Goal: Task Accomplishment & Management: Manage account settings

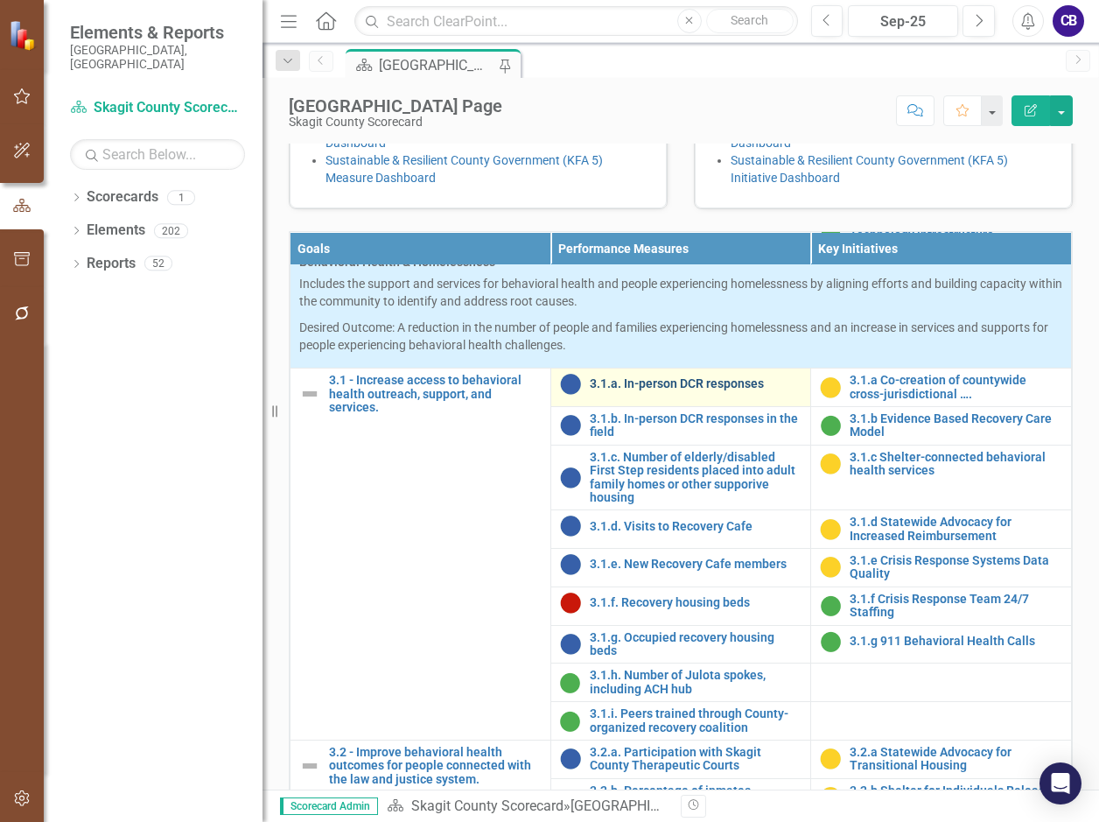
scroll to position [1050, 0]
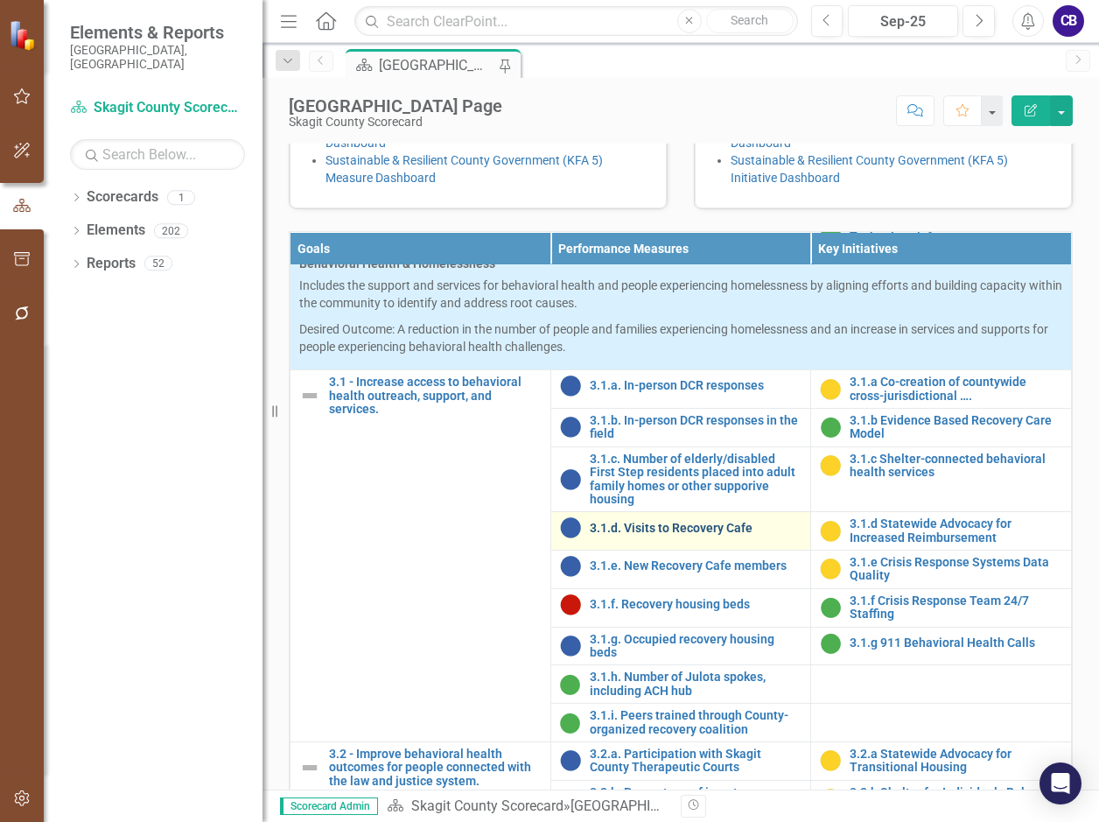
click at [666, 535] on link "3.1.d. Visits to Recovery Cafe" at bounding box center [696, 528] width 213 height 13
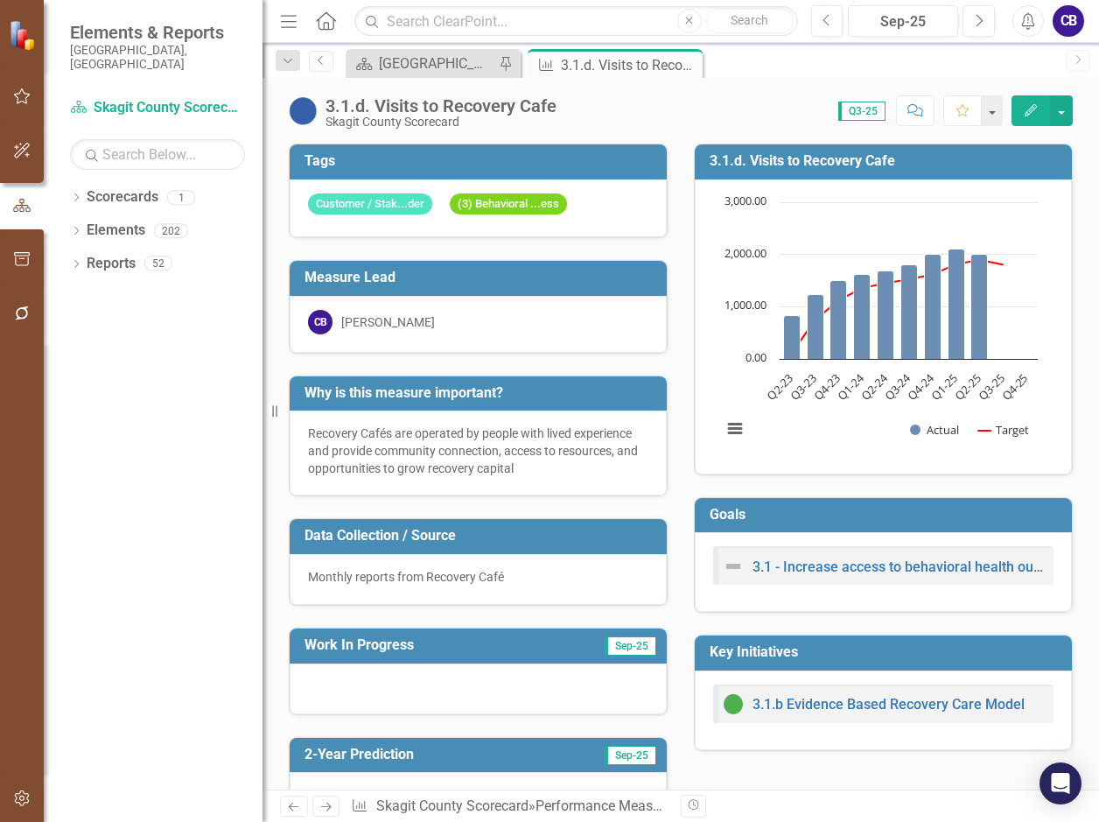
scroll to position [175, 0]
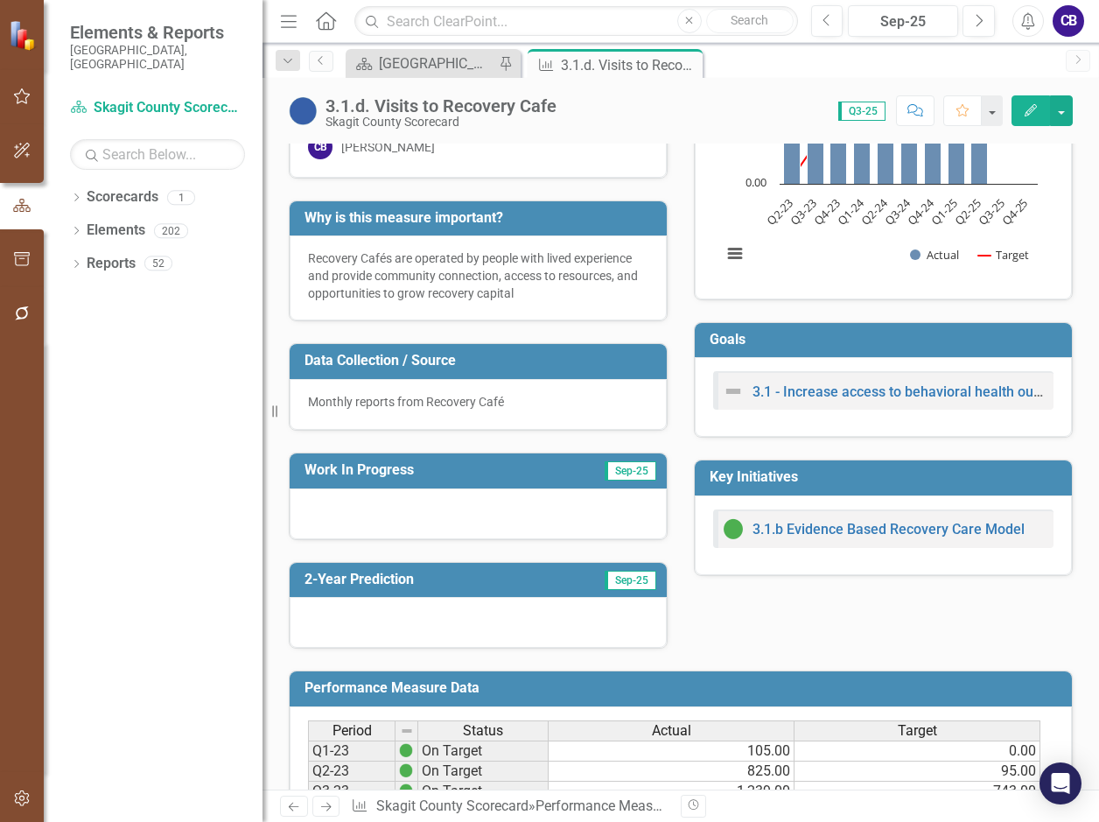
click at [1023, 116] on icon "Edit" at bounding box center [1031, 110] width 16 height 12
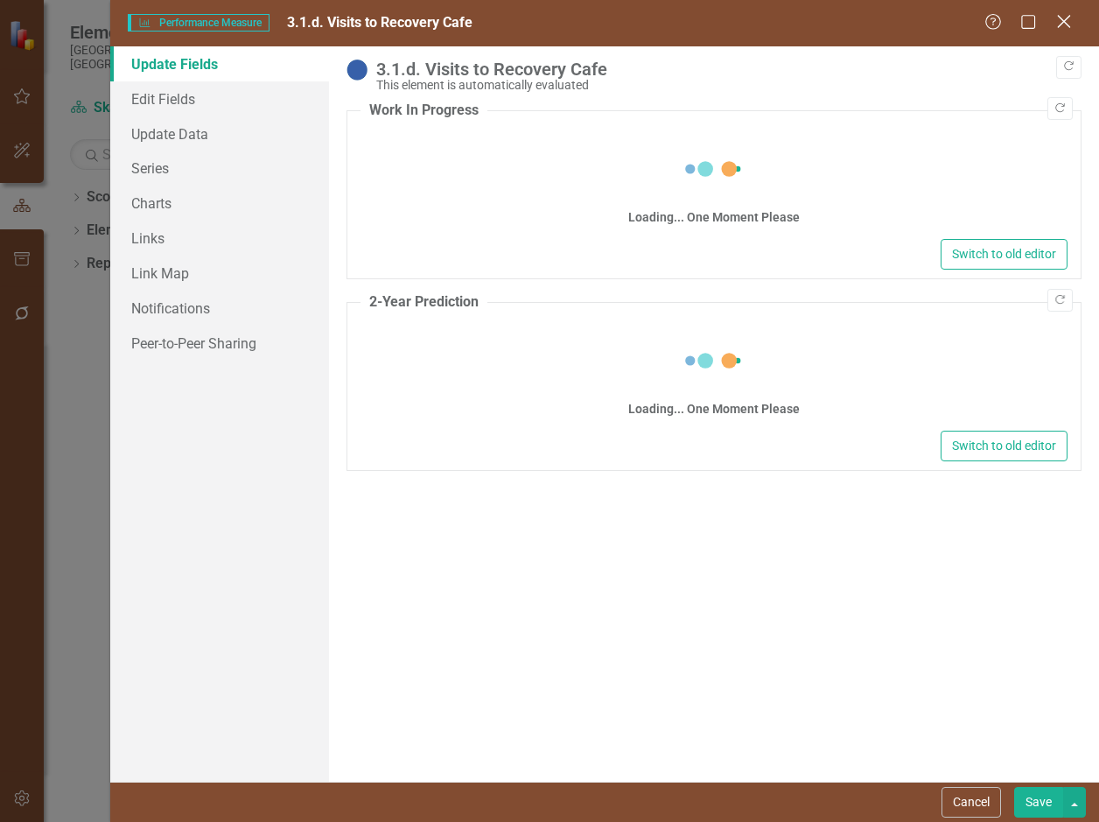
click at [1068, 21] on icon "Close" at bounding box center [1064, 21] width 22 height 17
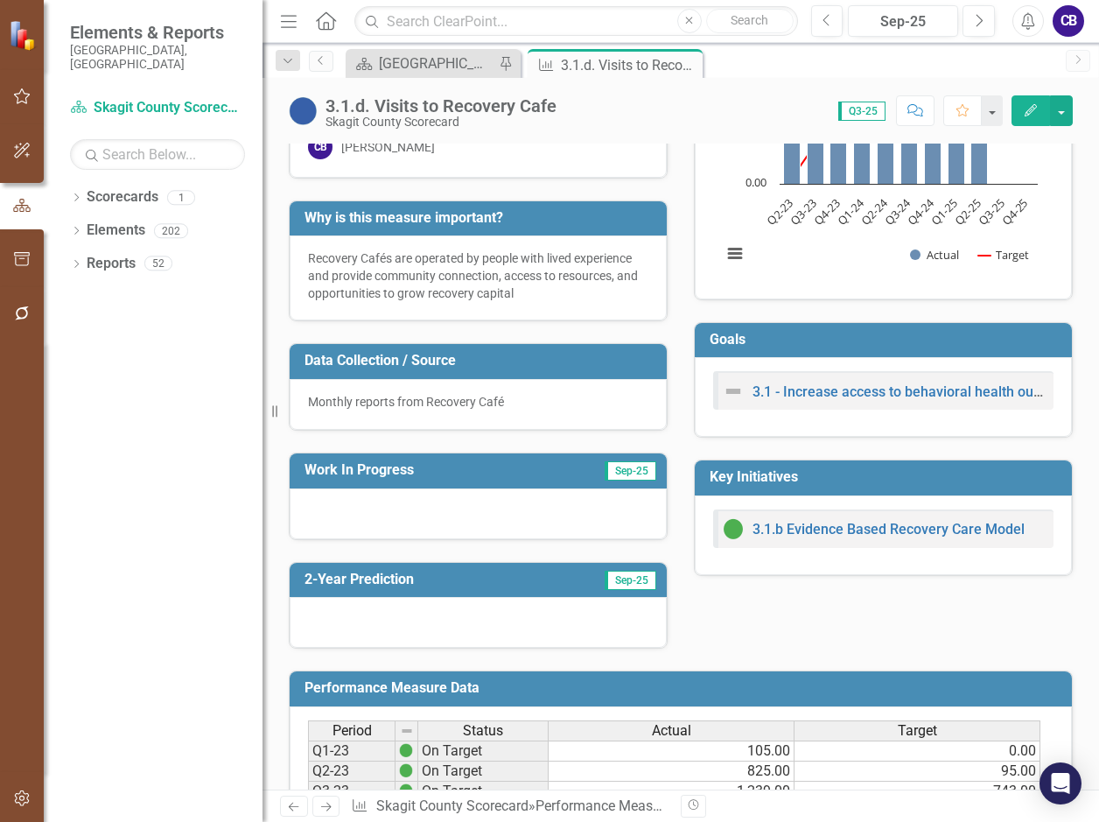
click at [469, 493] on div at bounding box center [478, 513] width 377 height 51
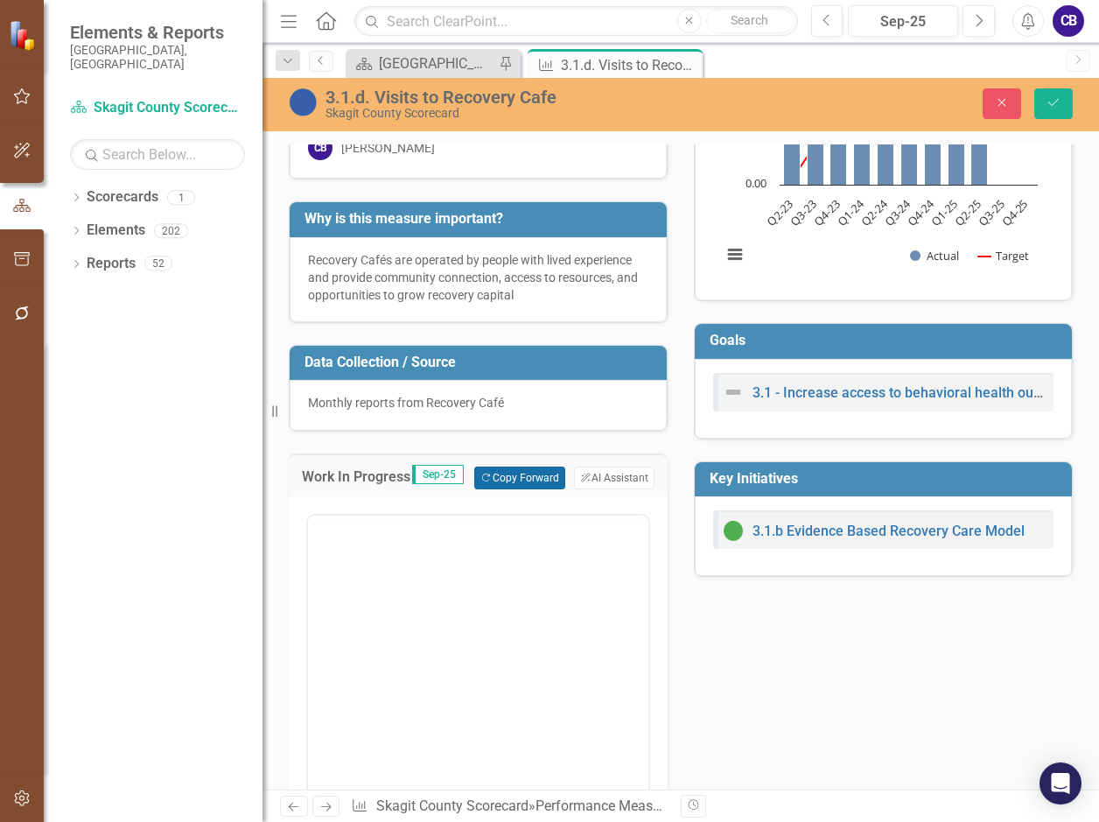
scroll to position [0, 0]
click at [492, 474] on icon "Copy Forward" at bounding box center [486, 479] width 11 height 10
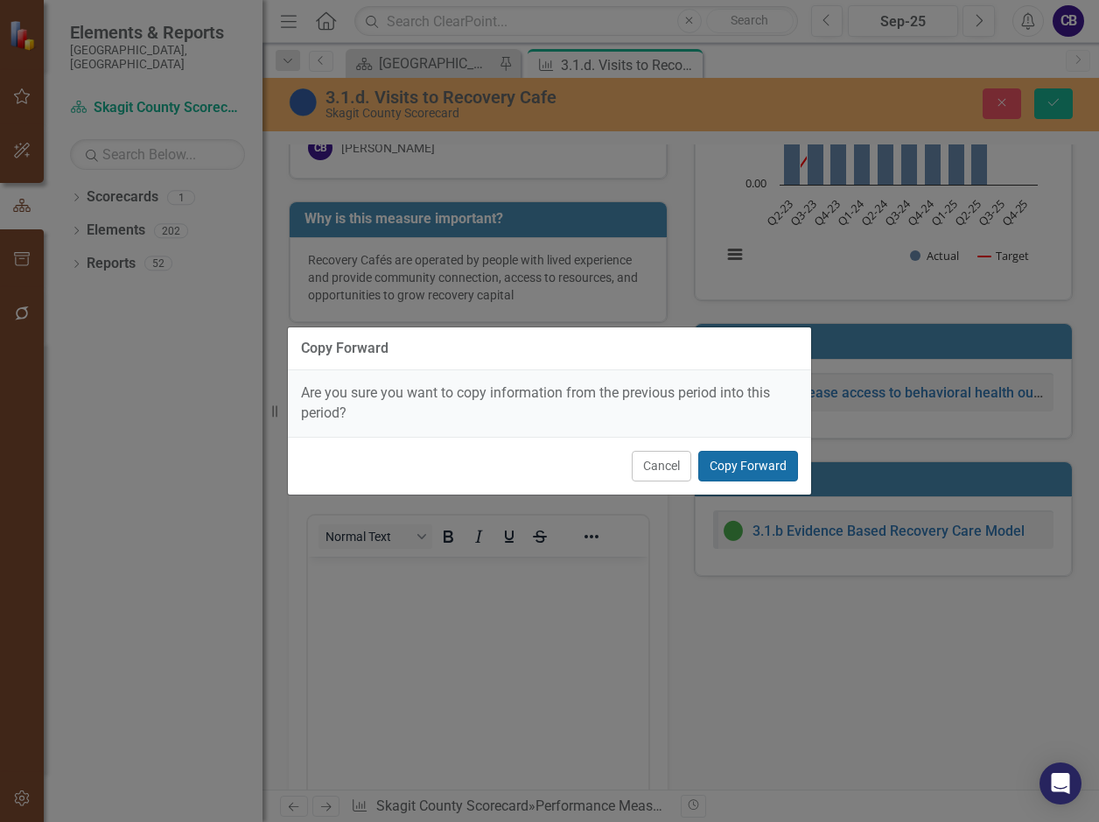
click at [728, 469] on button "Copy Forward" at bounding box center [749, 466] width 100 height 31
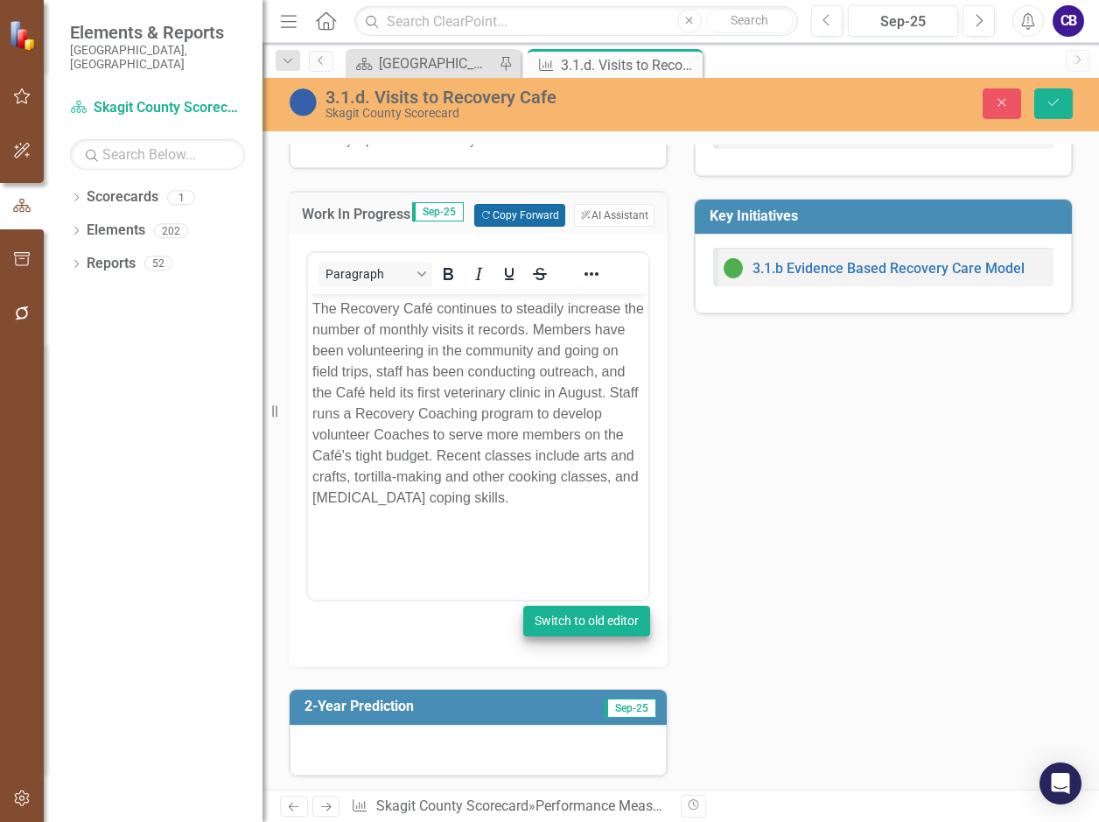
scroll to position [613, 0]
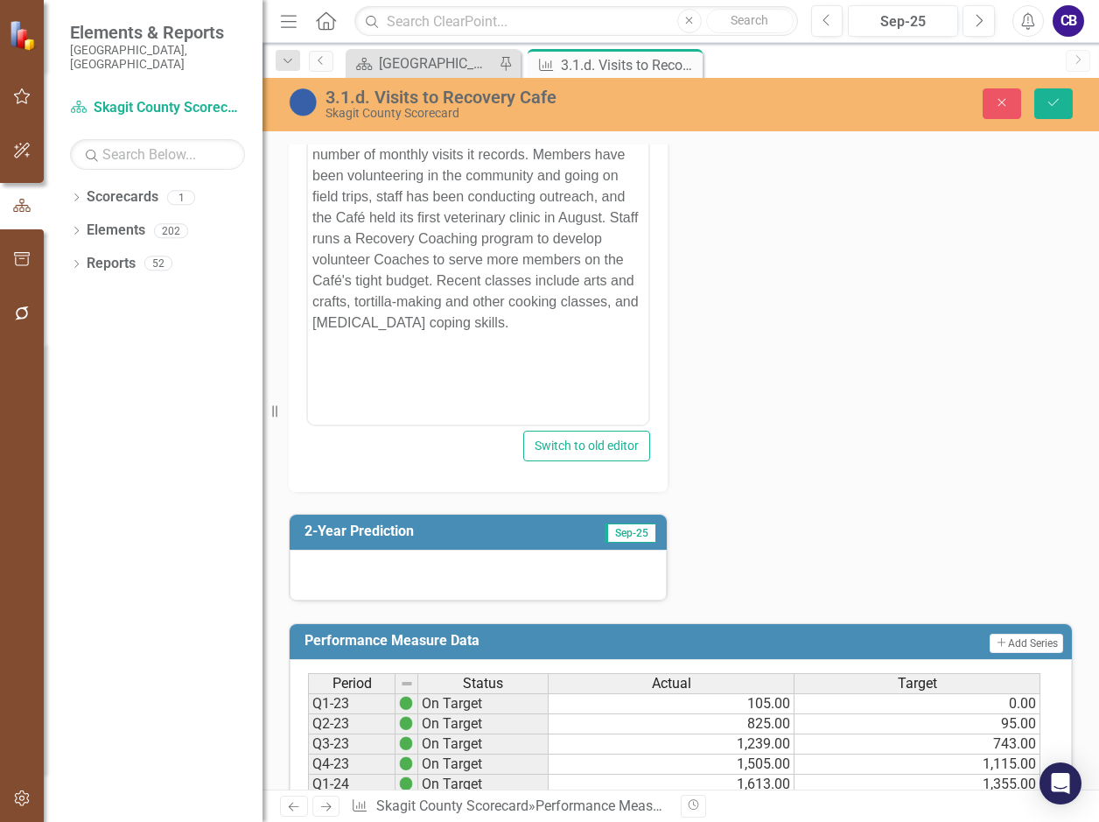
click at [504, 586] on div at bounding box center [478, 575] width 377 height 51
click at [506, 590] on div at bounding box center [478, 575] width 377 height 51
click at [1041, 95] on button "Save" at bounding box center [1054, 103] width 39 height 31
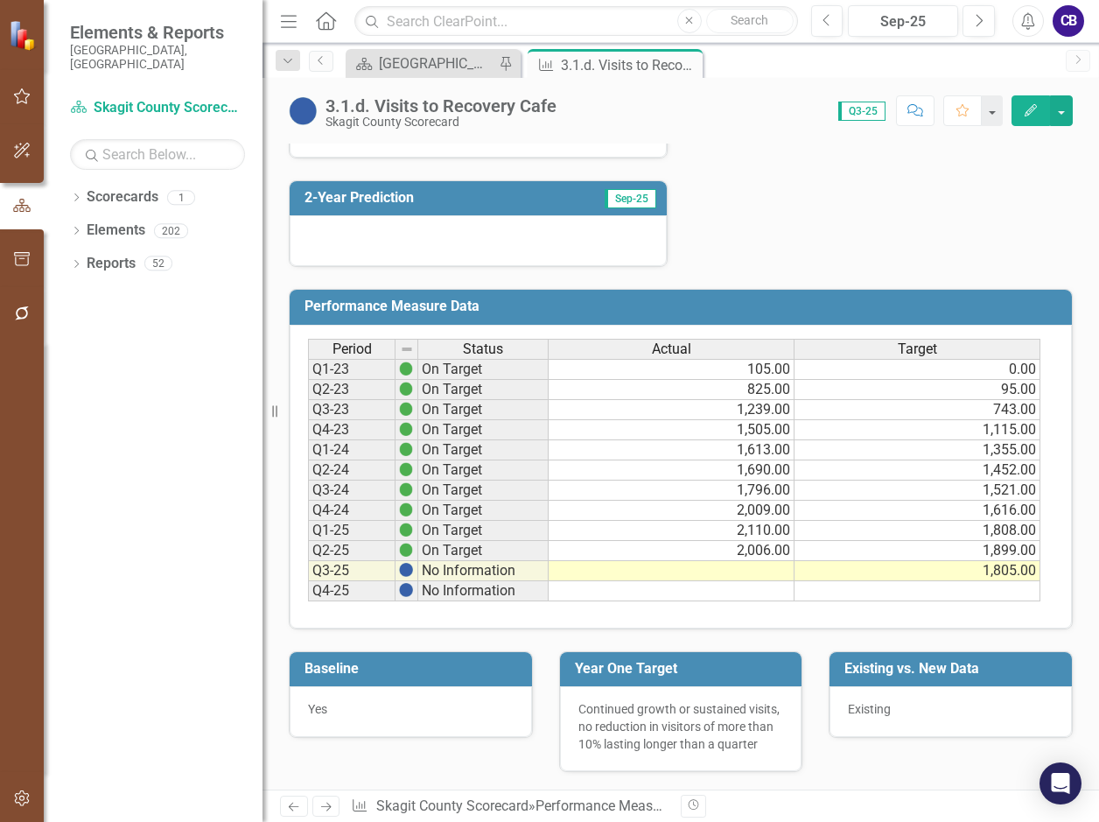
scroll to position [609, 0]
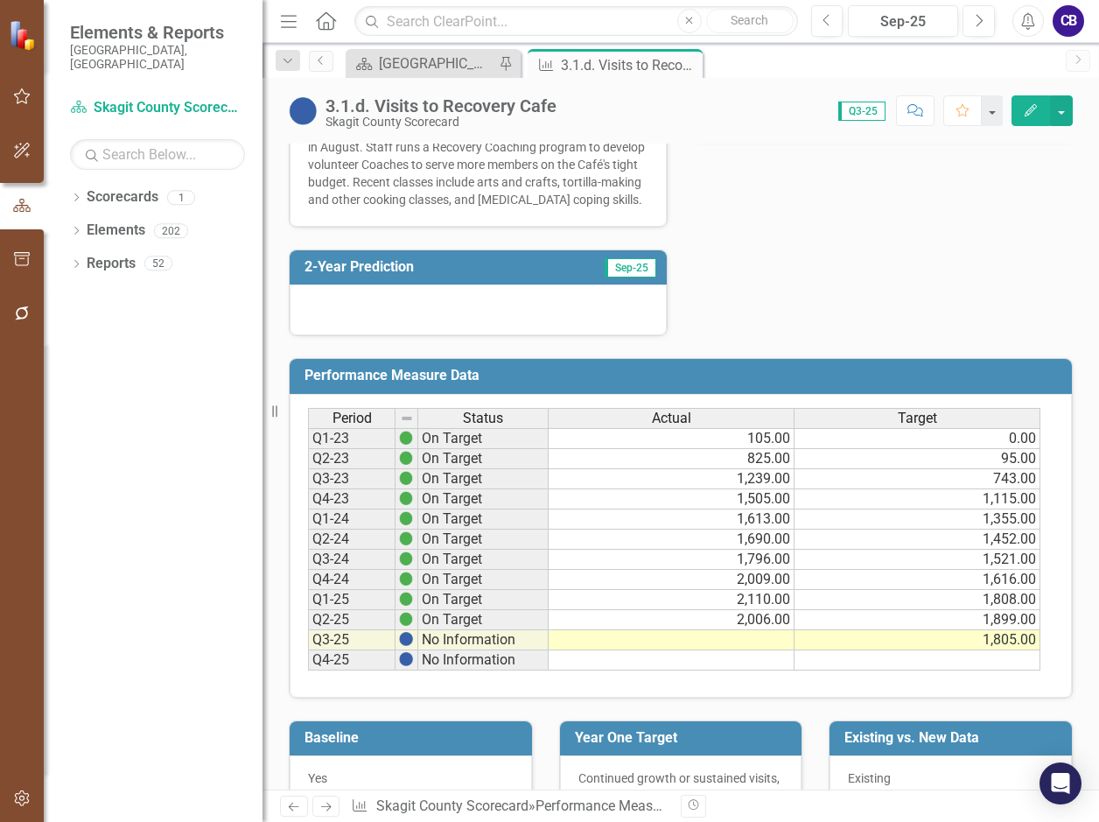
click at [605, 326] on div at bounding box center [478, 309] width 377 height 51
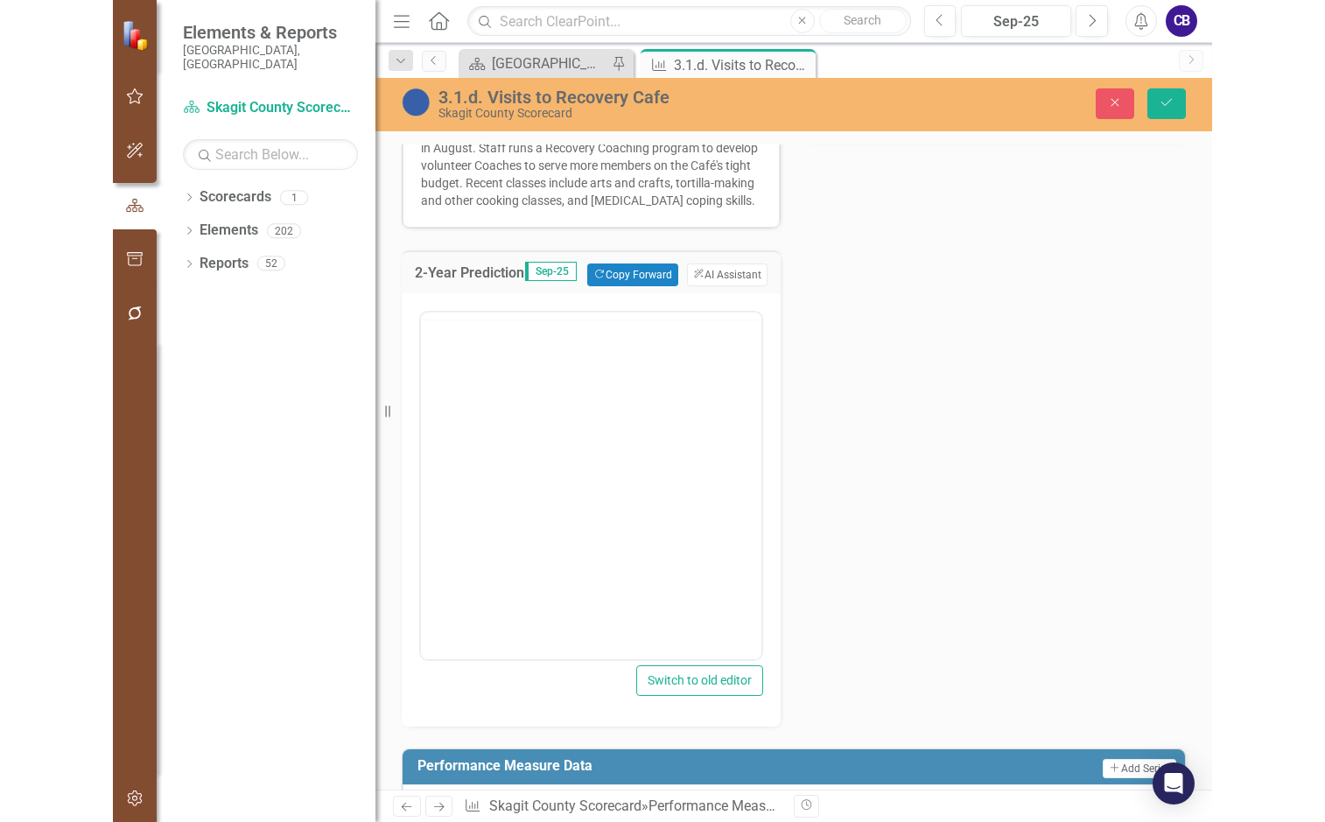
scroll to position [0, 0]
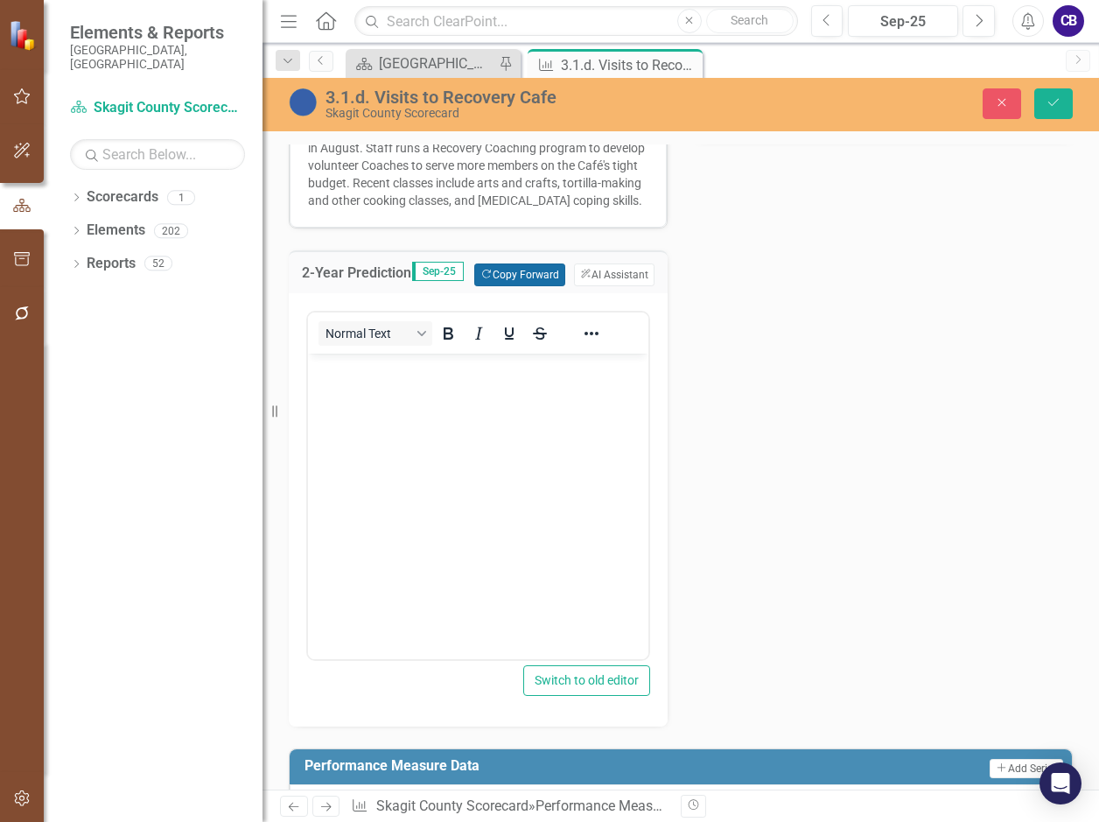
click at [532, 286] on button "Copy Forward Copy Forward" at bounding box center [519, 274] width 90 height 23
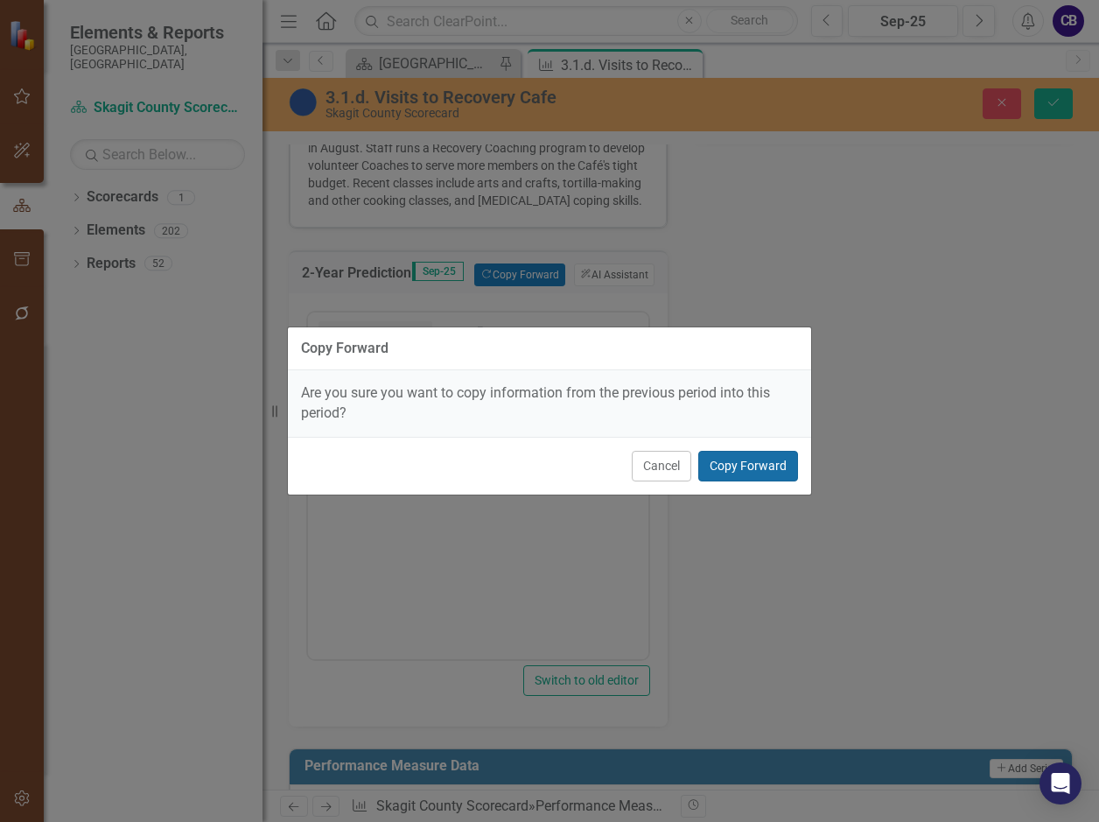
click at [736, 470] on button "Copy Forward" at bounding box center [749, 466] width 100 height 31
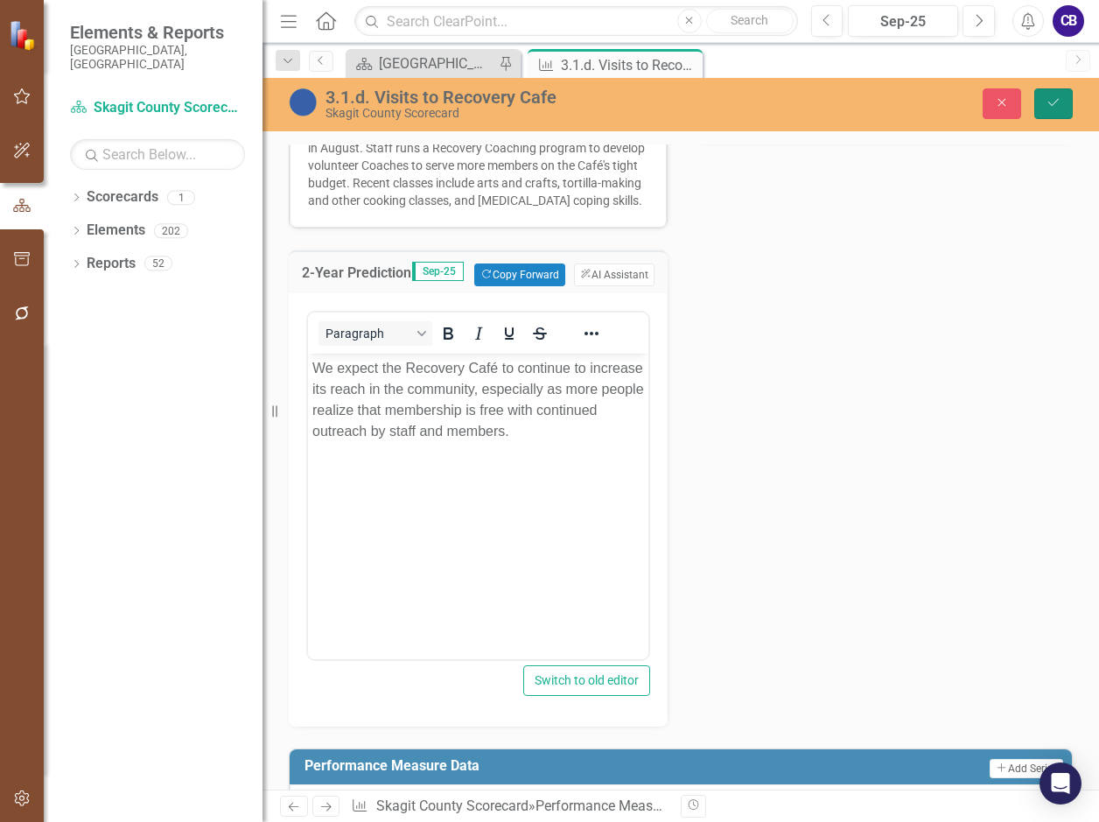
drag, startPoint x: 1060, startPoint y: 105, endPoint x: 1083, endPoint y: 99, distance: 23.6
click at [1060, 104] on icon "Save" at bounding box center [1054, 102] width 16 height 12
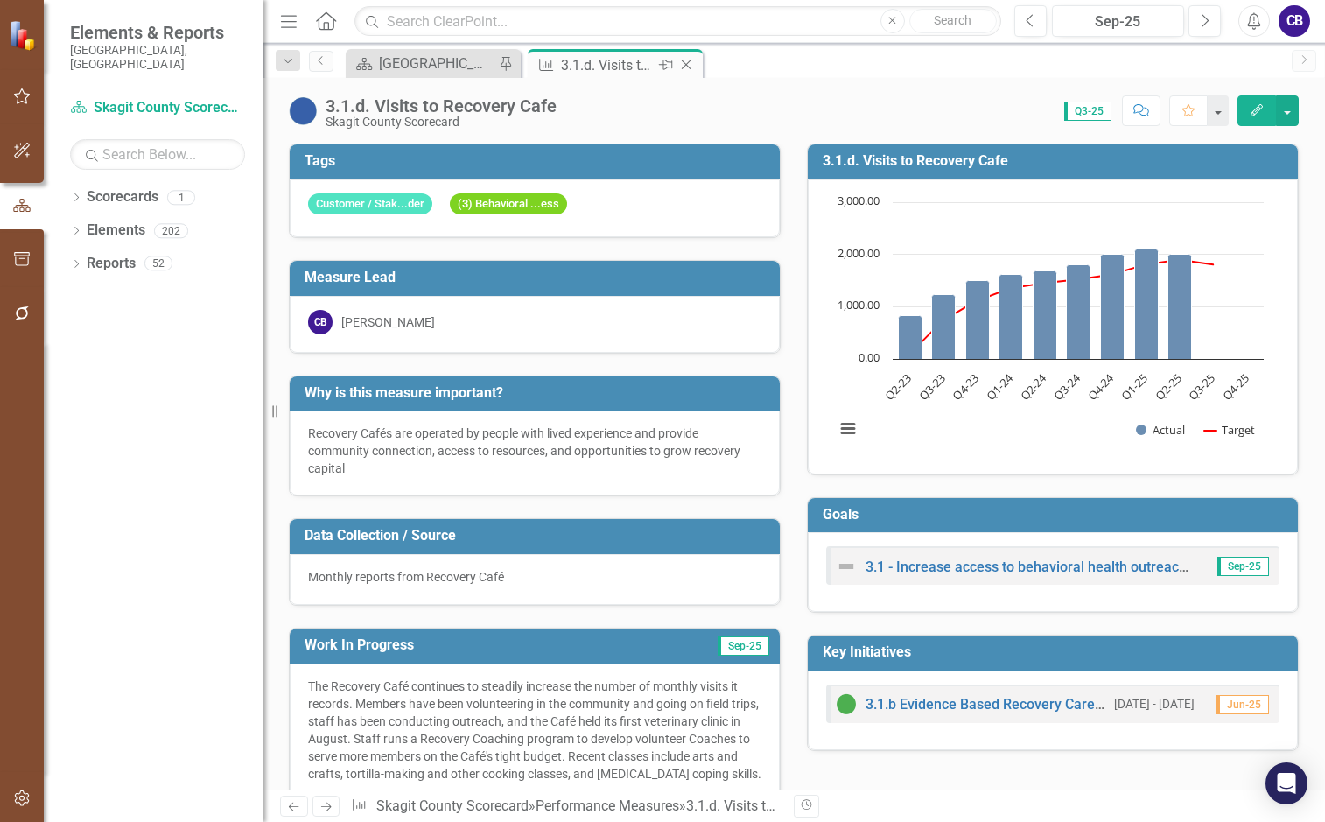
click at [691, 68] on icon "Close" at bounding box center [687, 65] width 18 height 14
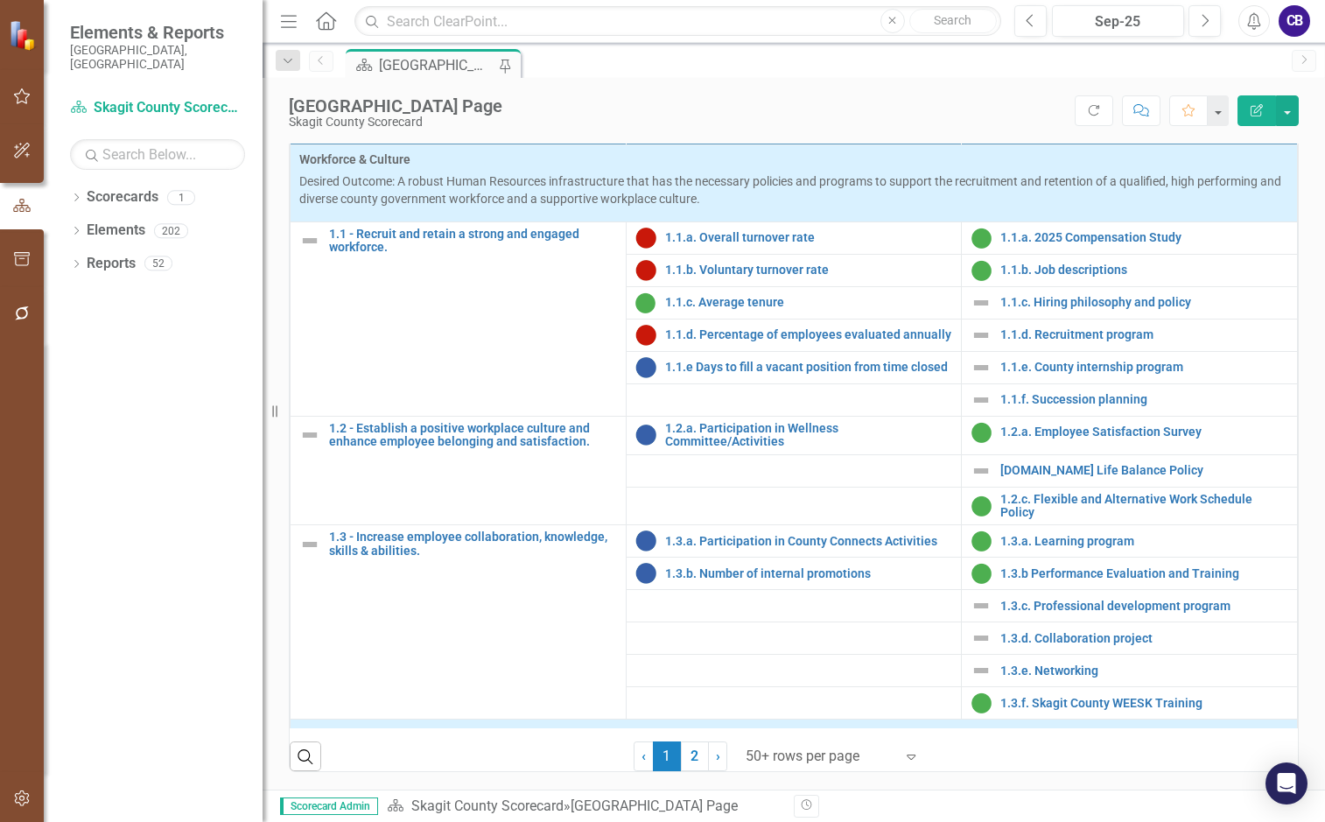
scroll to position [88, 0]
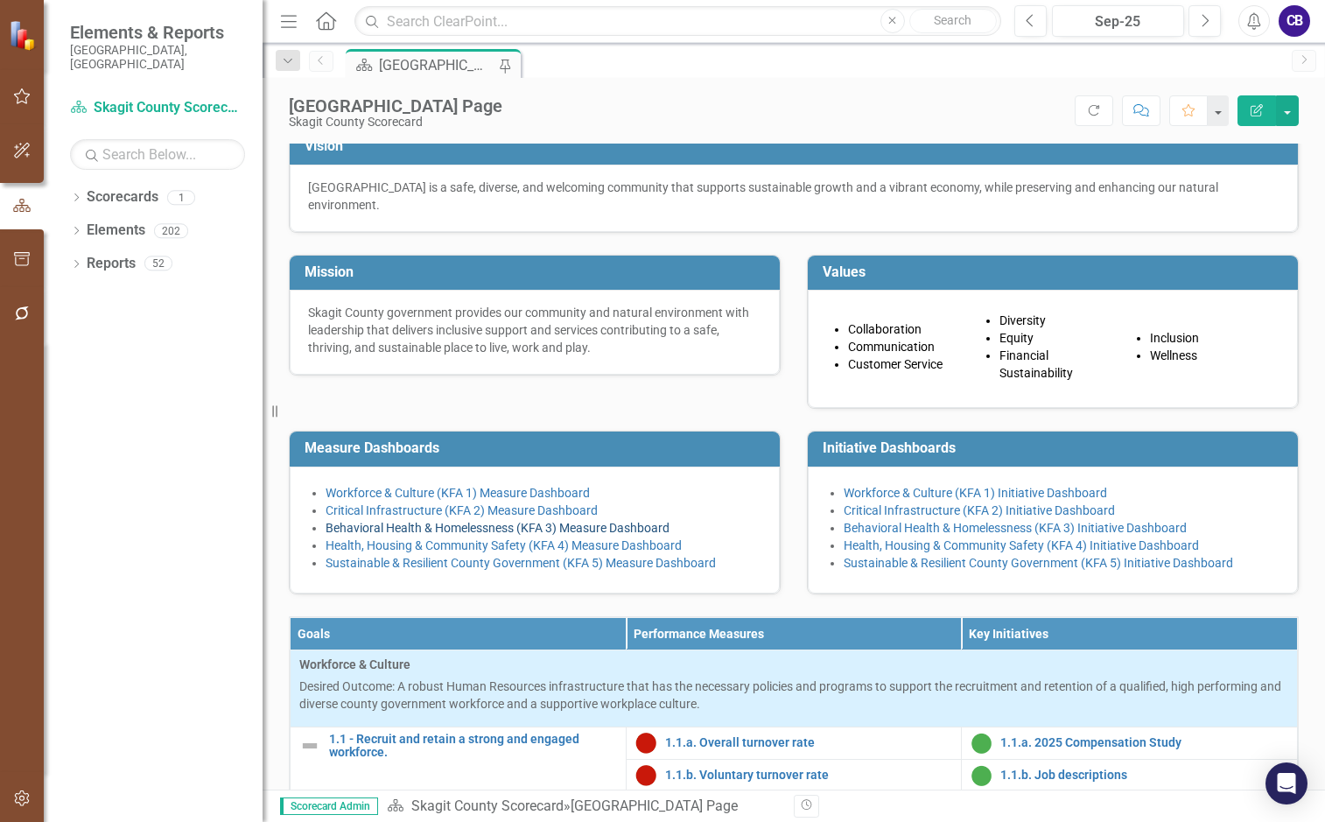
click at [398, 535] on link "Behavioral Health & Homelessness (KFA 3) Measure Dashboard" at bounding box center [498, 528] width 344 height 14
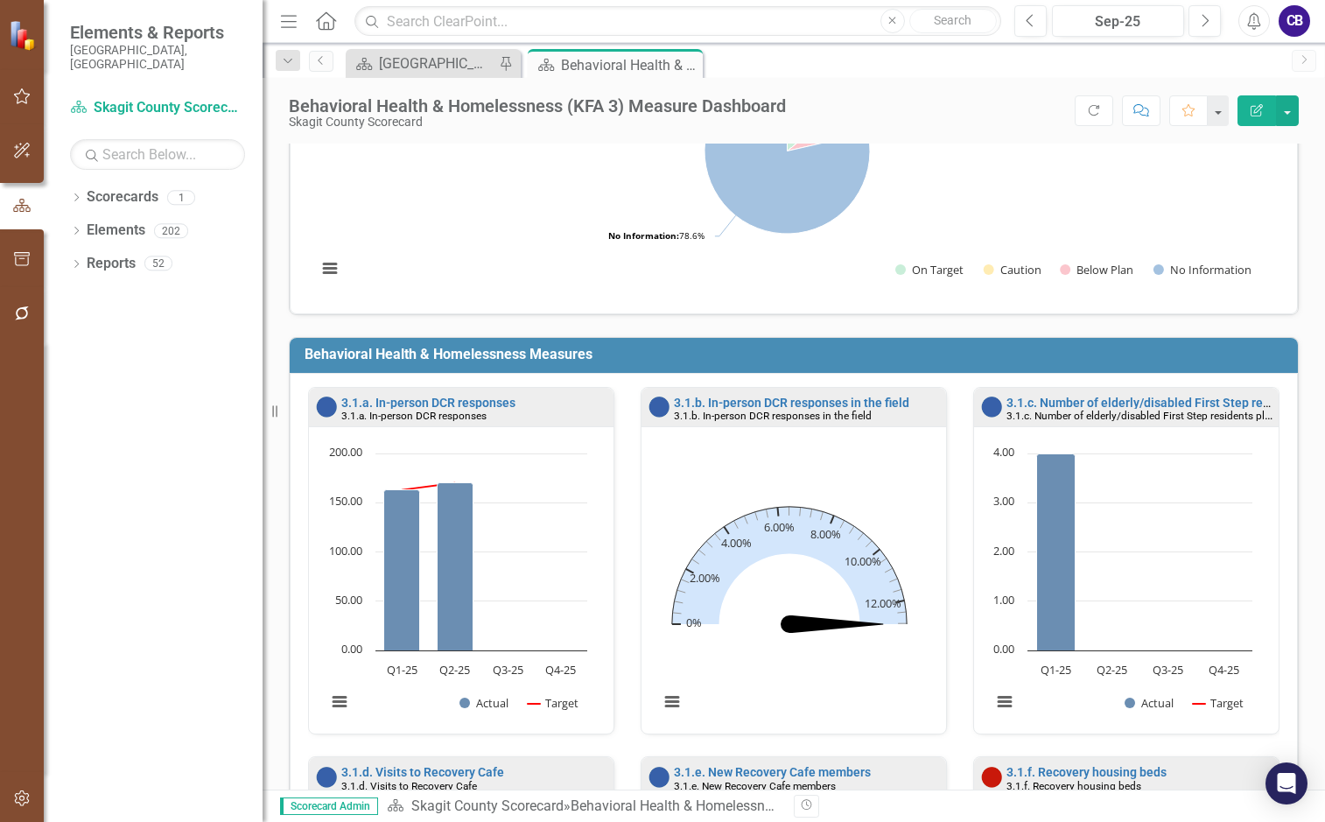
scroll to position [1, 0]
click at [464, 400] on link "3.1.a. In-person DCR responses" at bounding box center [428, 402] width 174 height 14
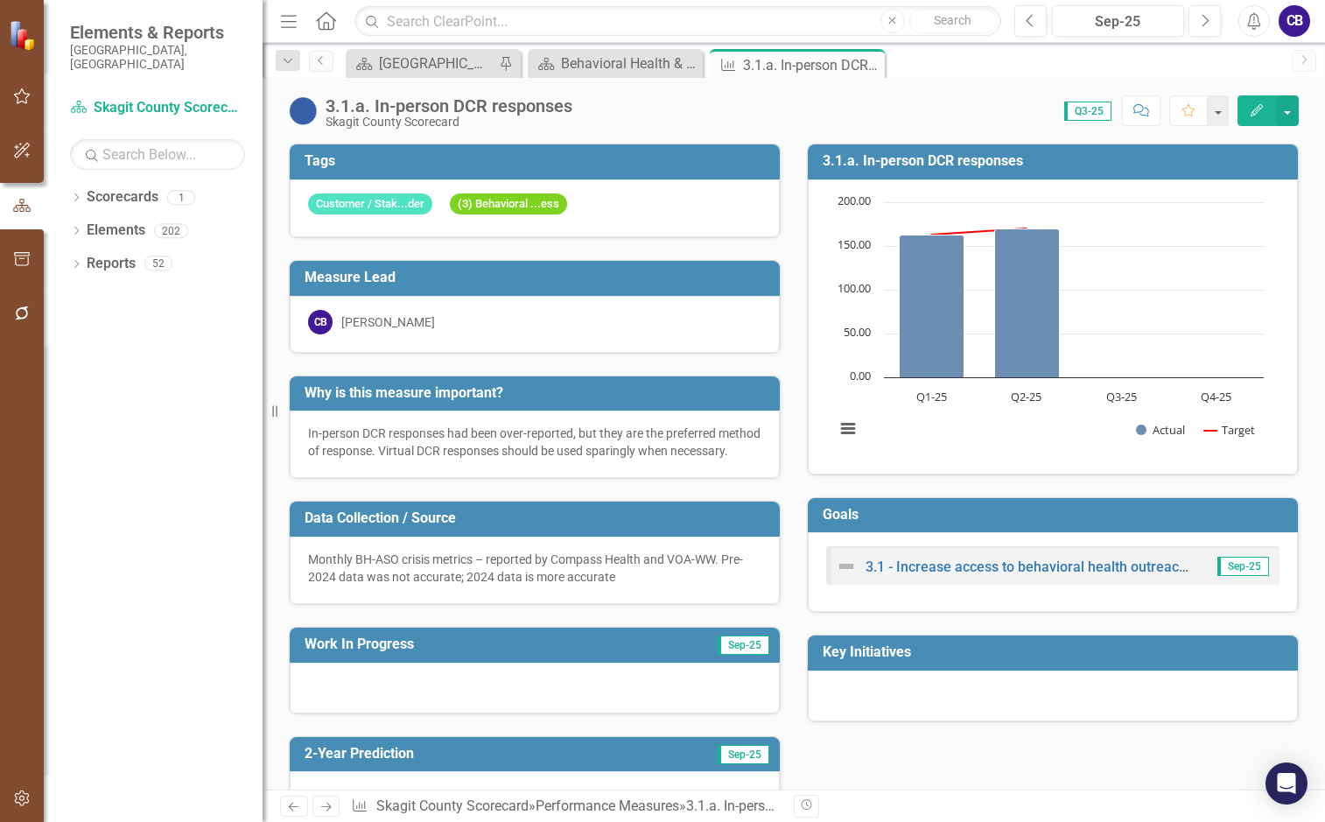
click at [729, 655] on span "Sep-25" at bounding box center [744, 645] width 52 height 19
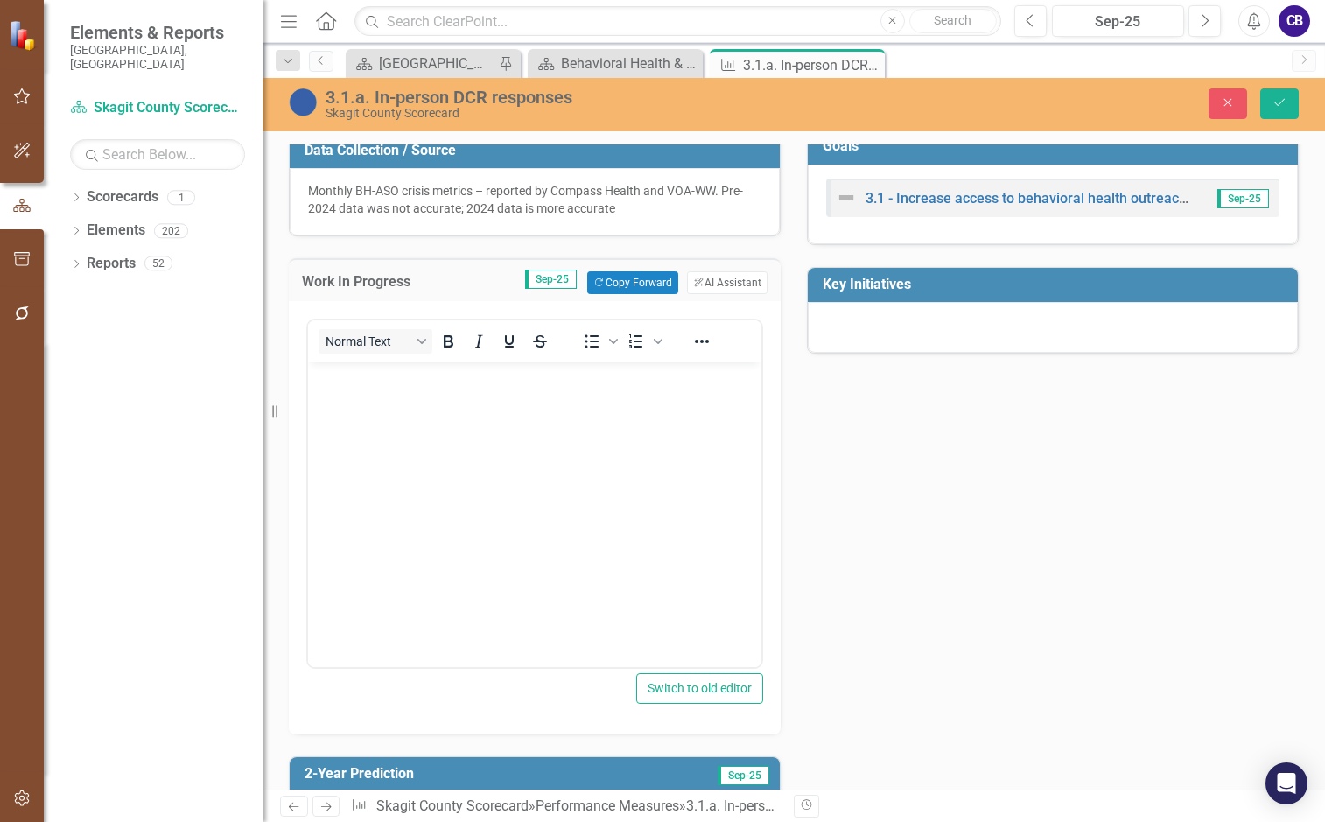
scroll to position [438, 0]
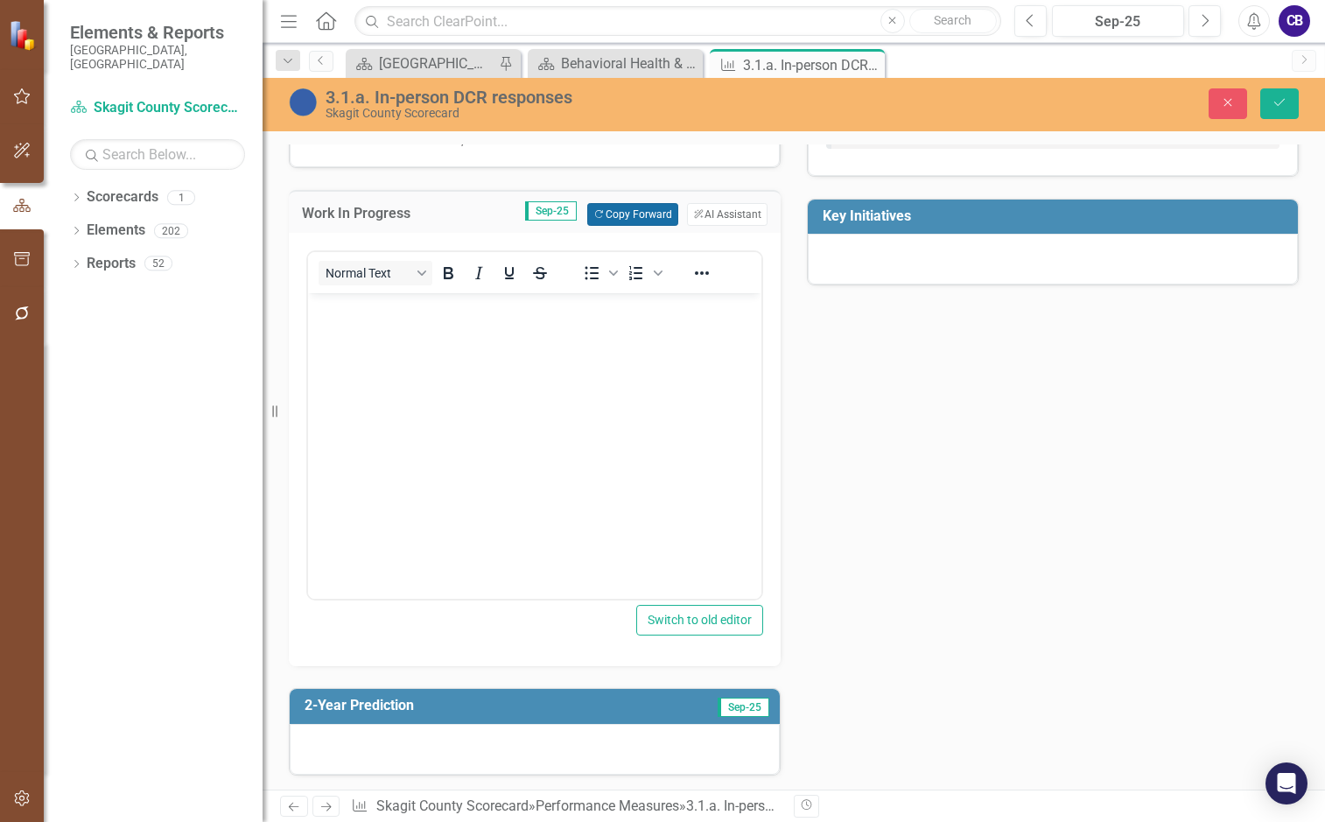
click at [636, 226] on button "Copy Forward Copy Forward" at bounding box center [632, 214] width 90 height 23
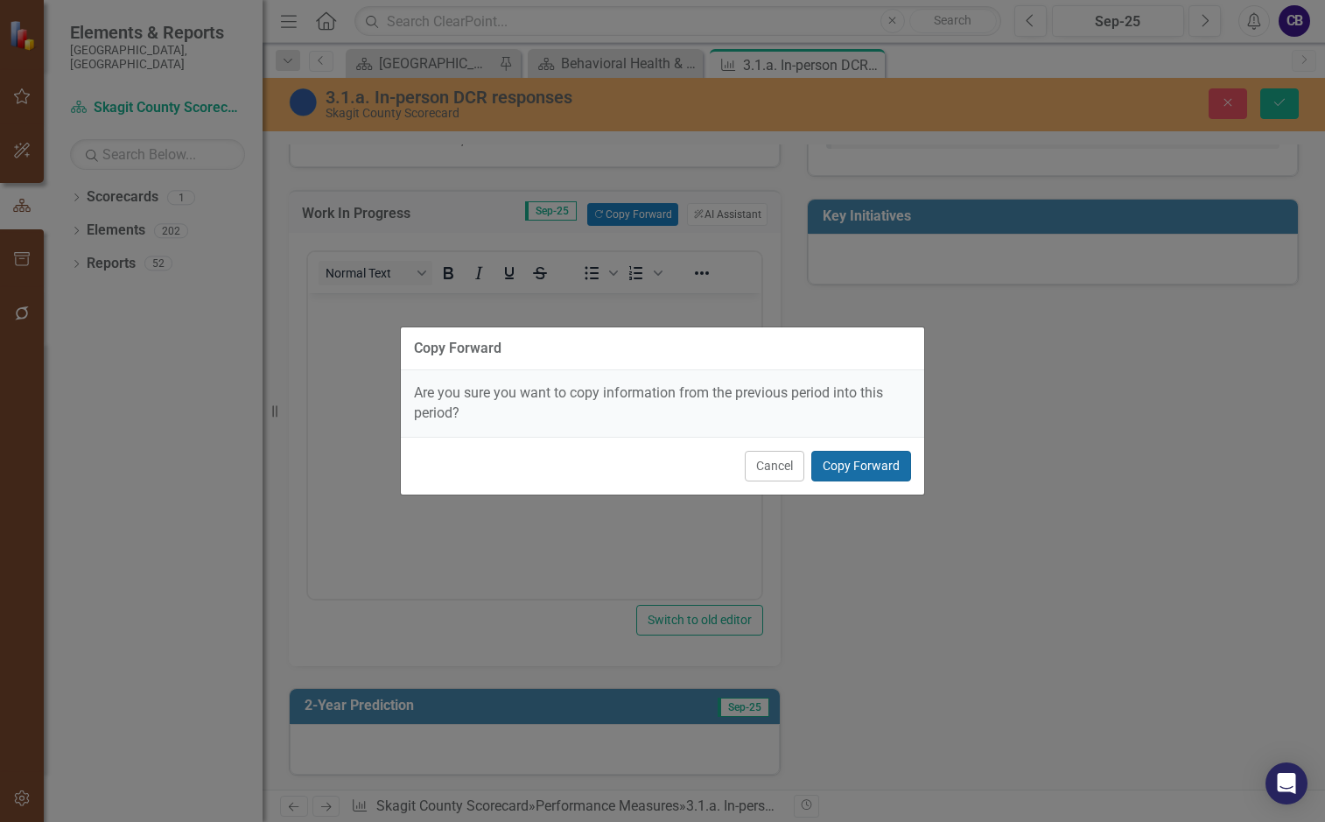
click at [852, 474] on button "Copy Forward" at bounding box center [861, 466] width 100 height 31
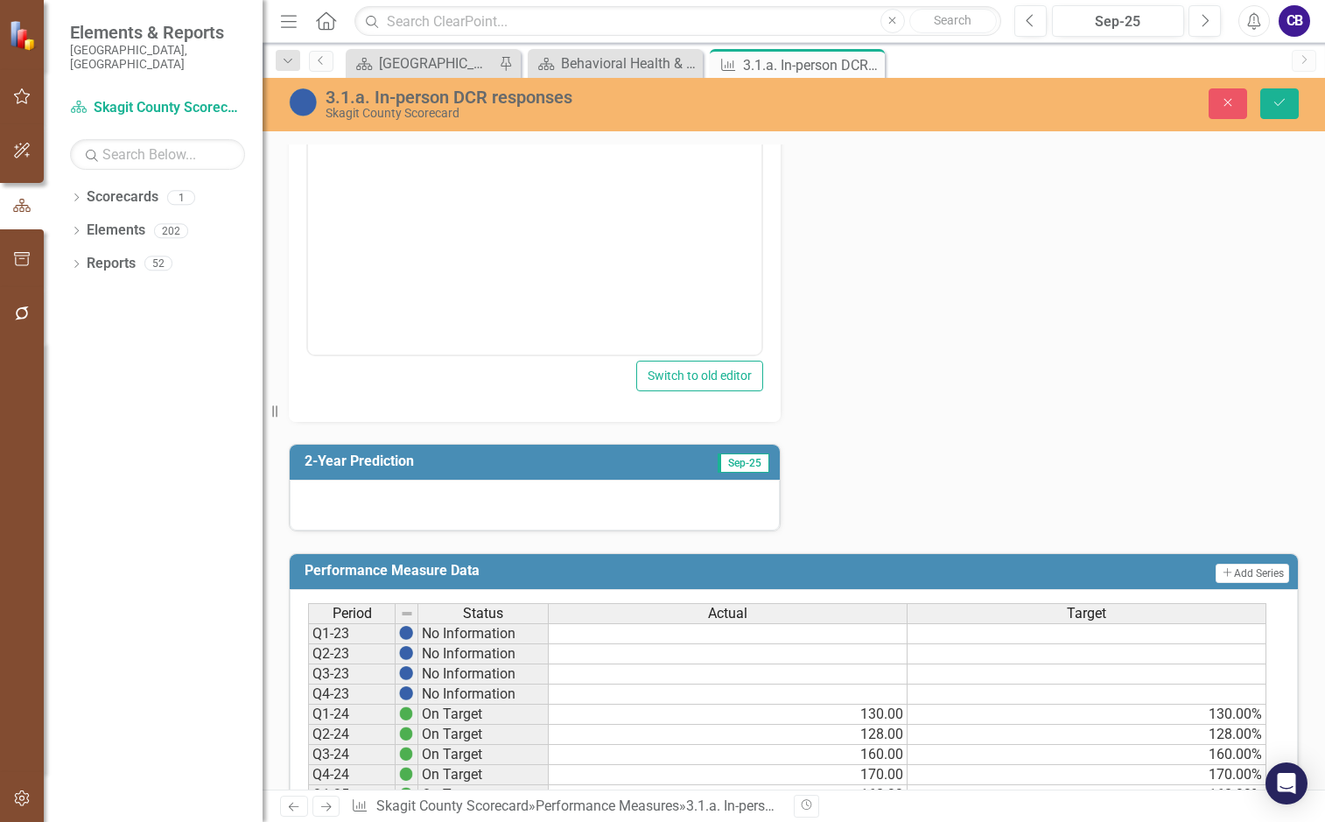
scroll to position [700, 0]
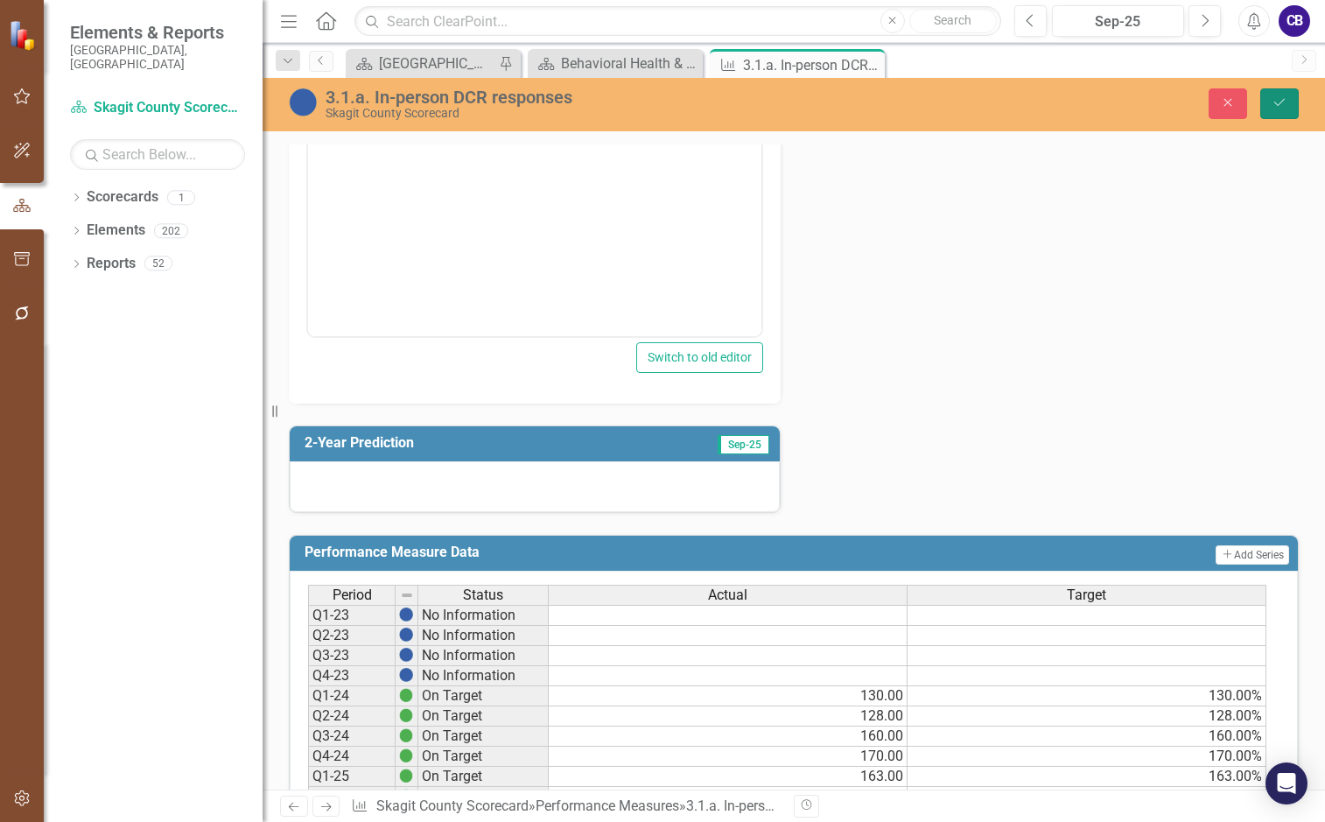
drag, startPoint x: 1268, startPoint y: 104, endPoint x: 1215, endPoint y: 124, distance: 56.2
click at [1099, 104] on button "Save" at bounding box center [1279, 103] width 39 height 31
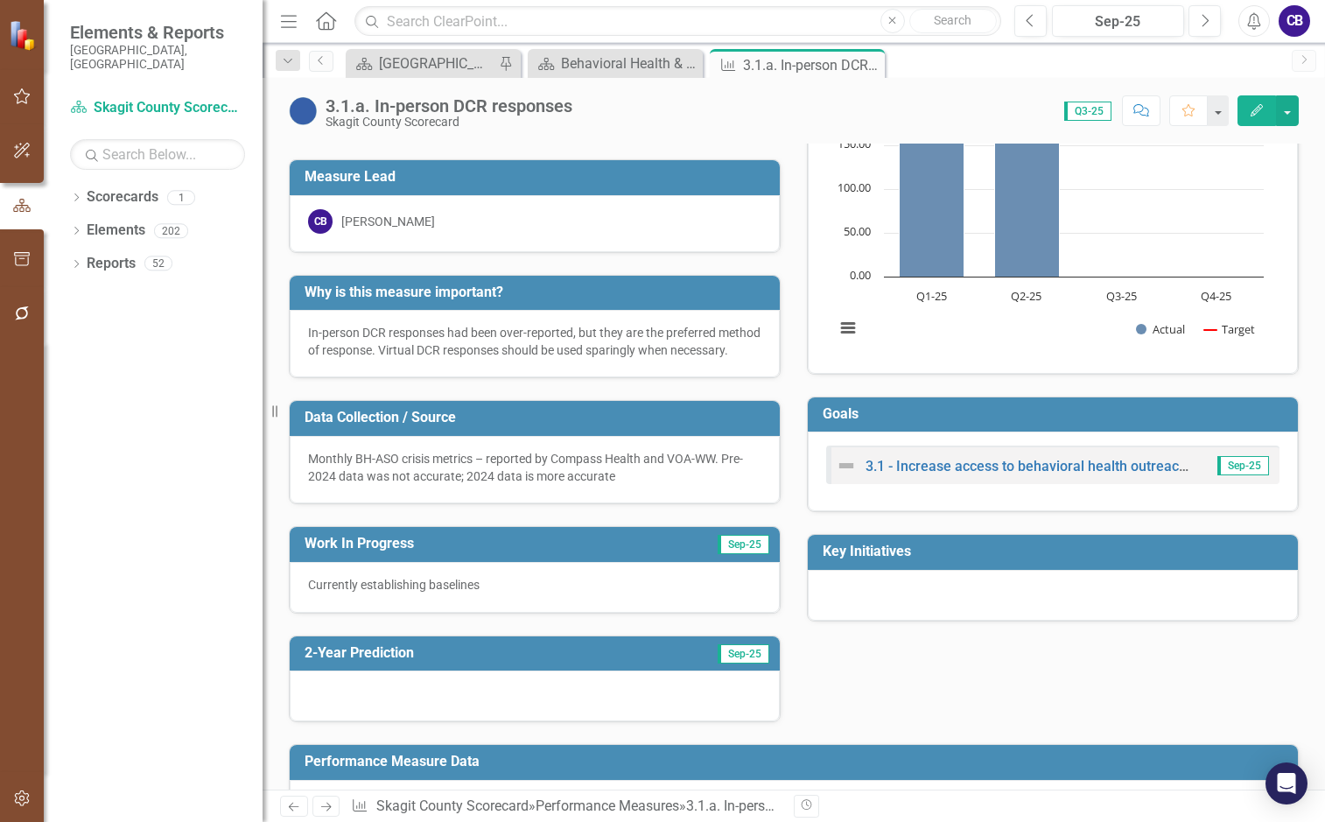
scroll to position [88, 0]
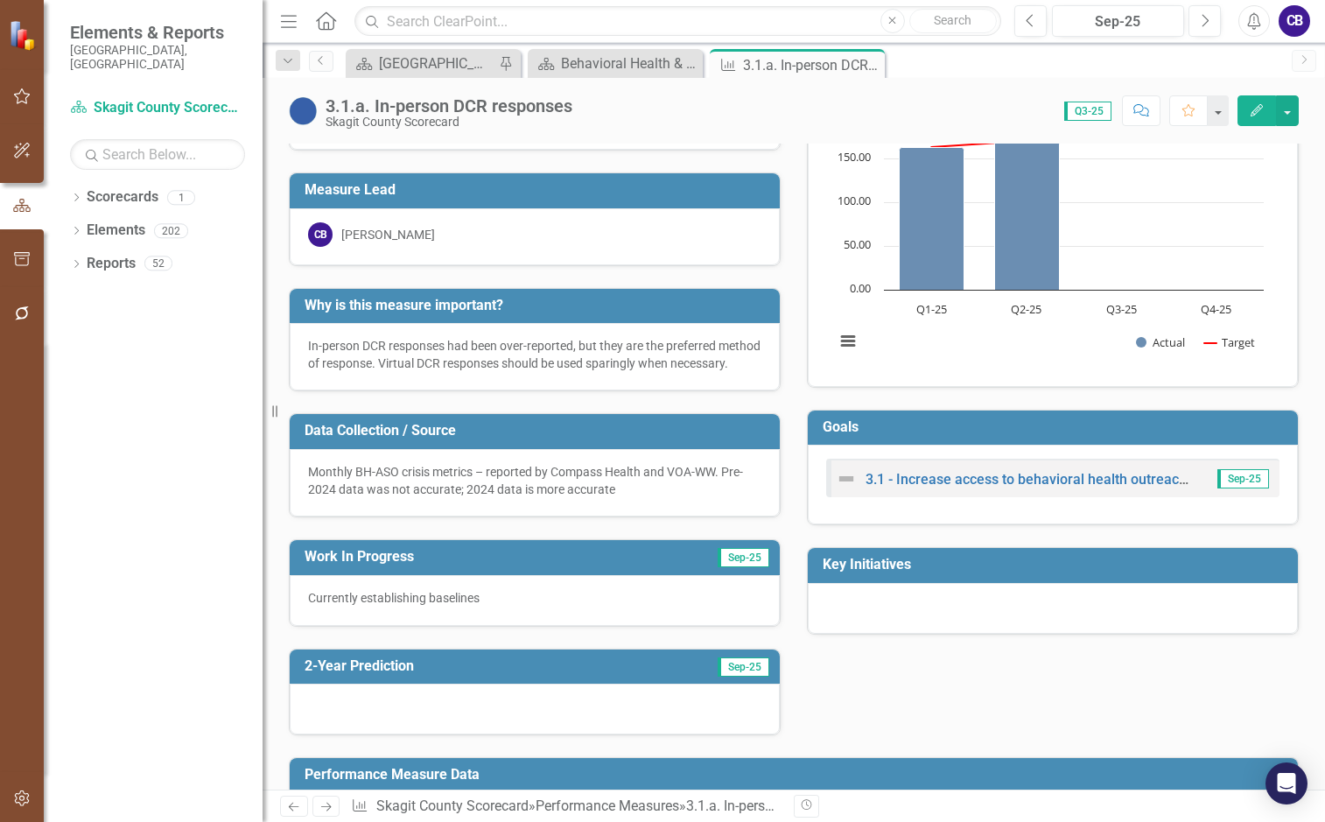
click at [545, 713] on div at bounding box center [535, 709] width 490 height 51
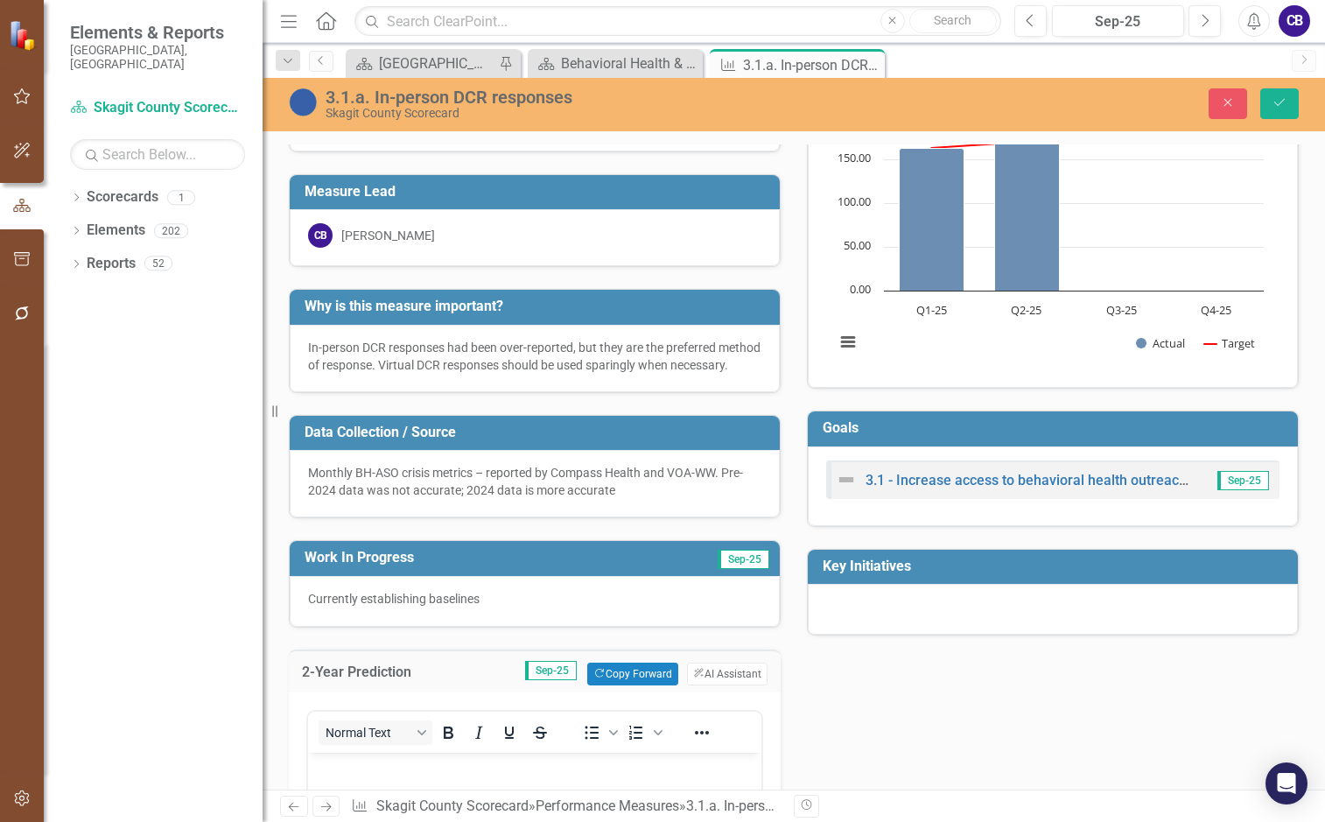
scroll to position [0, 0]
click at [638, 685] on button "Copy Forward Copy Forward" at bounding box center [632, 674] width 90 height 23
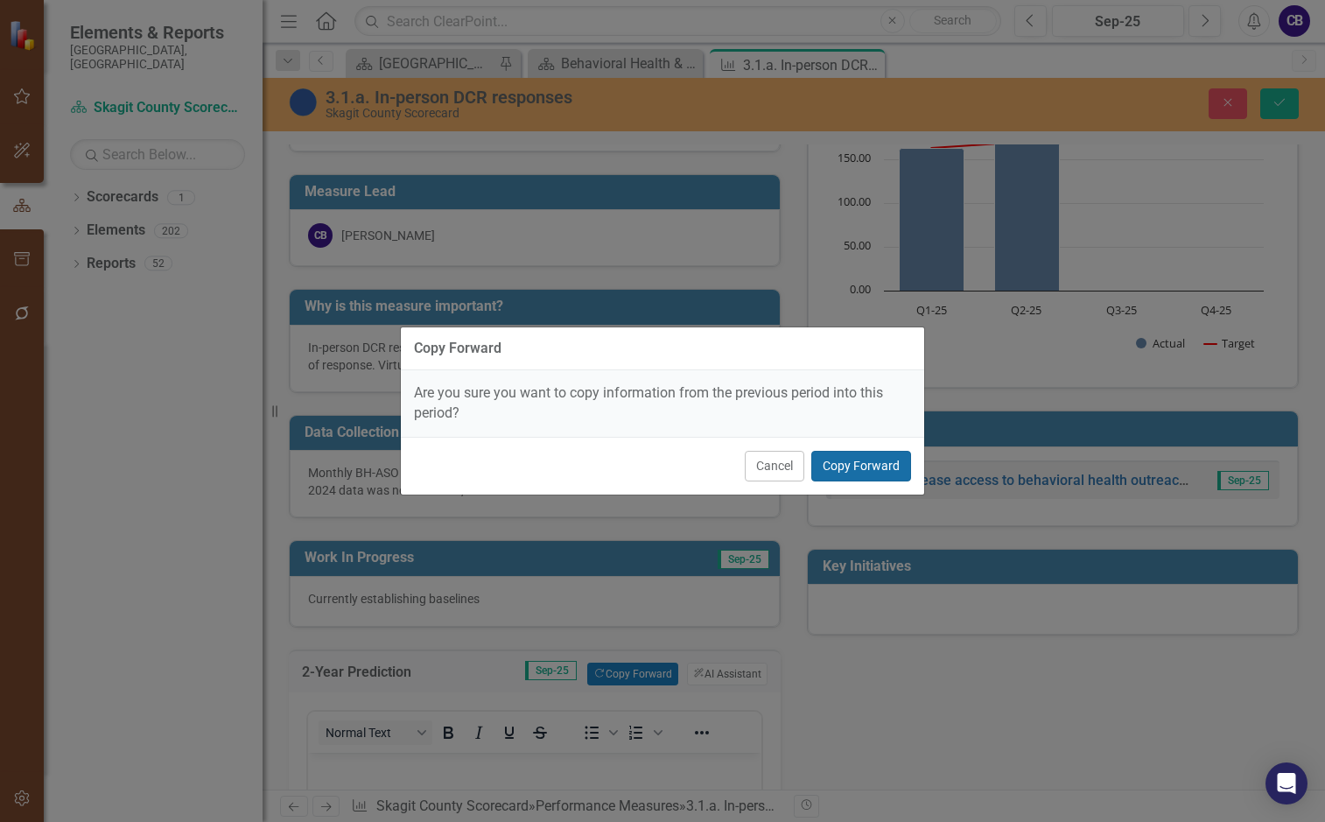
drag, startPoint x: 852, startPoint y: 480, endPoint x: 845, endPoint y: 471, distance: 11.2
click at [852, 479] on button "Copy Forward" at bounding box center [861, 466] width 100 height 31
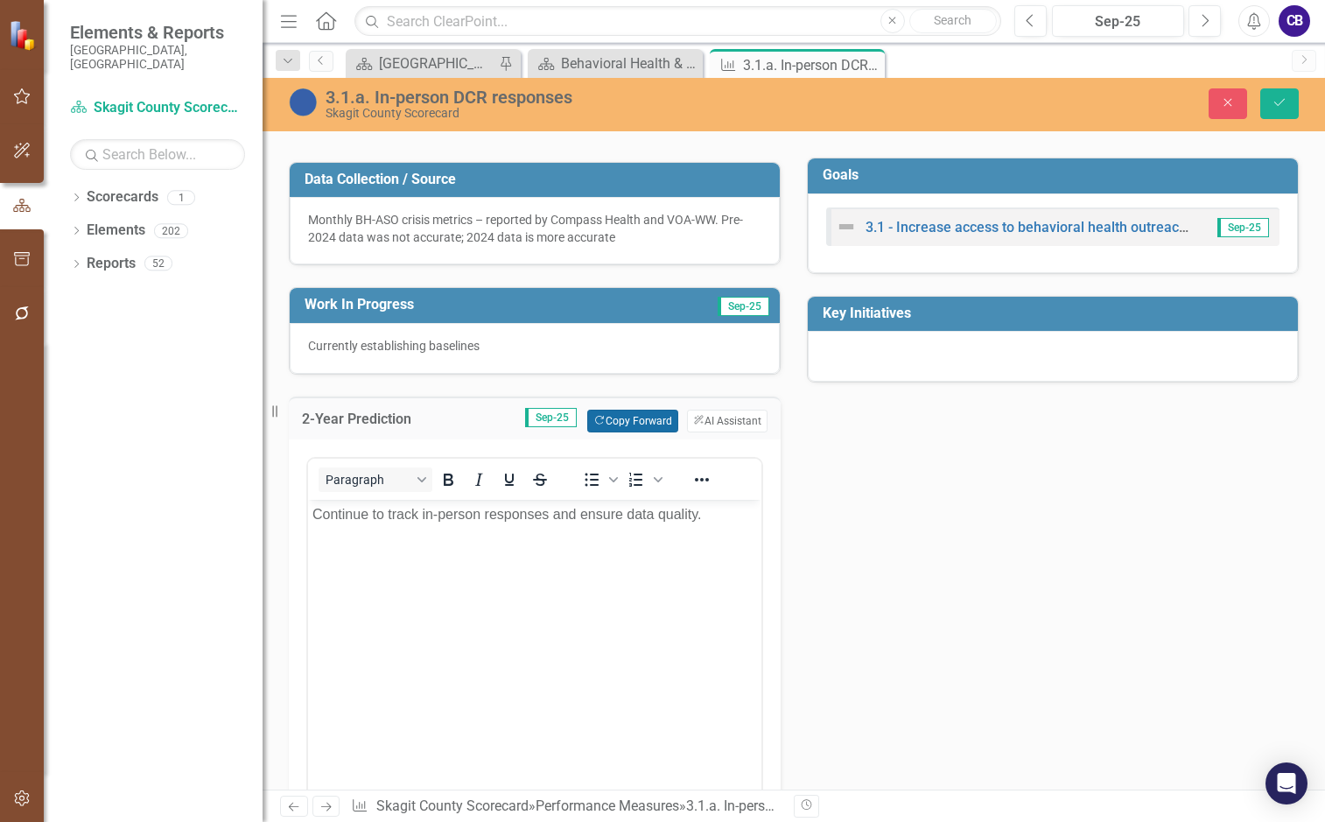
scroll to position [350, 0]
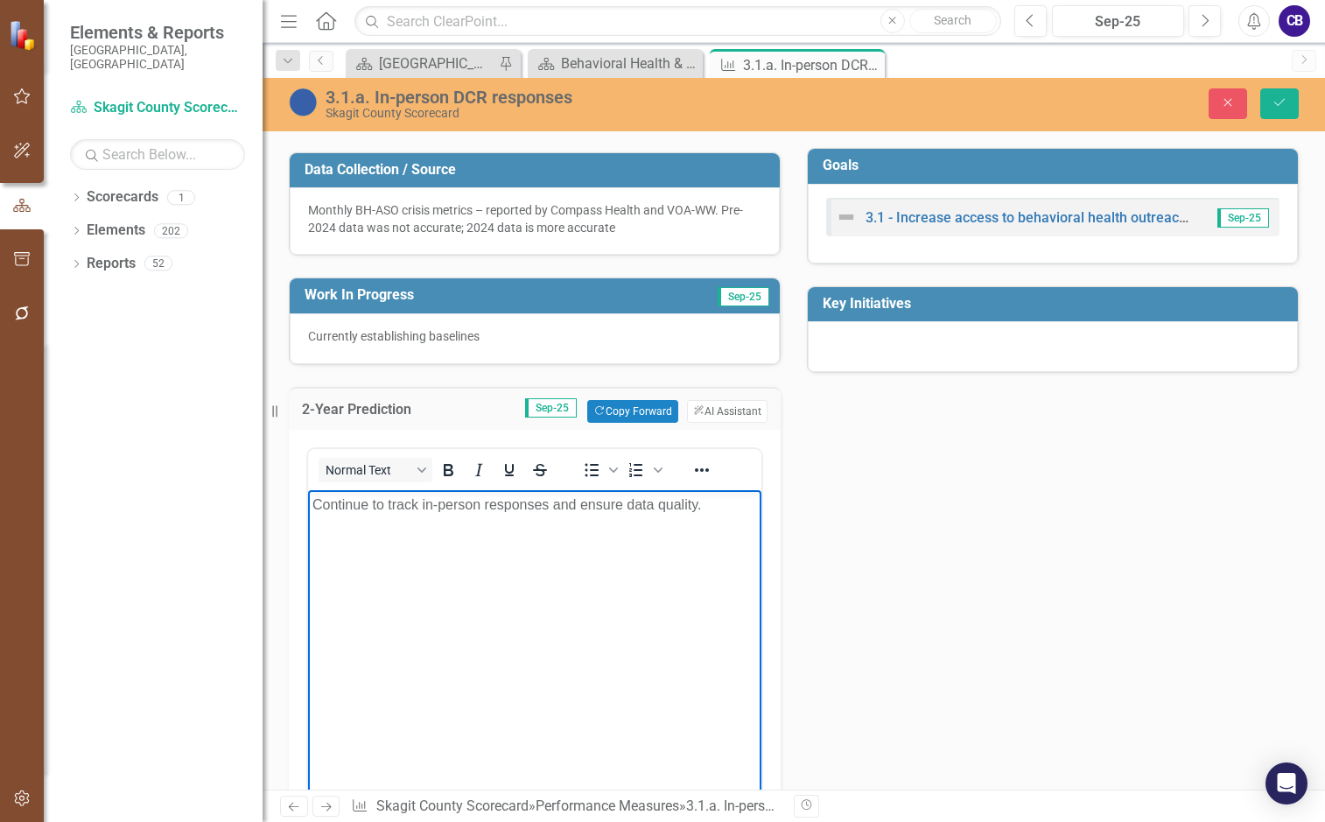
drag, startPoint x: 717, startPoint y: 547, endPoint x: 752, endPoint y: 513, distance: 48.9
click at [719, 544] on body "Continue to track in-person responses and ensure data quality." at bounding box center [534, 620] width 453 height 263
click at [1099, 107] on icon "Save" at bounding box center [1280, 102] width 16 height 12
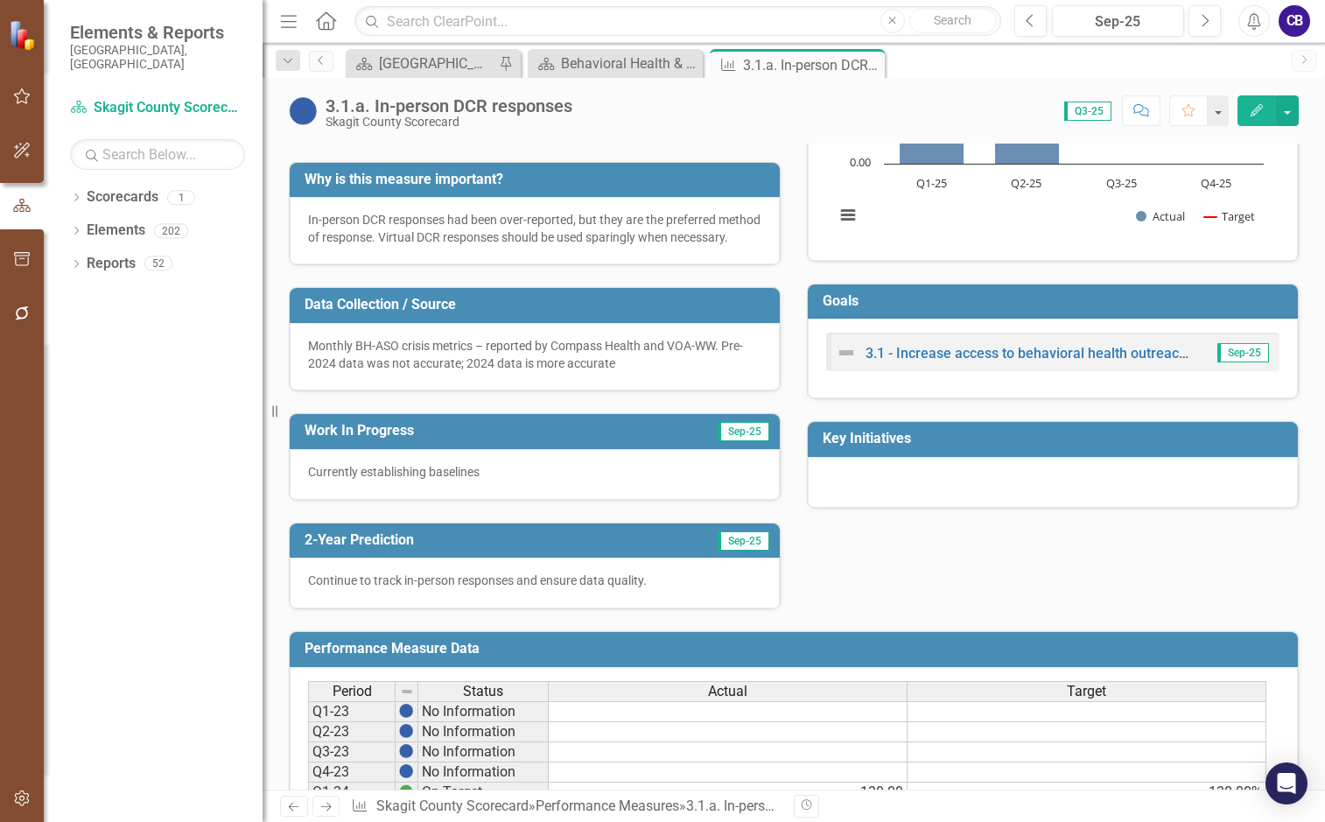
scroll to position [0, 0]
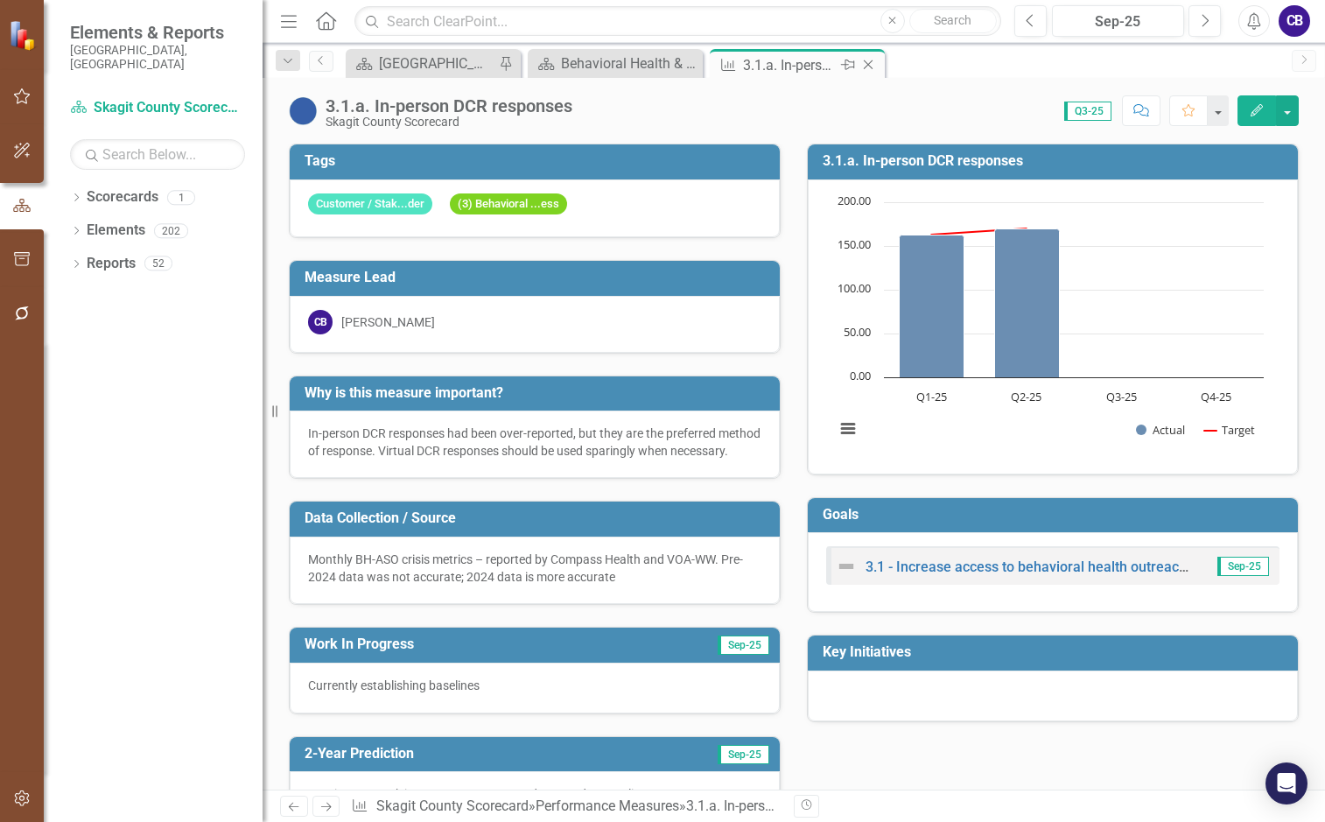
click at [874, 62] on icon "Close" at bounding box center [869, 65] width 18 height 14
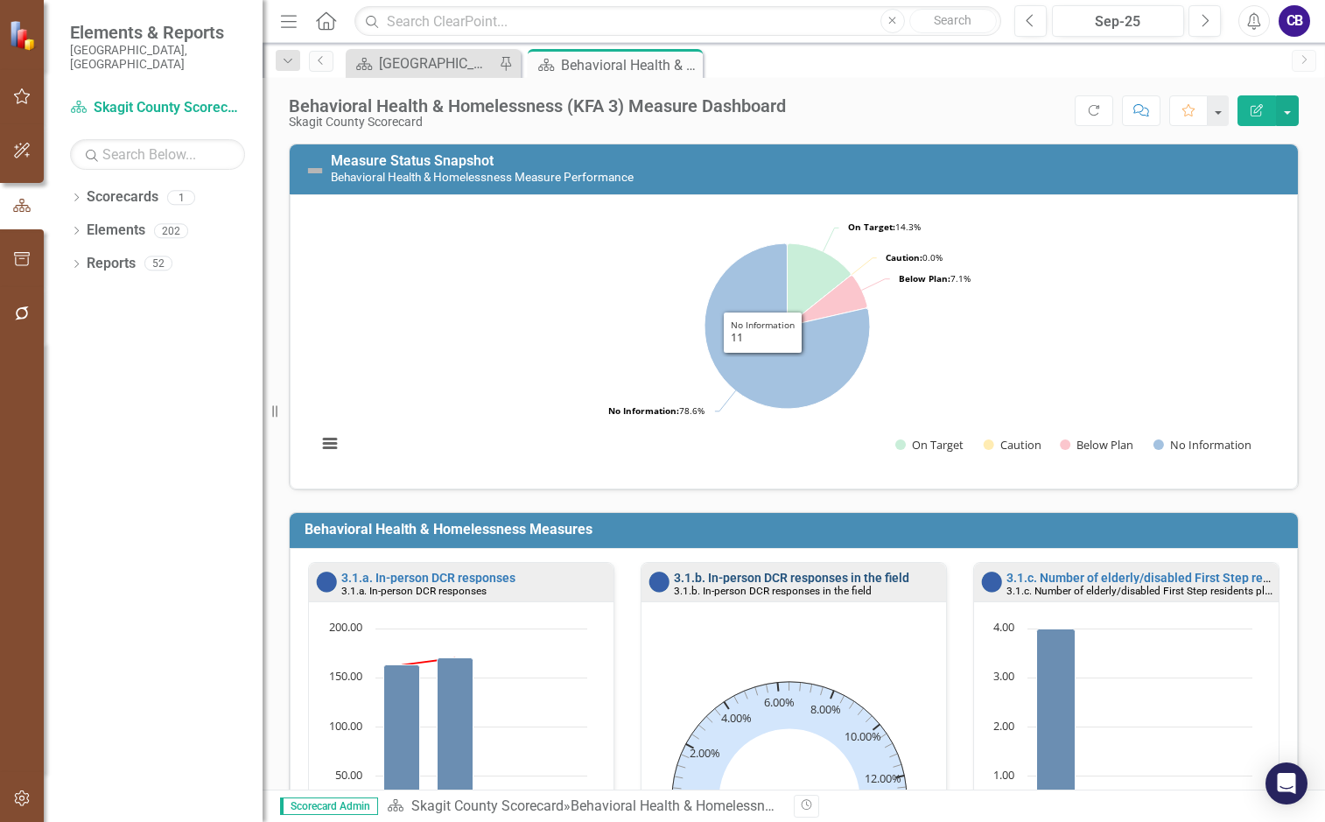
click at [794, 572] on link "3.1.b. In-person DCR responses in the field" at bounding box center [791, 578] width 235 height 14
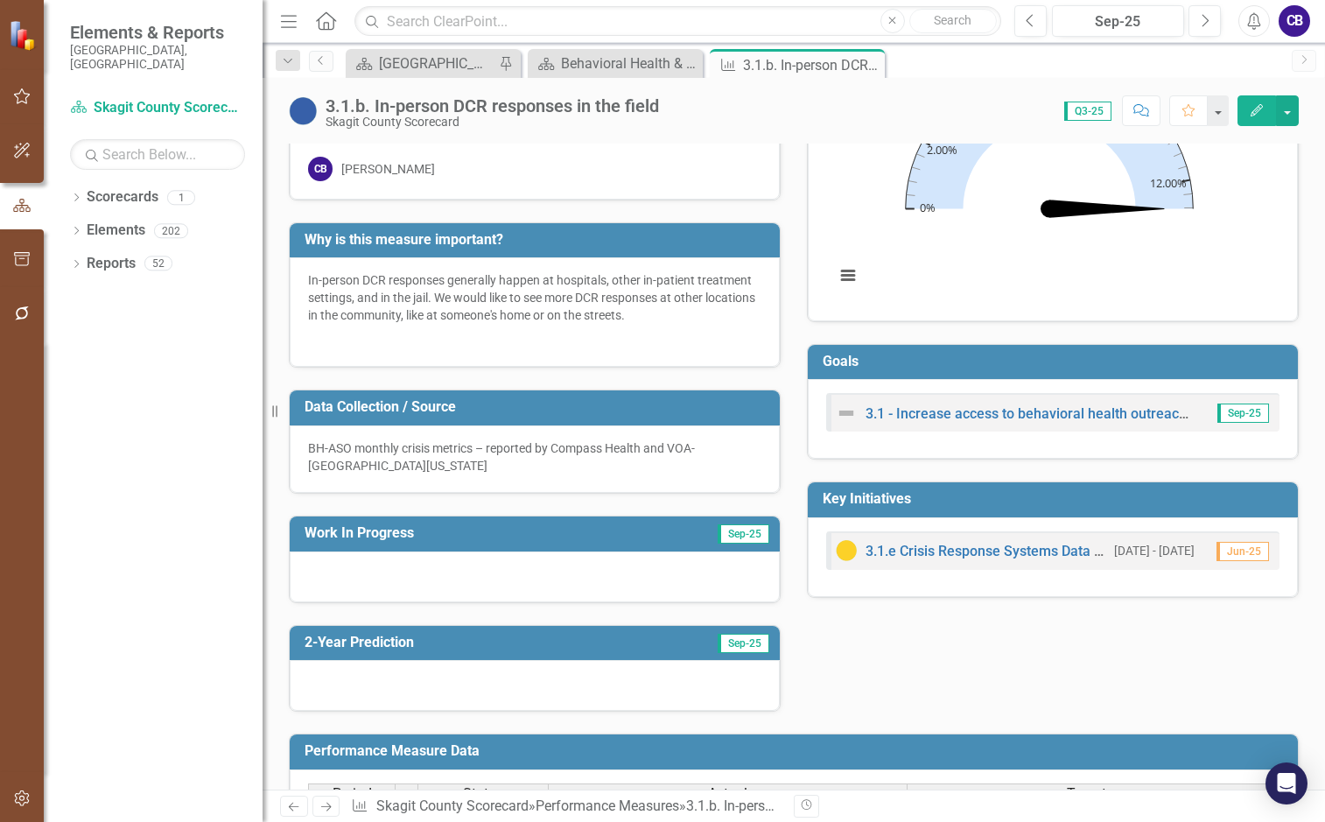
scroll to position [175, 0]
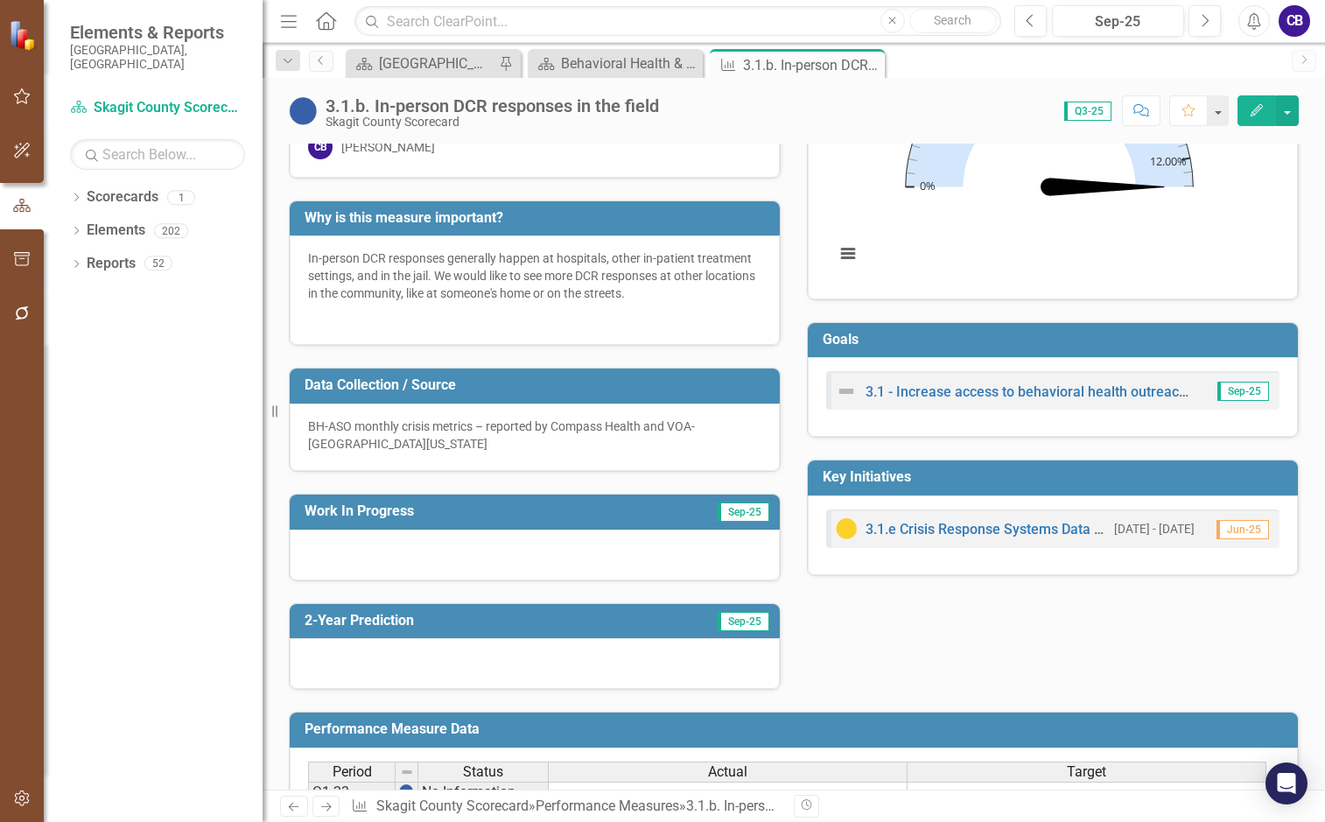
click at [738, 520] on span "Sep-25" at bounding box center [744, 511] width 52 height 19
click at [738, 518] on span "Sep-25" at bounding box center [744, 511] width 52 height 19
click at [720, 547] on div at bounding box center [535, 555] width 490 height 51
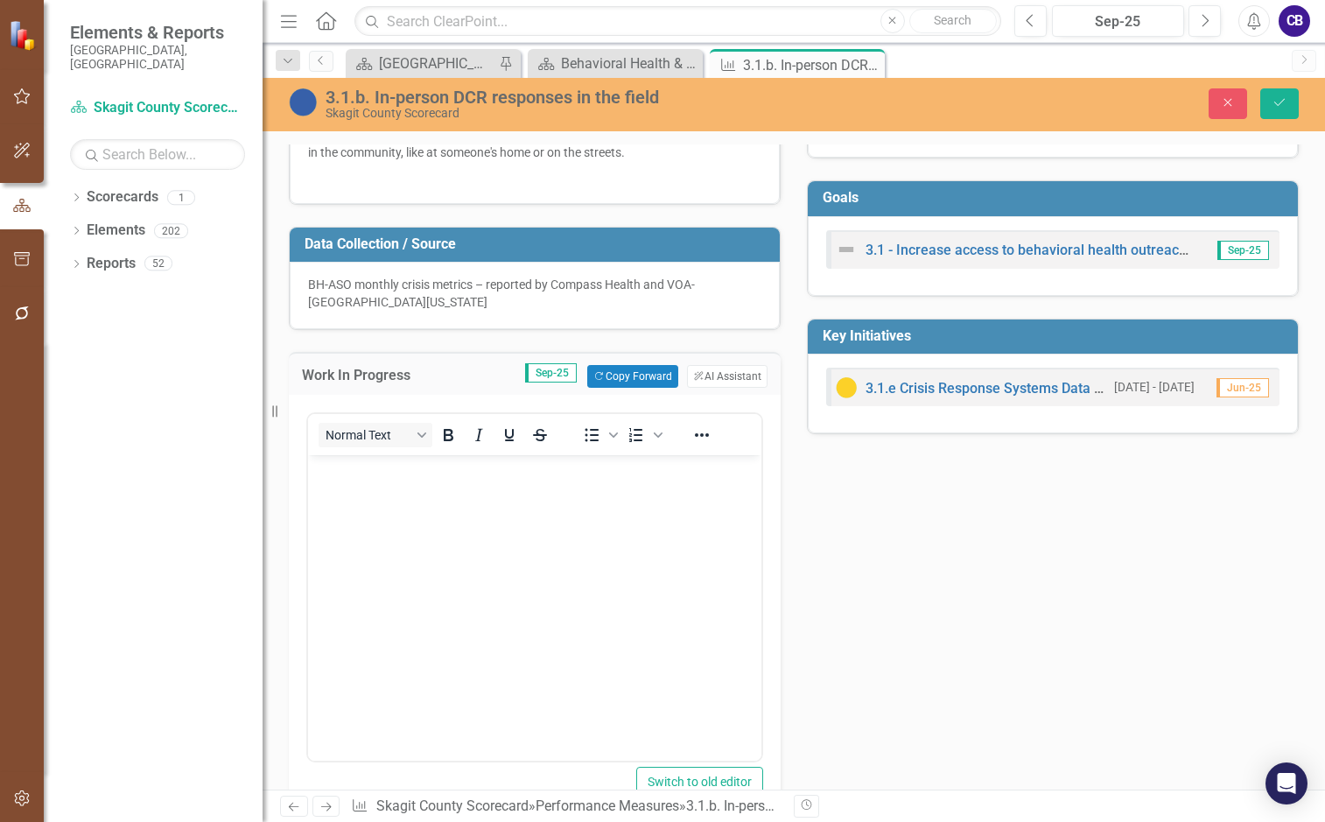
scroll to position [438, 0]
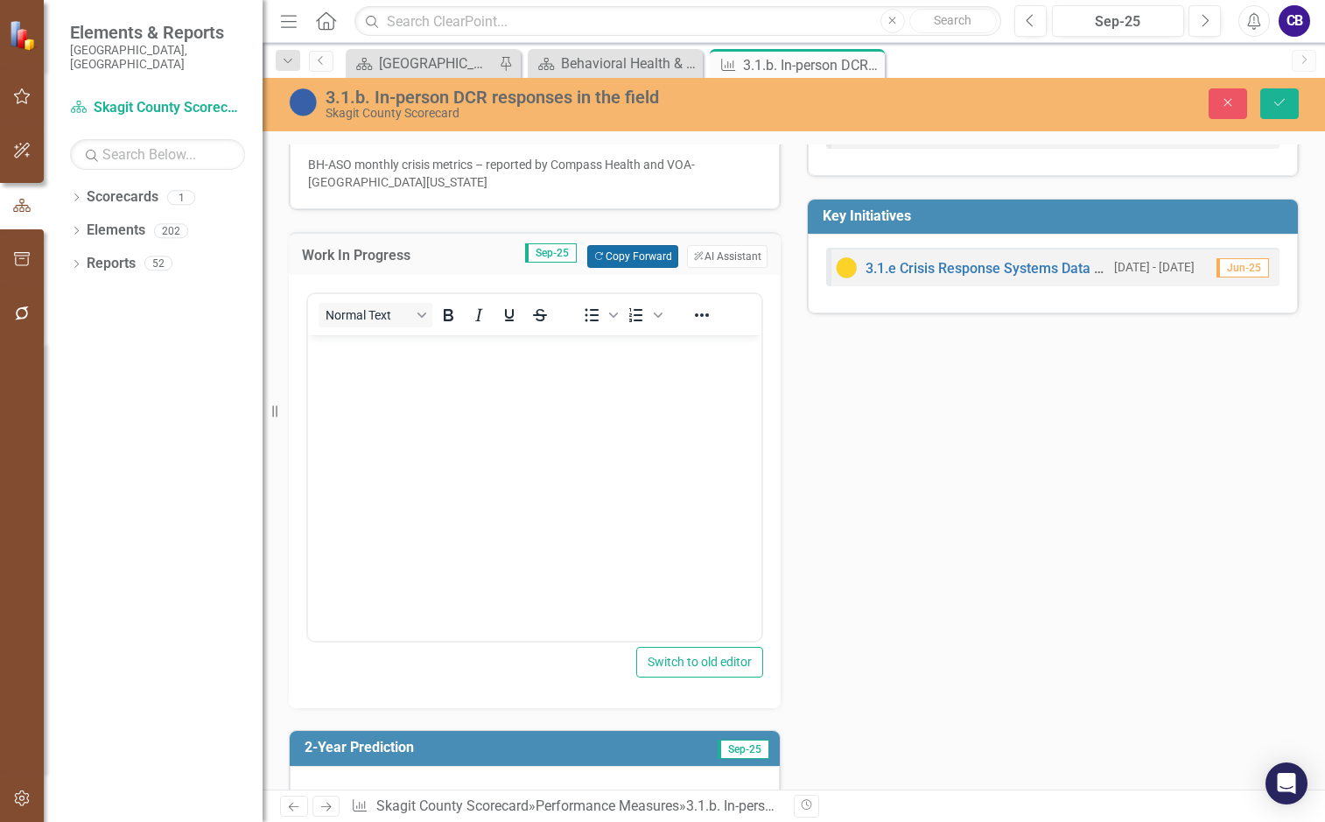
click at [633, 263] on button "Copy Forward Copy Forward" at bounding box center [632, 256] width 90 height 23
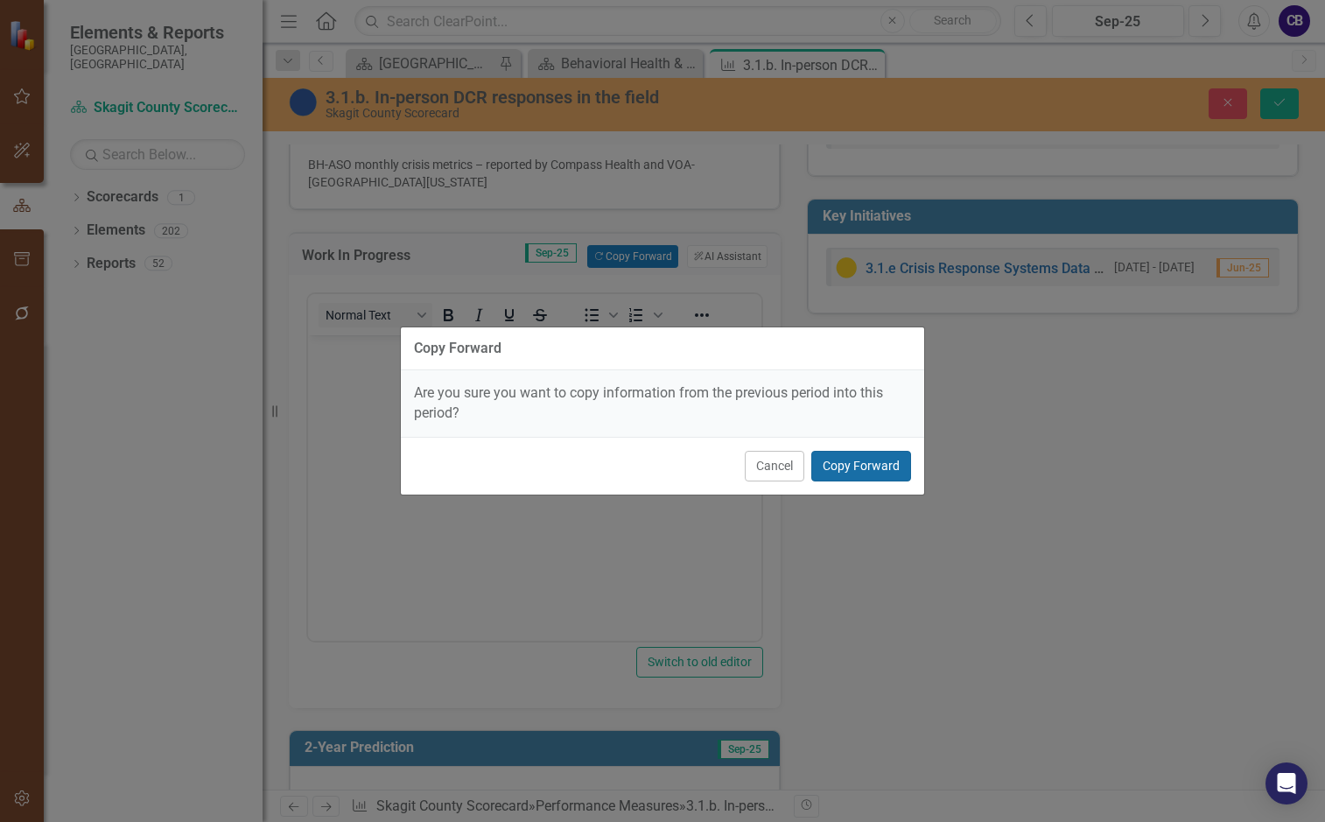
click at [843, 474] on button "Copy Forward" at bounding box center [861, 466] width 100 height 31
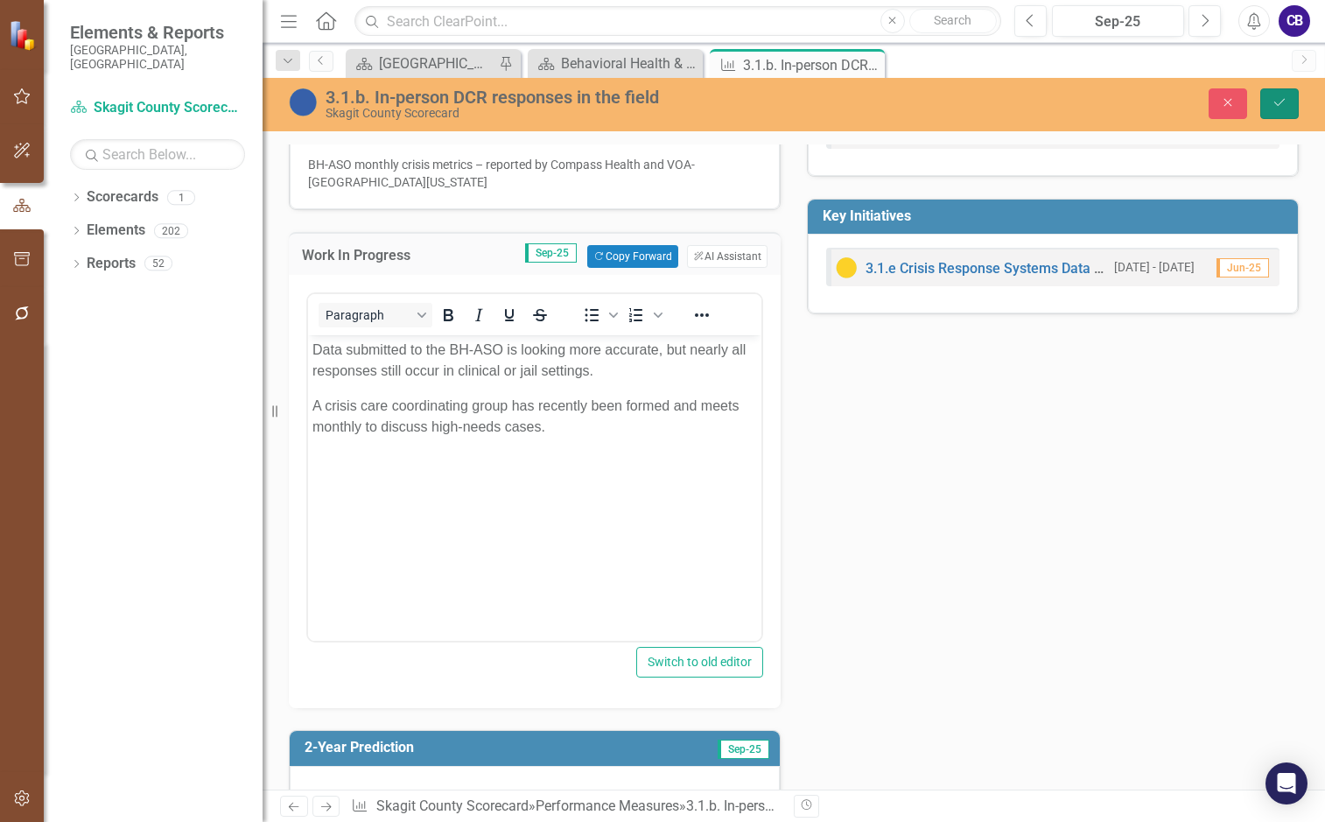
click at [1099, 110] on button "Save" at bounding box center [1279, 103] width 39 height 31
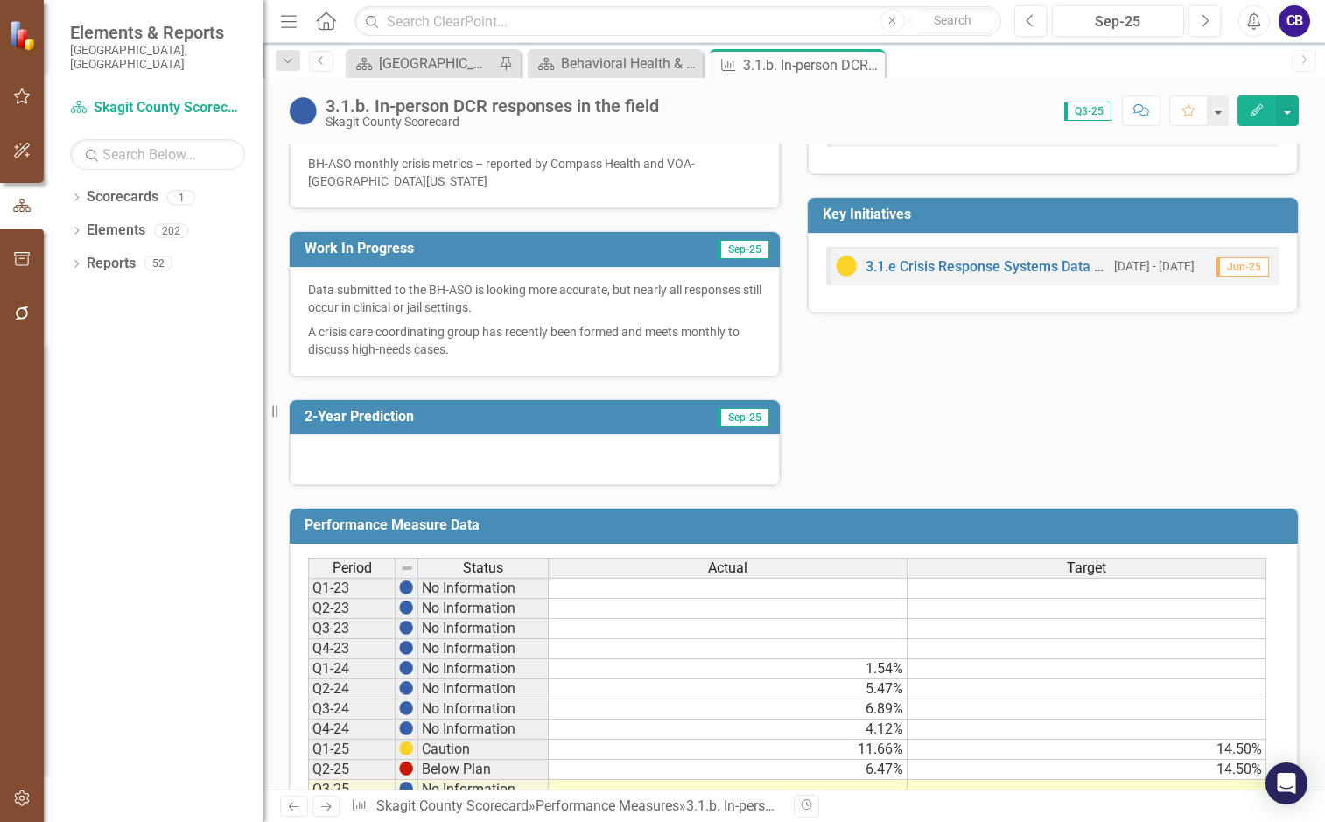
click at [736, 418] on span "Sep-25" at bounding box center [744, 417] width 52 height 19
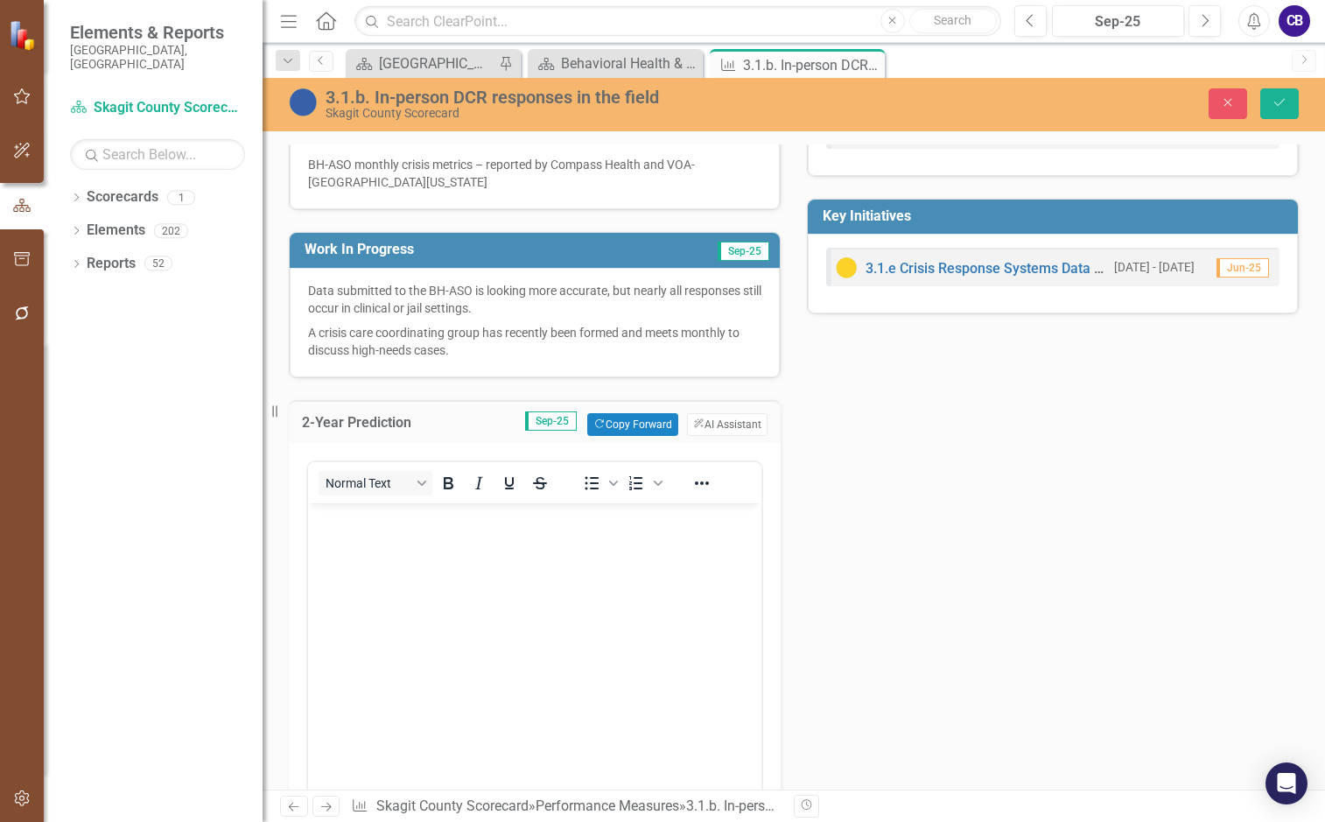
scroll to position [0, 0]
click at [640, 432] on button "Copy Forward Copy Forward" at bounding box center [632, 424] width 90 height 23
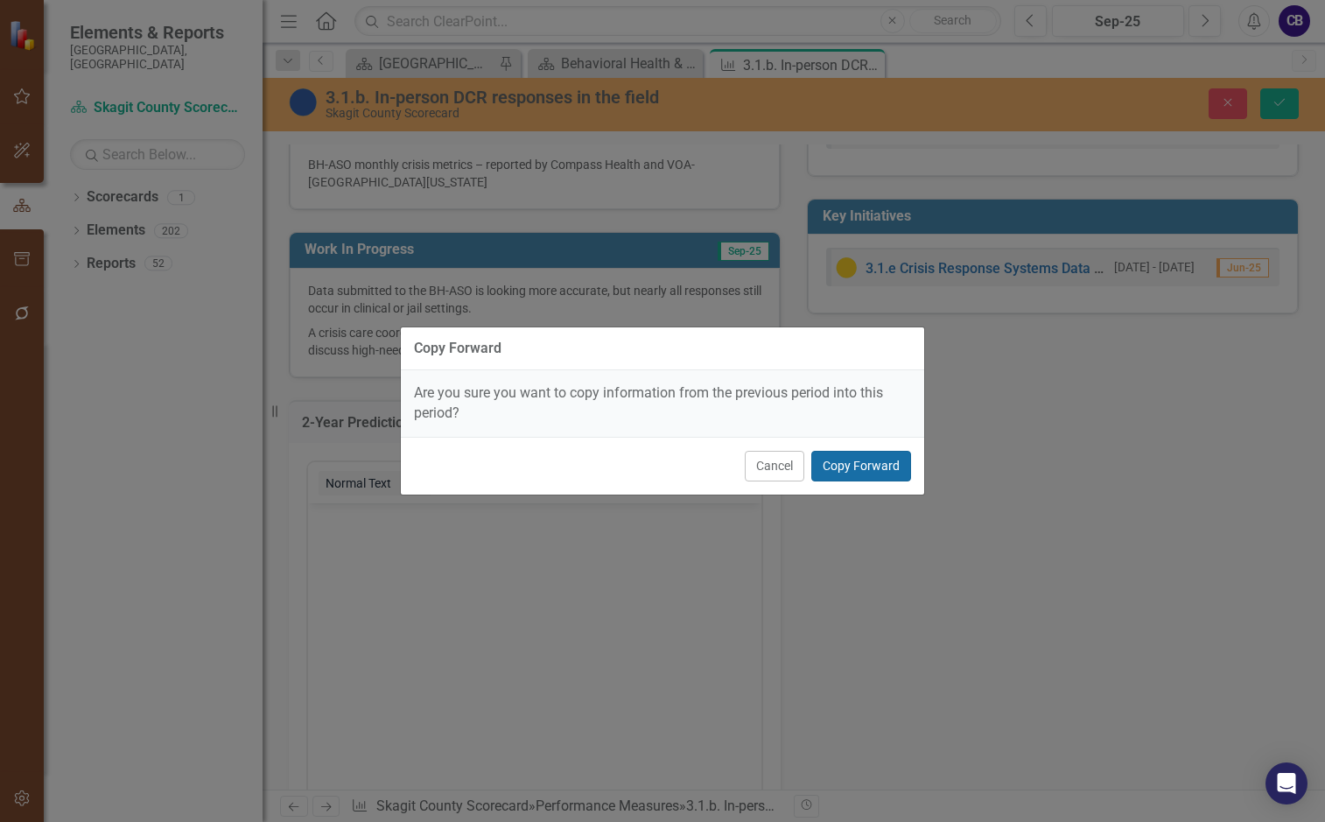
click at [858, 474] on button "Copy Forward" at bounding box center [861, 466] width 100 height 31
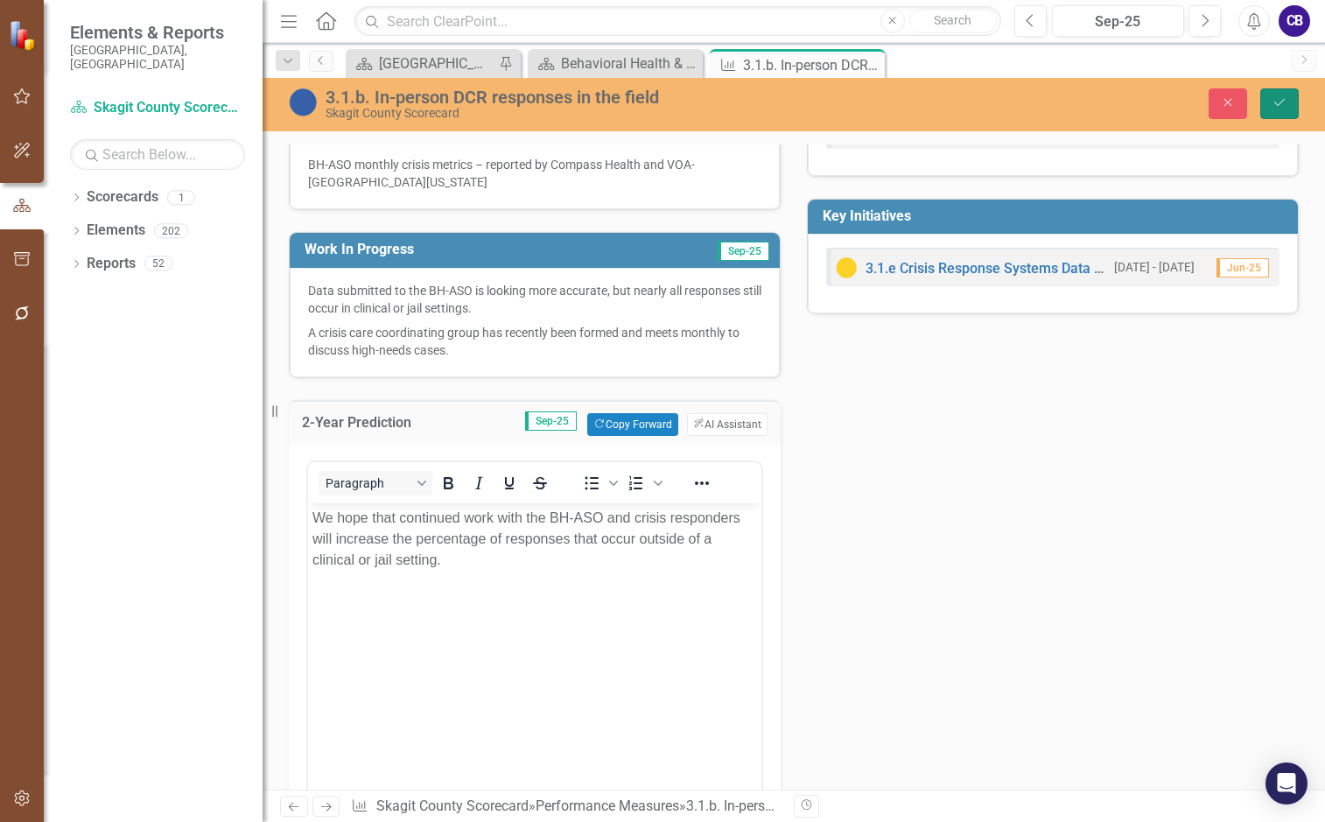
click at [1099, 101] on icon "Save" at bounding box center [1280, 102] width 16 height 12
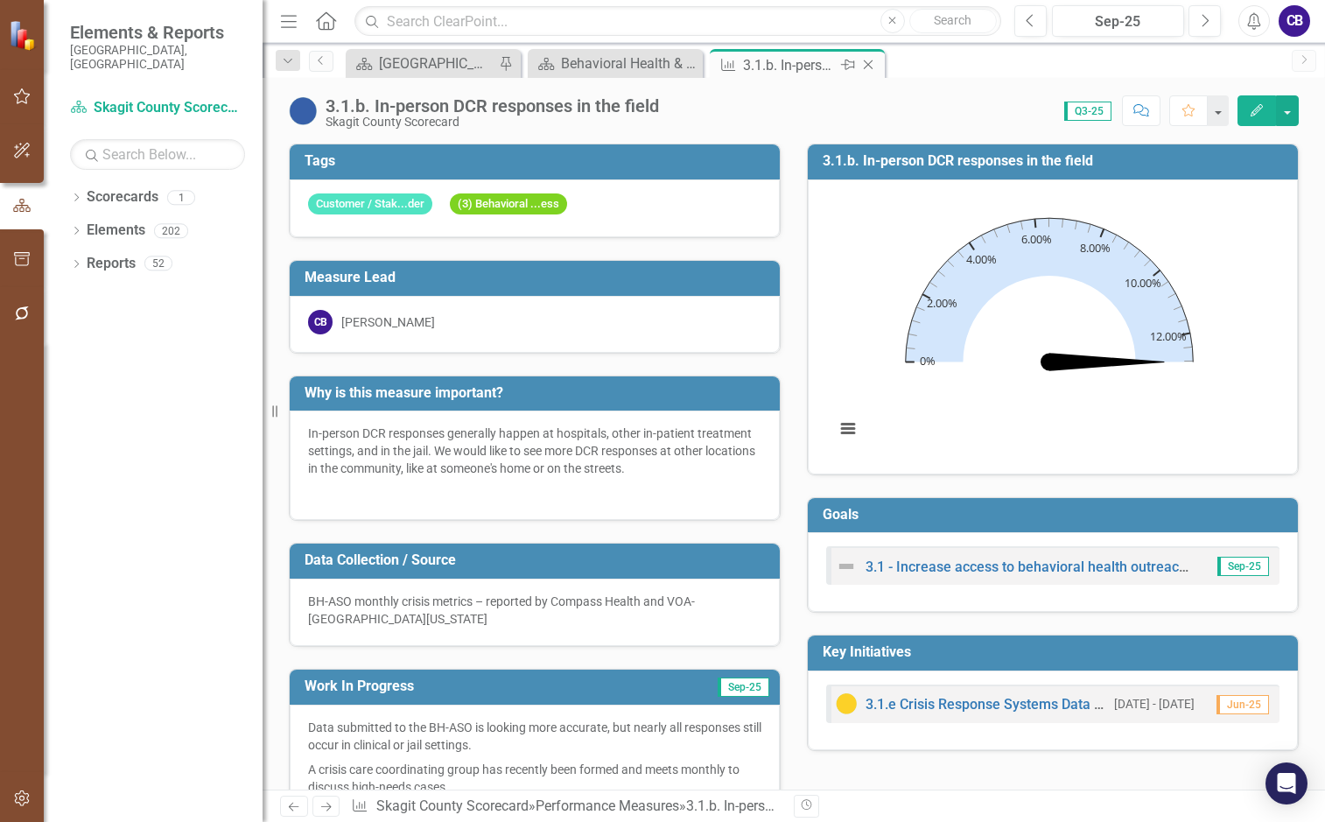
click at [866, 65] on icon "Close" at bounding box center [869, 65] width 18 height 14
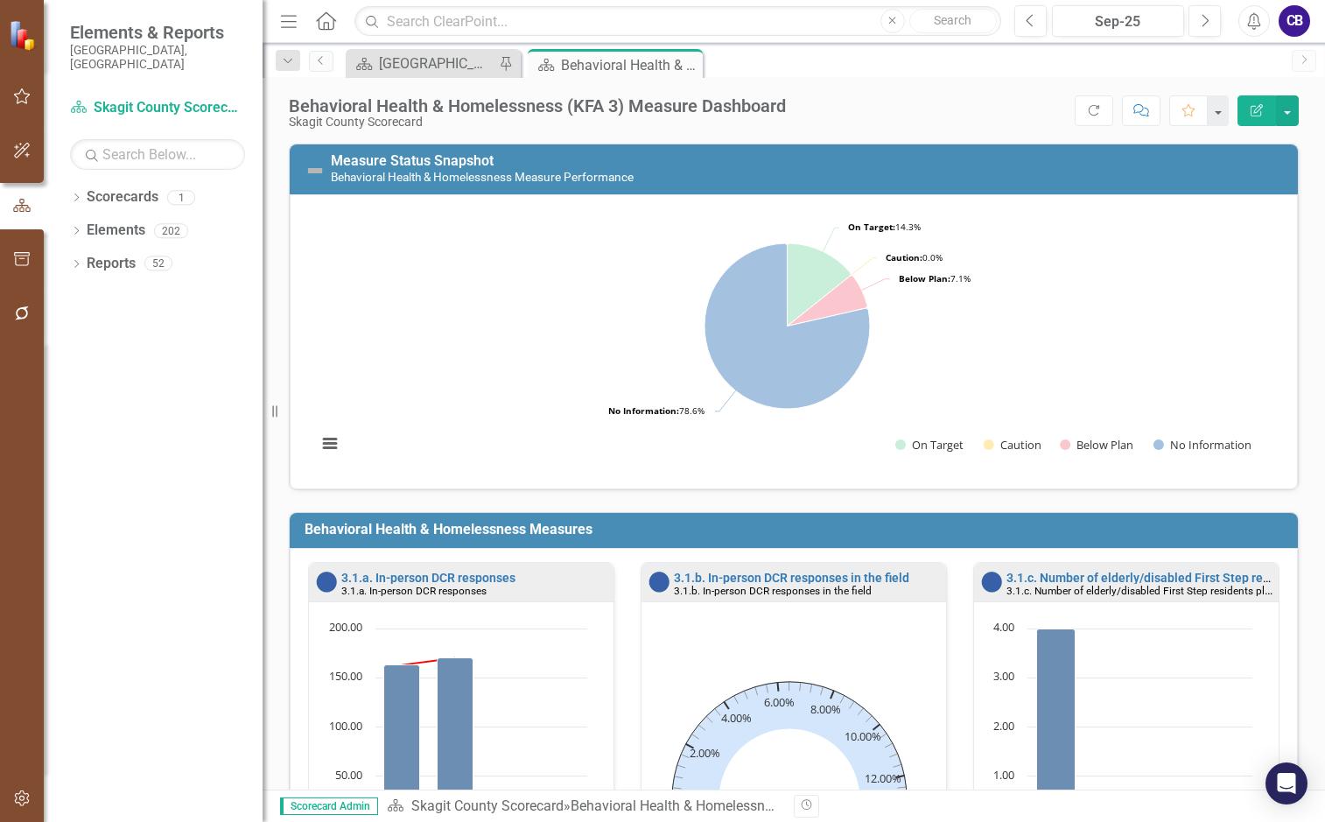
scroll to position [263, 0]
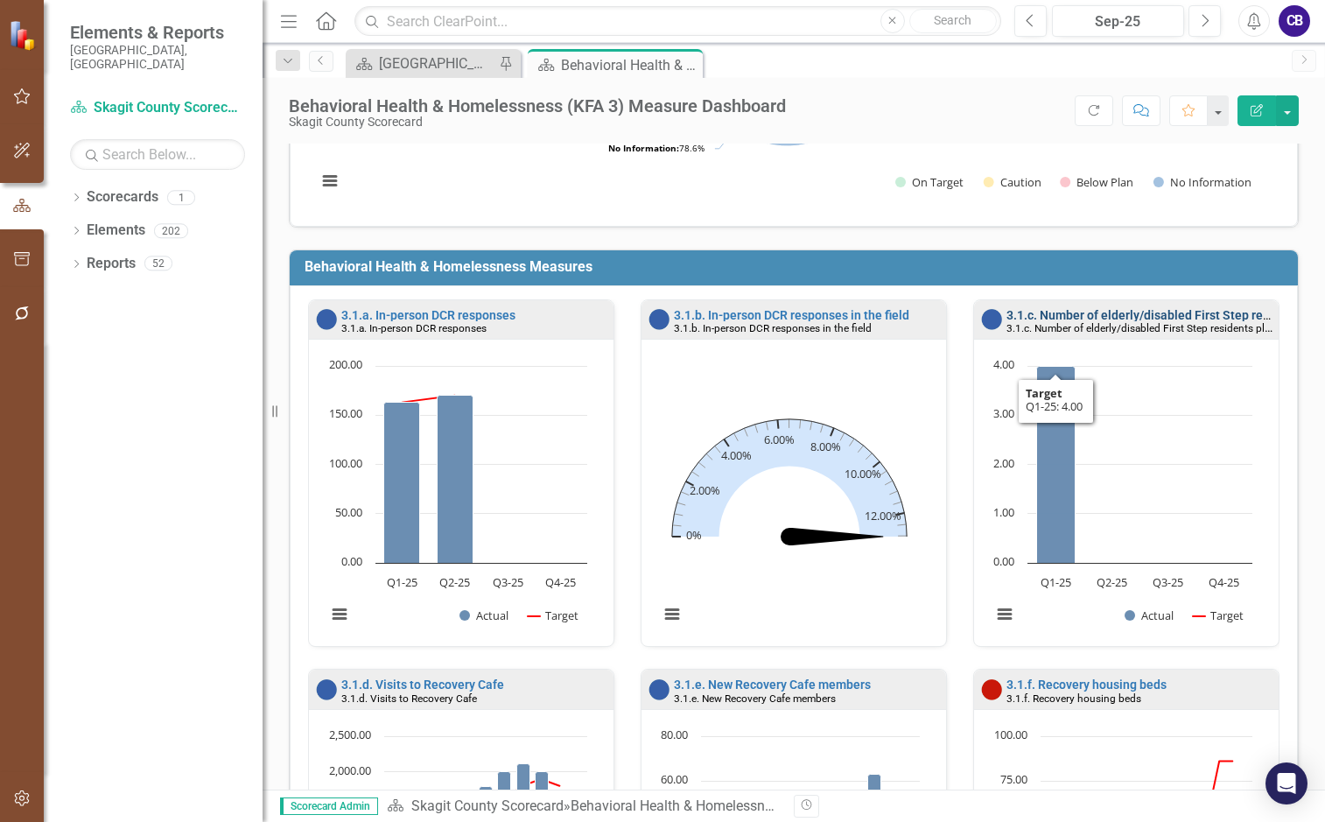
click at [1099, 312] on link "3.1.c. Number of elderly/disabled First Step residents placed into adult family…" at bounding box center [1318, 315] width 623 height 14
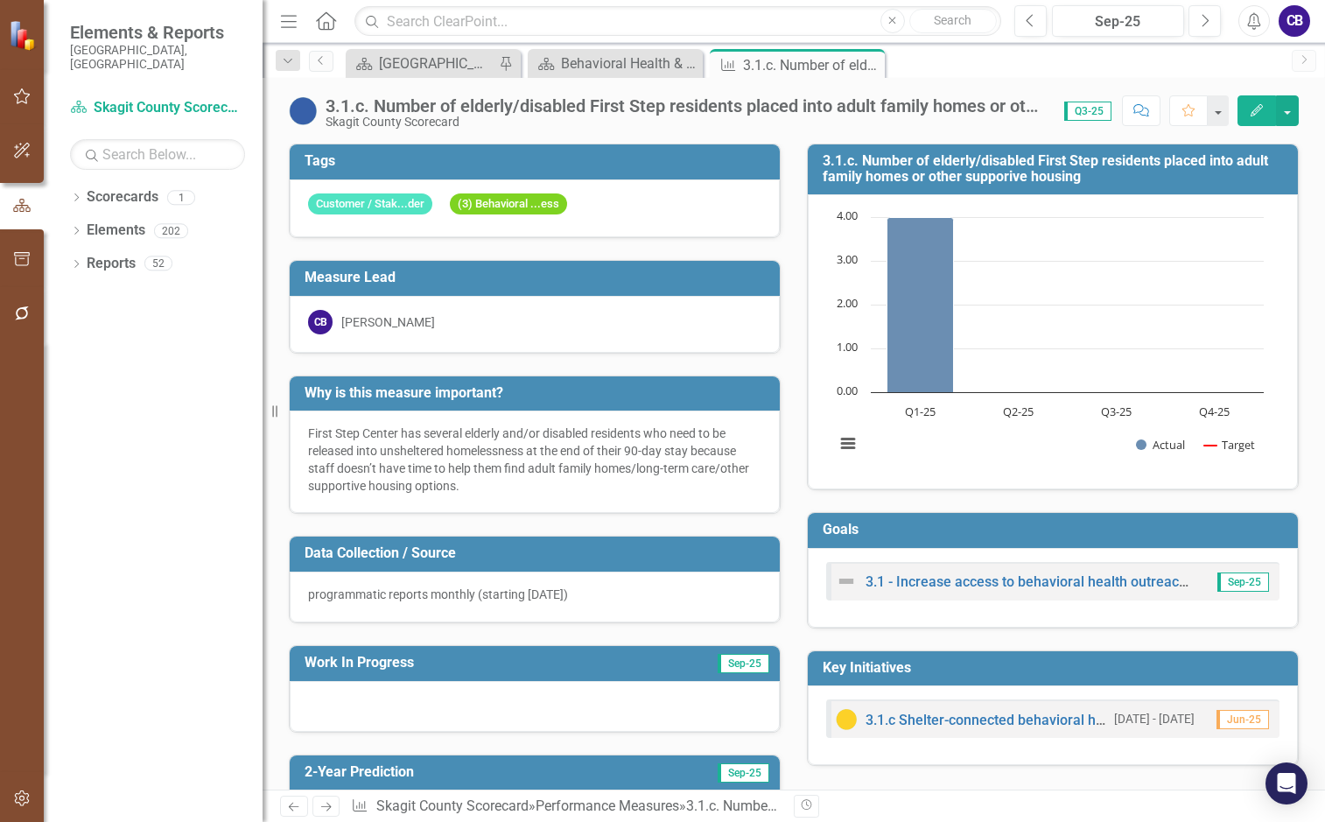
scroll to position [263, 0]
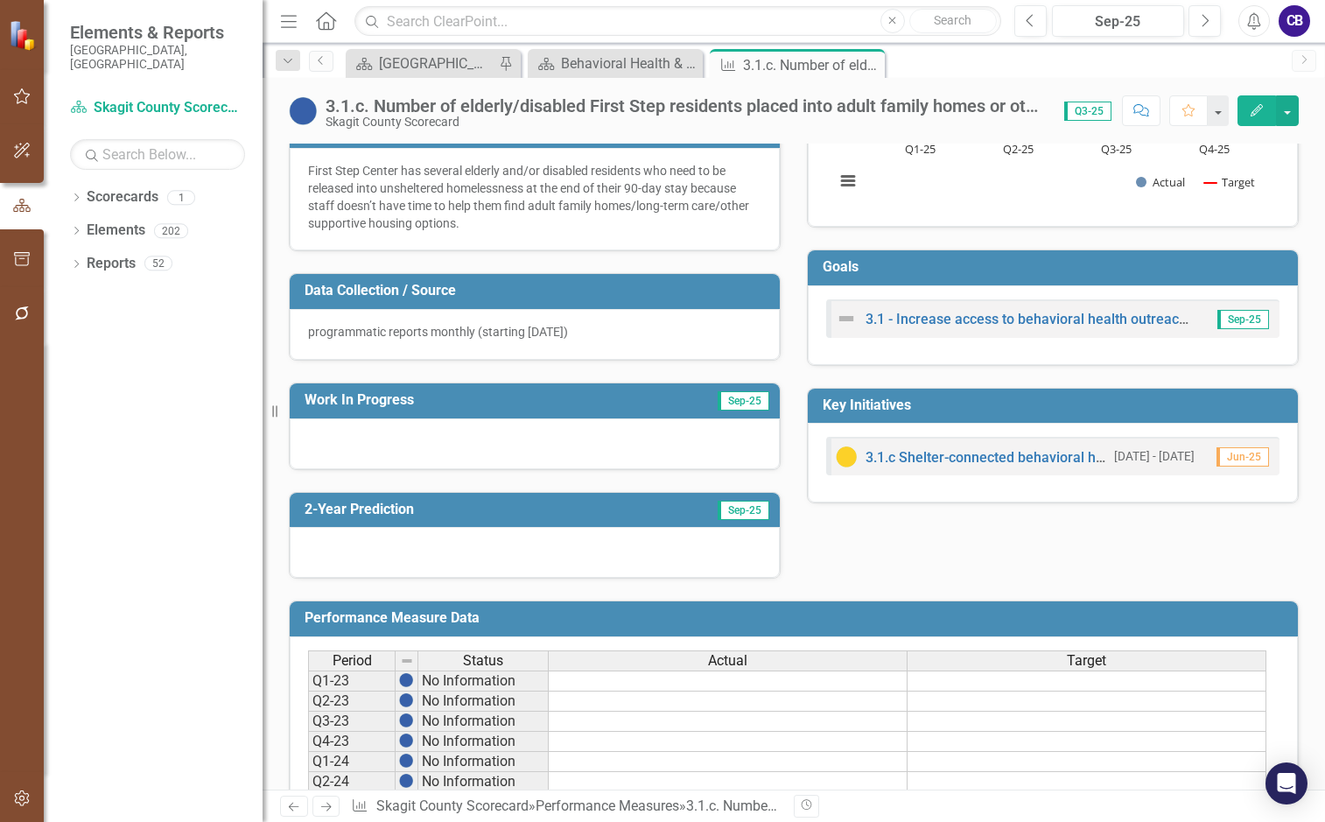
click at [756, 400] on span "Sep-25" at bounding box center [744, 400] width 52 height 19
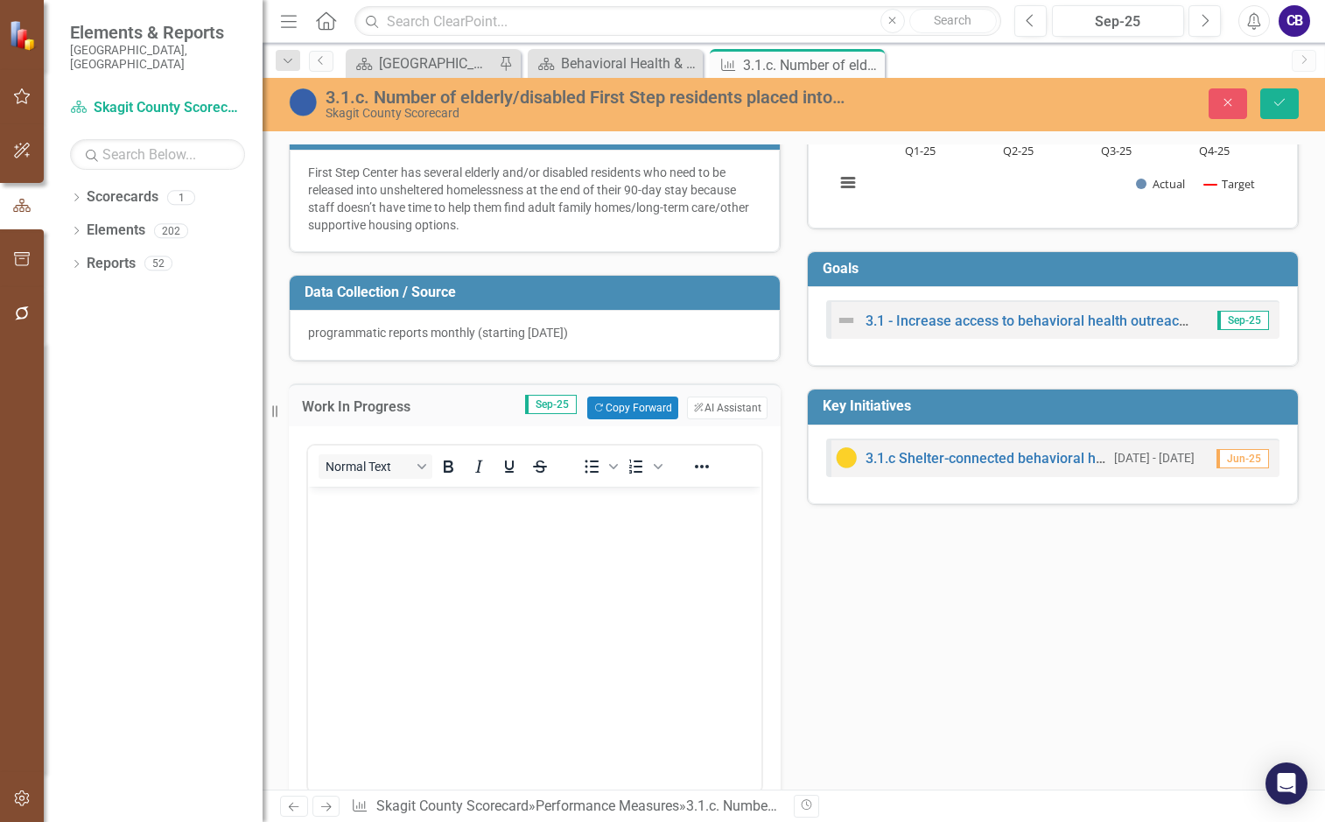
scroll to position [0, 0]
click at [647, 411] on button "Copy Forward Copy Forward" at bounding box center [632, 408] width 90 height 23
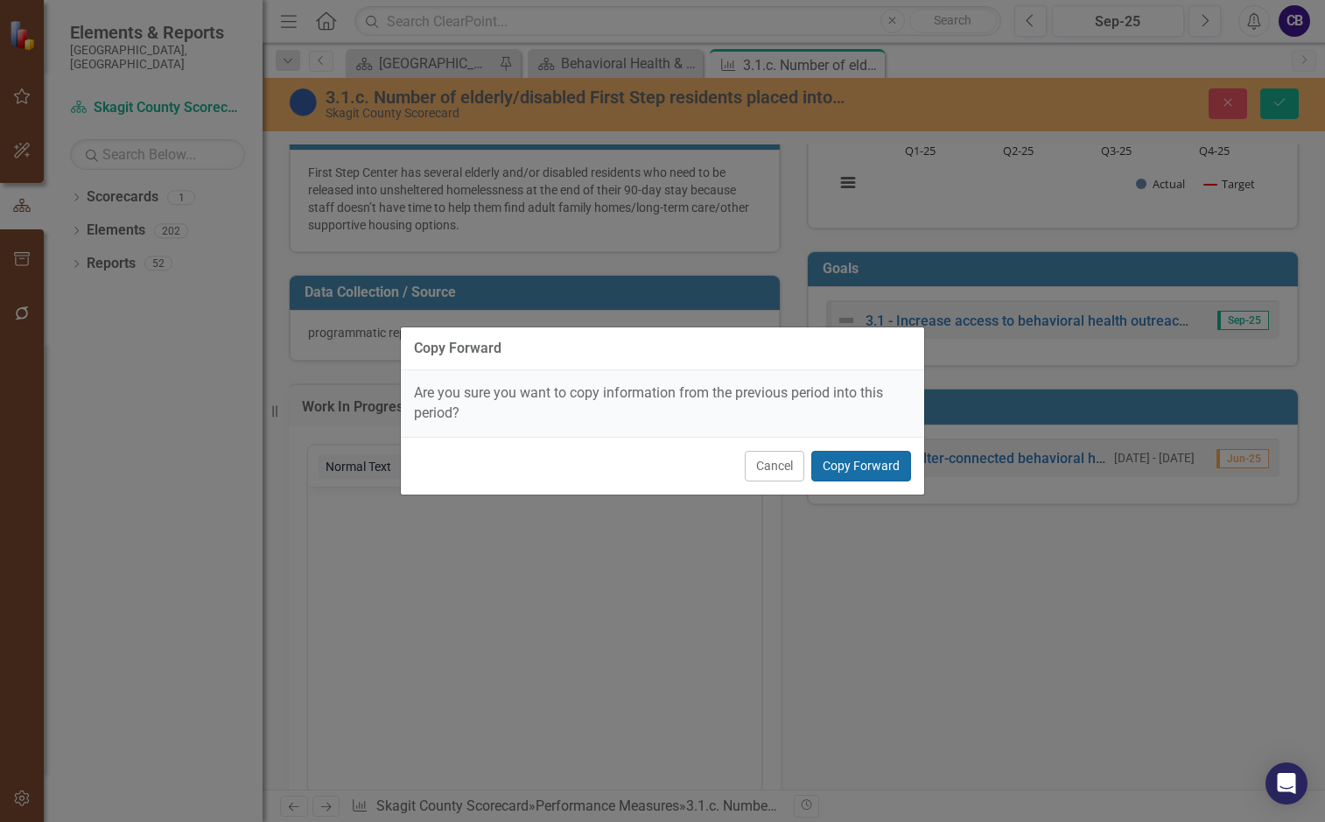
click at [853, 456] on button "Copy Forward" at bounding box center [861, 466] width 100 height 31
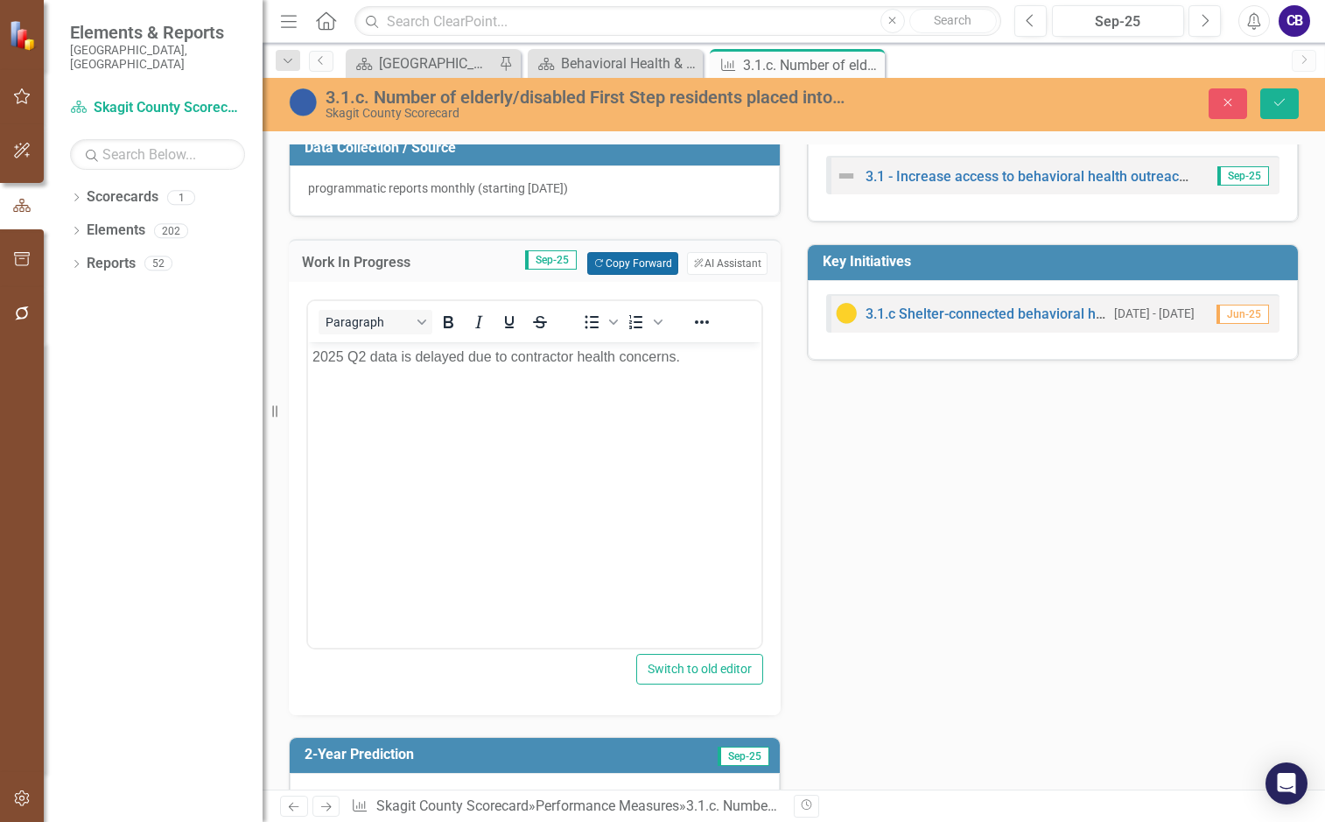
scroll to position [438, 0]
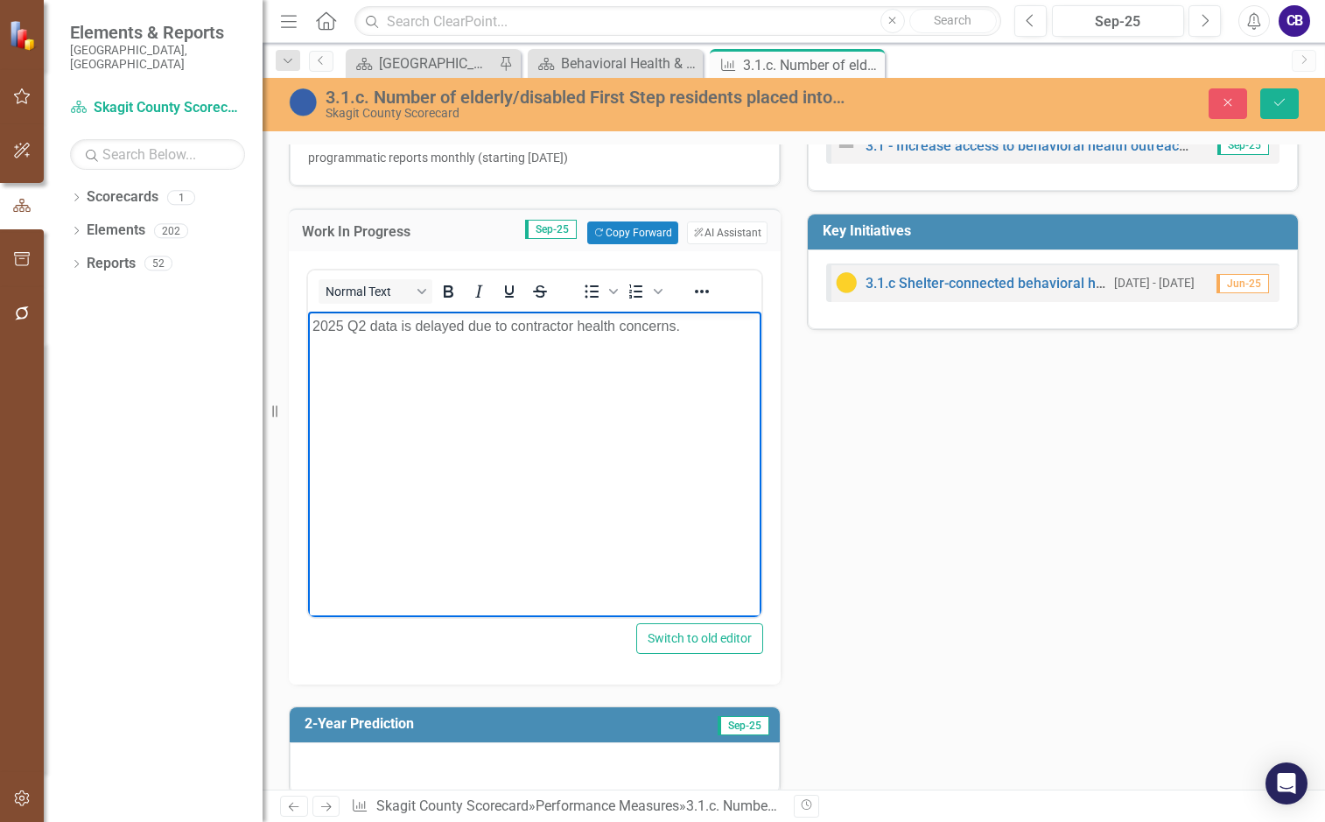
click at [360, 327] on p "2025 Q2 data is delayed due to contractor health concerns." at bounding box center [534, 326] width 445 height 21
drag, startPoint x: 1282, startPoint y: 103, endPoint x: 1238, endPoint y: 175, distance: 84.1
click at [1099, 103] on icon "Save" at bounding box center [1280, 102] width 16 height 12
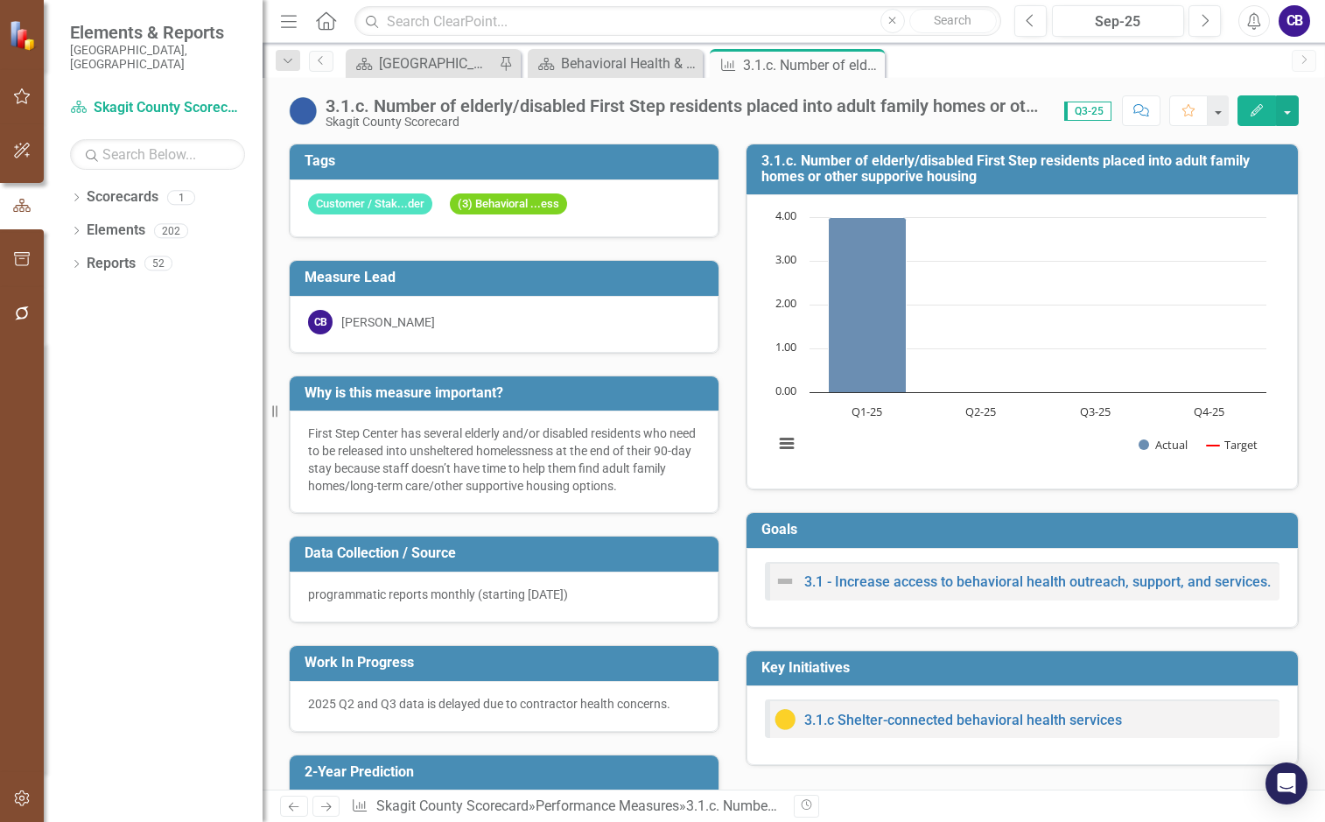
click at [541, 383] on td "Why is this measure important?" at bounding box center [507, 395] width 405 height 29
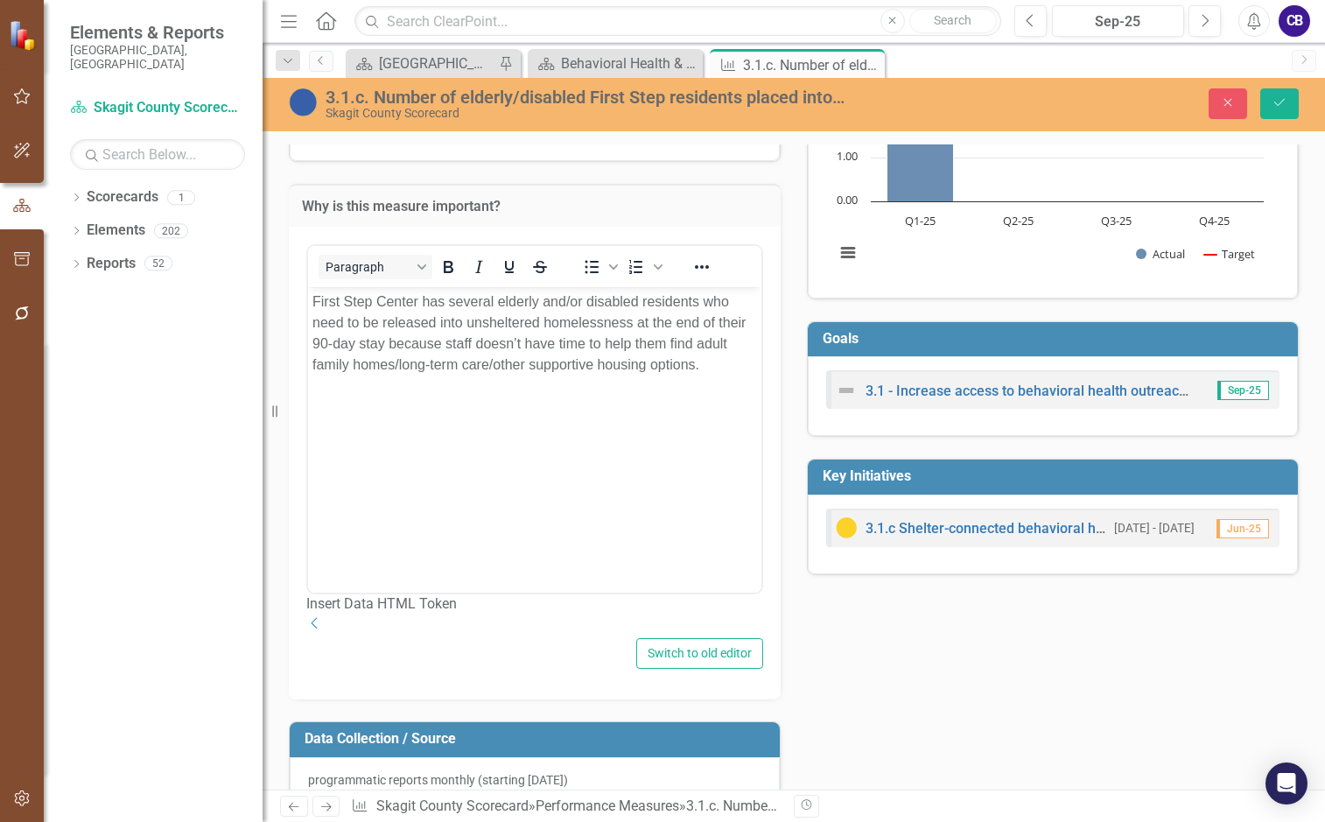
scroll to position [472, 0]
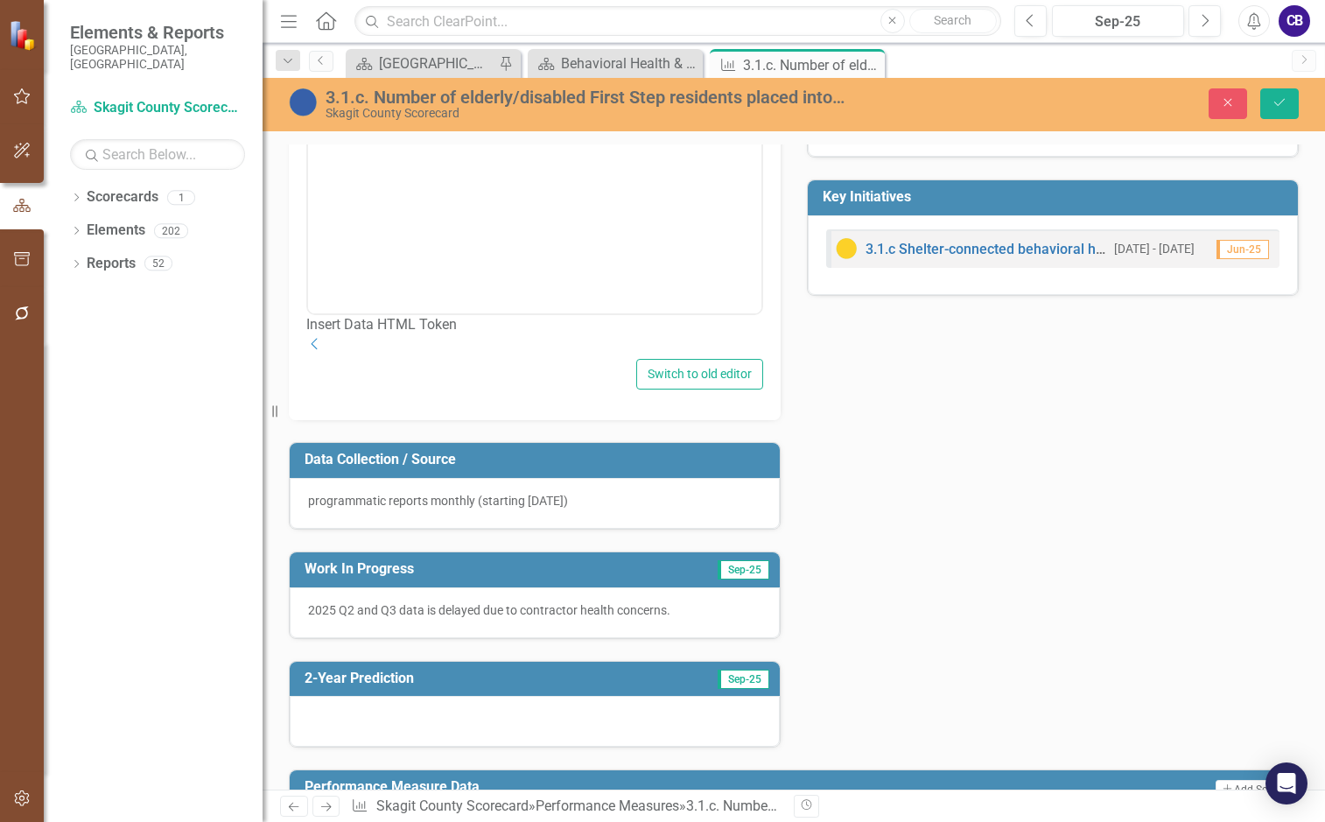
click at [540, 742] on div at bounding box center [535, 721] width 490 height 51
click at [541, 742] on div at bounding box center [535, 721] width 490 height 51
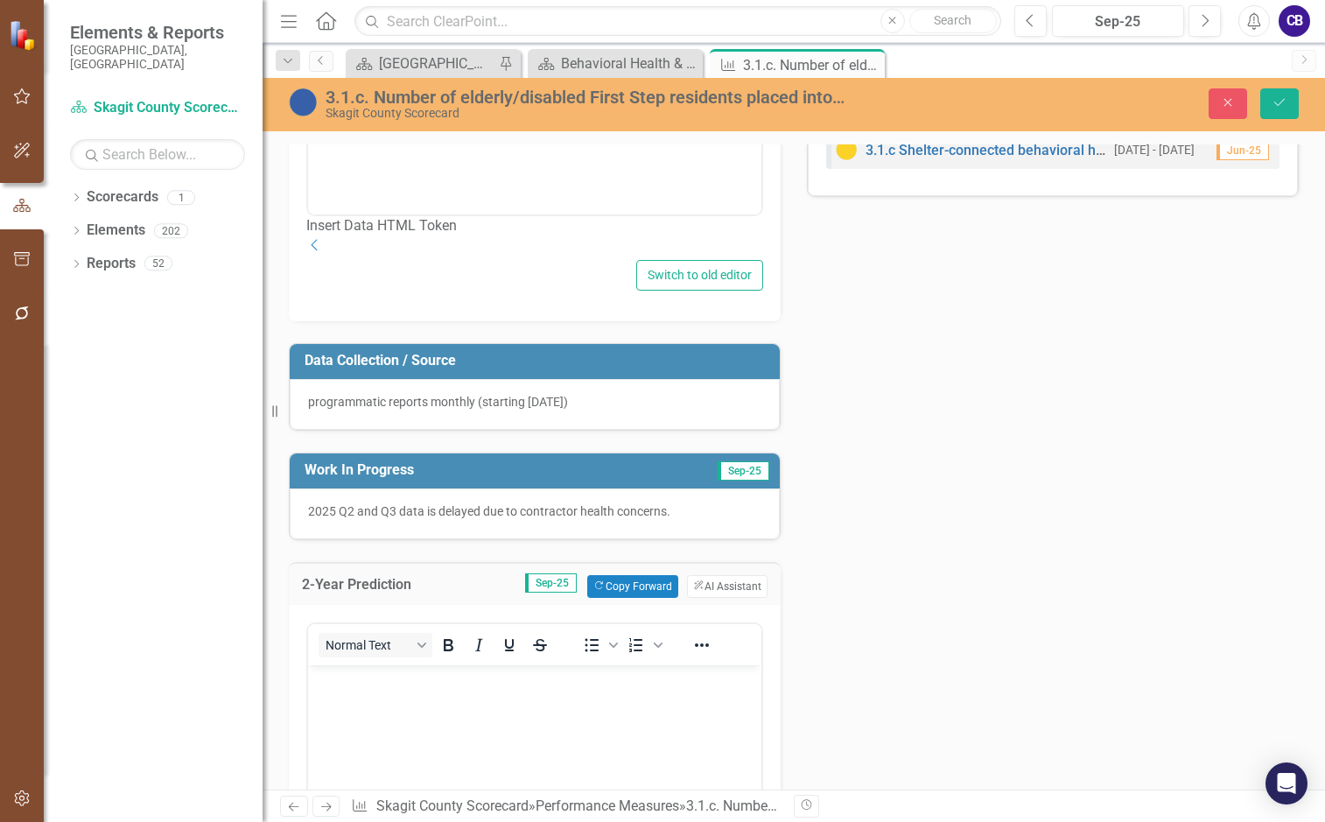
scroll to position [734, 0]
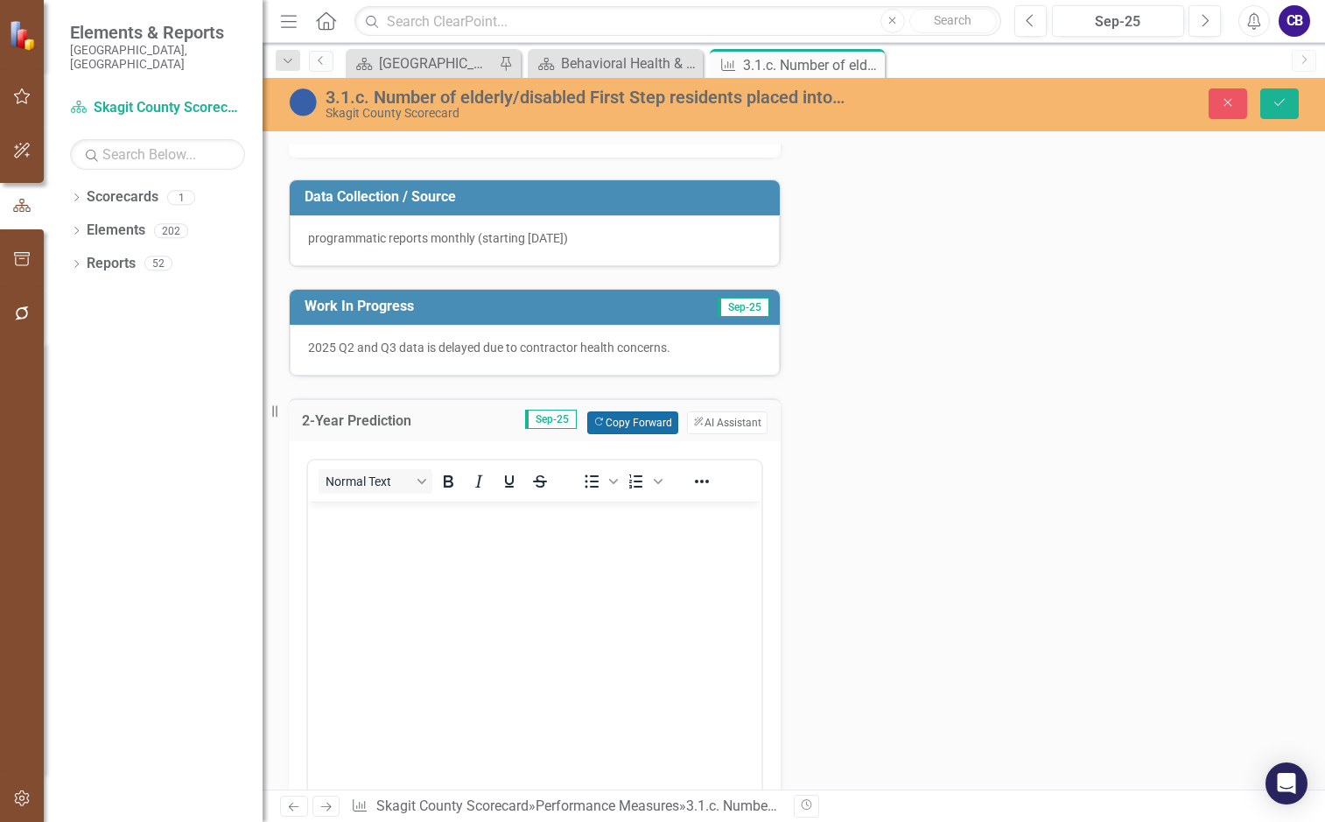
click at [617, 434] on button "Copy Forward Copy Forward" at bounding box center [632, 422] width 90 height 23
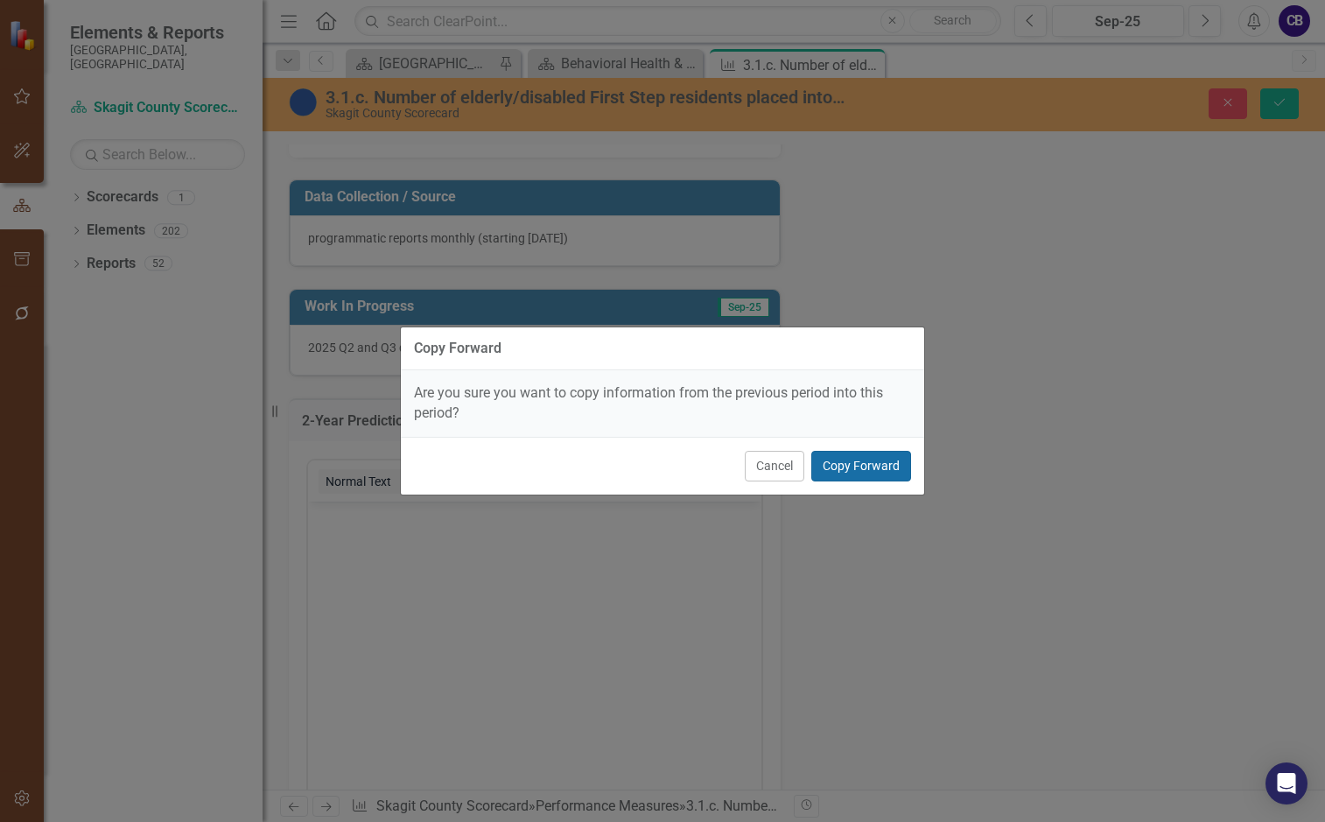
click at [876, 463] on button "Copy Forward" at bounding box center [861, 466] width 100 height 31
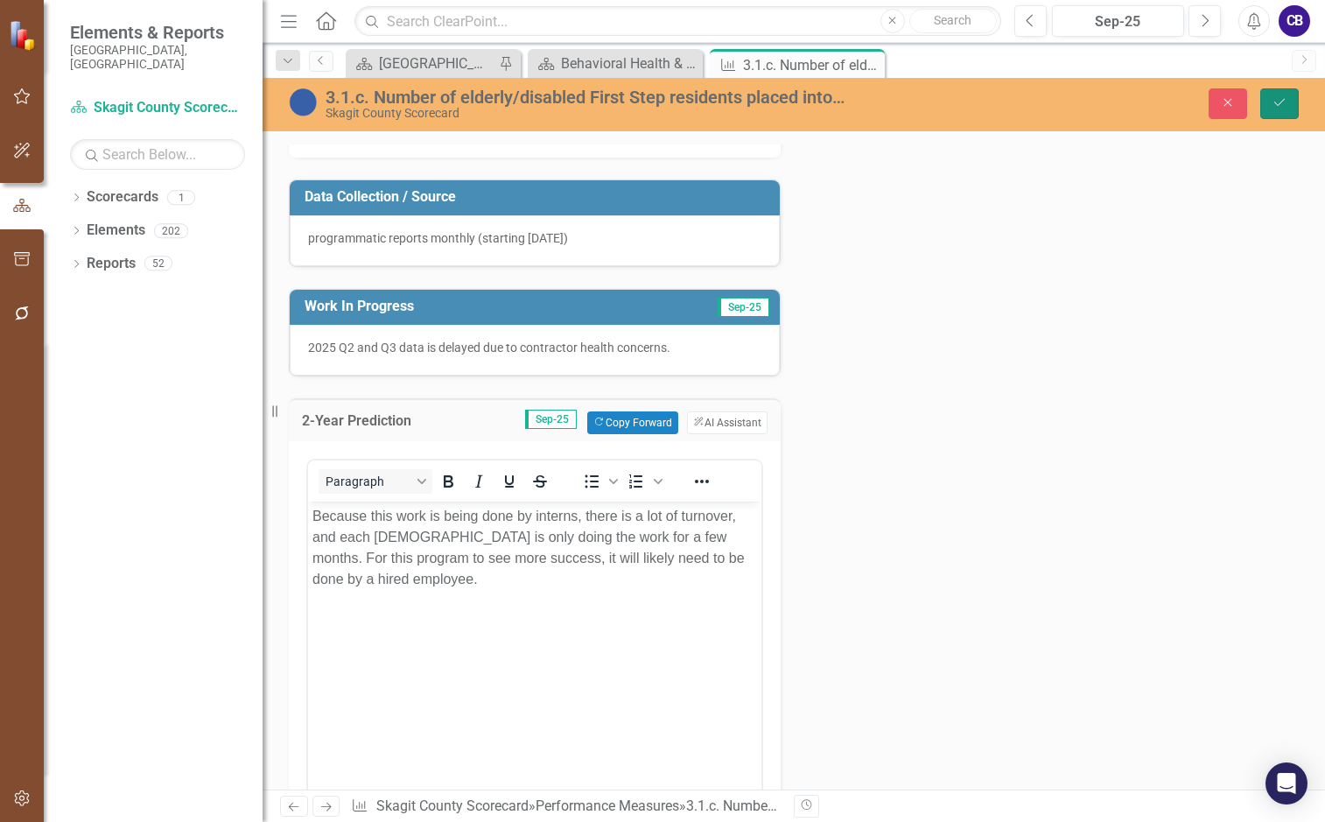
click at [1099, 112] on button "Save" at bounding box center [1279, 103] width 39 height 31
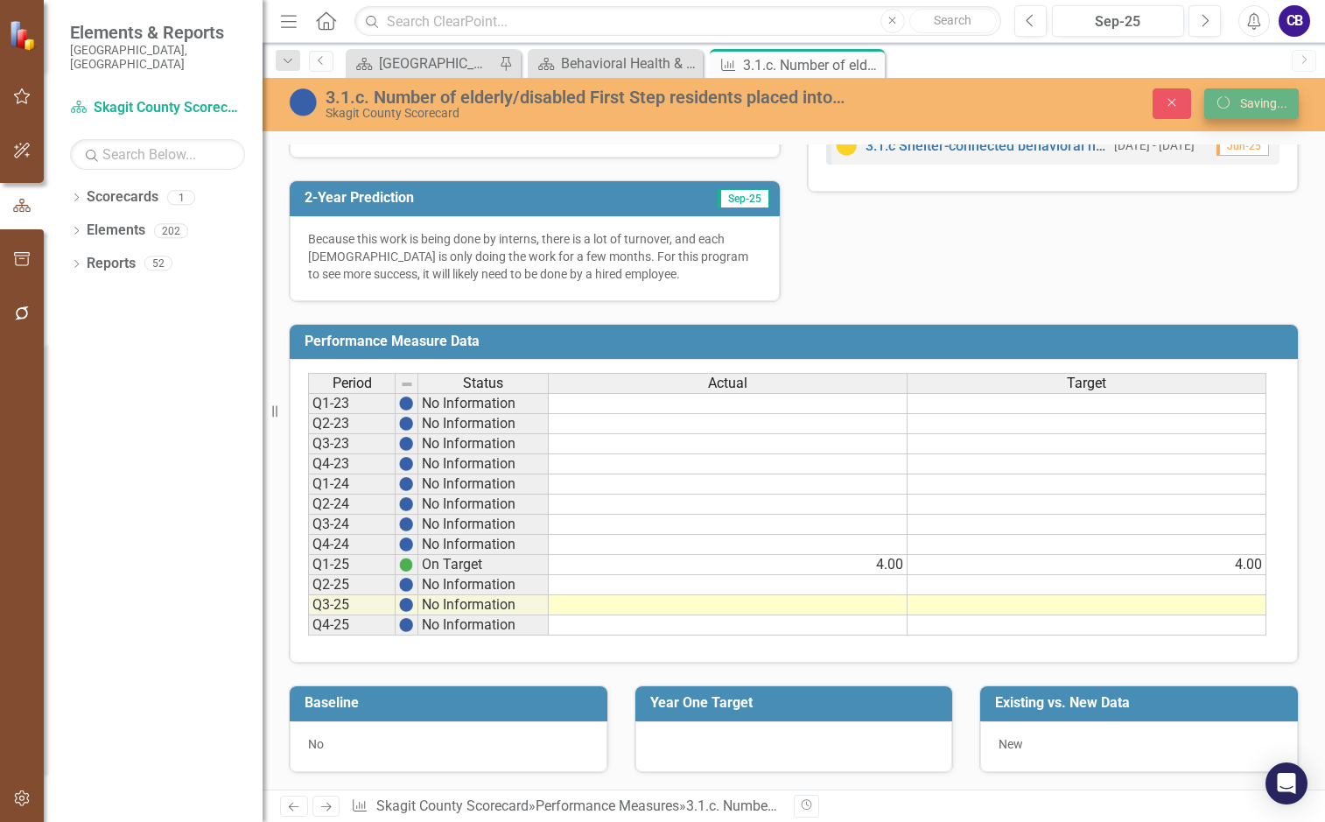
scroll to position [576, 0]
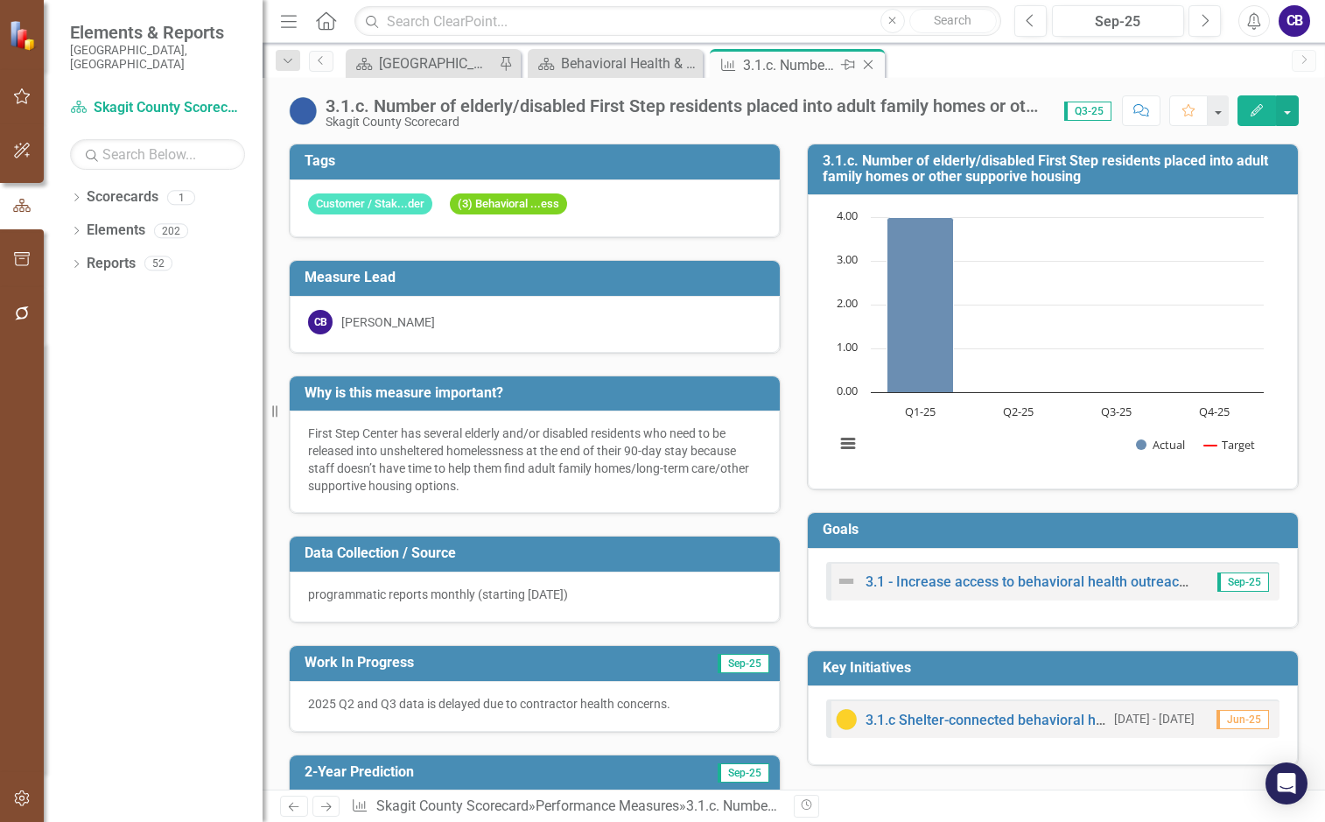
click at [874, 69] on icon "Close" at bounding box center [869, 65] width 18 height 14
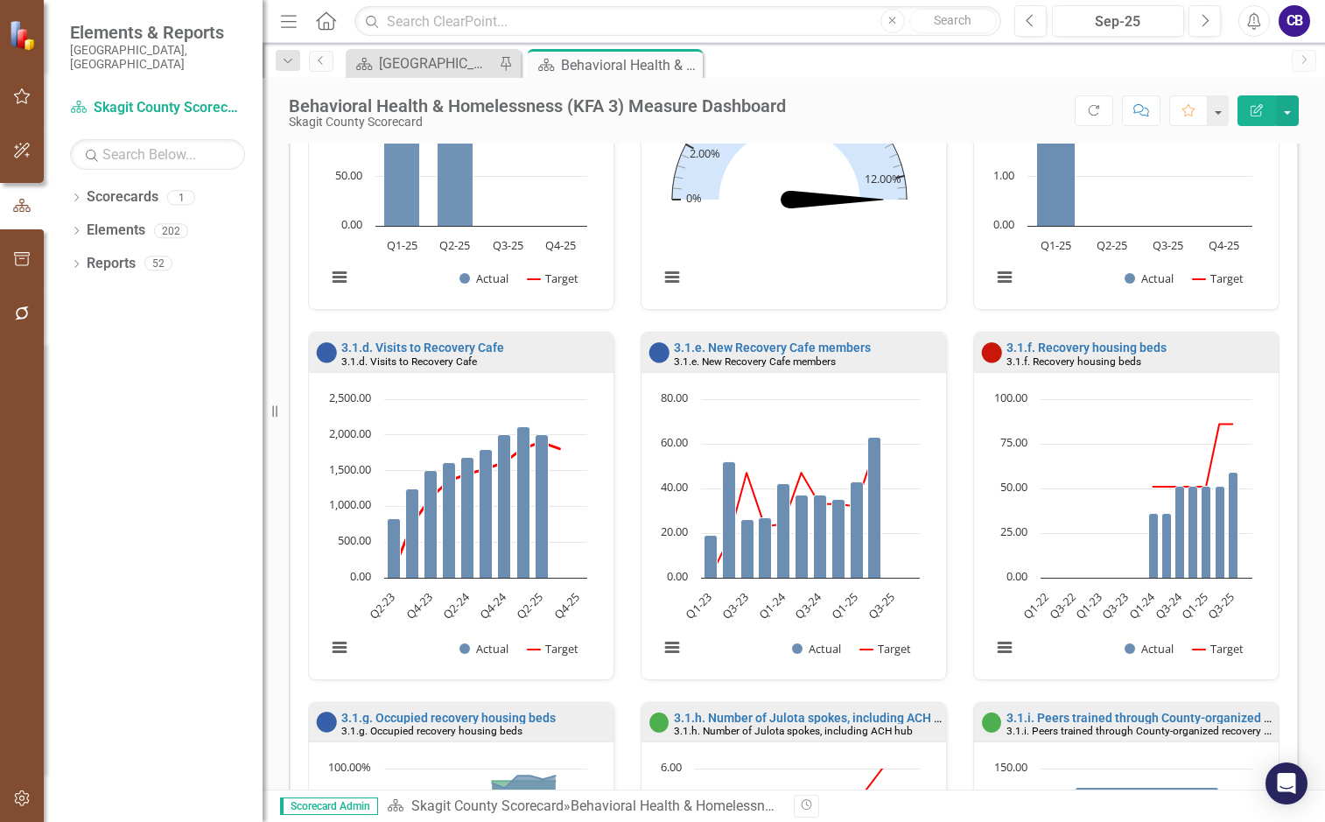
scroll to position [613, 0]
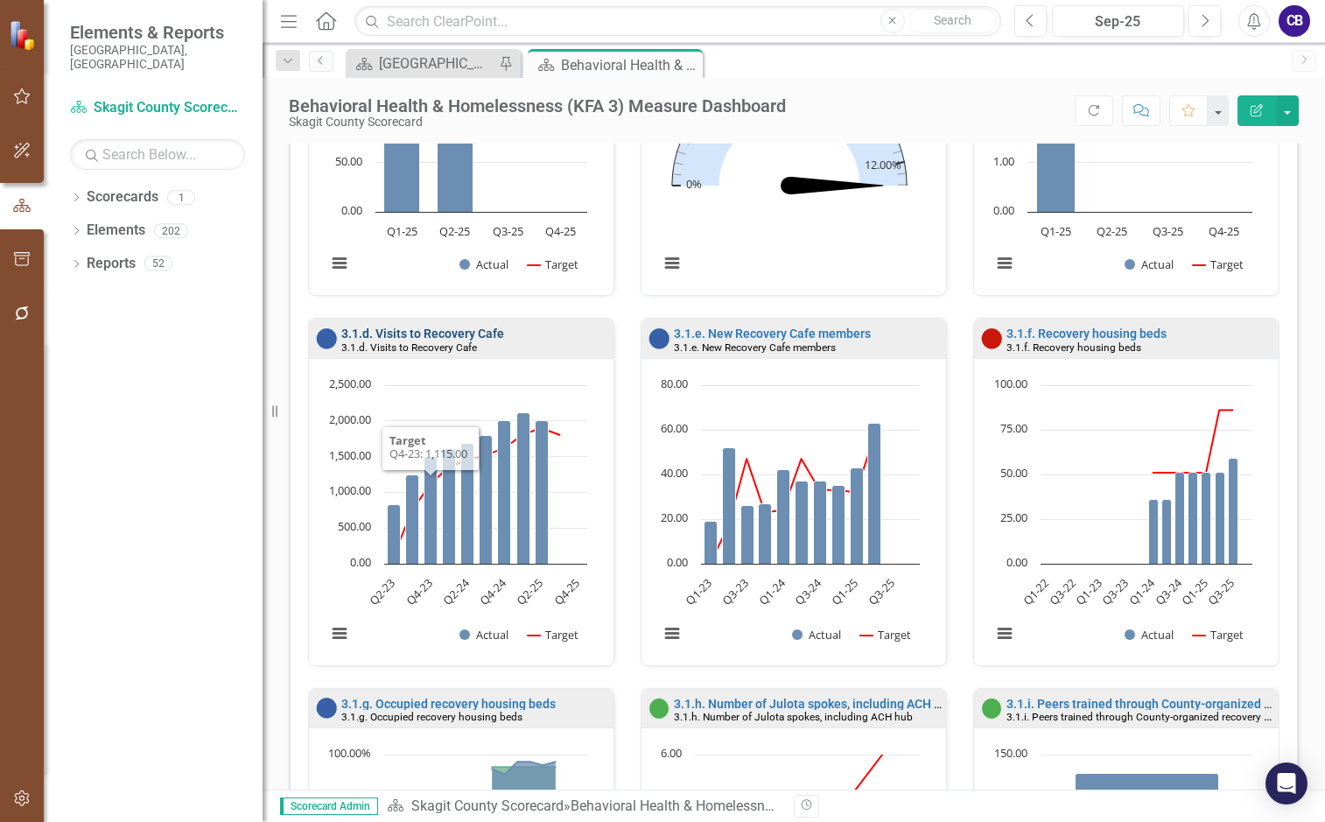
click at [402, 334] on link "3.1.d. Visits to Recovery Cafe" at bounding box center [422, 334] width 163 height 14
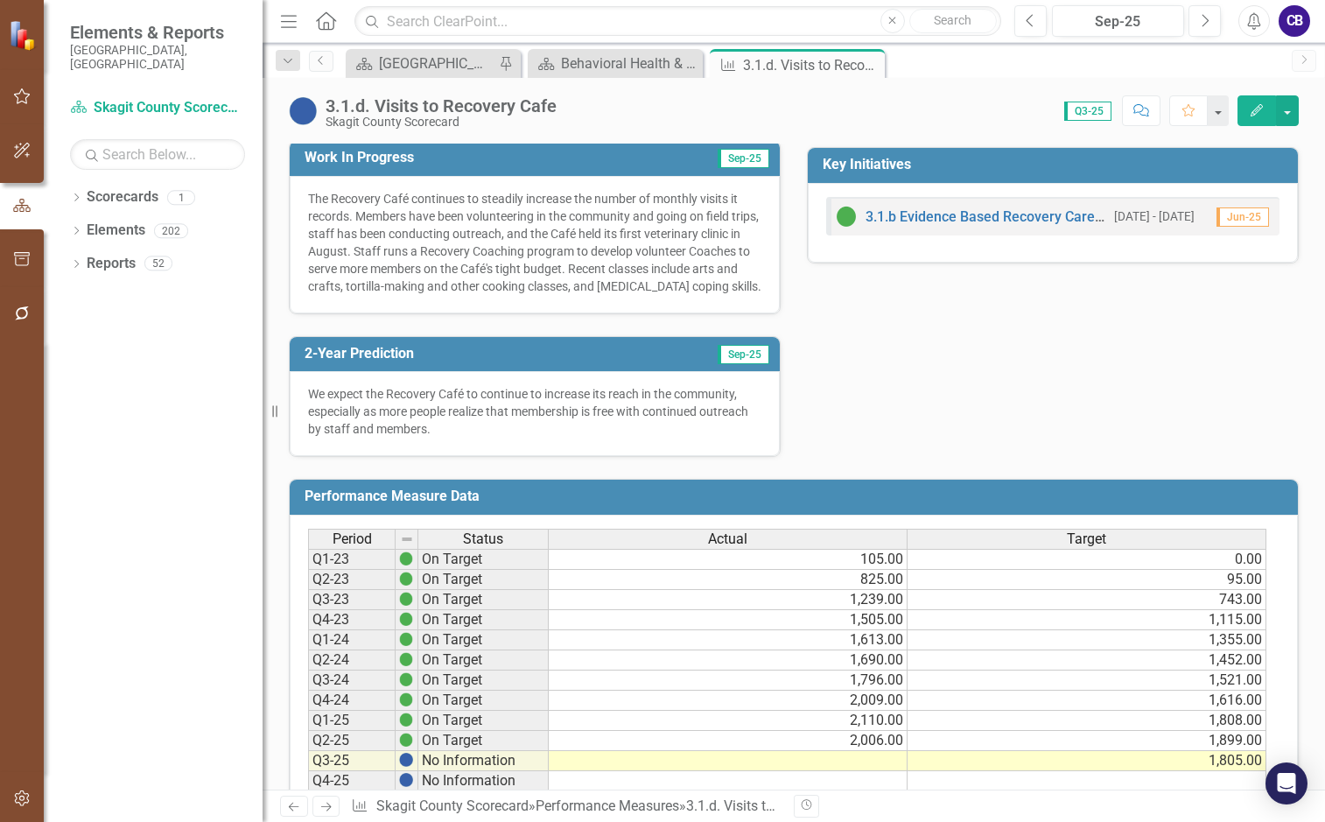
scroll to position [525, 0]
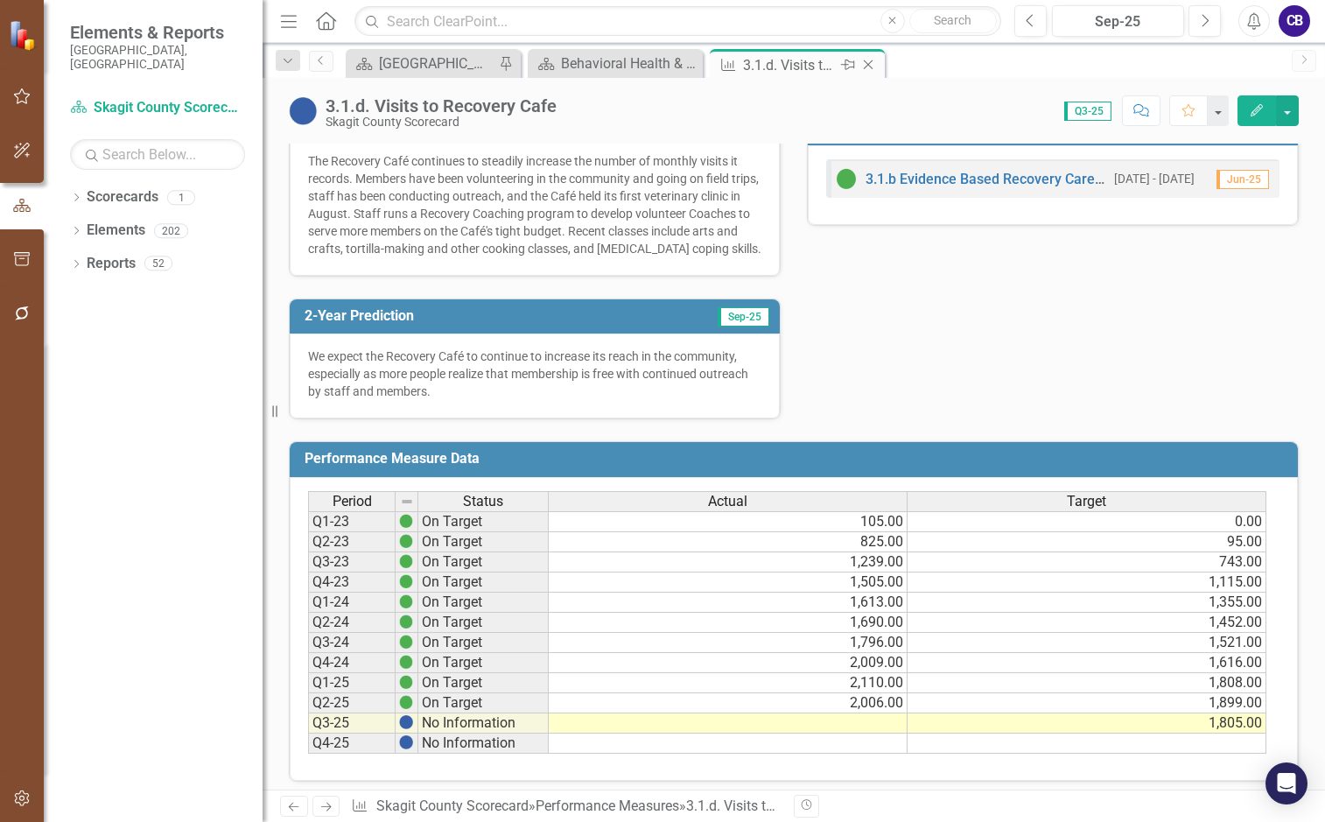
click at [865, 69] on icon "Close" at bounding box center [869, 65] width 18 height 14
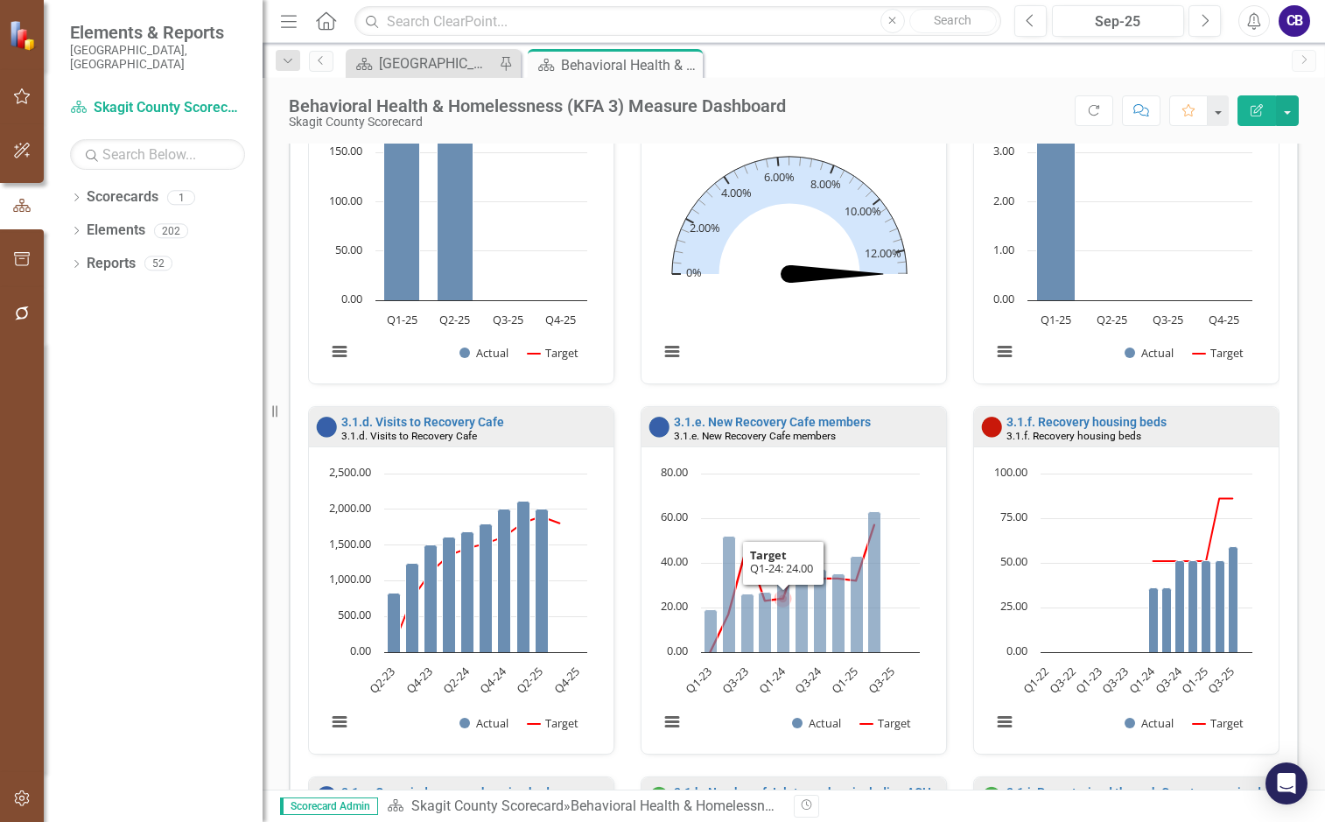
scroll to position [525, 0]
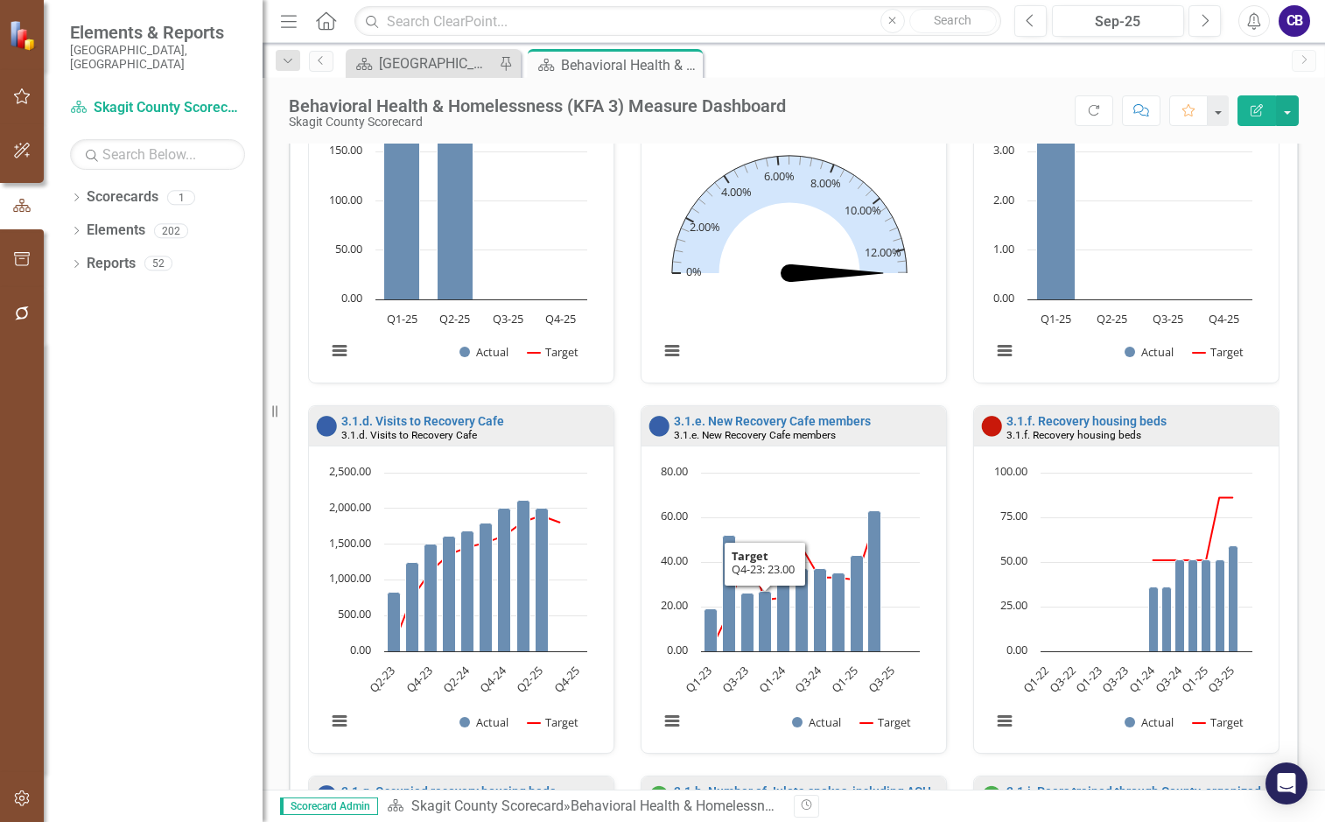
click at [751, 414] on div "3.1.e. New Recovery Cafe members 3.1.e. New Recovery Cafe members" at bounding box center [794, 425] width 305 height 39
click at [753, 418] on link "3.1.e. New Recovery Cafe members" at bounding box center [772, 421] width 197 height 14
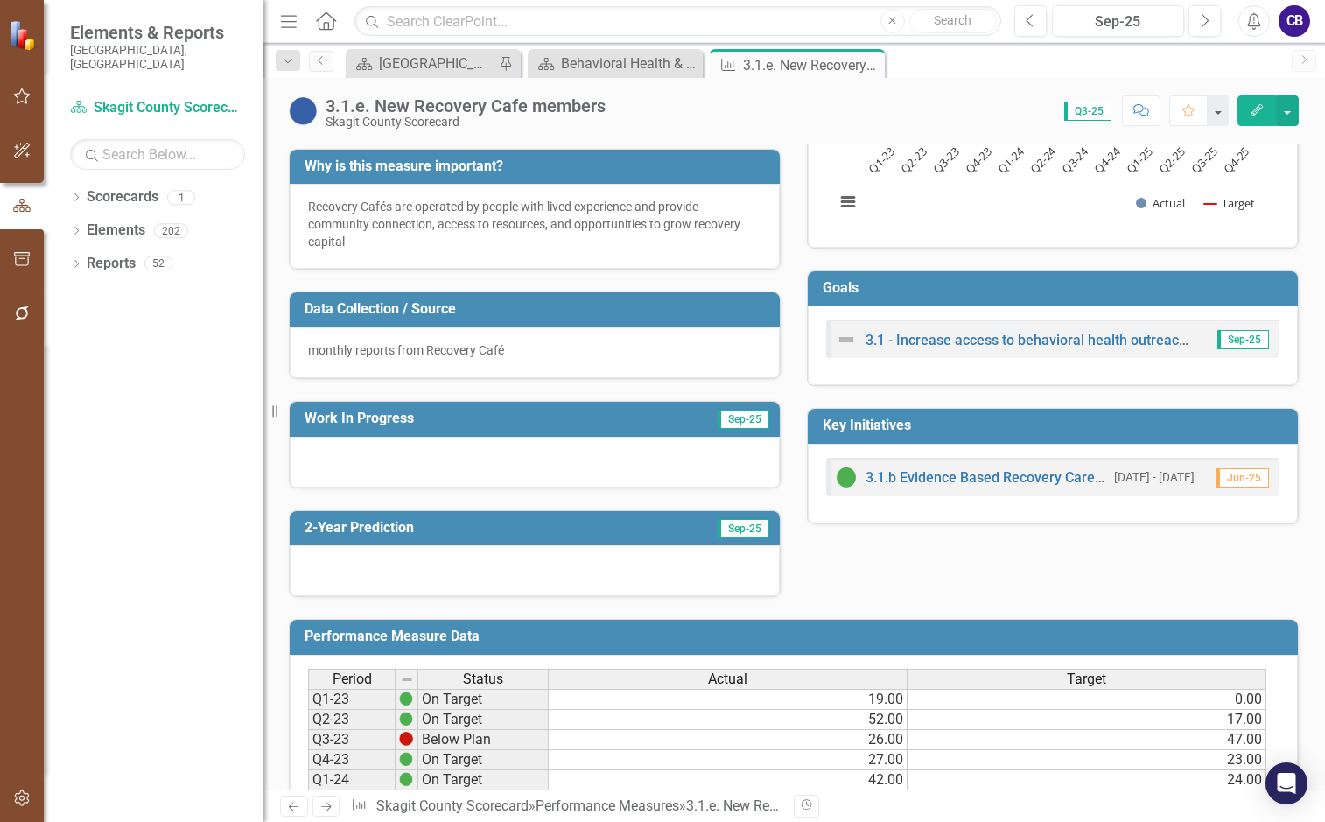
scroll to position [233, 0]
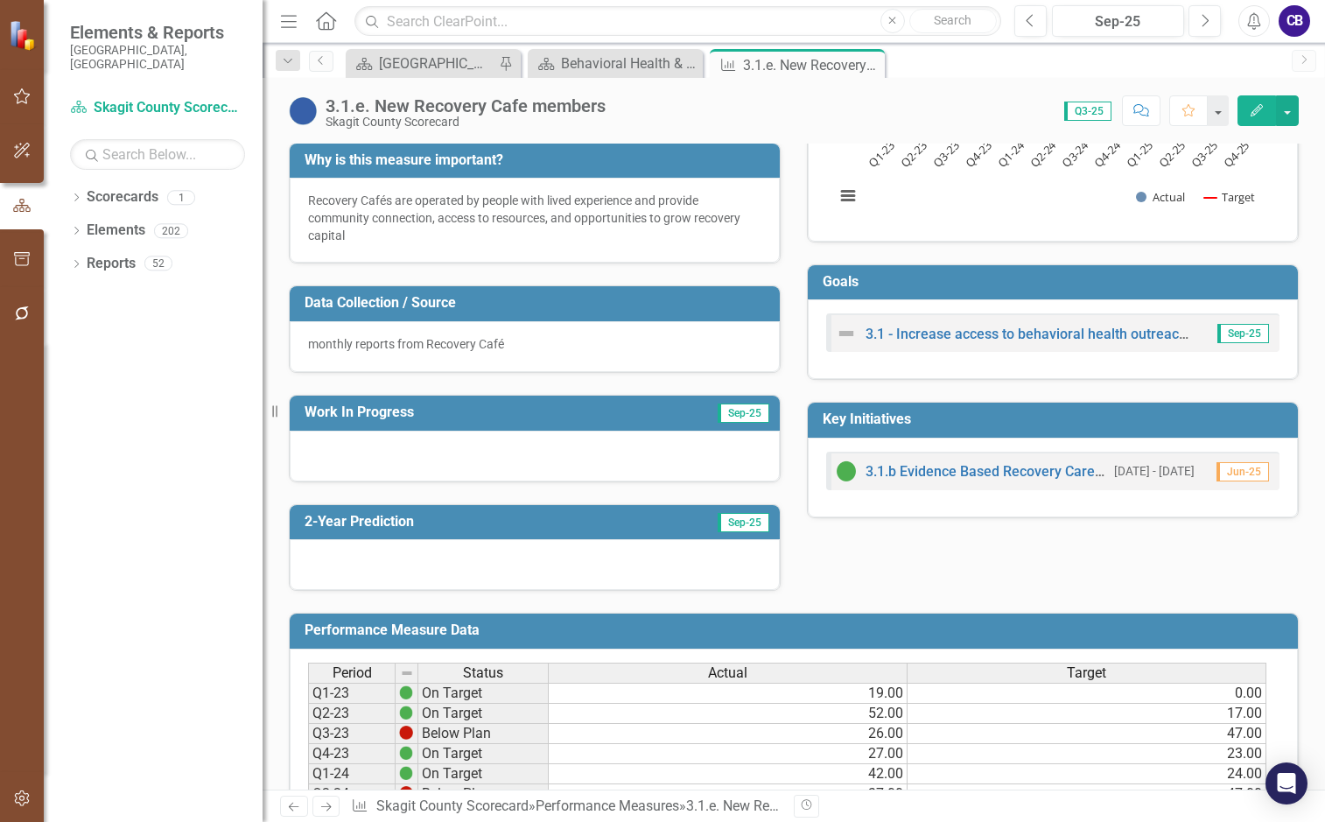
click at [739, 413] on span "Sep-25" at bounding box center [744, 413] width 52 height 19
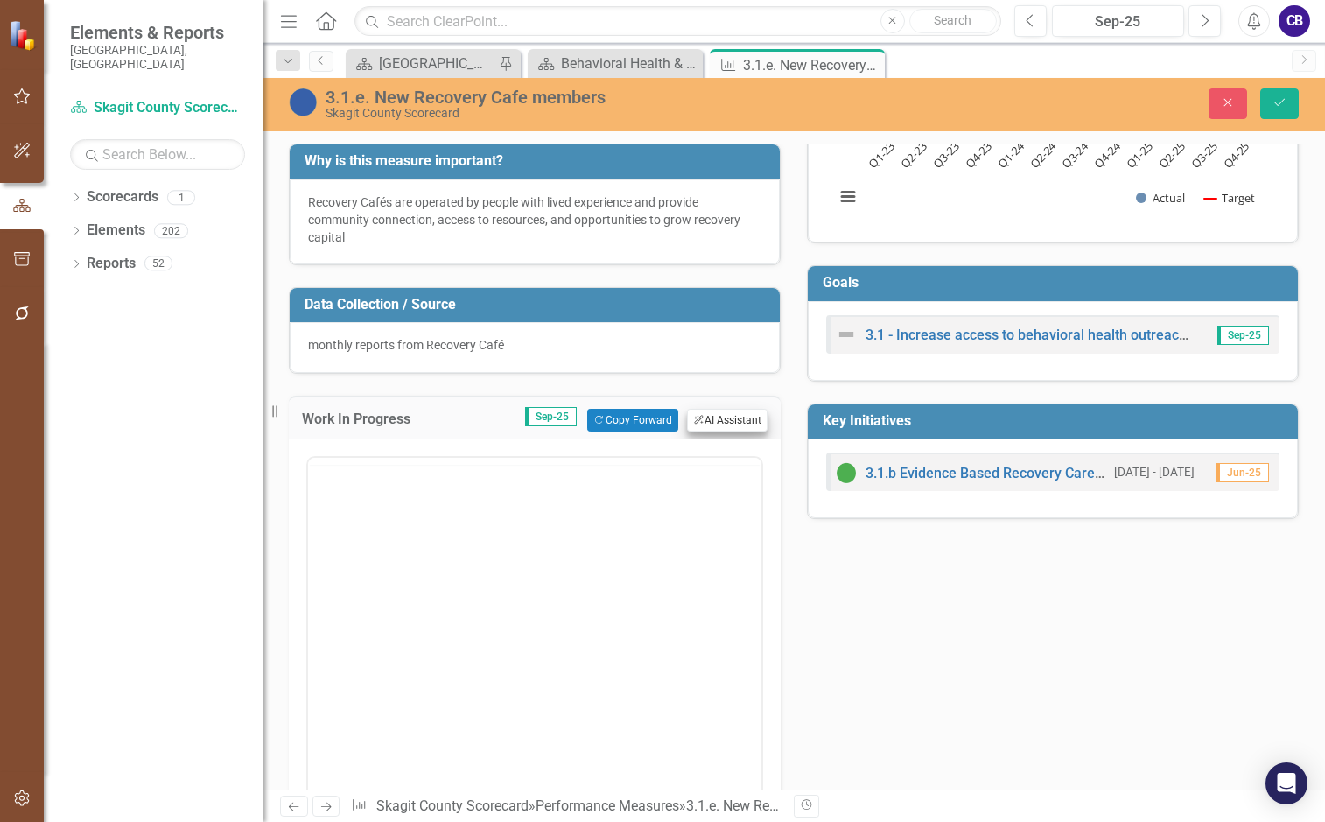
scroll to position [0, 0]
click at [663, 418] on button "Copy Forward Copy Forward" at bounding box center [632, 420] width 90 height 23
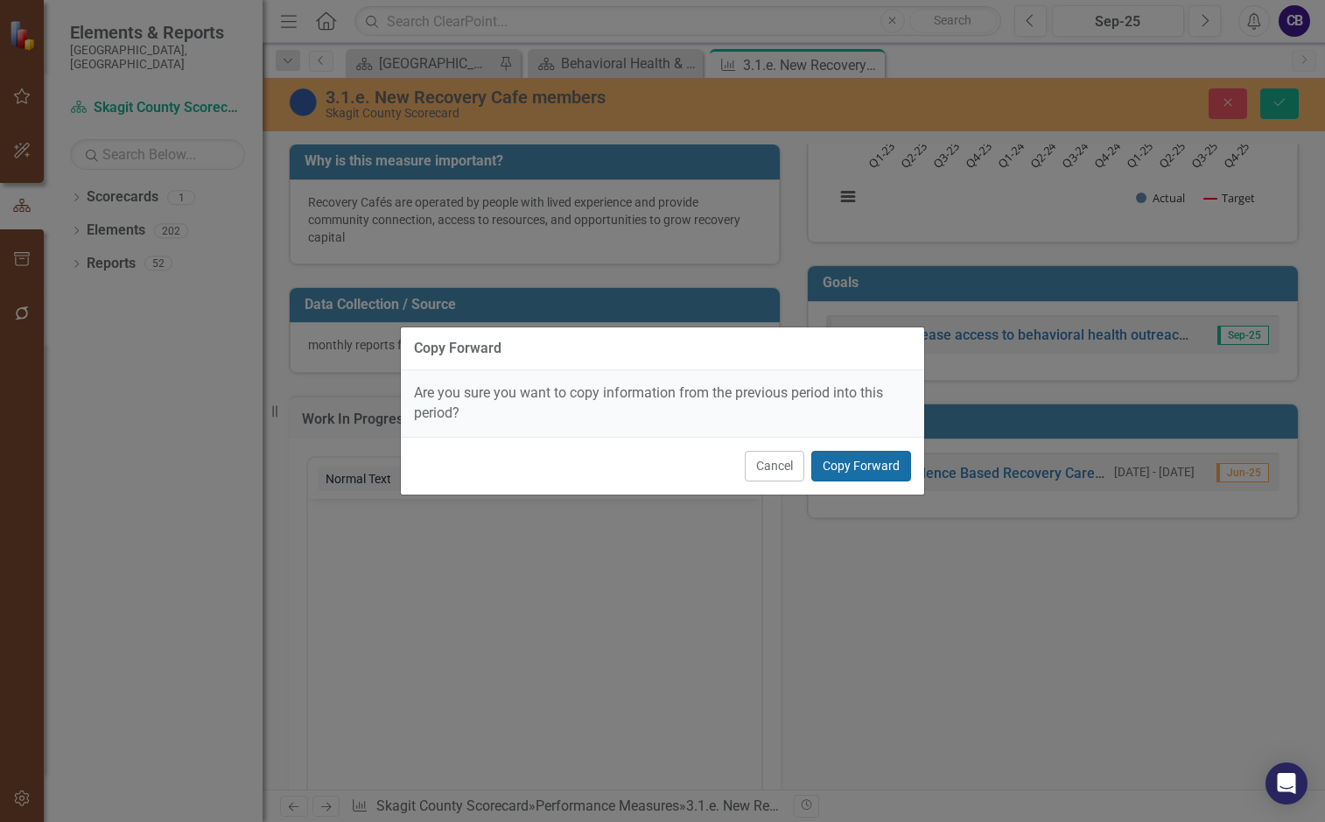
click at [853, 470] on button "Copy Forward" at bounding box center [861, 466] width 100 height 31
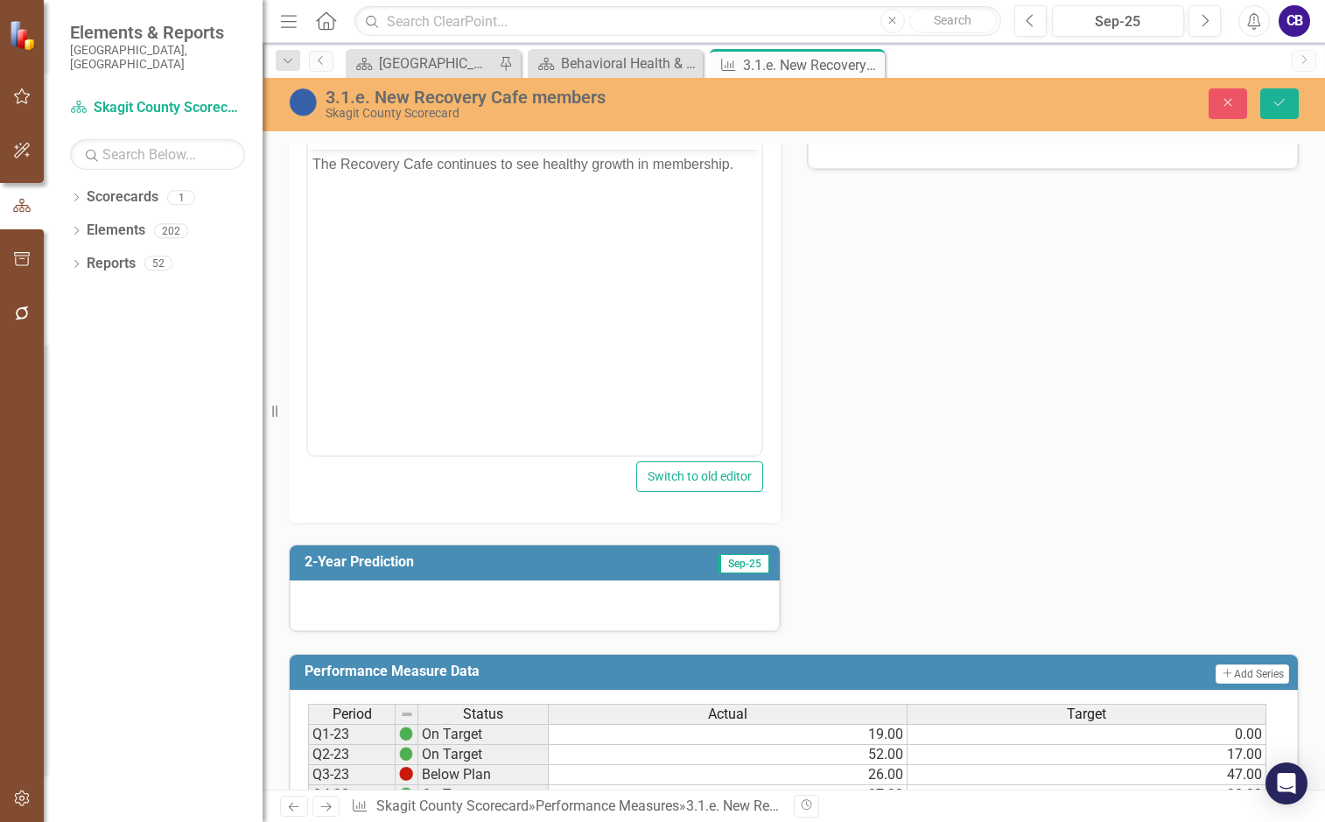
scroll to position [583, 0]
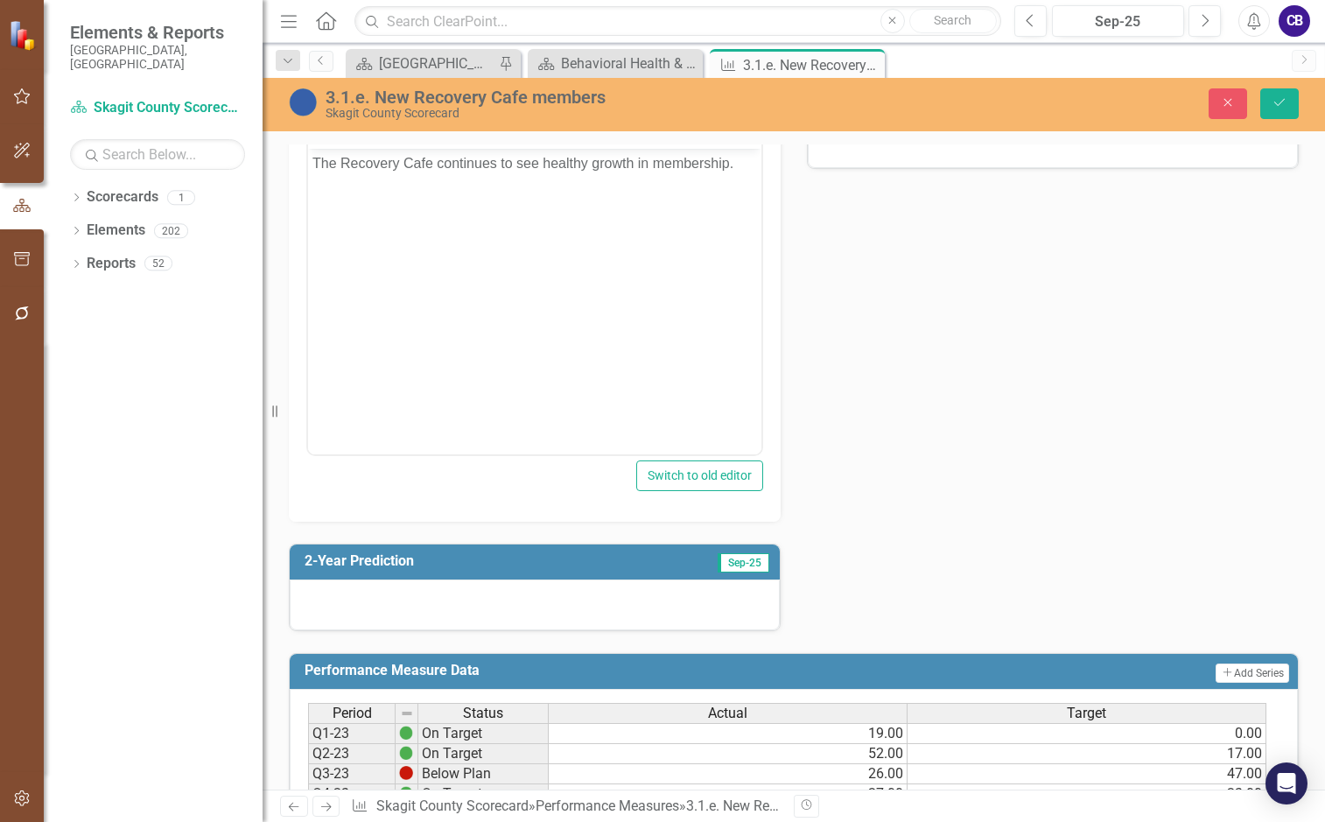
click at [600, 586] on div at bounding box center [535, 604] width 490 height 51
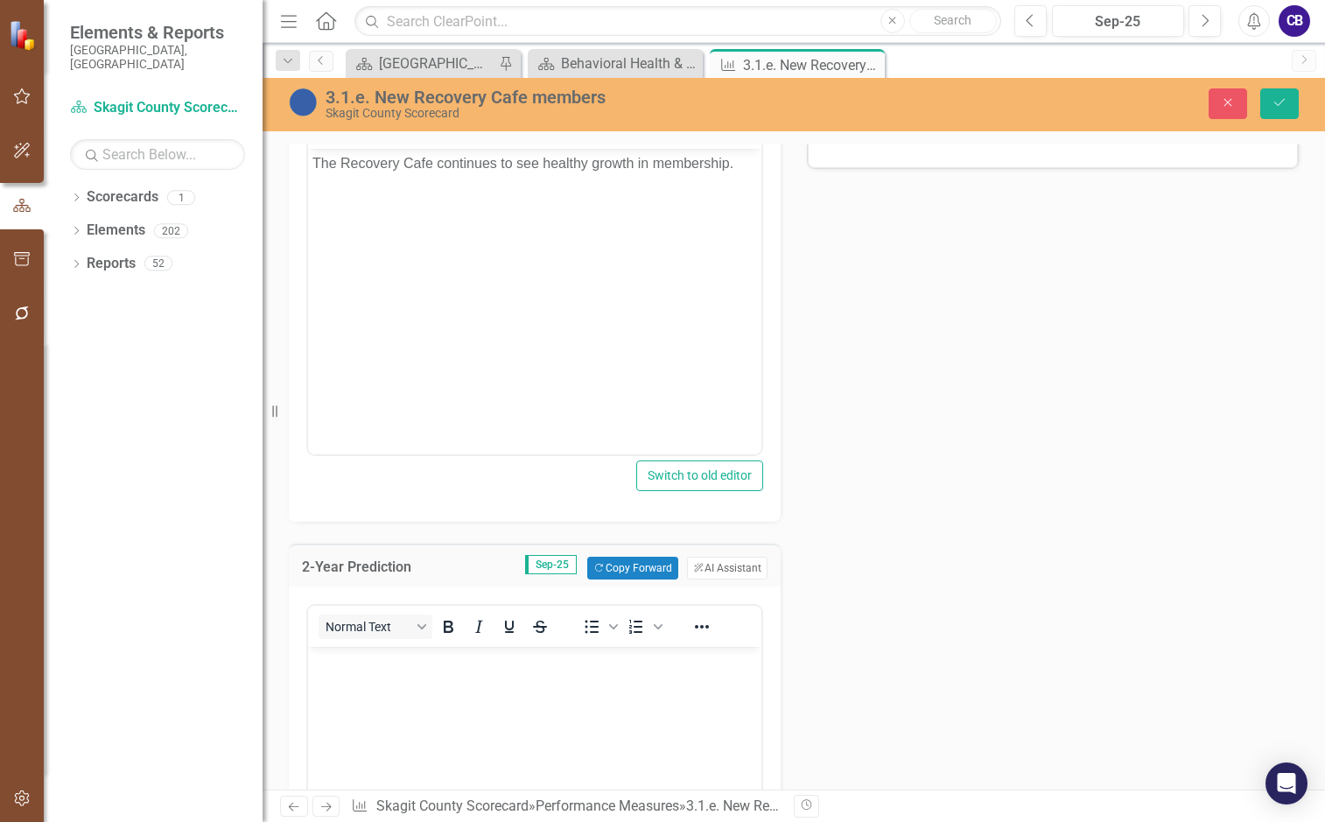
scroll to position [0, 0]
click at [654, 562] on button "Copy Forward Copy Forward" at bounding box center [632, 568] width 90 height 23
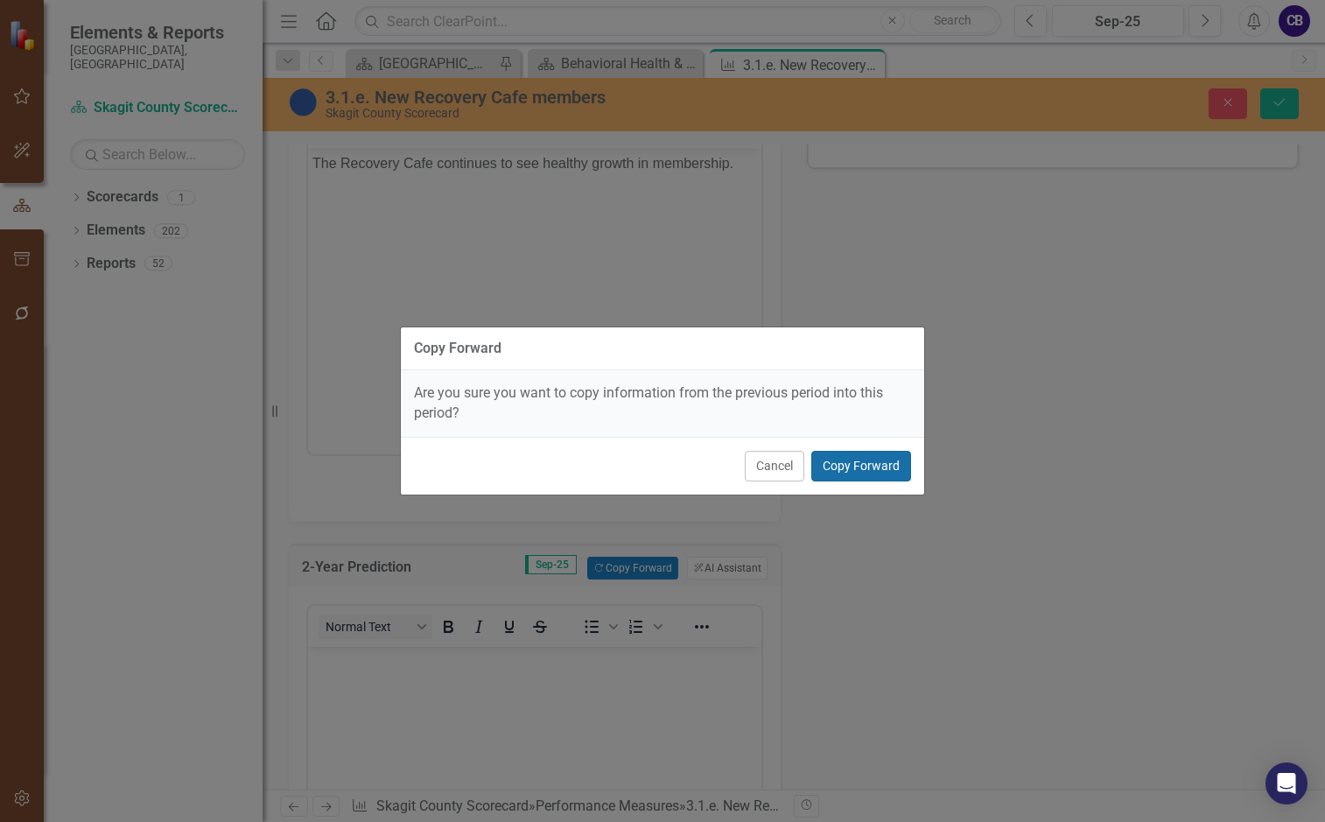
click at [846, 479] on button "Copy Forward" at bounding box center [861, 466] width 100 height 31
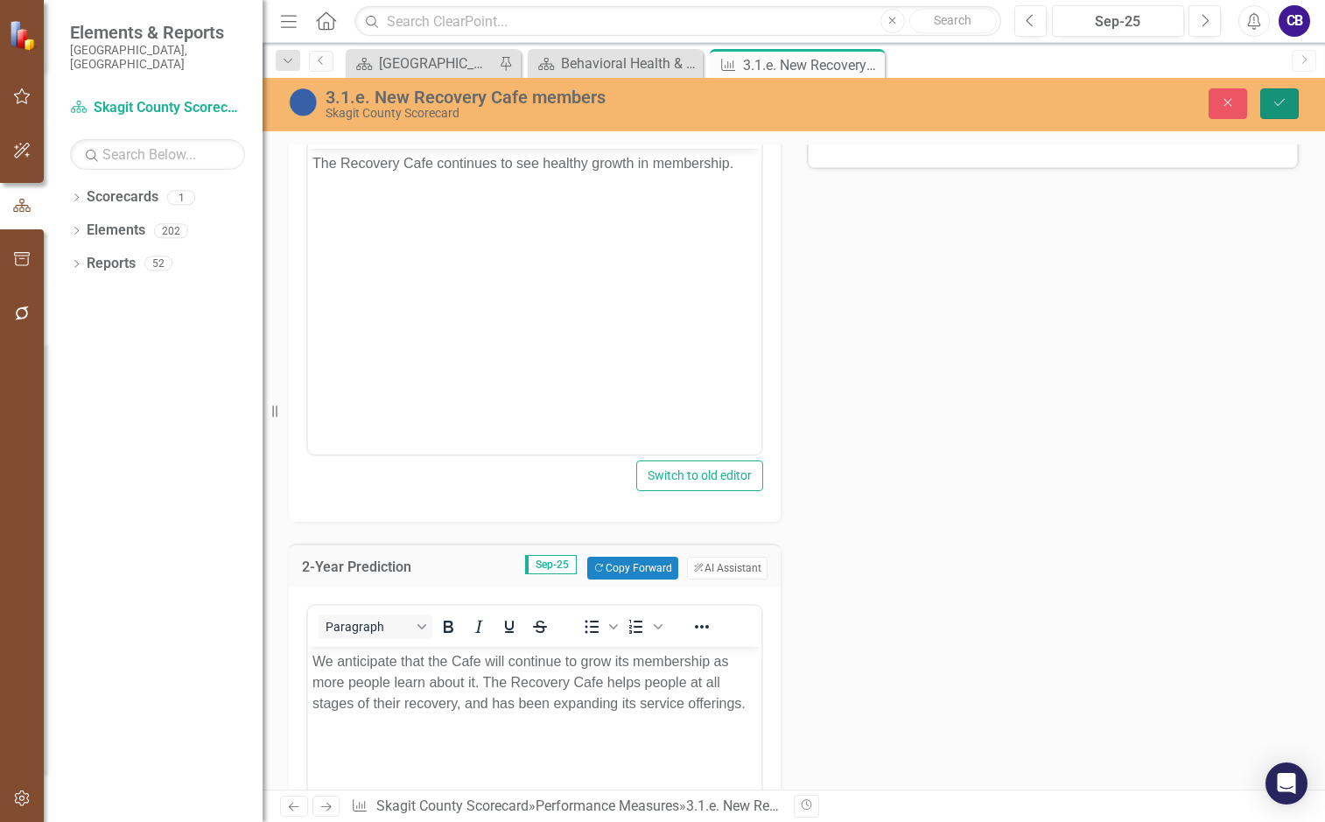
click at [1099, 114] on button "Save" at bounding box center [1279, 103] width 39 height 31
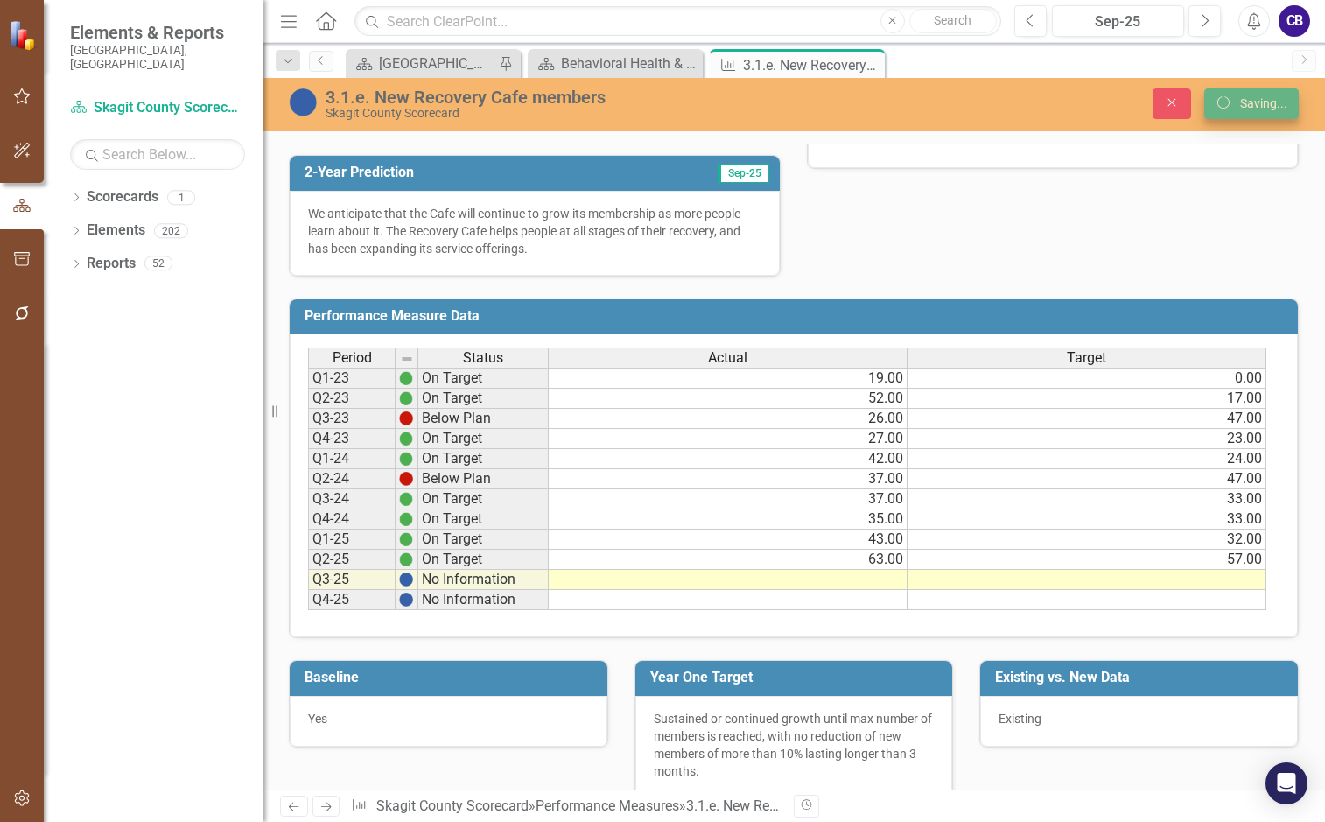
scroll to position [576, 0]
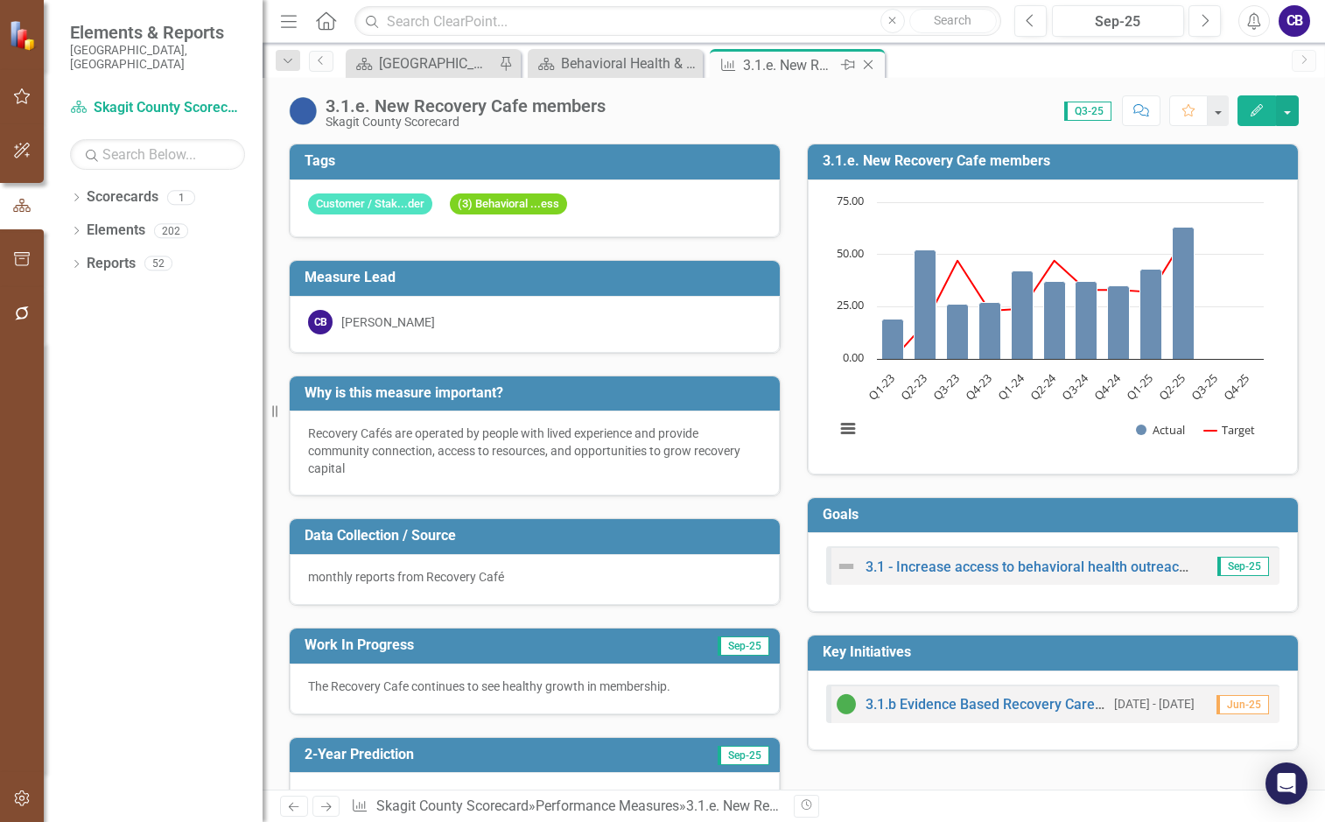
click at [877, 66] on icon "Close" at bounding box center [869, 65] width 18 height 14
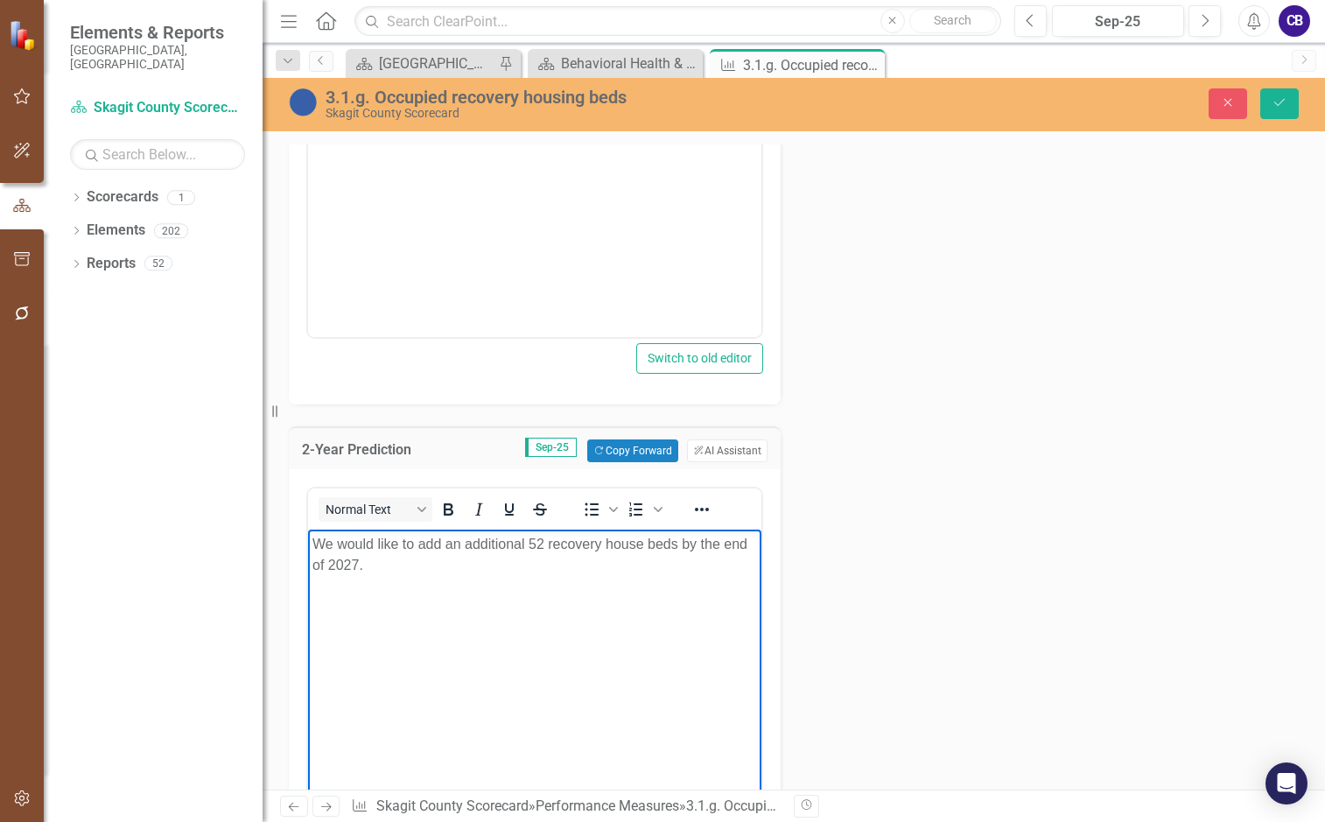
scroll to position [613, 0]
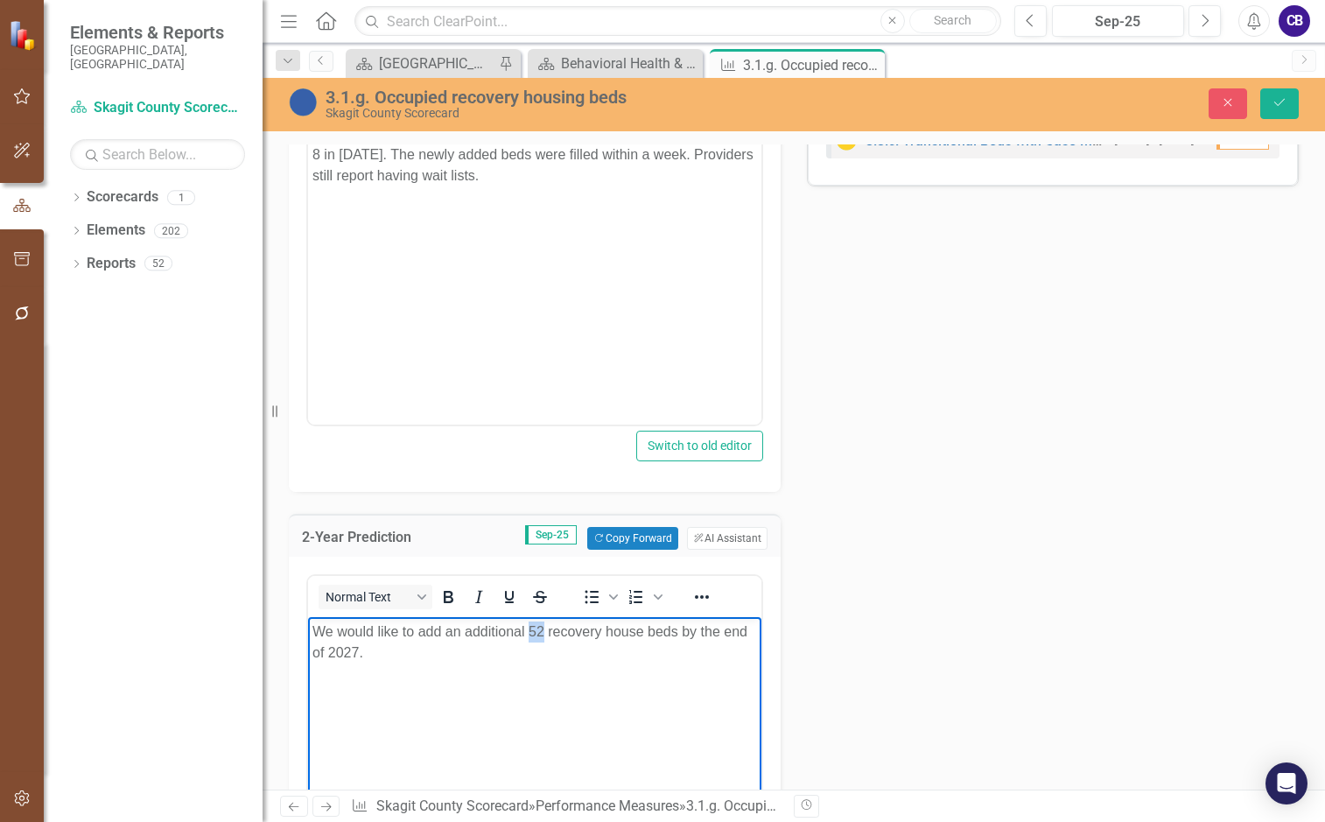
drag, startPoint x: 542, startPoint y: 635, endPoint x: 530, endPoint y: 634, distance: 12.3
click at [530, 634] on p "We would like to add an additional 52 recovery house beds by the end of 2027." at bounding box center [534, 642] width 445 height 42
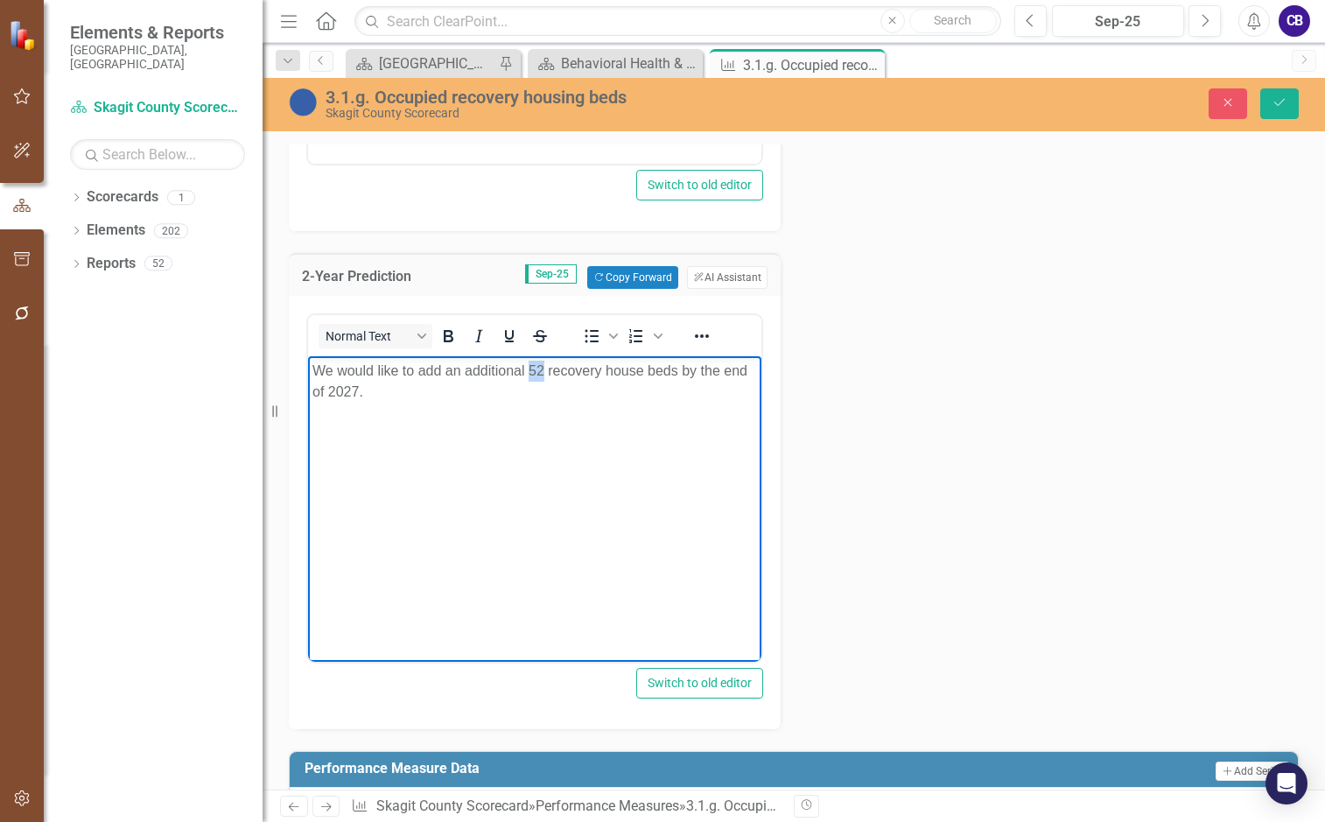
scroll to position [875, 0]
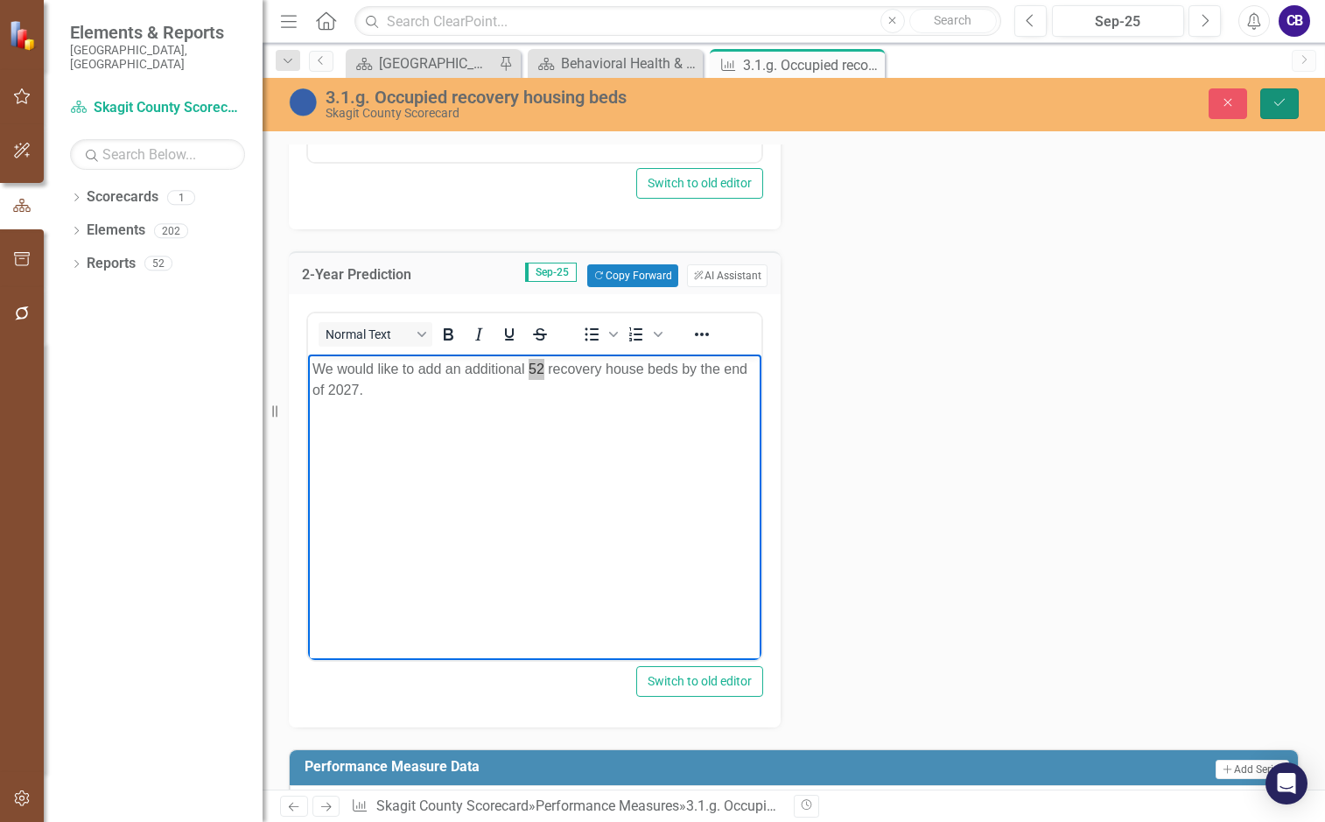
click at [1285, 102] on icon "Save" at bounding box center [1280, 102] width 16 height 12
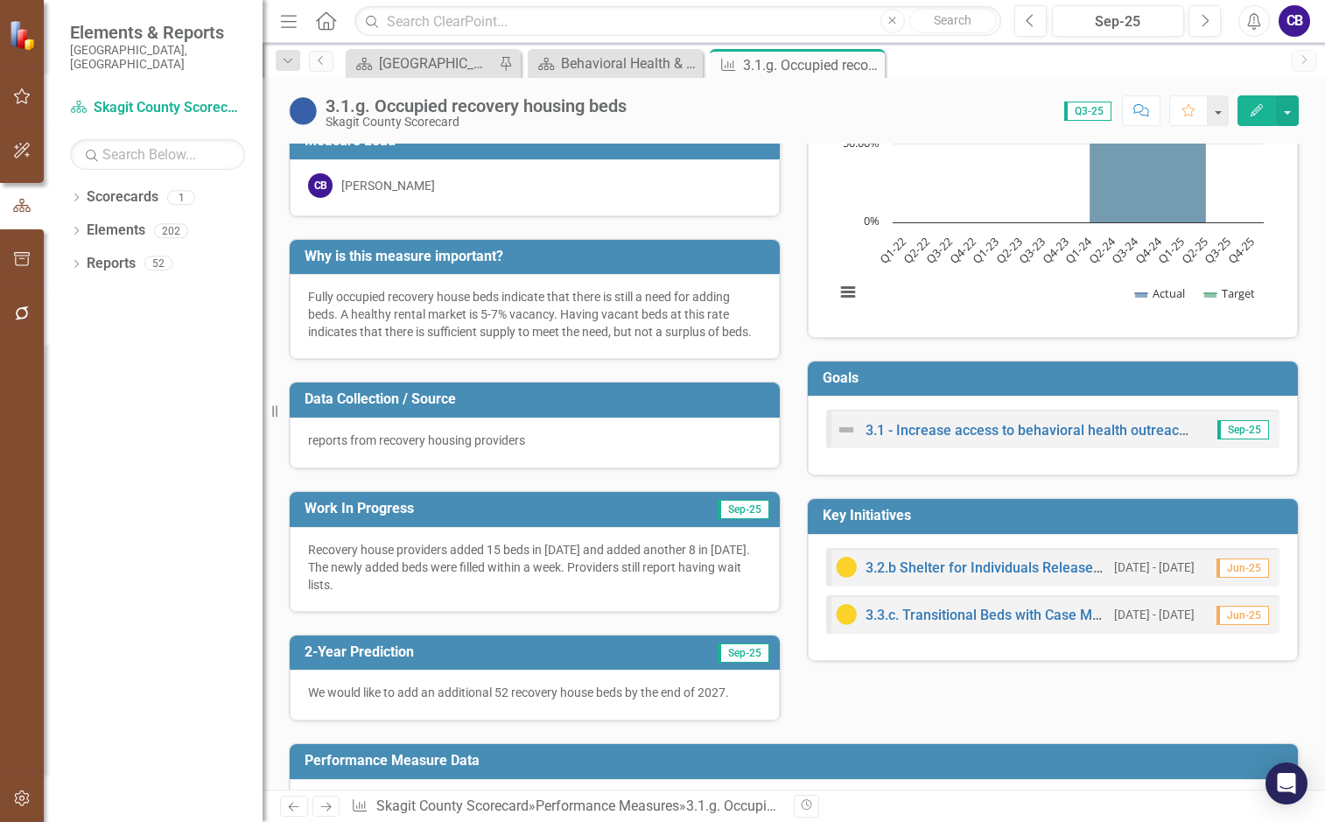
scroll to position [0, 0]
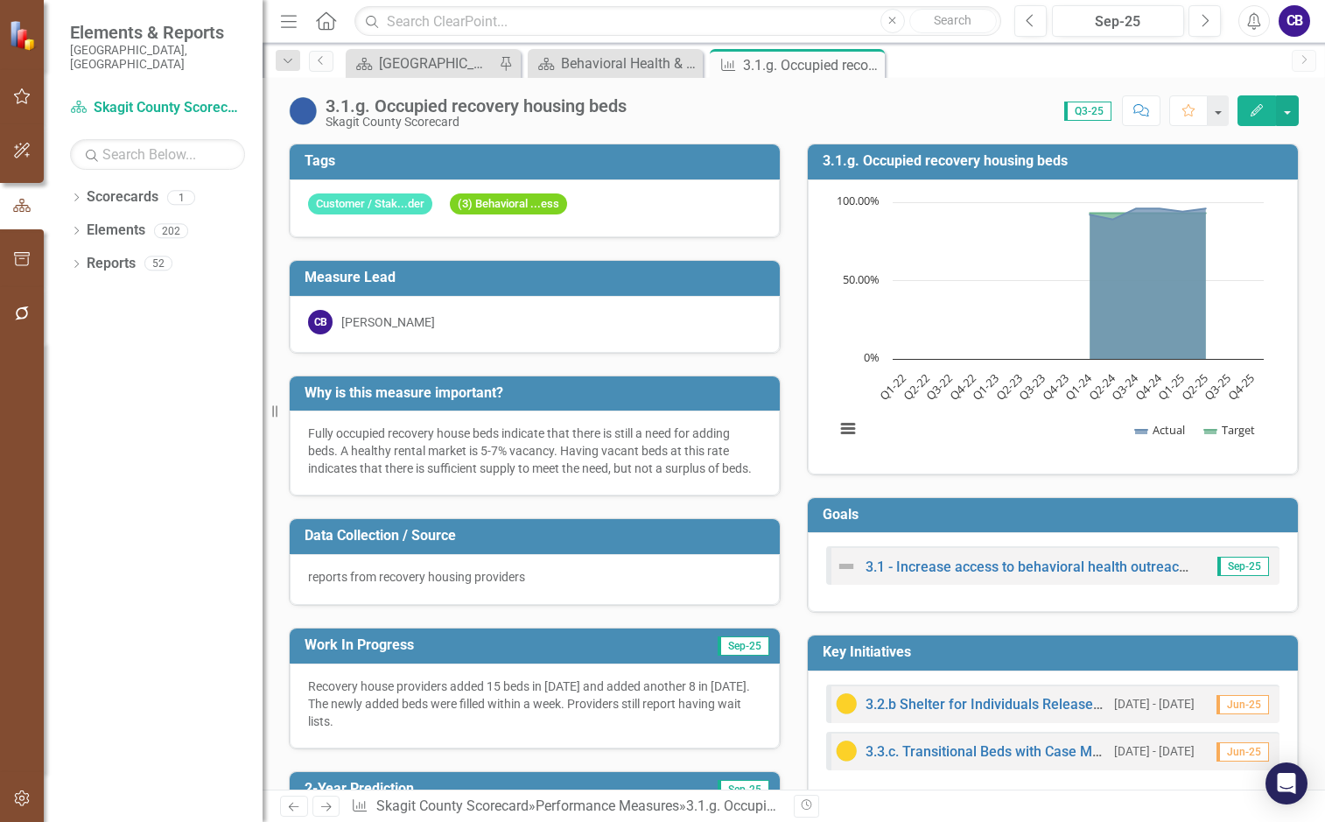
drag, startPoint x: 874, startPoint y: 64, endPoint x: 871, endPoint y: 77, distance: 13.6
click at [0, 0] on icon "Close" at bounding box center [0, 0] width 0 height 0
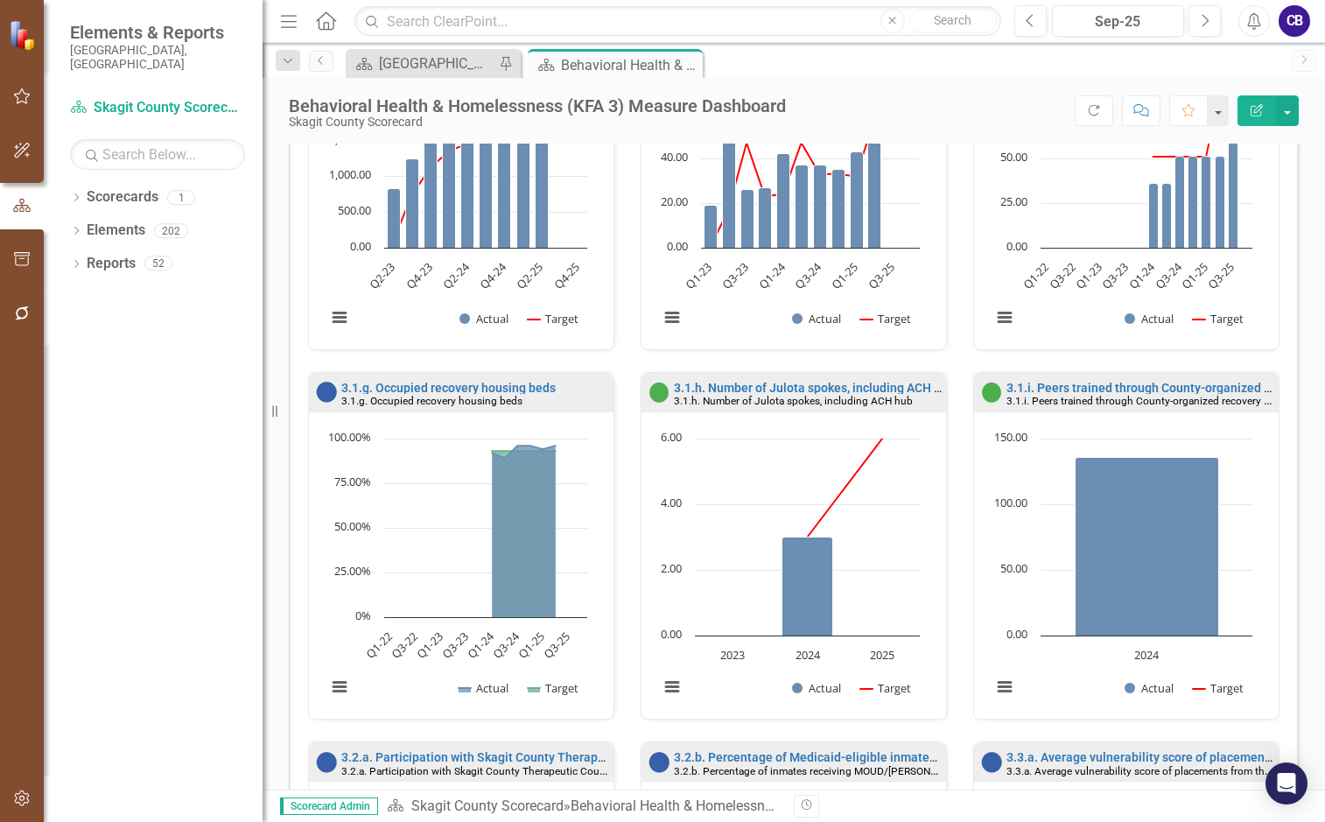
scroll to position [963, 0]
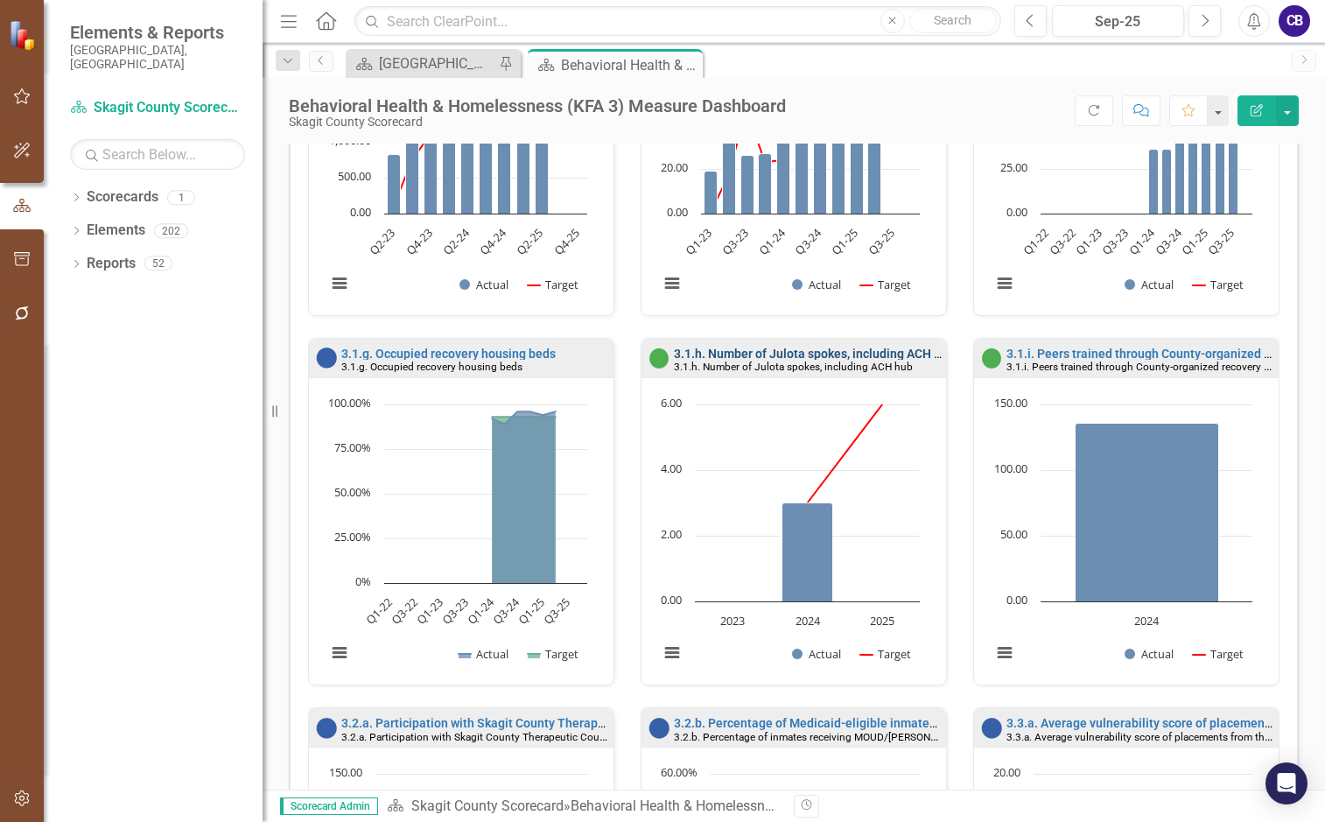
click at [773, 350] on link "3.1.h. Number of Julota spokes, including ACH hub" at bounding box center [814, 354] width 281 height 14
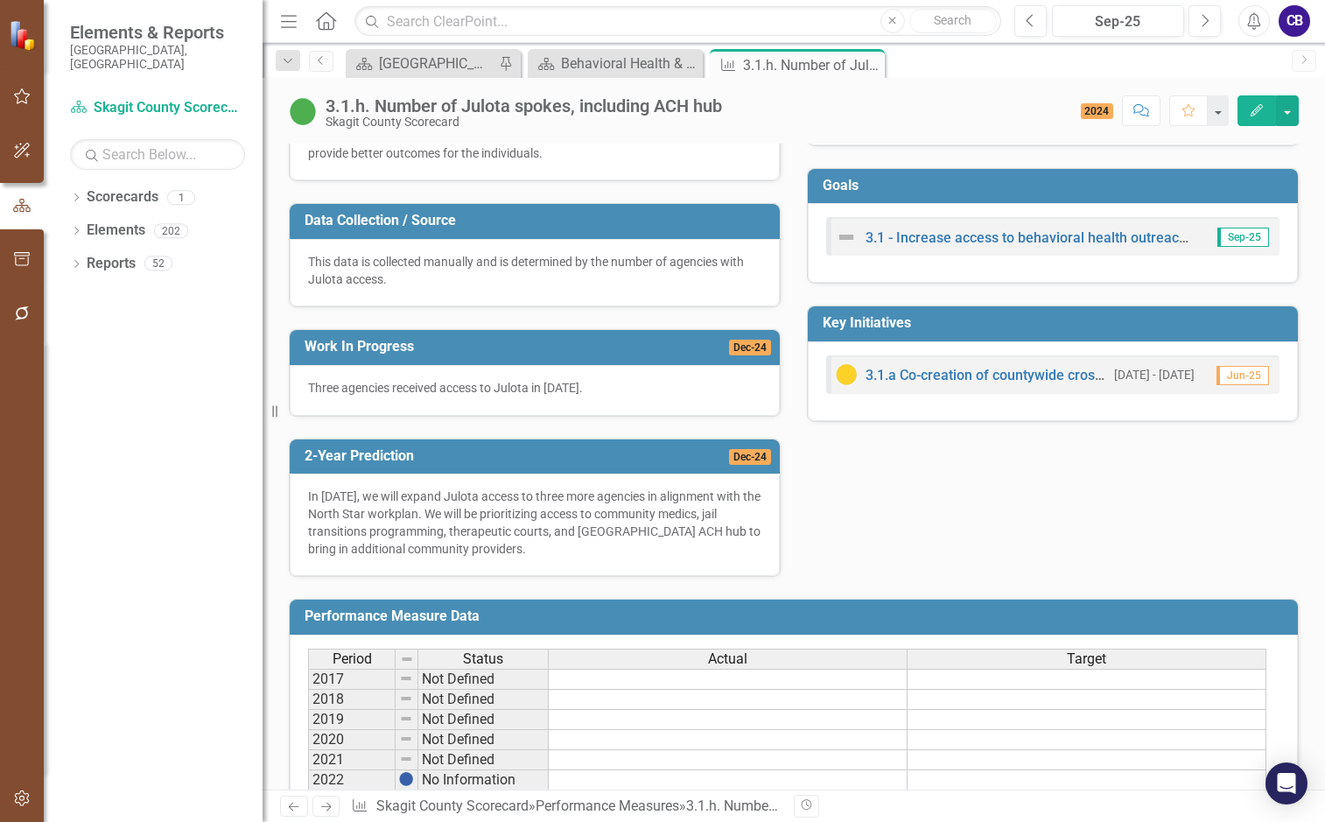
scroll to position [350, 0]
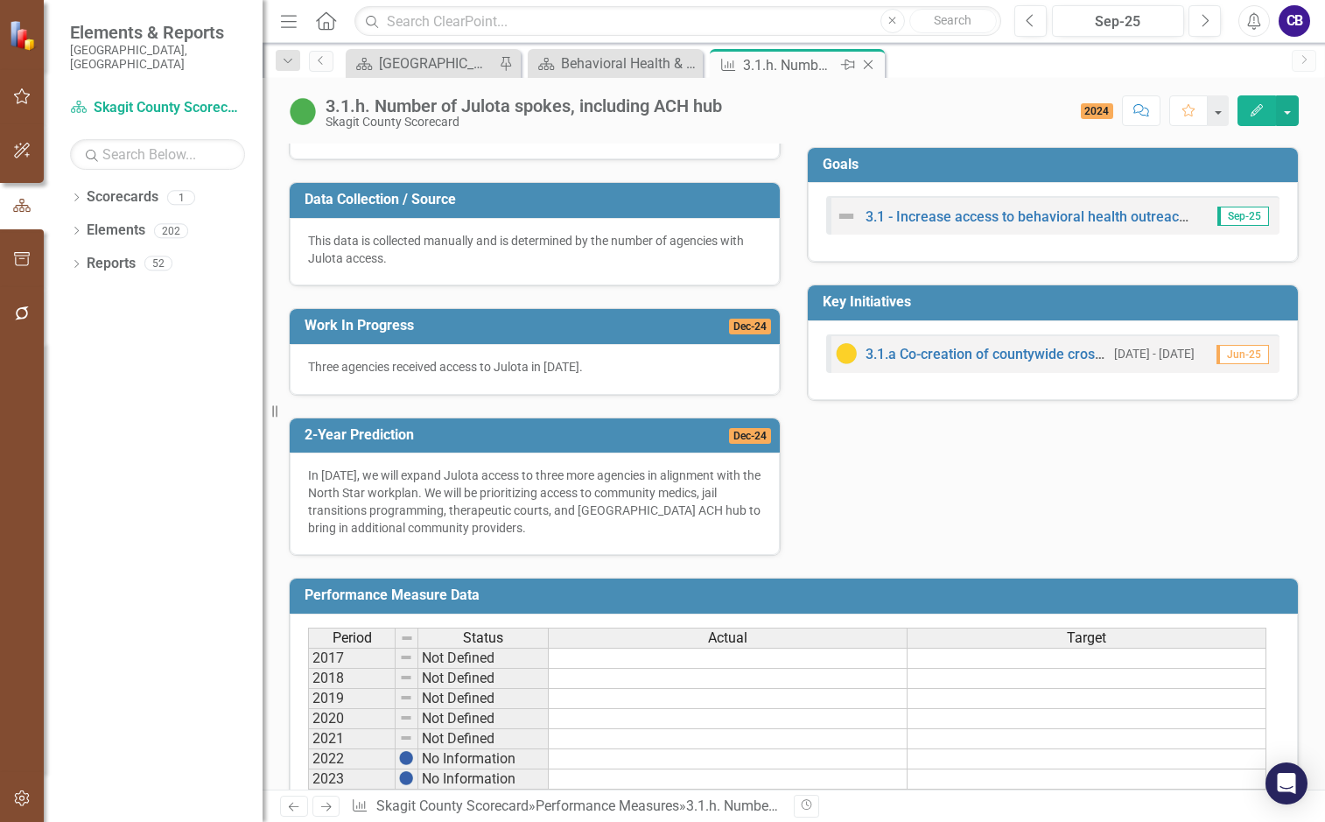
click at [862, 65] on icon "Close" at bounding box center [869, 65] width 18 height 14
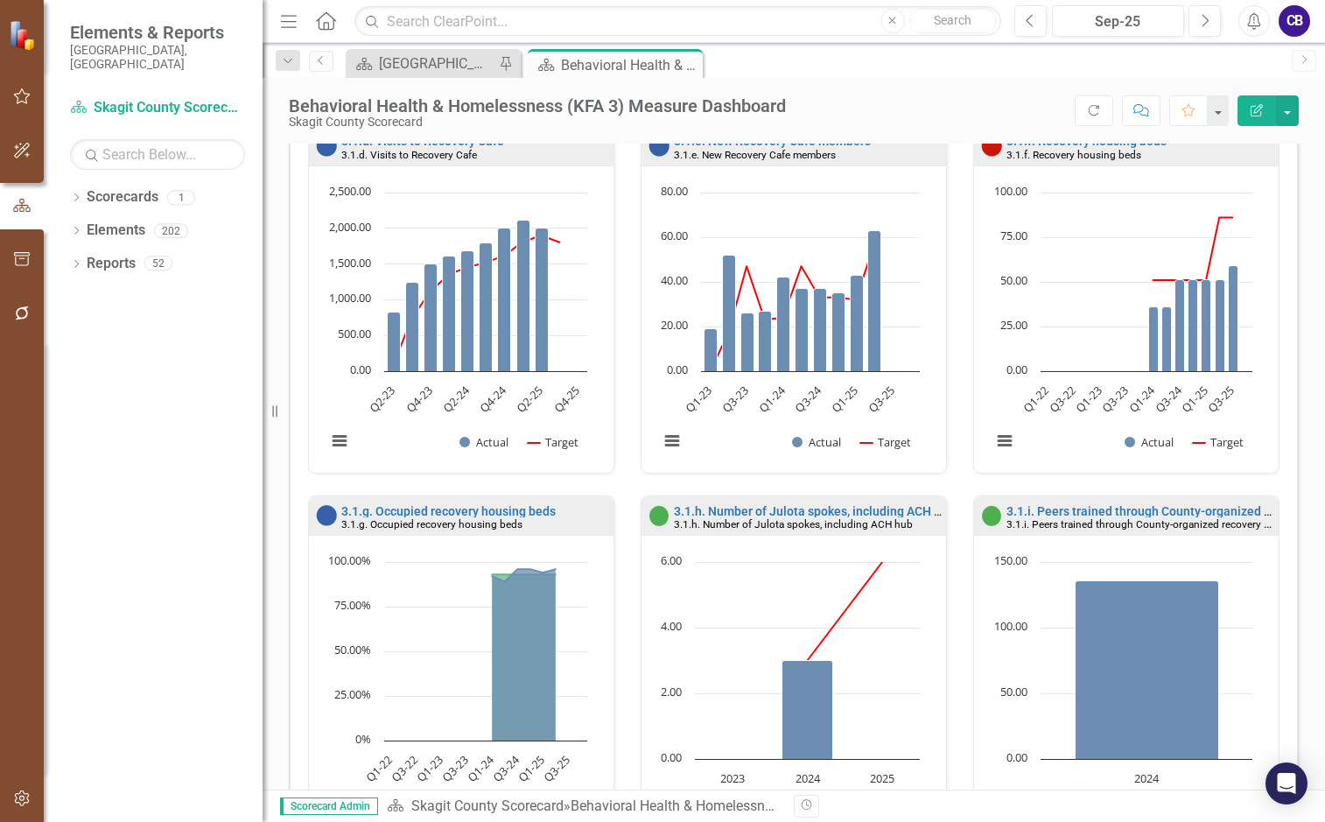
scroll to position [963, 0]
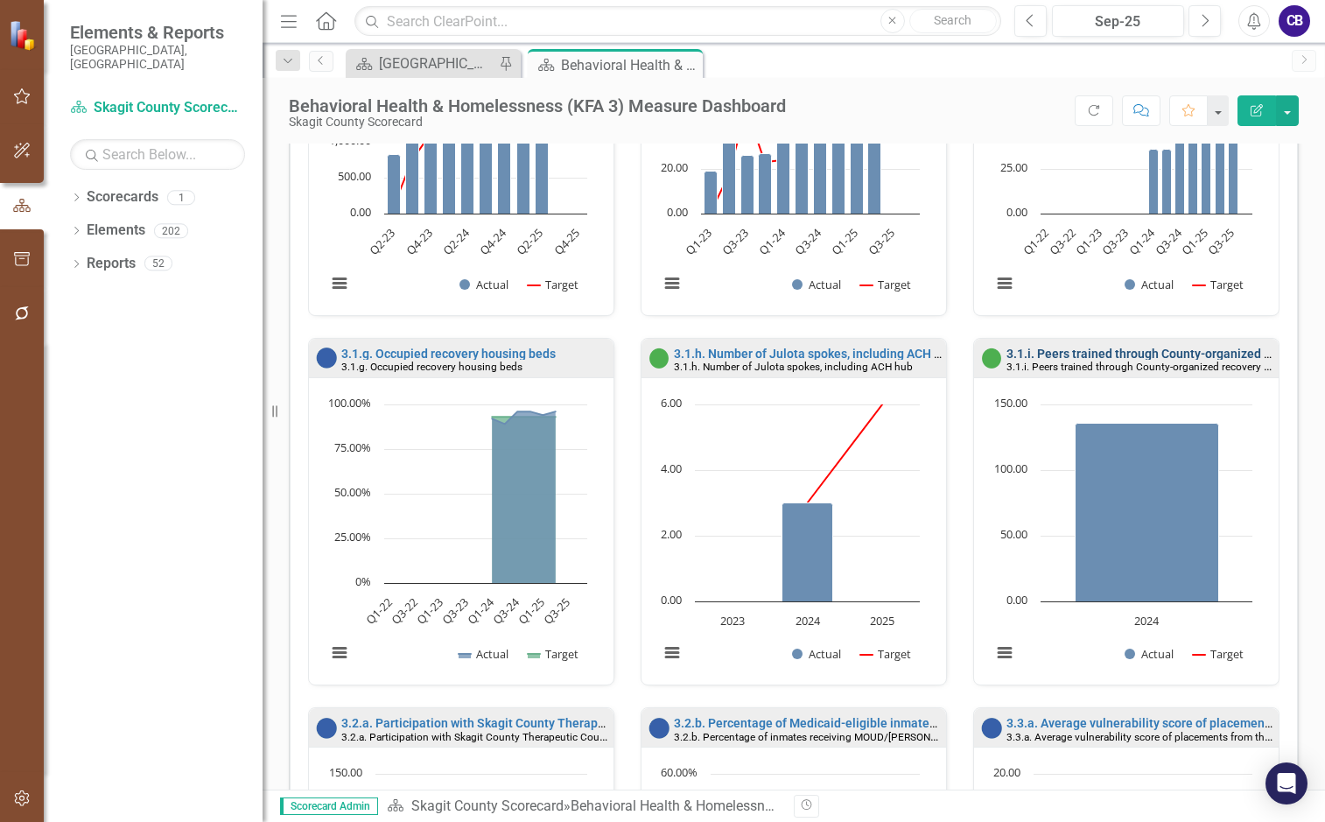
click at [1094, 354] on link "3.1.i. Peers trained through County-organized recovery coalition" at bounding box center [1185, 354] width 357 height 14
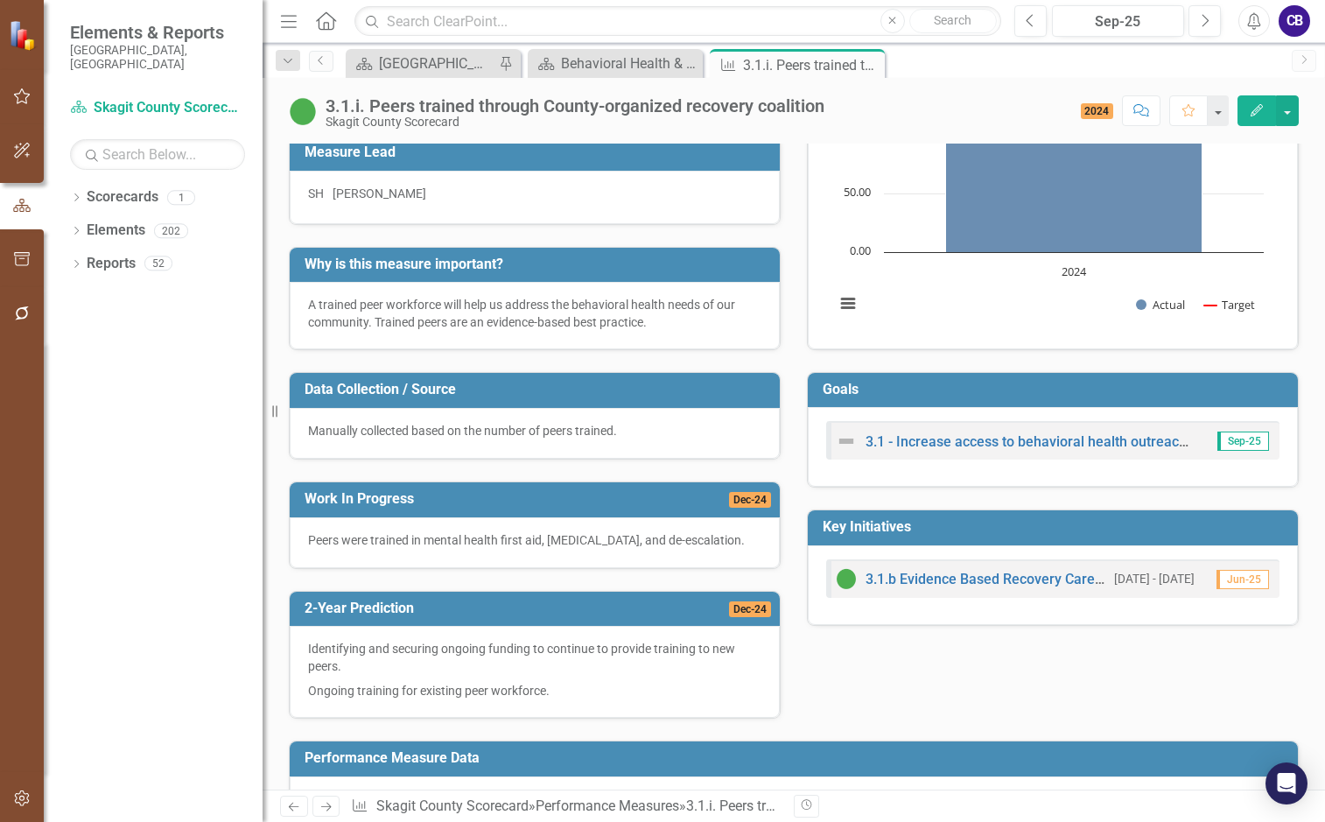
scroll to position [88, 0]
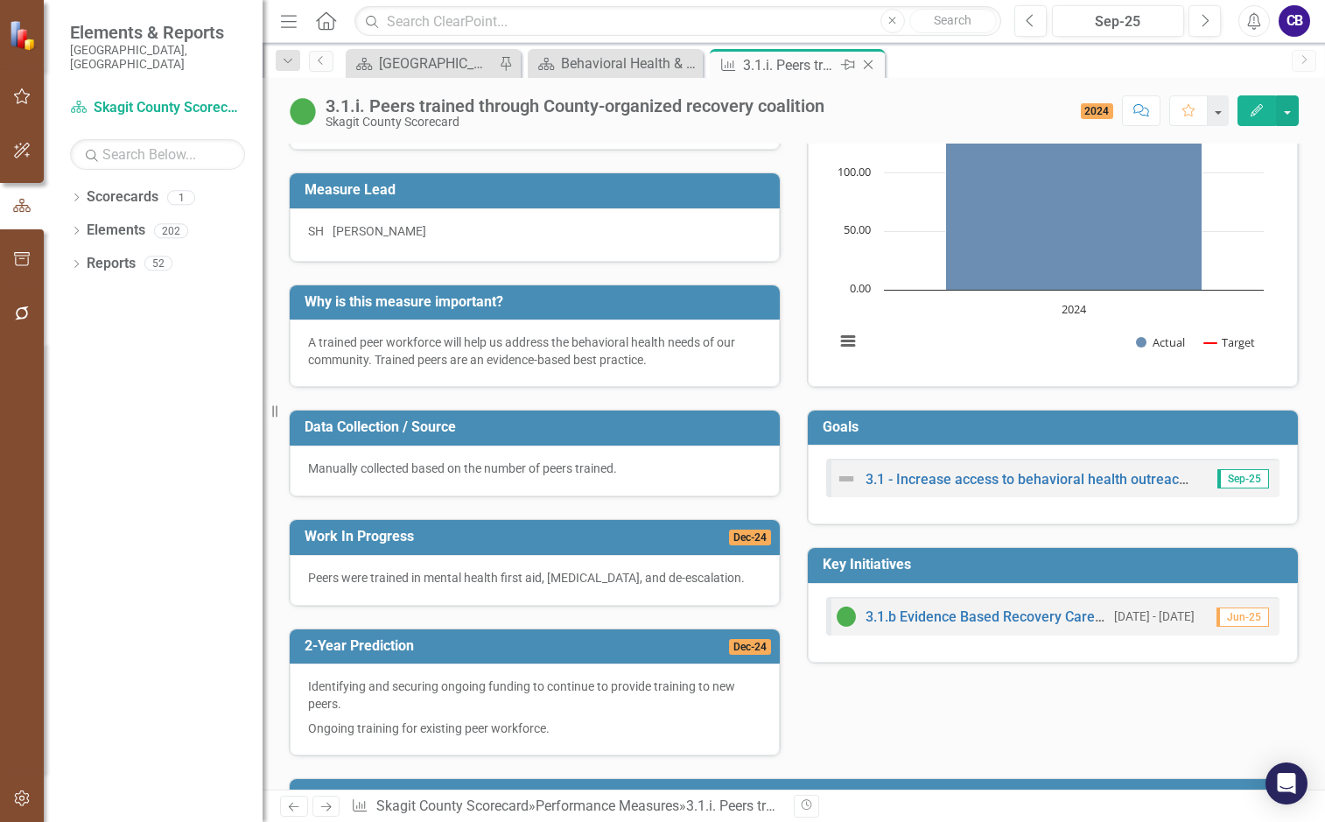
click at [871, 65] on icon "Close" at bounding box center [869, 65] width 18 height 14
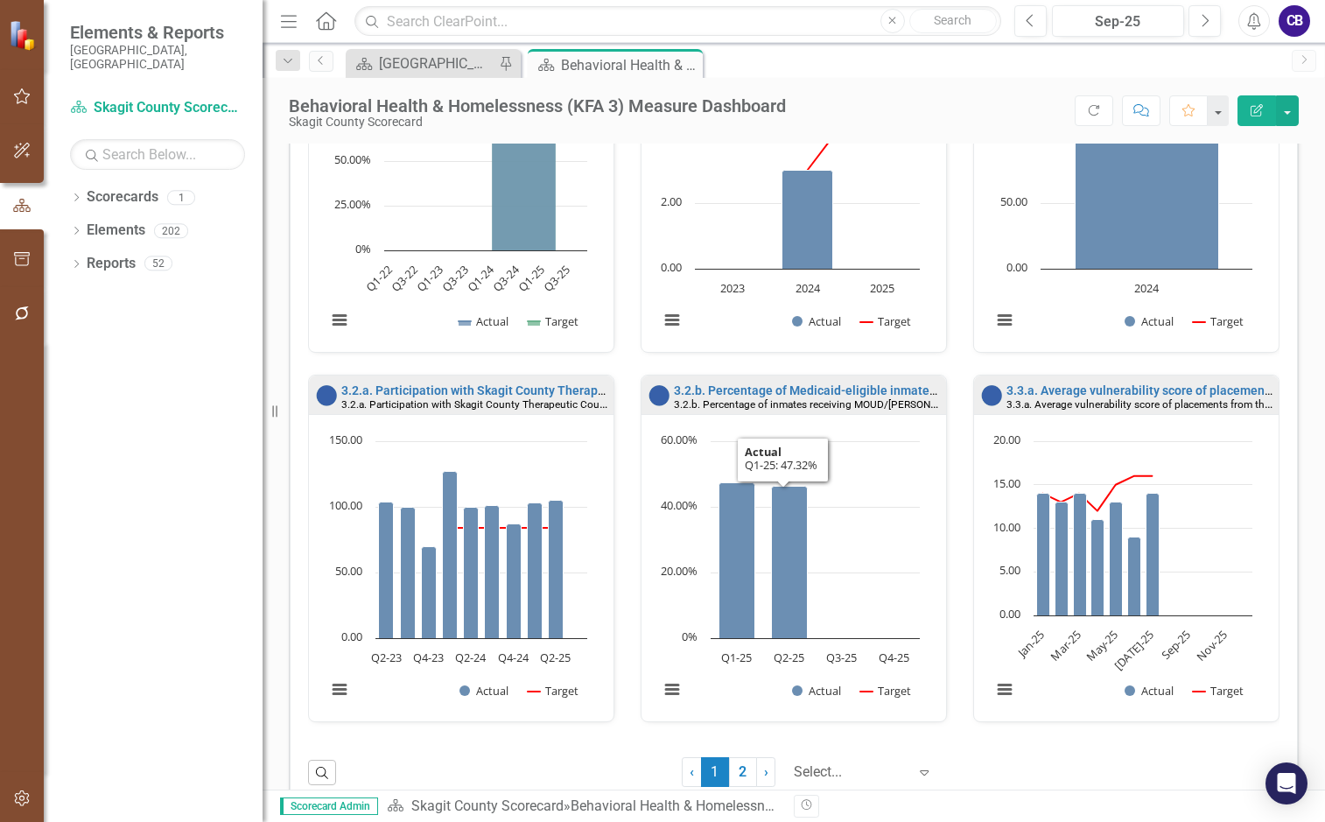
scroll to position [1313, 0]
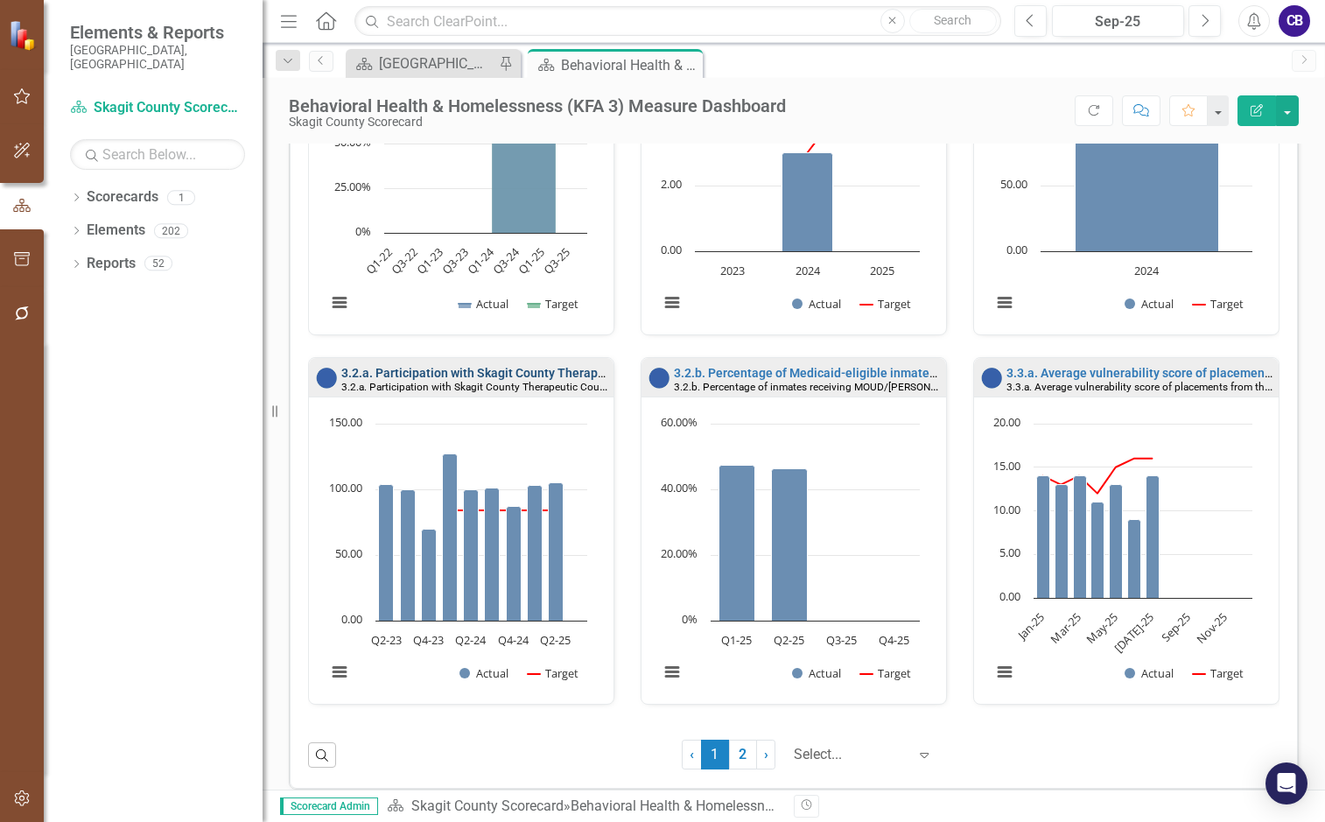
click at [429, 374] on link "3.2.a. Participation with Skagit County Therapeutic Courts" at bounding box center [503, 373] width 324 height 14
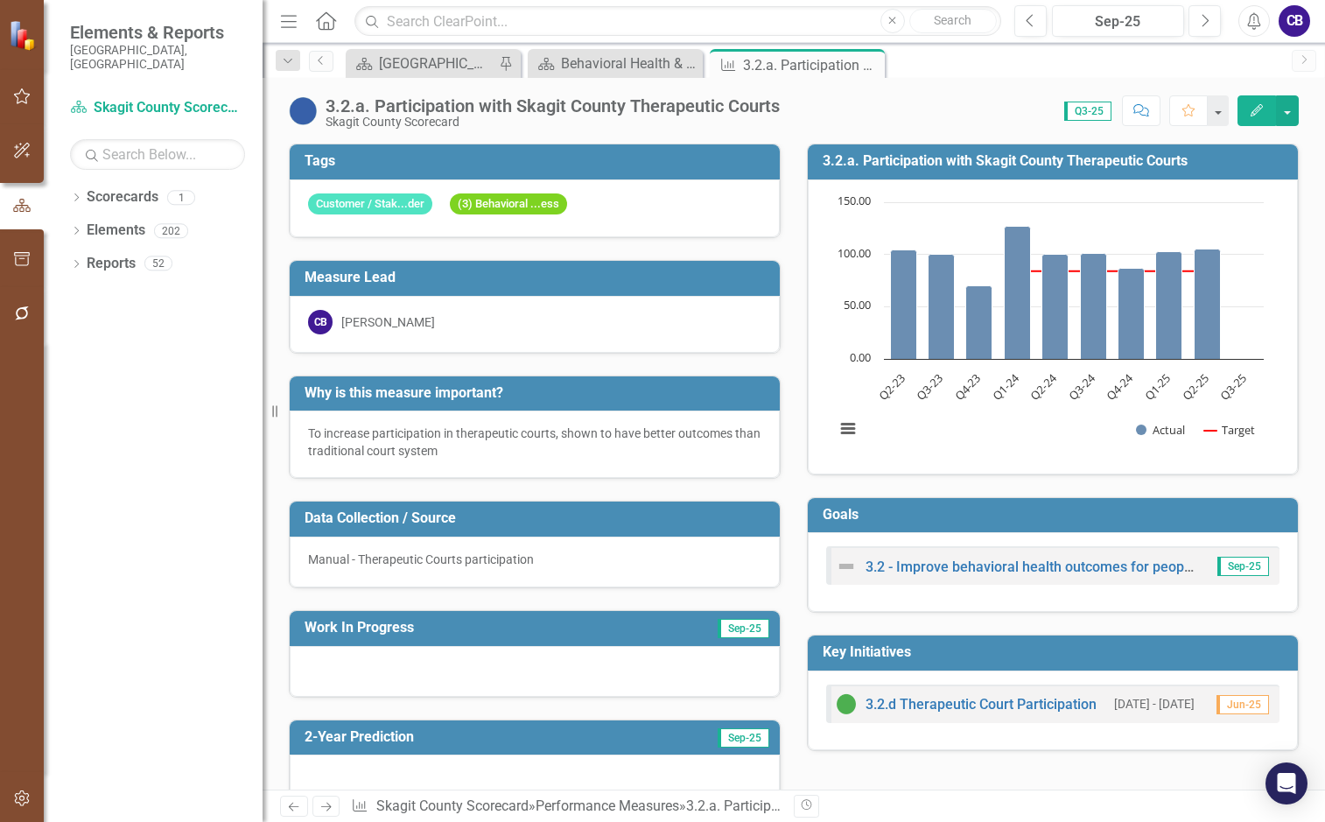
click at [740, 627] on span "Sep-25" at bounding box center [744, 628] width 52 height 19
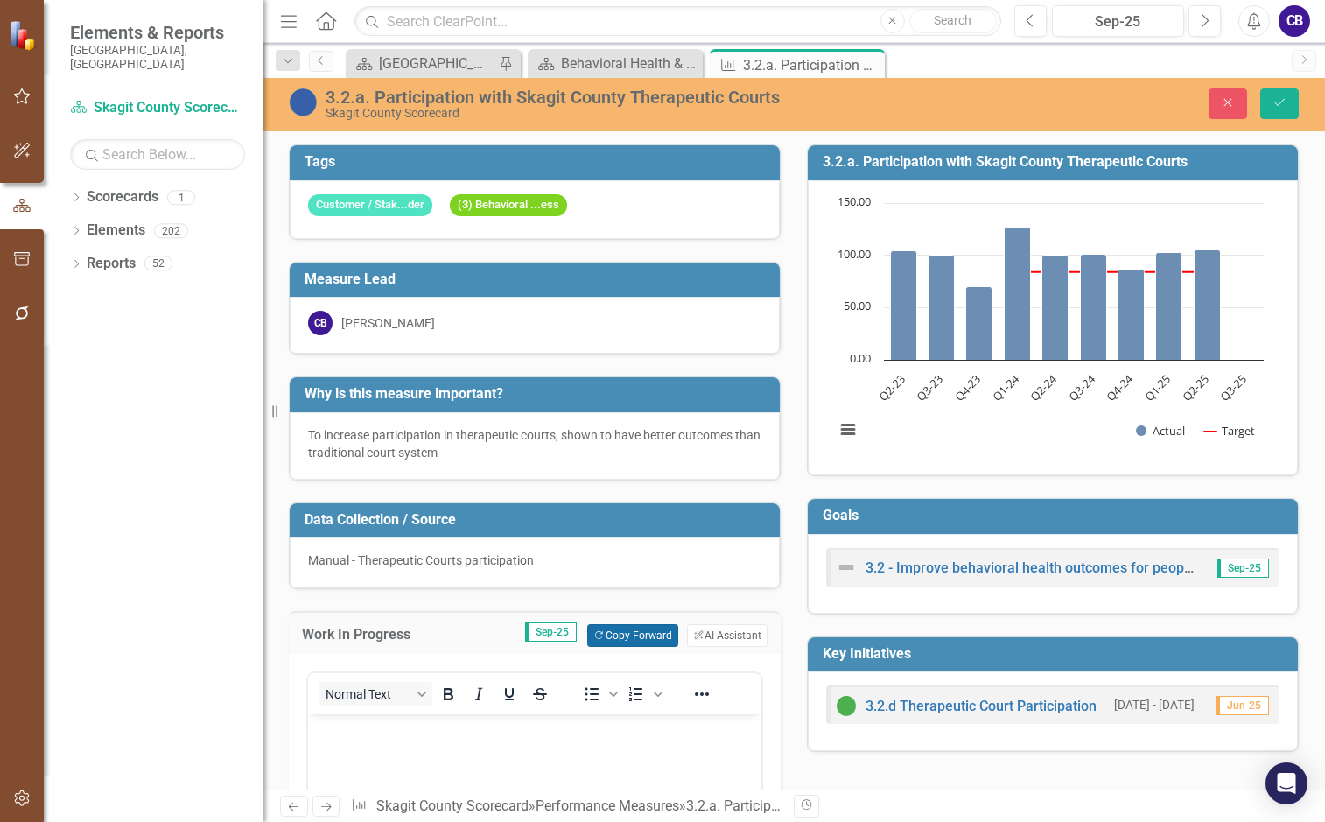
click at [643, 626] on button "Copy Forward Copy Forward" at bounding box center [632, 635] width 90 height 23
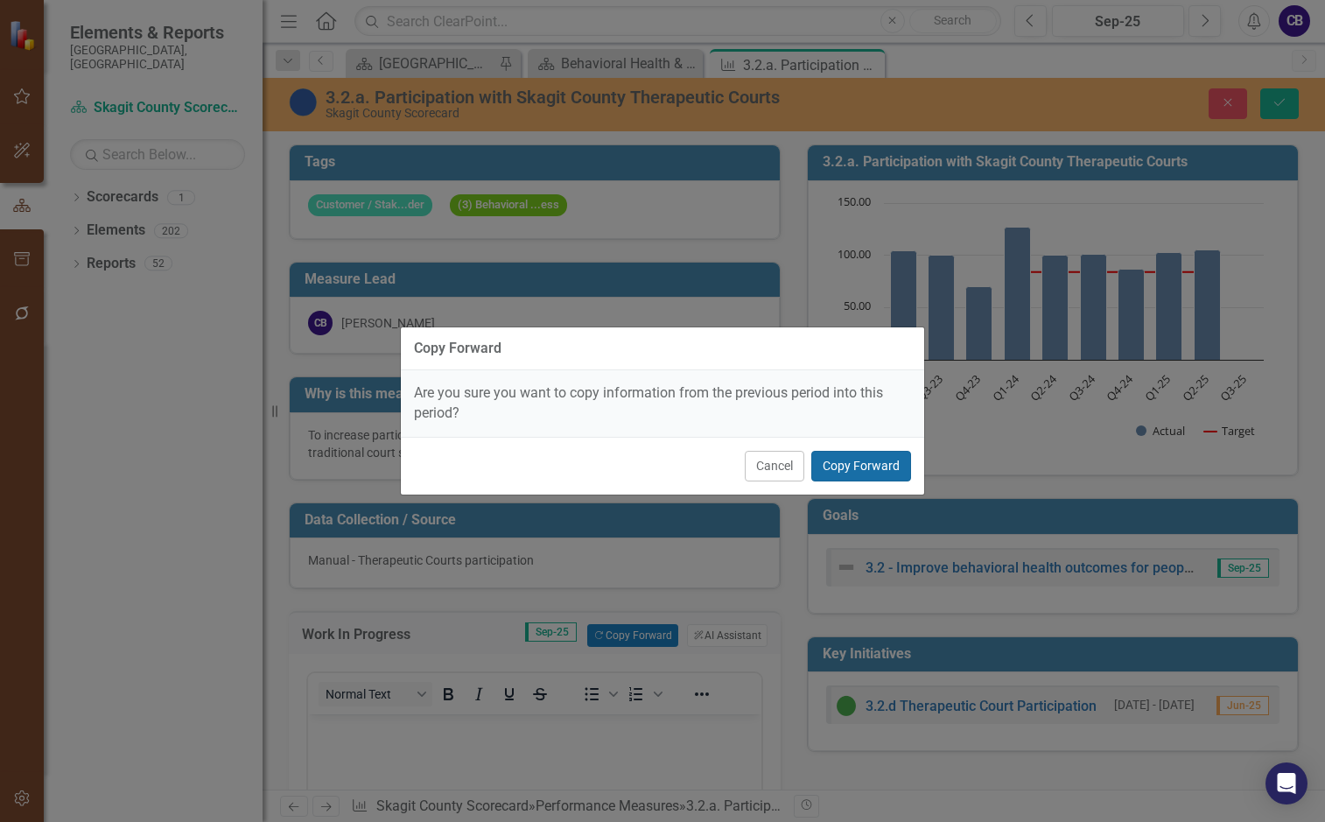
click at [860, 467] on button "Copy Forward" at bounding box center [861, 466] width 100 height 31
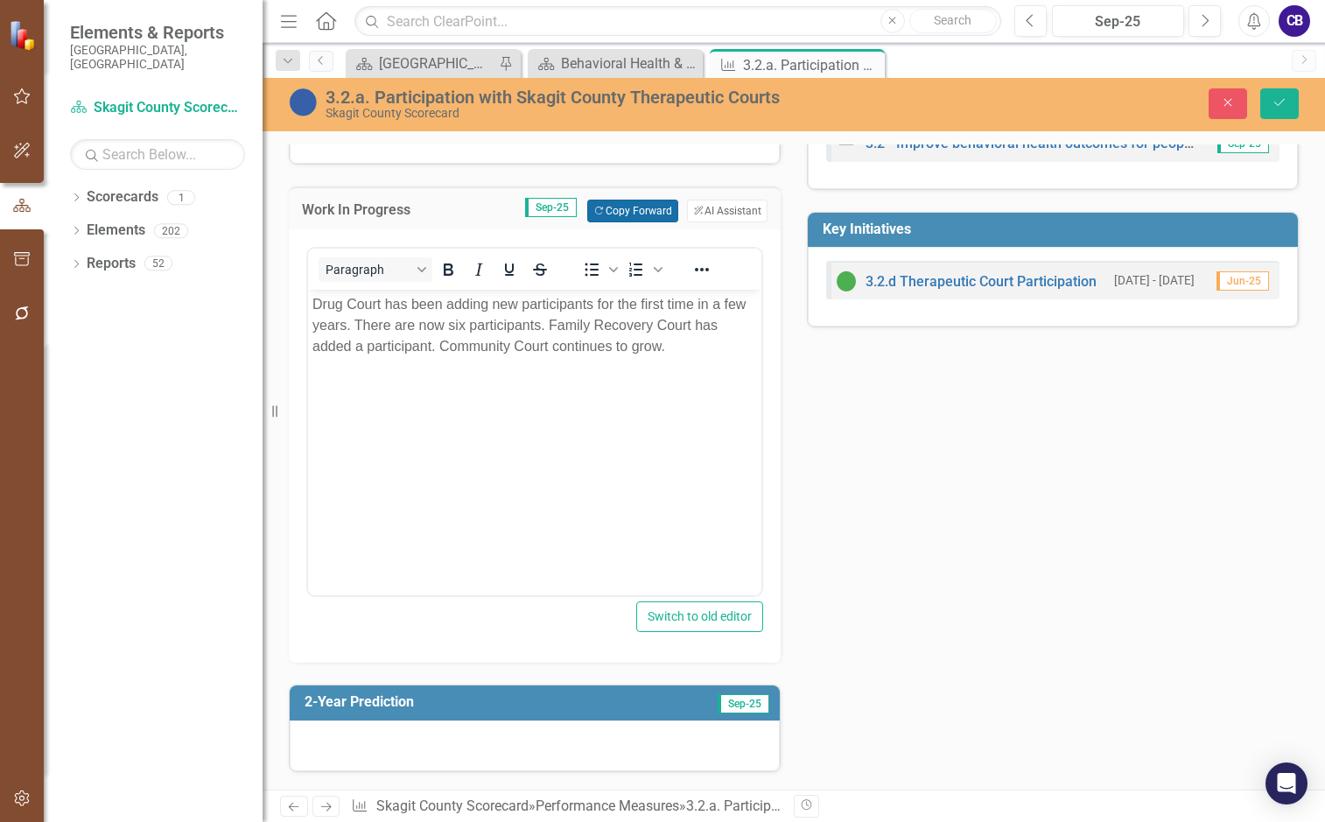
scroll to position [613, 0]
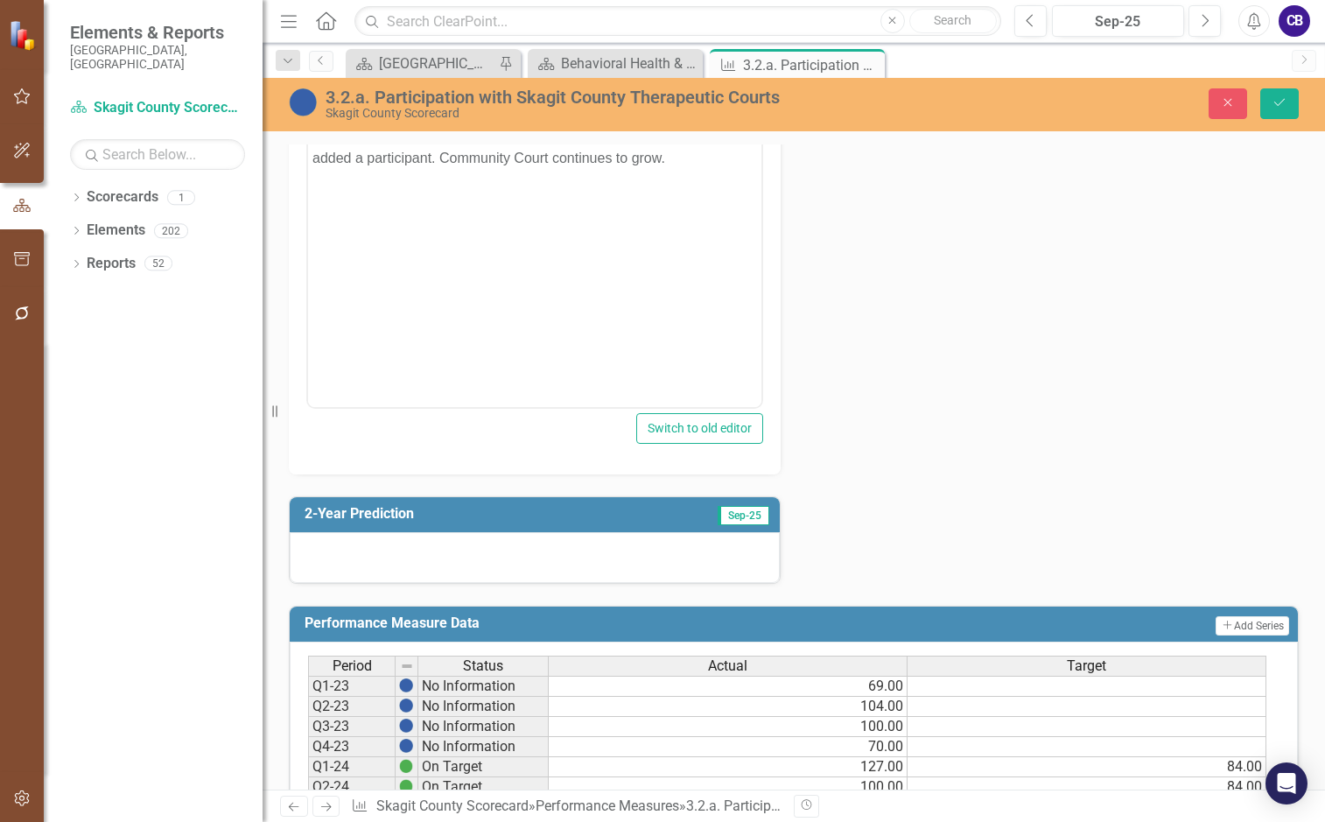
click at [614, 566] on div at bounding box center [535, 557] width 490 height 51
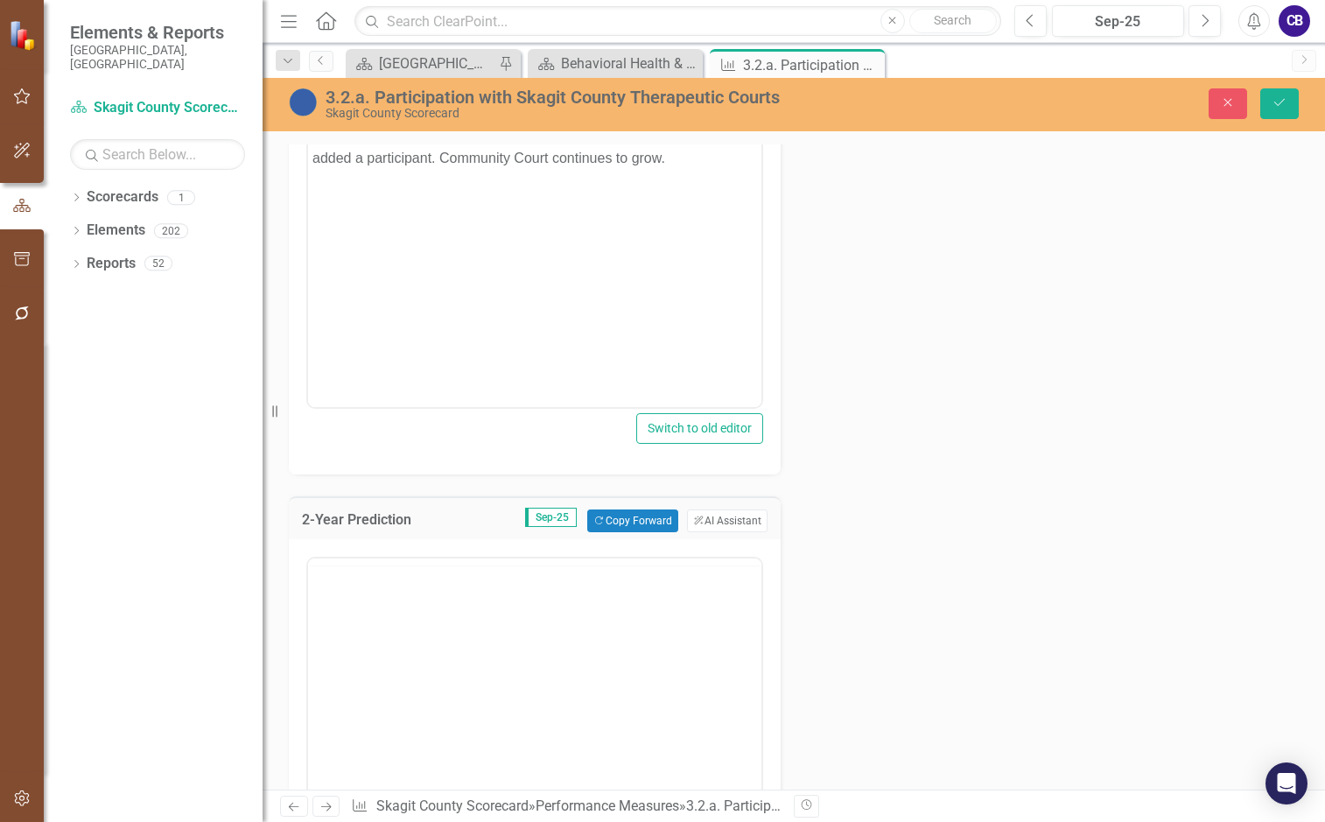
scroll to position [0, 0]
click at [660, 530] on button "Copy Forward Copy Forward" at bounding box center [632, 520] width 90 height 23
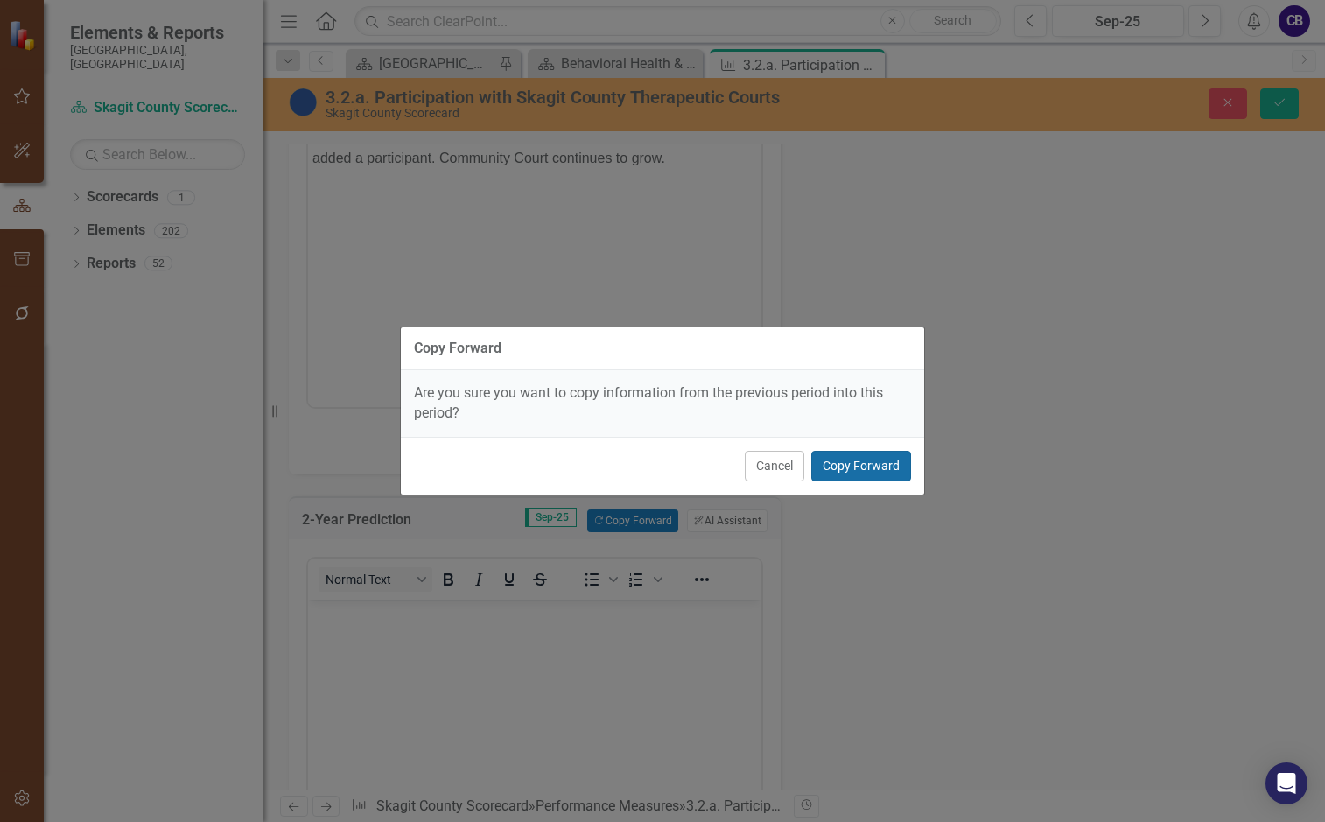
click at [822, 466] on button "Copy Forward" at bounding box center [861, 466] width 100 height 31
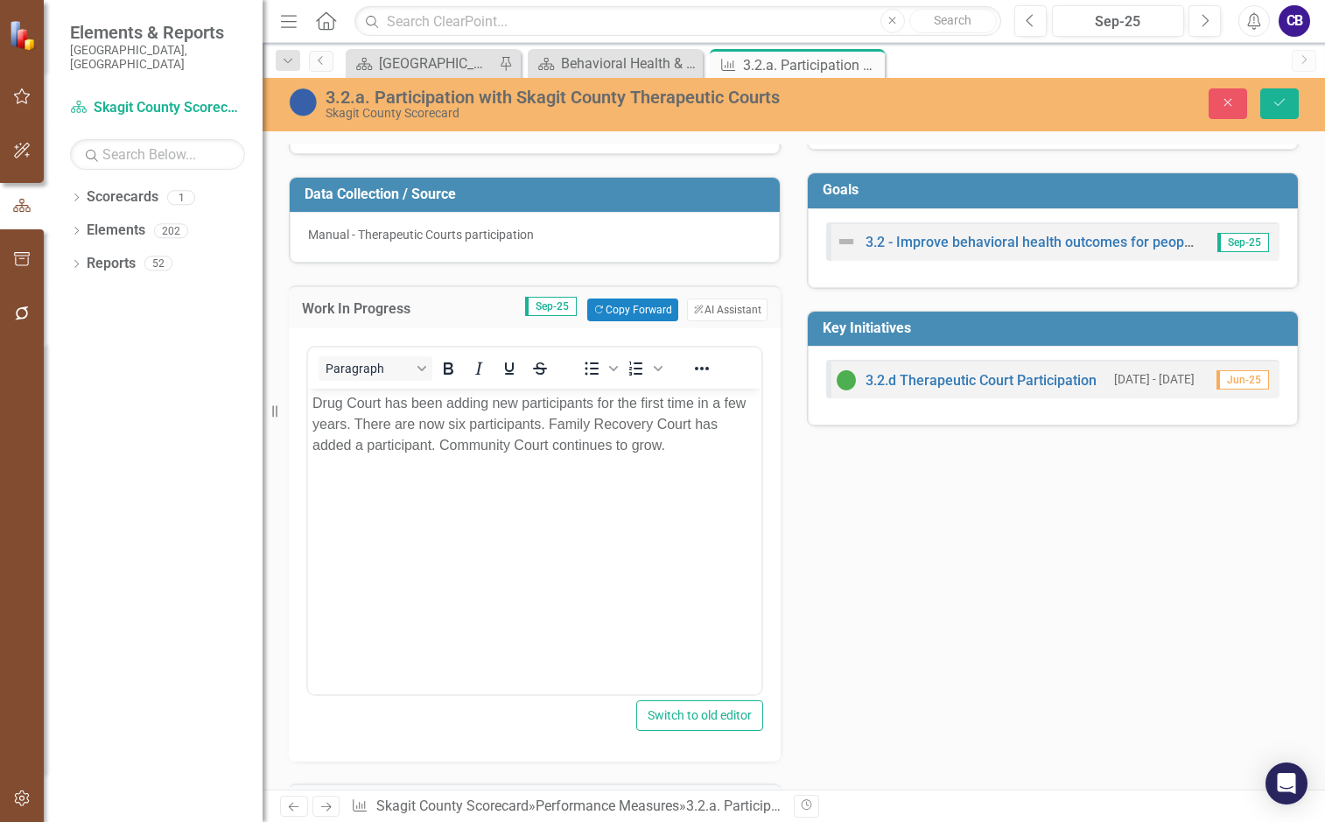
scroll to position [175, 0]
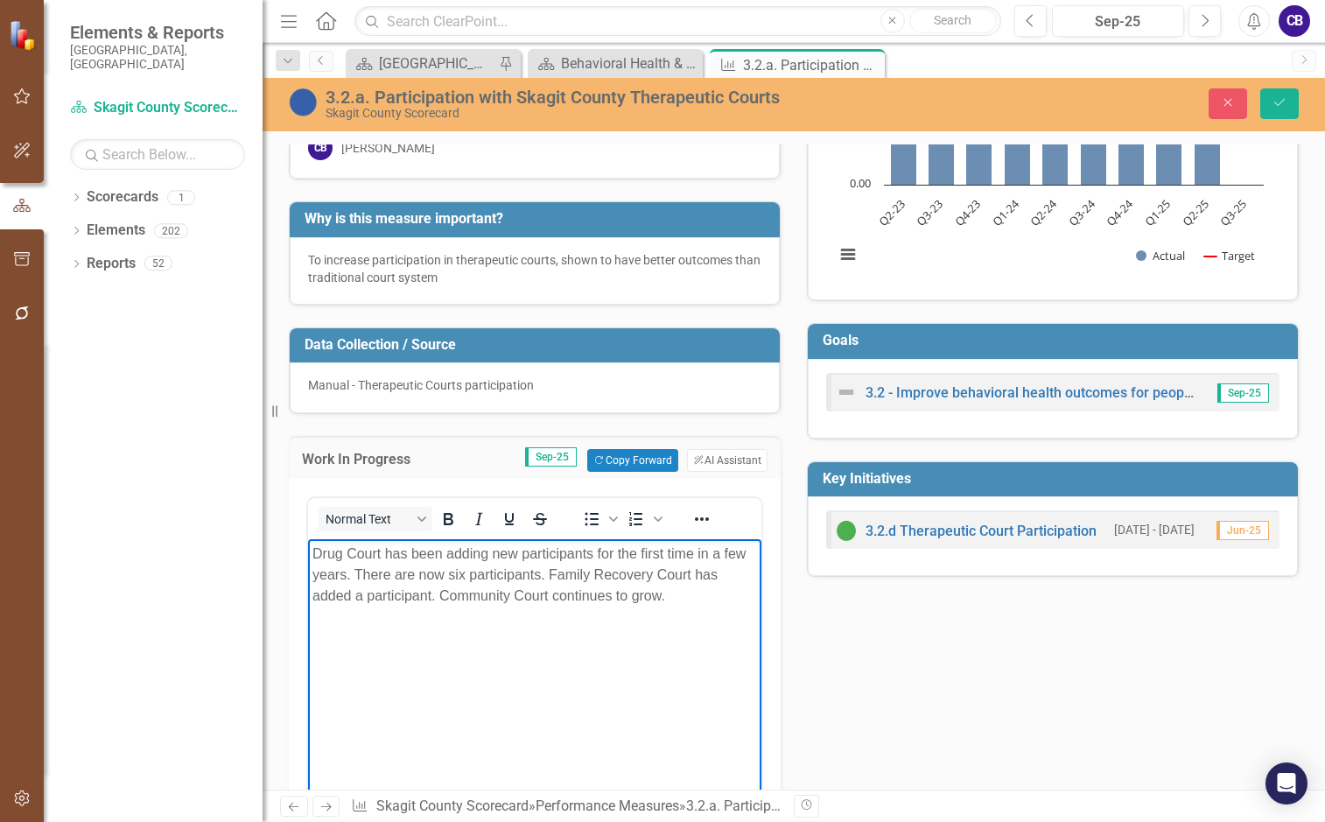
drag, startPoint x: 374, startPoint y: 569, endPoint x: 496, endPoint y: 579, distance: 122.9
click at [377, 568] on p "Drug Court has been adding new participants for the first time in a few years. …" at bounding box center [534, 575] width 445 height 63
drag, startPoint x: 520, startPoint y: 572, endPoint x: 563, endPoint y: 572, distance: 42.9
click at [521, 572] on p "Drug Court has been adding new participants for the first time in a few years. …" at bounding box center [534, 575] width 445 height 63
click at [565, 572] on p "Drug Court has been adding new participants for the first time in a few years. …" at bounding box center [534, 575] width 445 height 63
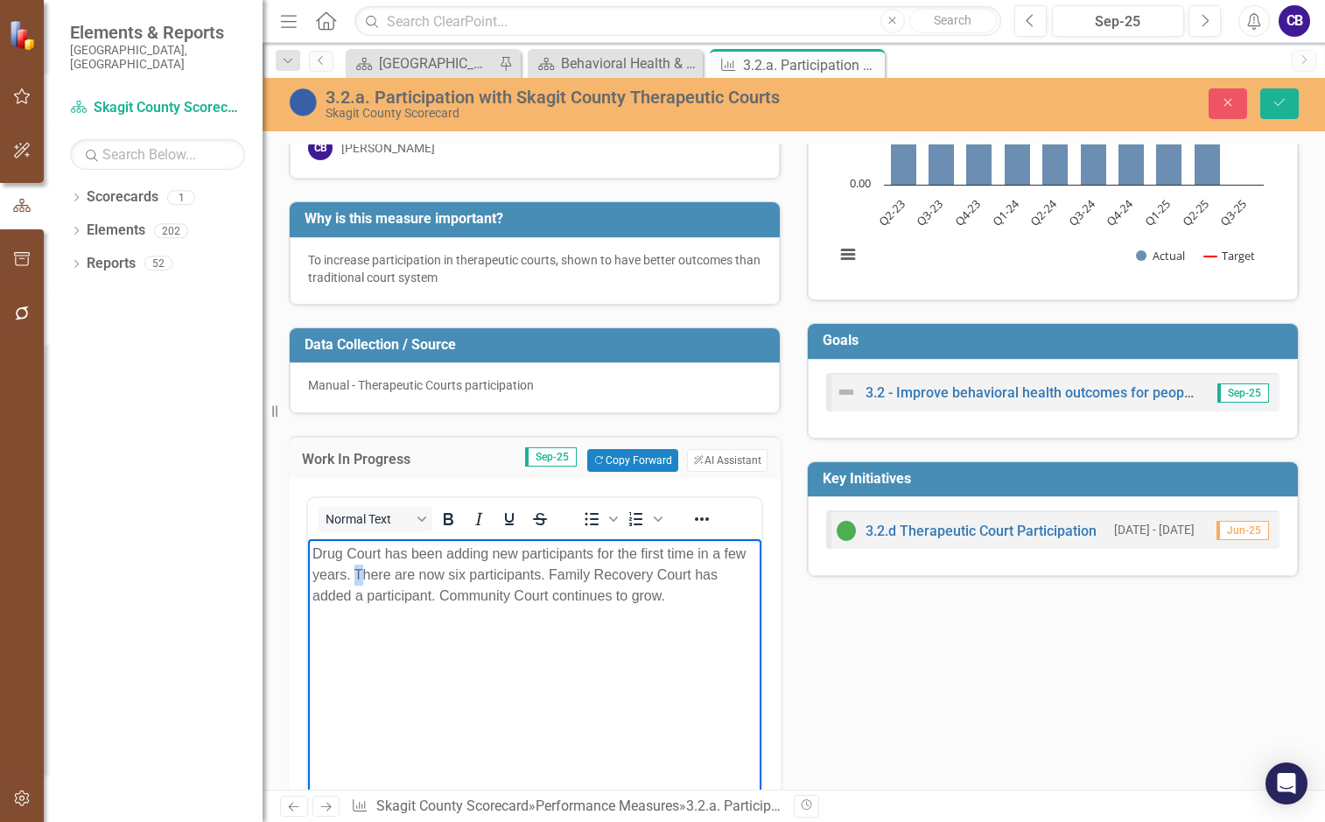
drag, startPoint x: 359, startPoint y: 574, endPoint x: 372, endPoint y: 567, distance: 14.9
click at [358, 572] on p "Drug Court has been adding new participants for the first time in a few years. …" at bounding box center [534, 575] width 445 height 63
click at [351, 558] on p "Drug Court has been adding new participants for the first time in a few years. …" at bounding box center [534, 575] width 445 height 63
click at [423, 551] on p "Drug Court has been adding new participants for the first time in a few years. …" at bounding box center [534, 575] width 445 height 63
click at [412, 554] on p "Drug Court has been adding new participants for the first time in a few years. …" at bounding box center [534, 575] width 445 height 63
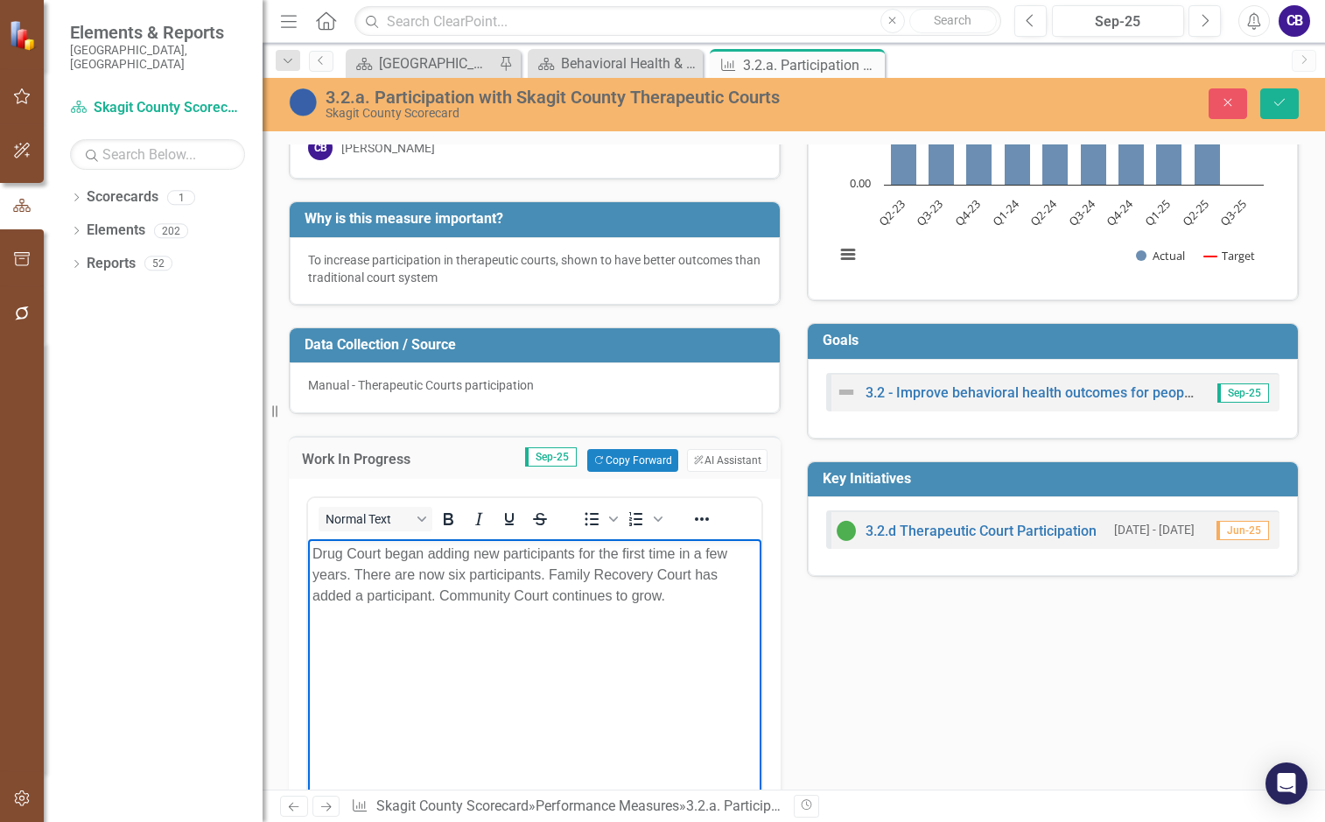
click at [585, 554] on p "Drug Court began adding new participants for the first time in a few years. The…" at bounding box center [534, 575] width 445 height 63
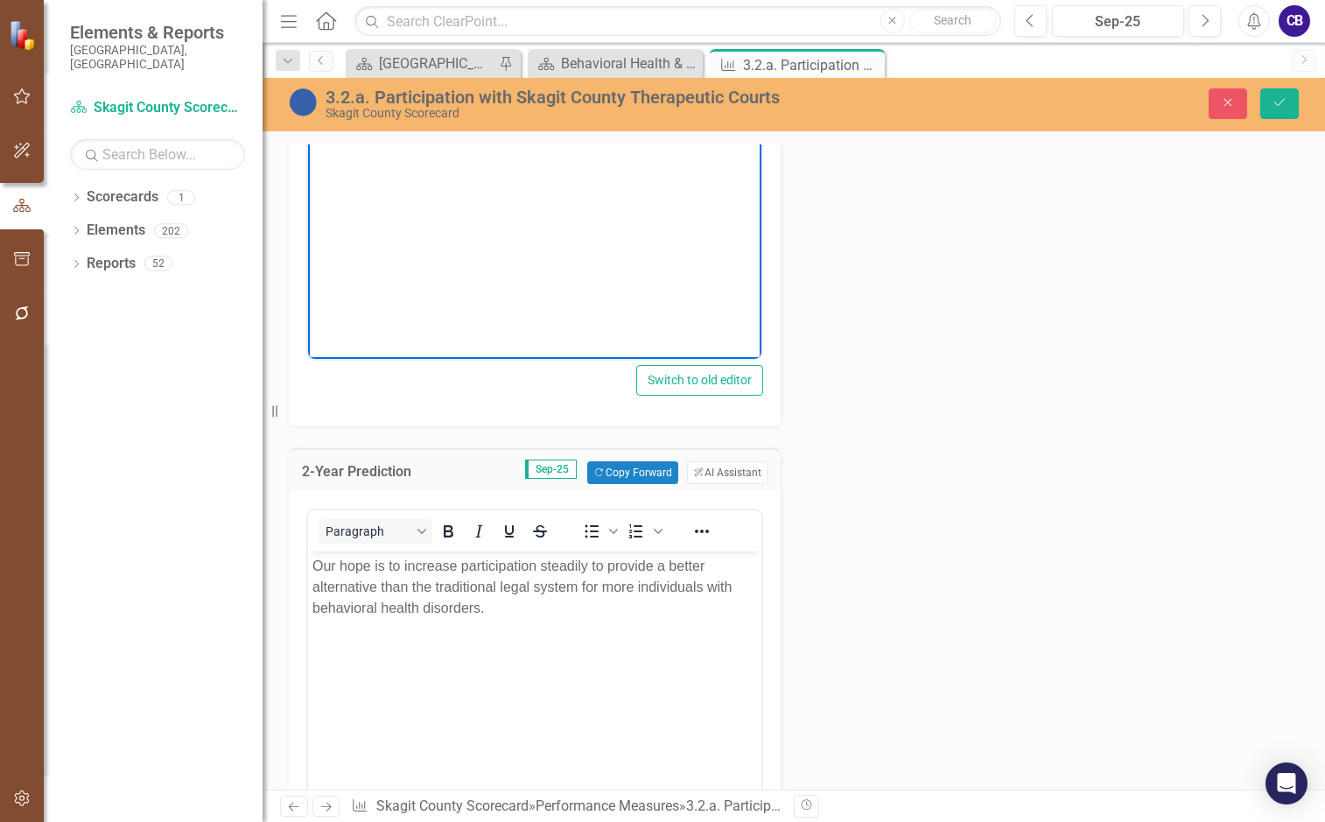
scroll to position [700, 0]
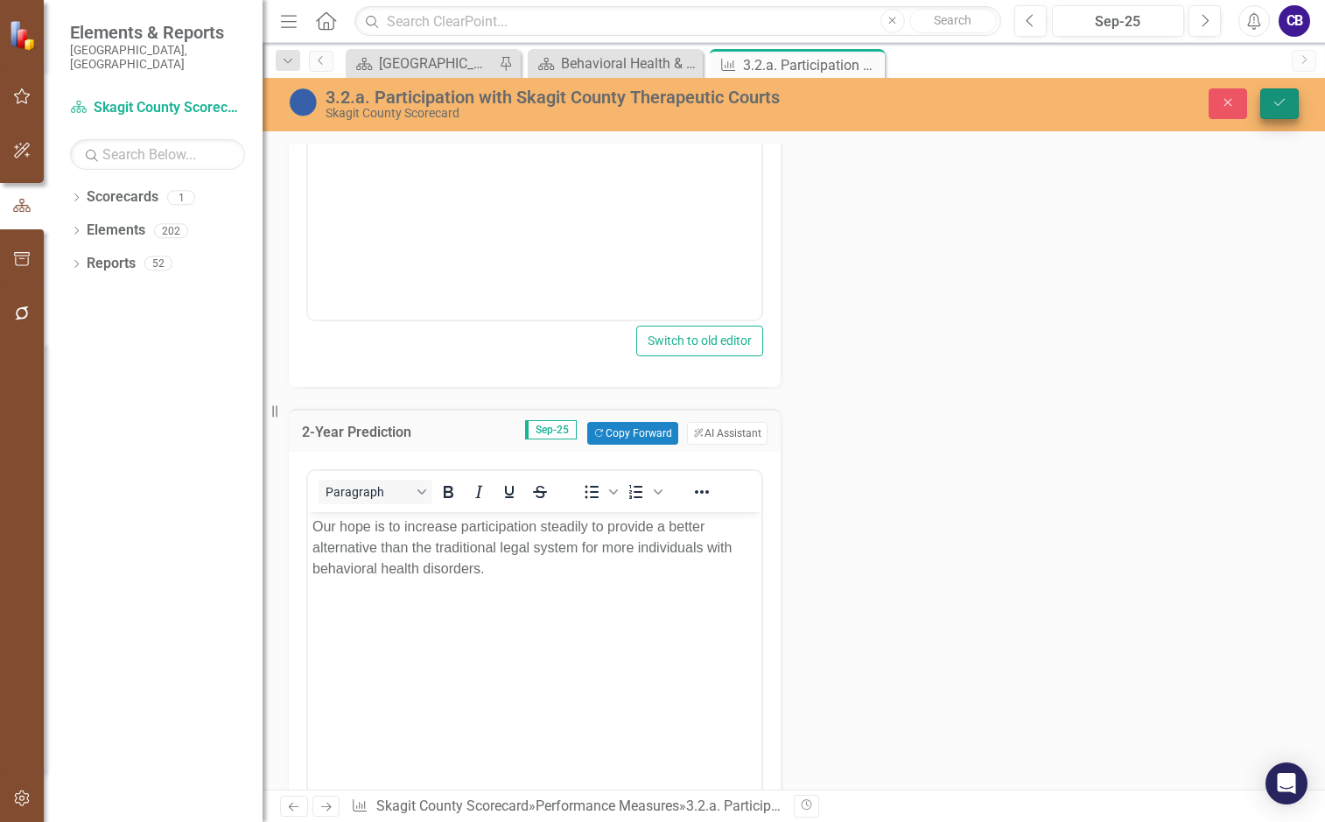
drag, startPoint x: 1305, startPoint y: 98, endPoint x: 1284, endPoint y: 106, distance: 22.4
click at [1299, 100] on div "Close Save" at bounding box center [1103, 103] width 417 height 31
click at [1283, 106] on icon "Save" at bounding box center [1280, 102] width 16 height 12
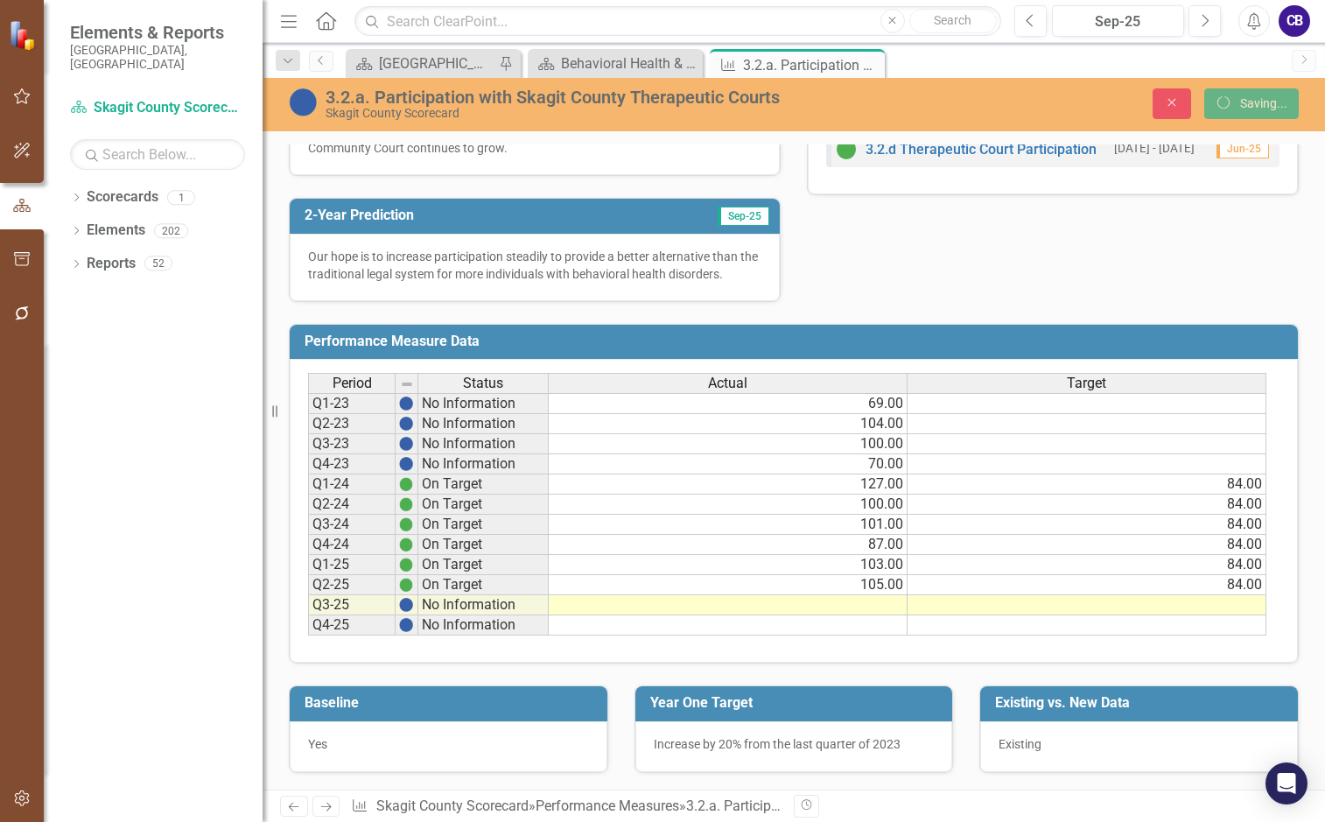
scroll to position [558, 0]
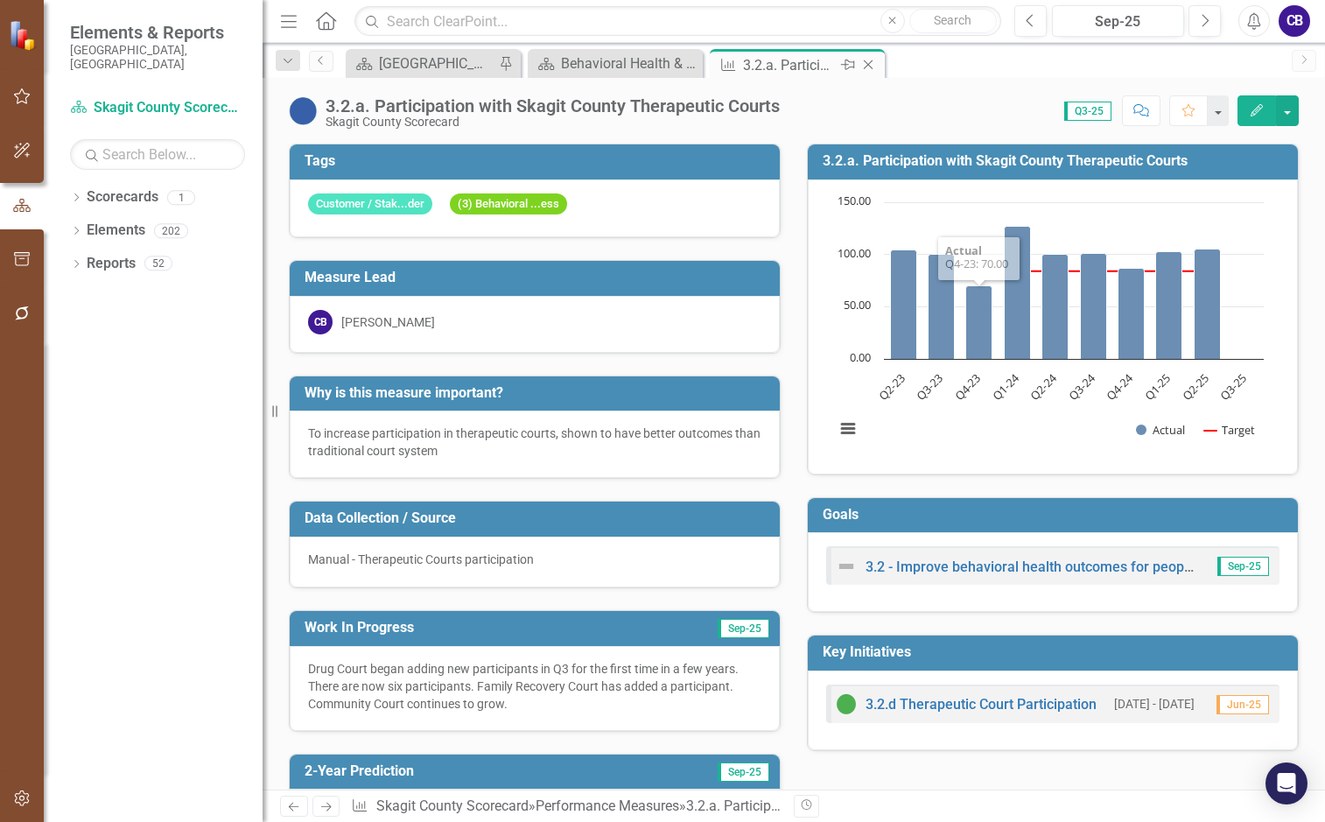
click at [862, 67] on icon "Close" at bounding box center [869, 65] width 18 height 14
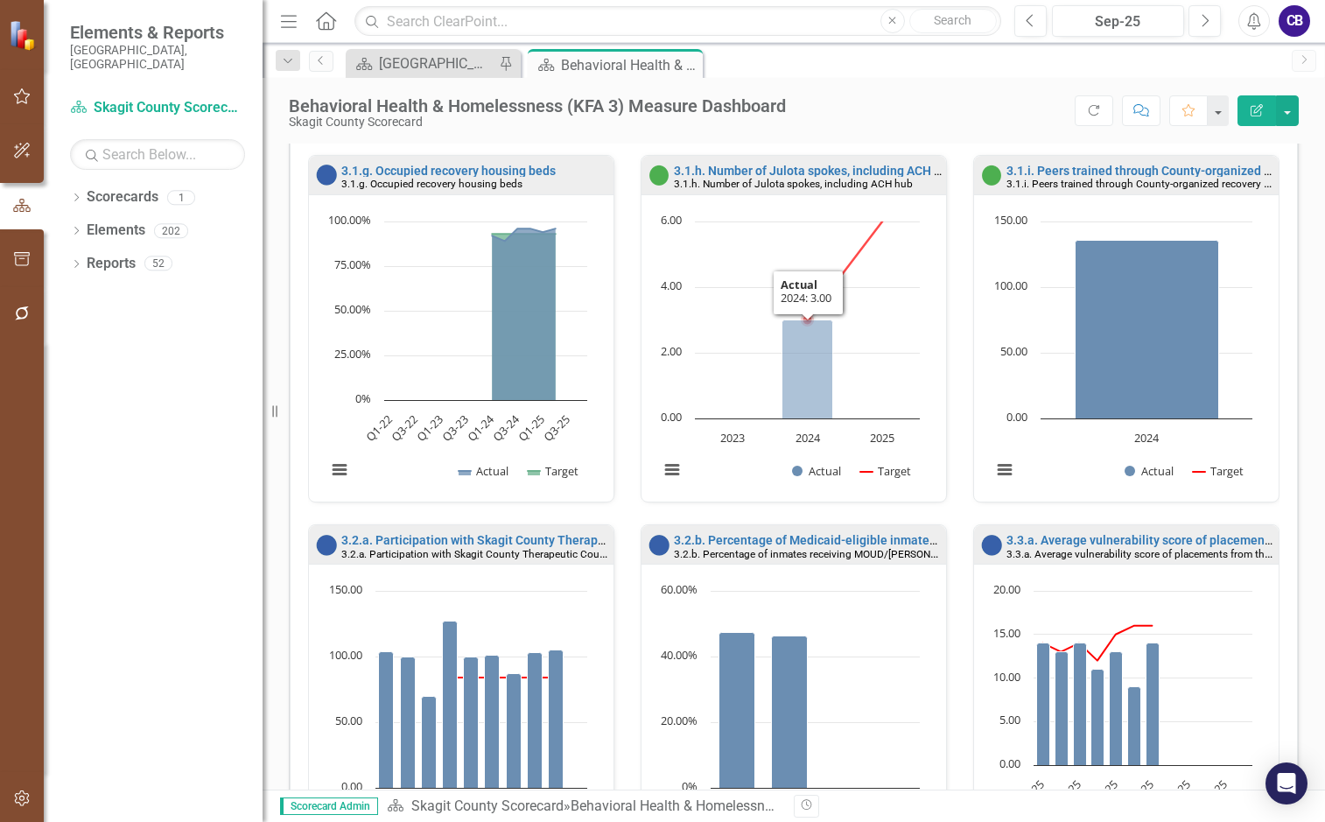
scroll to position [1313, 0]
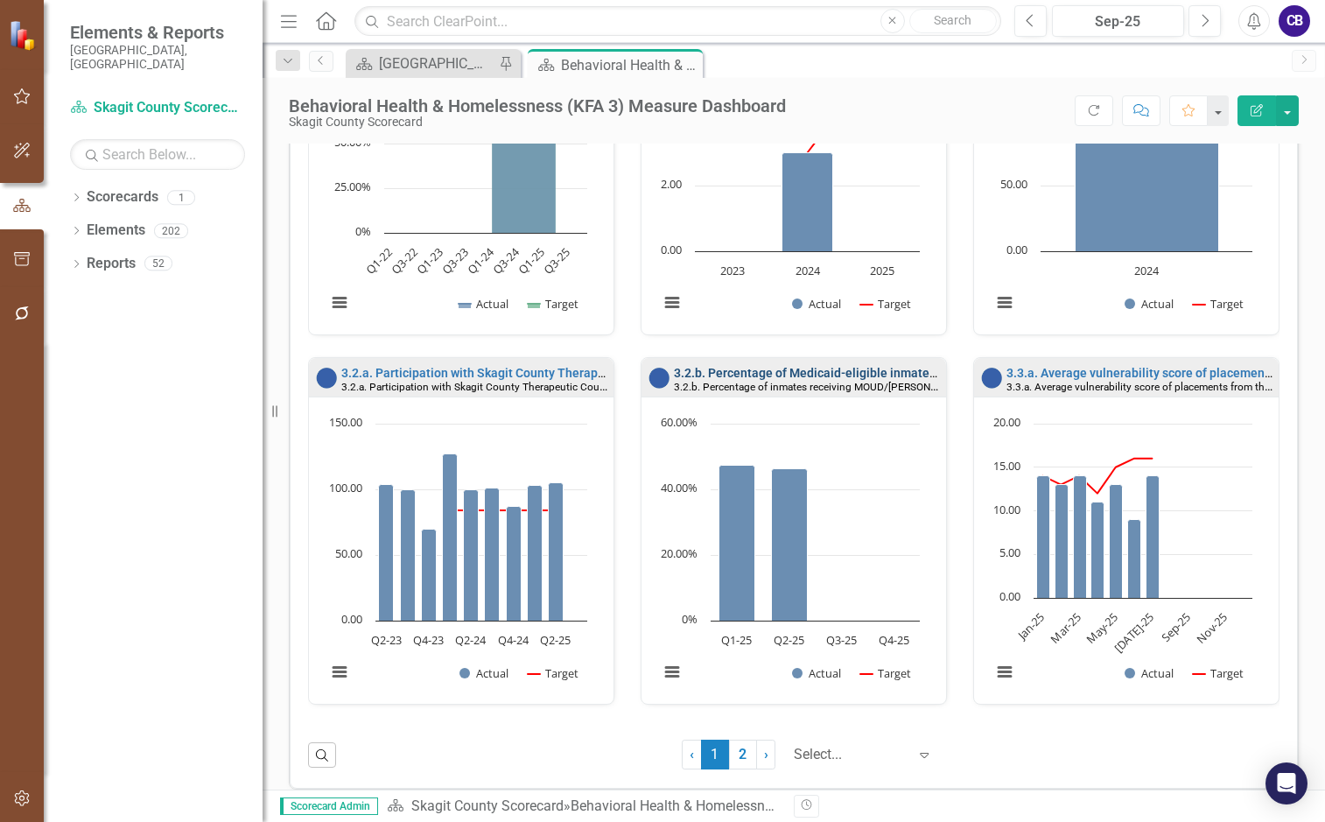
click at [781, 370] on link "3.2.b. Percentage of Medicaid-eligible inmates offered case management, MOUD/MA…" at bounding box center [1093, 373] width 839 height 14
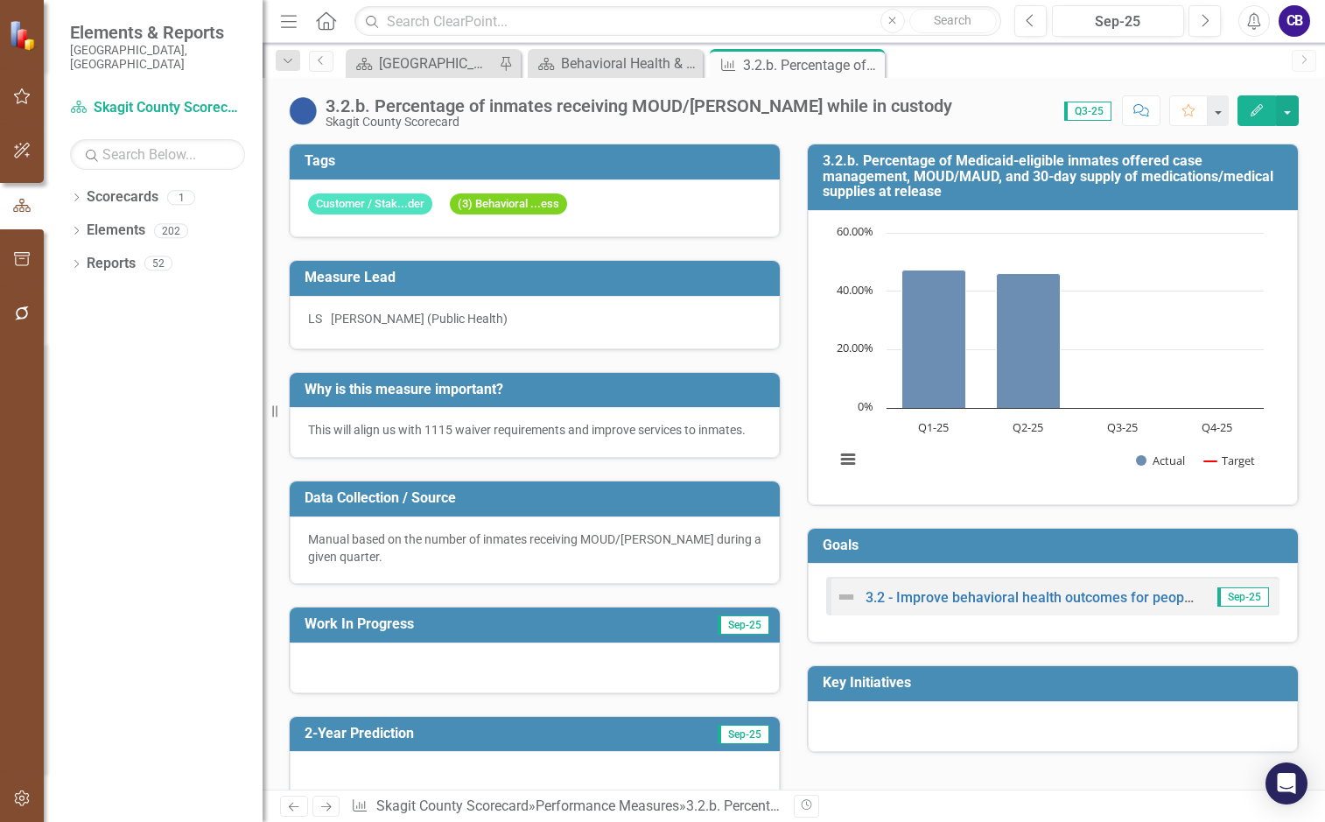
drag, startPoint x: 502, startPoint y: 656, endPoint x: 635, endPoint y: 650, distance: 132.3
click at [504, 653] on div at bounding box center [535, 668] width 490 height 51
click at [745, 625] on span "Sep-25" at bounding box center [744, 624] width 52 height 19
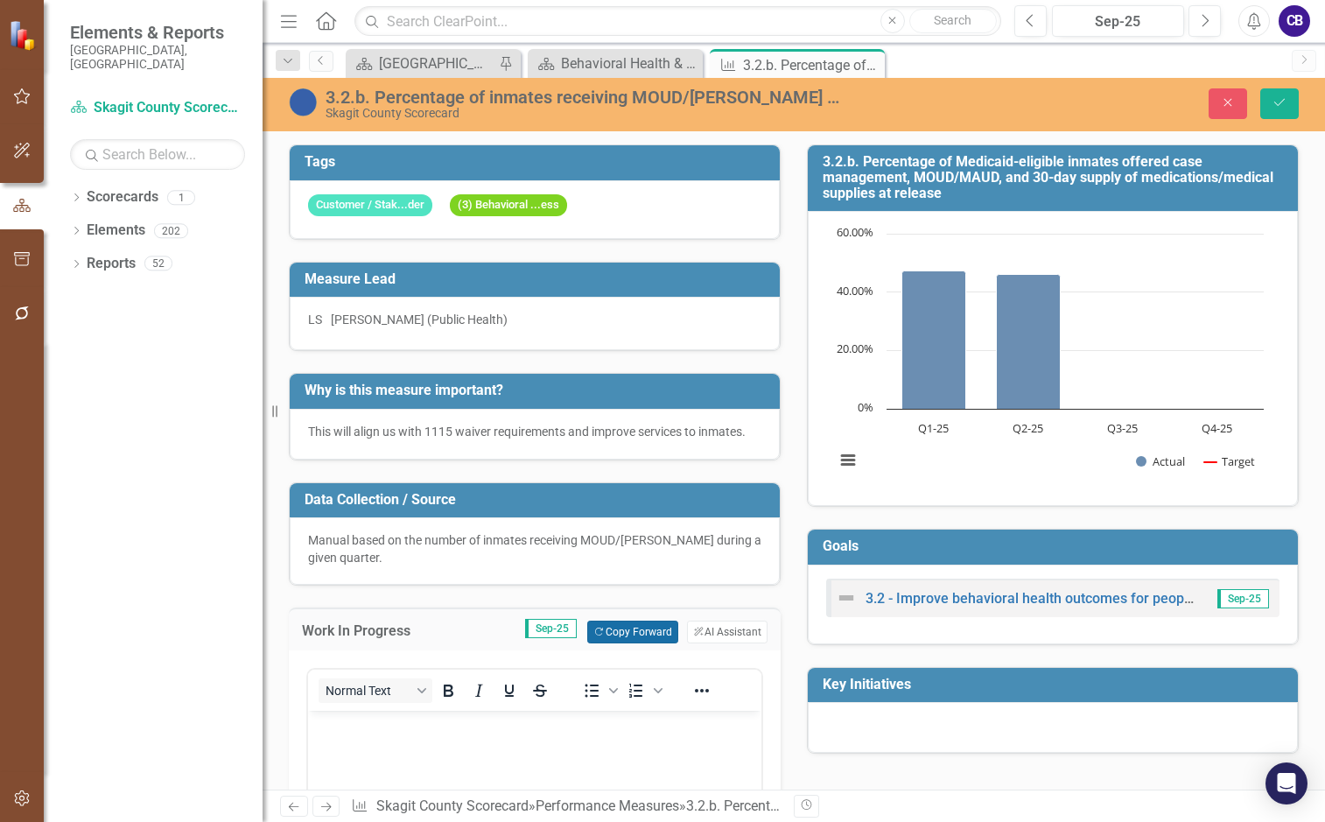
click at [617, 626] on button "Copy Forward Copy Forward" at bounding box center [632, 632] width 90 height 23
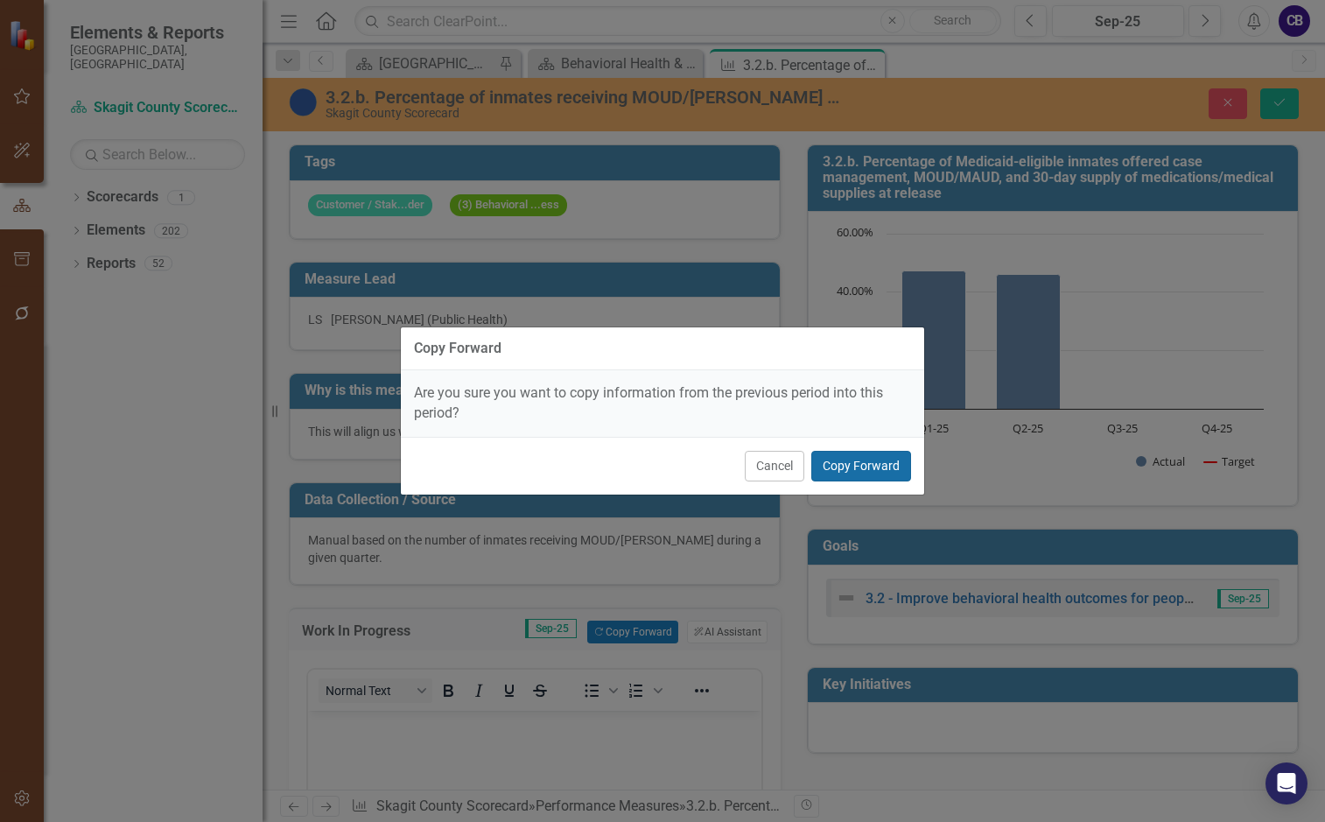
click at [842, 471] on button "Copy Forward" at bounding box center [861, 466] width 100 height 31
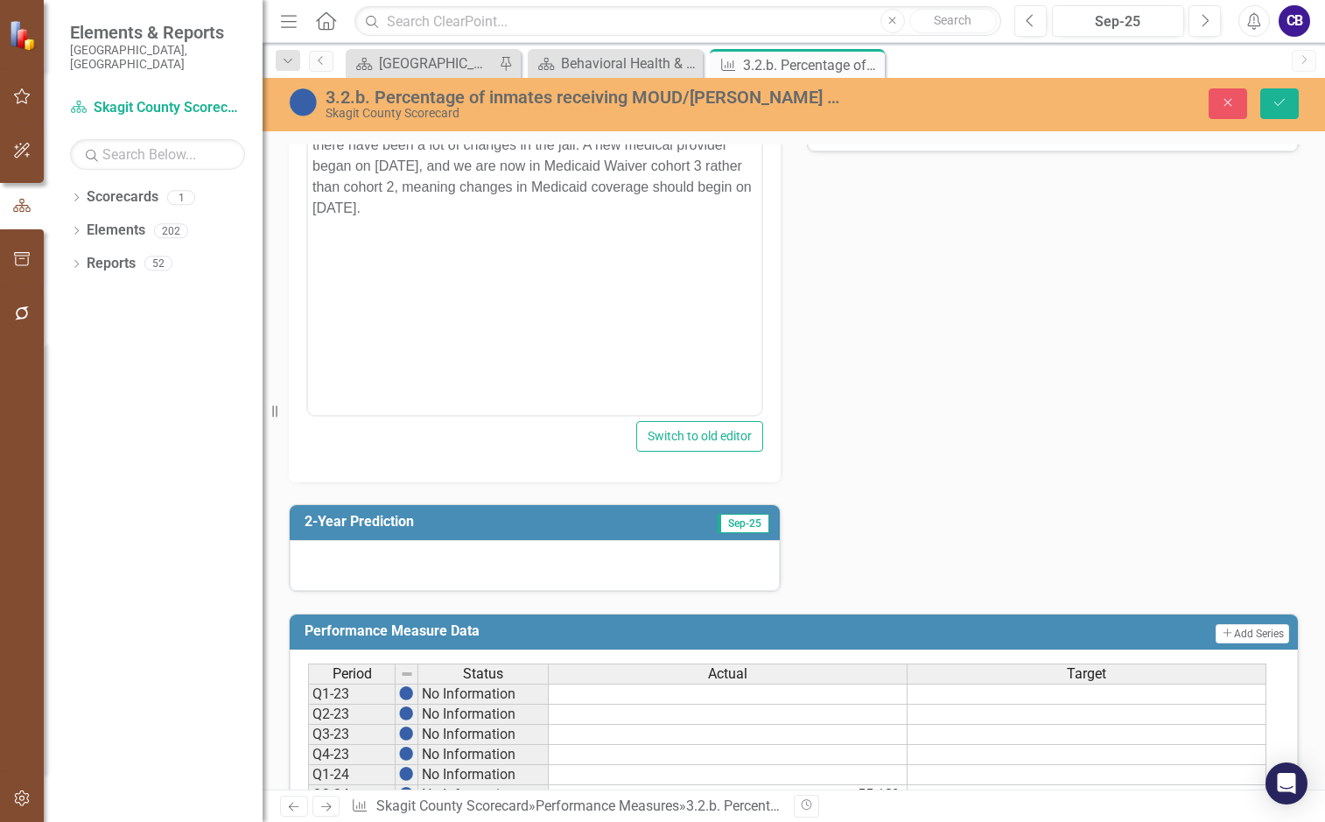
scroll to position [613, 0]
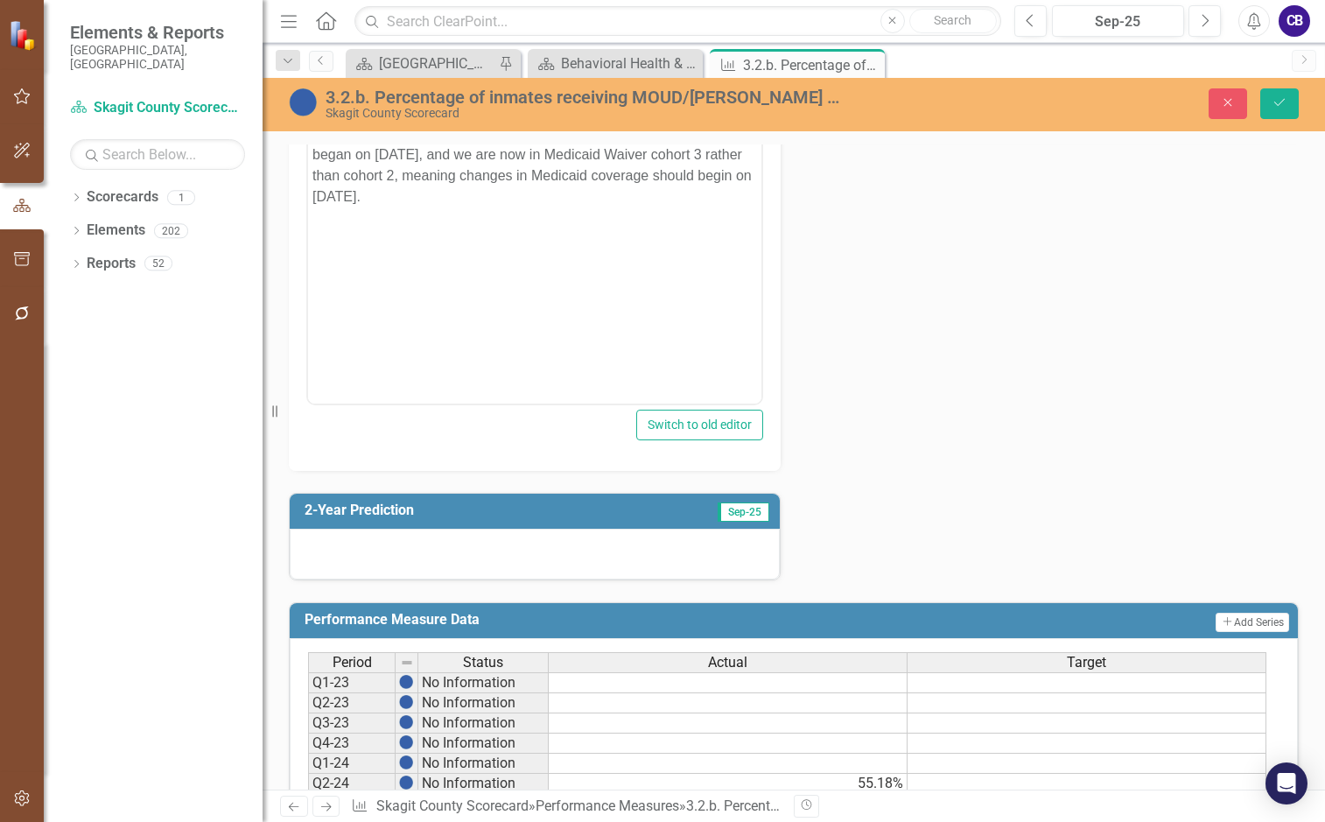
click at [726, 517] on span "Sep-25" at bounding box center [744, 511] width 52 height 19
click at [726, 515] on span "Sep-25" at bounding box center [744, 511] width 52 height 19
click at [725, 518] on span "Sep-25" at bounding box center [744, 511] width 52 height 19
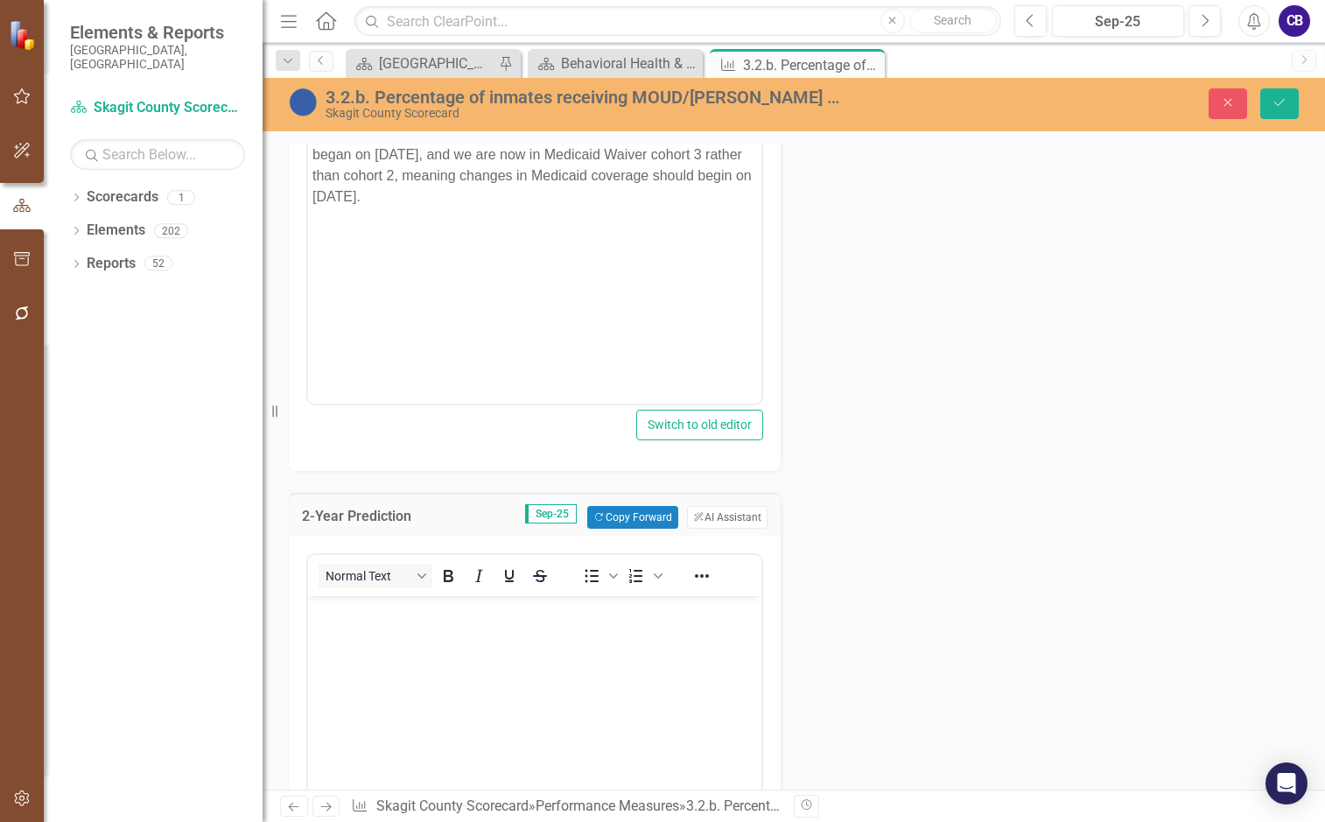
scroll to position [0, 0]
click at [642, 526] on button "Copy Forward Copy Forward" at bounding box center [632, 517] width 90 height 23
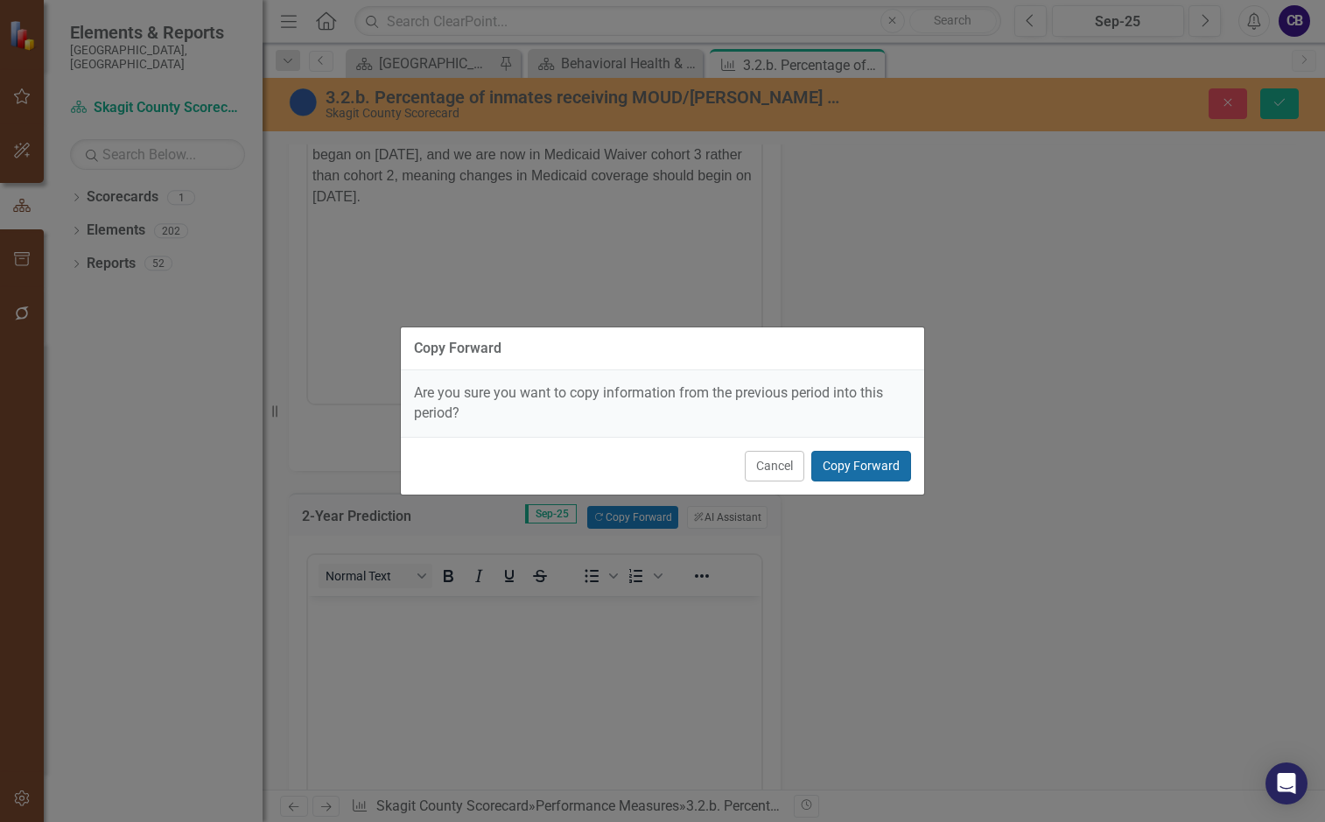
click at [826, 460] on button "Copy Forward" at bounding box center [861, 466] width 100 height 31
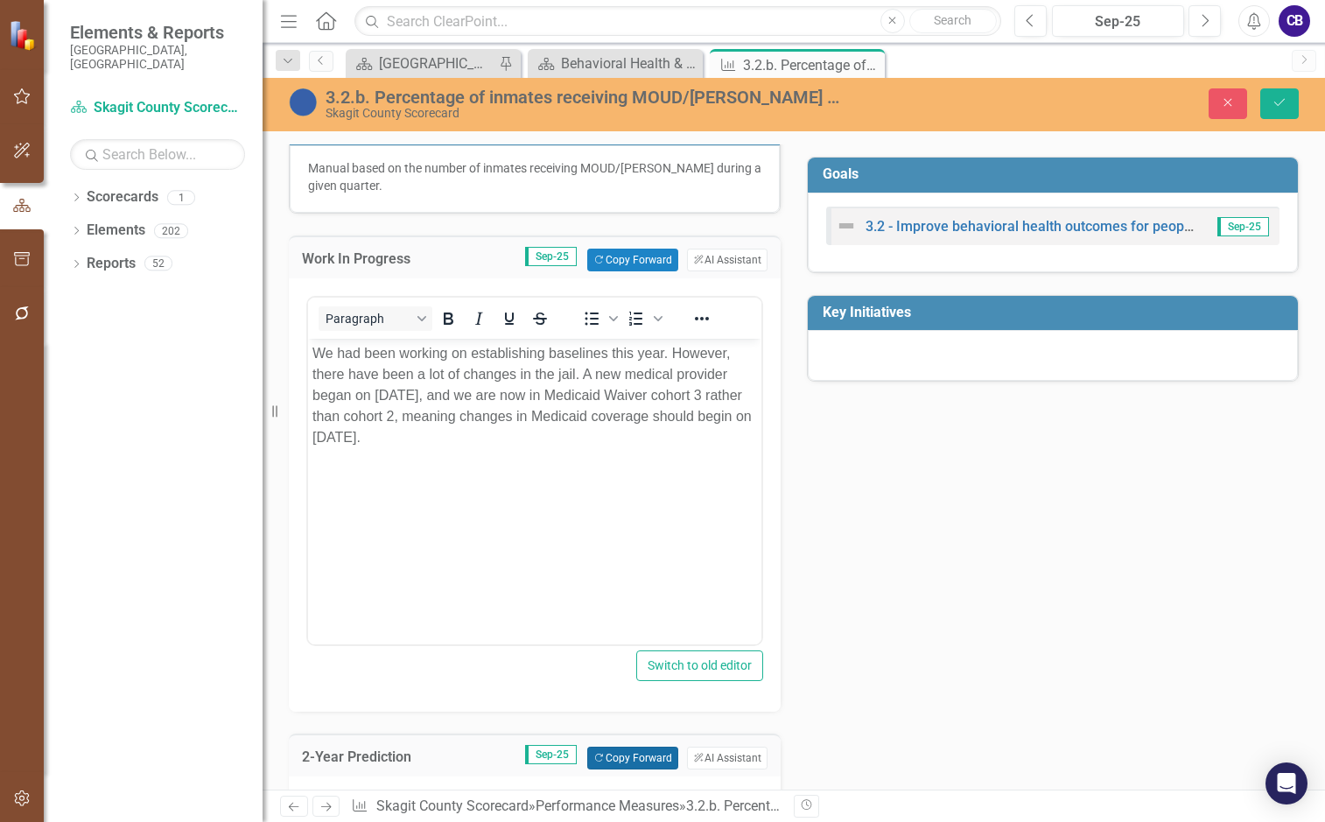
scroll to position [350, 0]
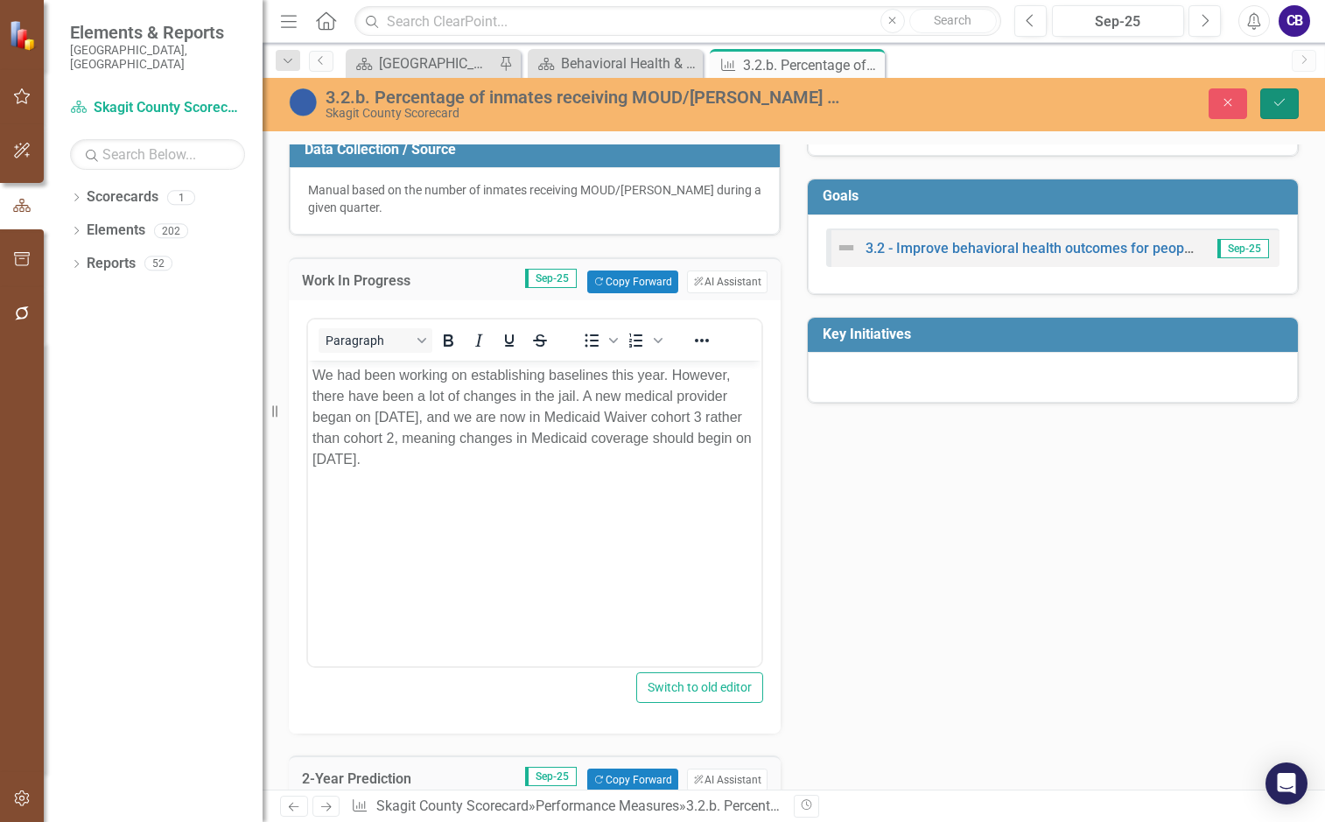
click at [1276, 102] on icon "Save" at bounding box center [1280, 102] width 16 height 12
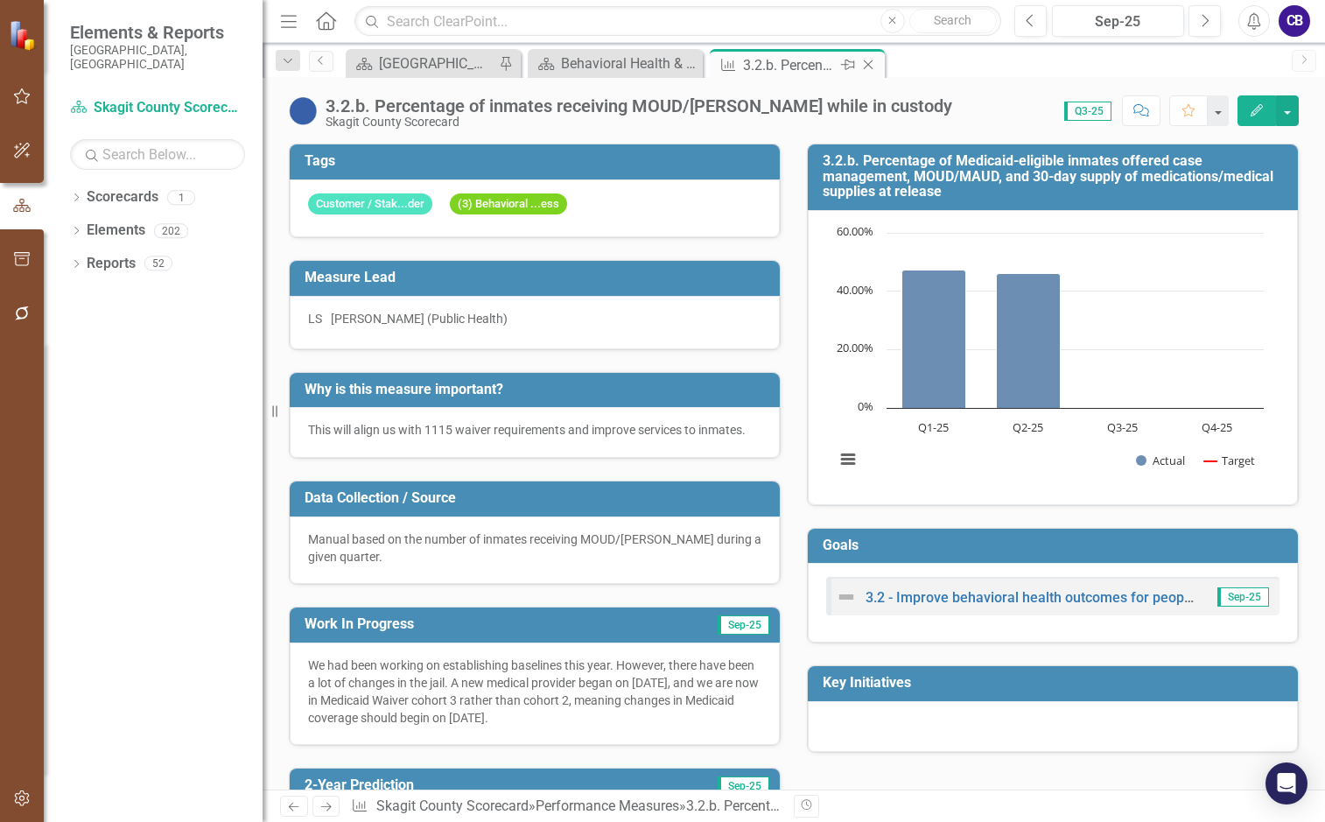
click at [867, 63] on icon at bounding box center [869, 65] width 10 height 10
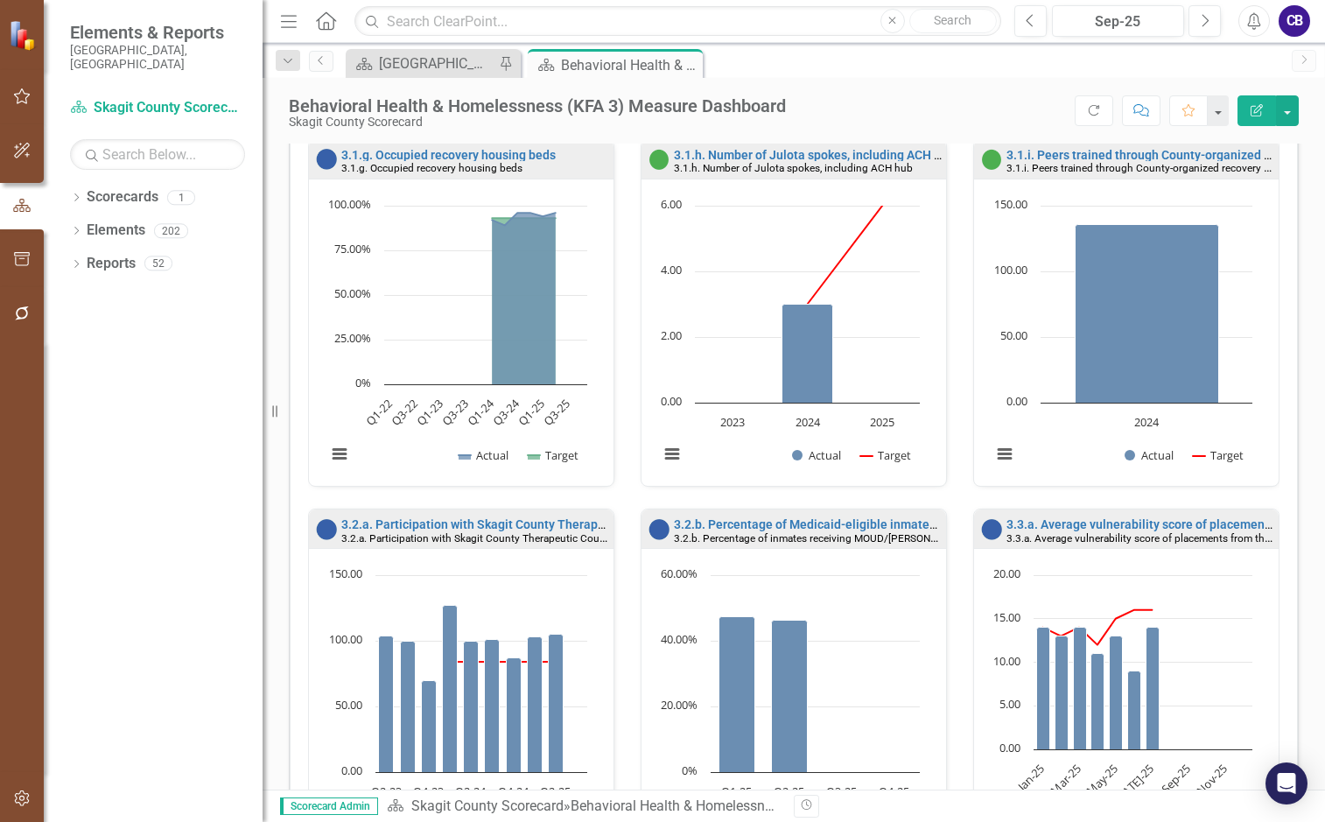
scroll to position [1331, 0]
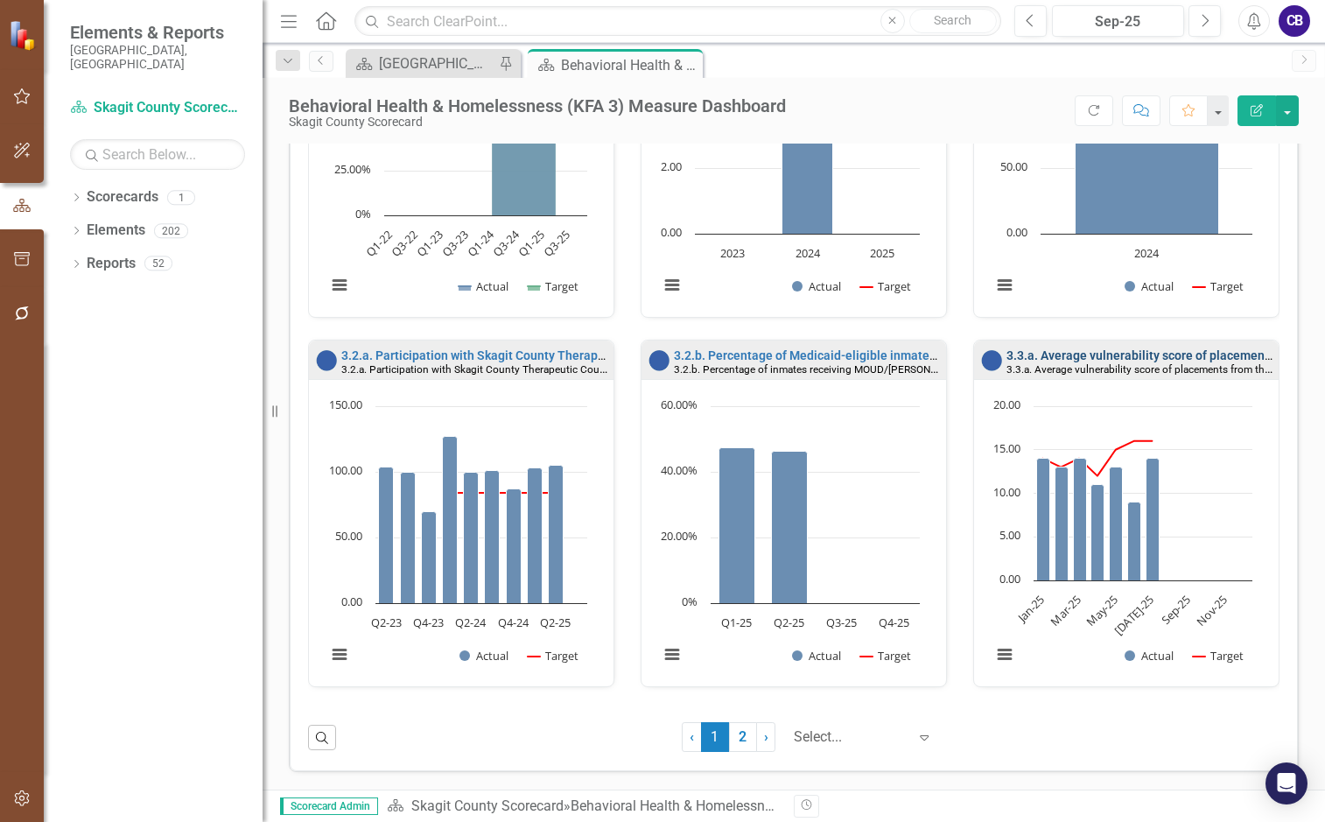
click at [1090, 355] on link "3.3.a. Average vulnerability score of placements from the Housing Interest Pool" at bounding box center [1228, 355] width 442 height 14
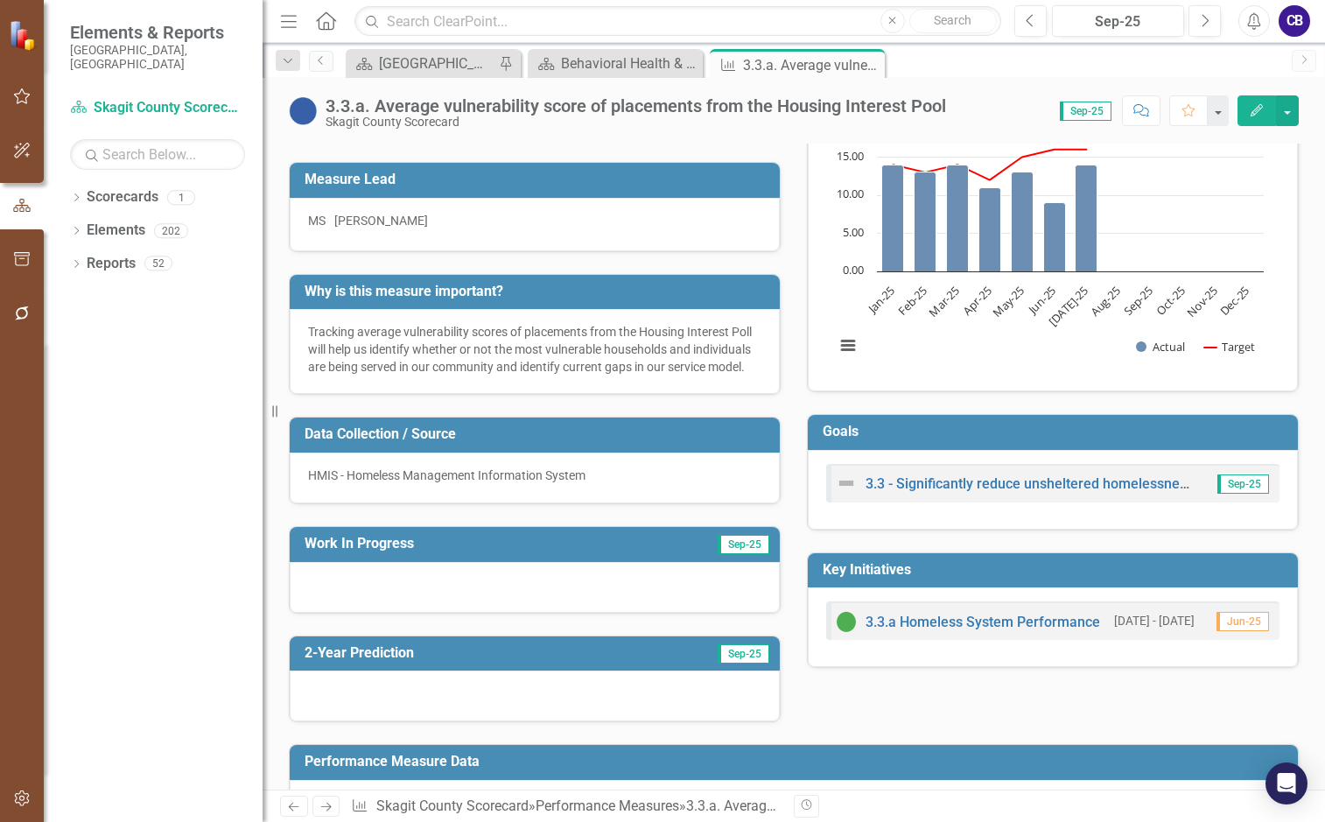
scroll to position [175, 0]
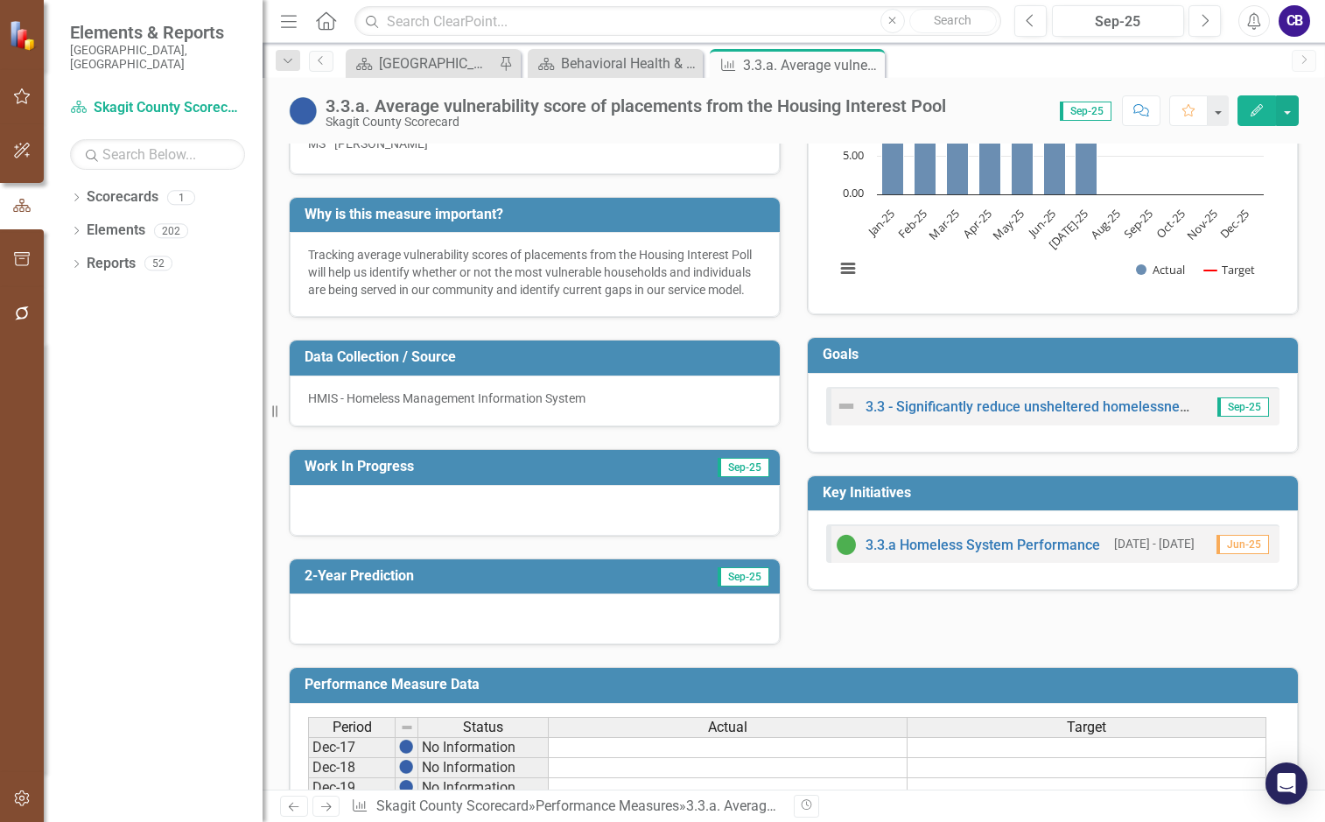
click at [660, 531] on div at bounding box center [535, 510] width 490 height 51
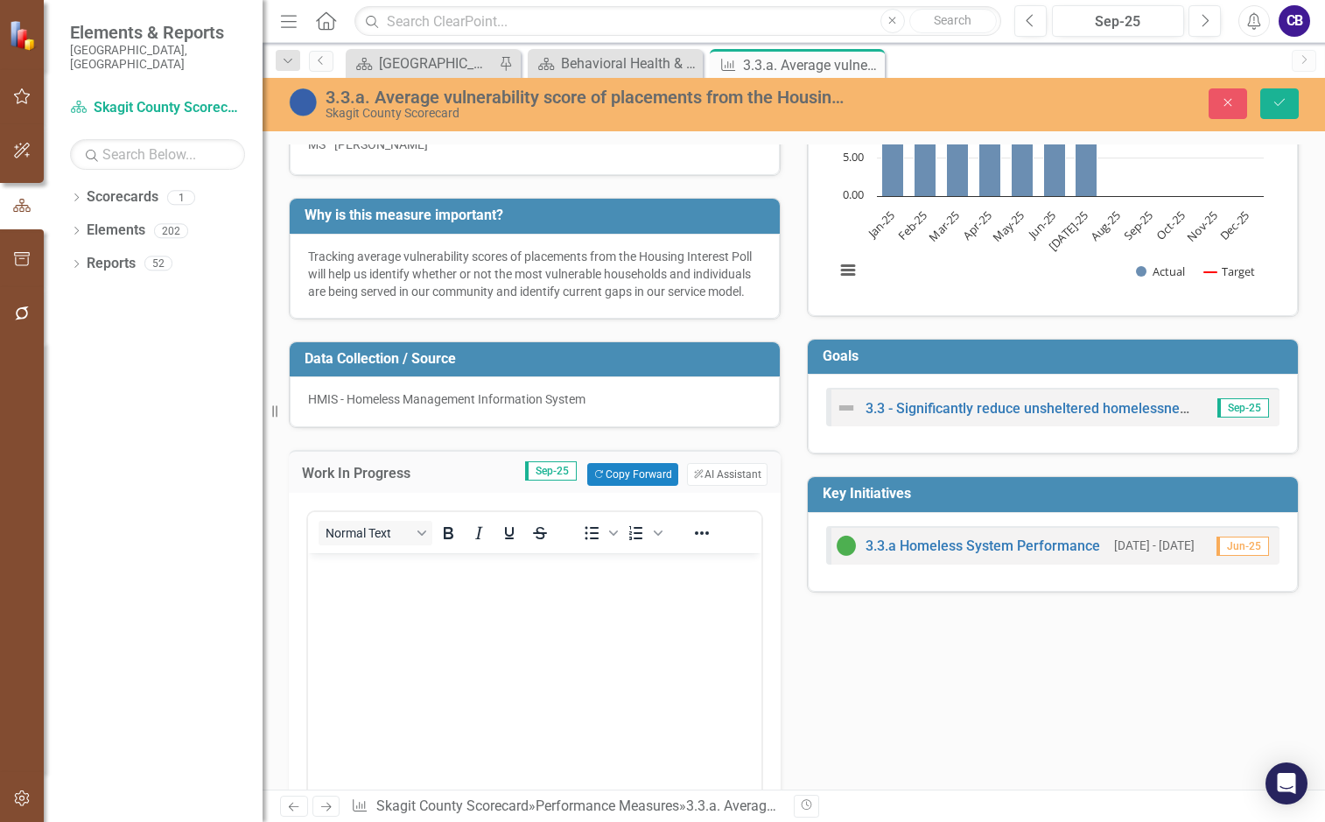
scroll to position [0, 0]
click at [645, 486] on button "Copy Forward Copy Forward" at bounding box center [632, 474] width 90 height 23
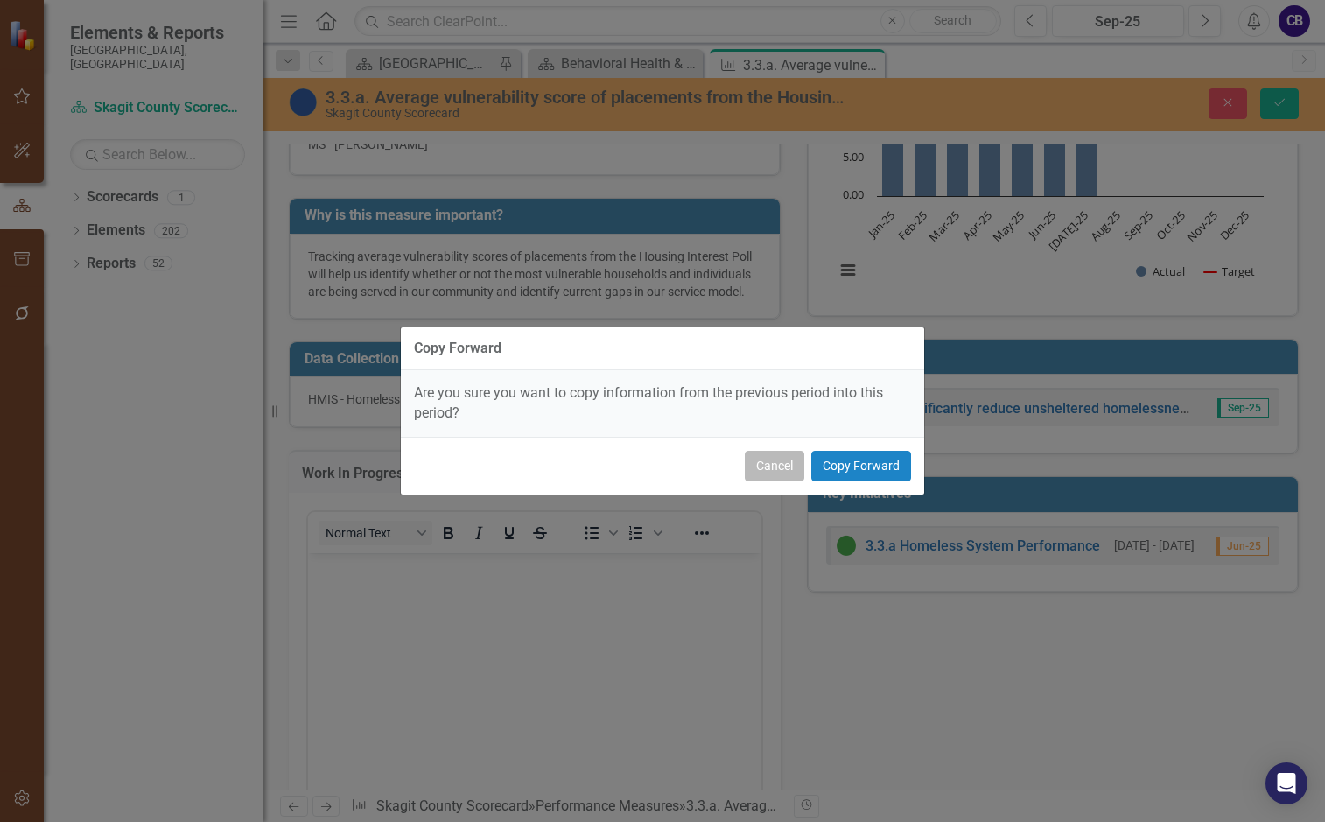
click at [796, 473] on button "Cancel" at bounding box center [775, 466] width 60 height 31
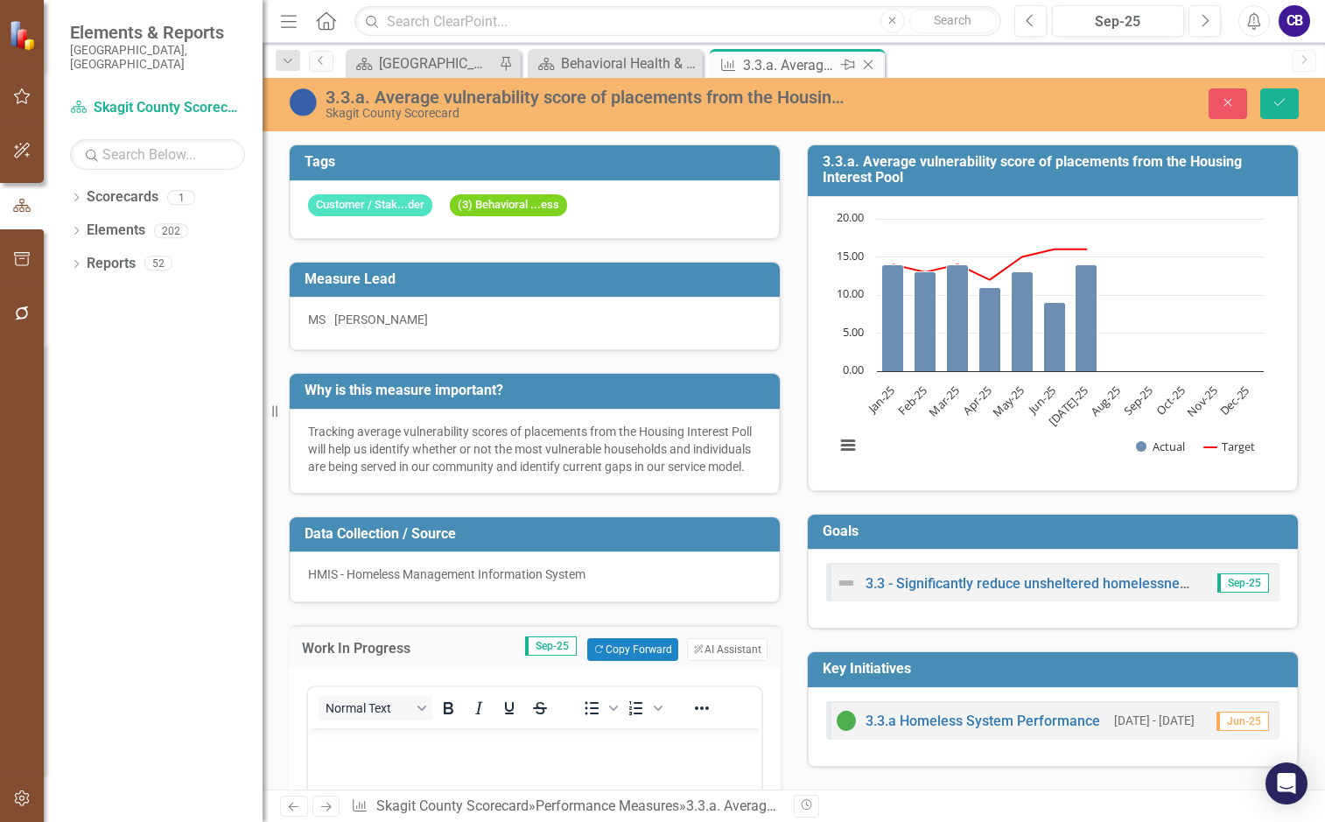
click at [874, 64] on icon "Close" at bounding box center [869, 65] width 18 height 14
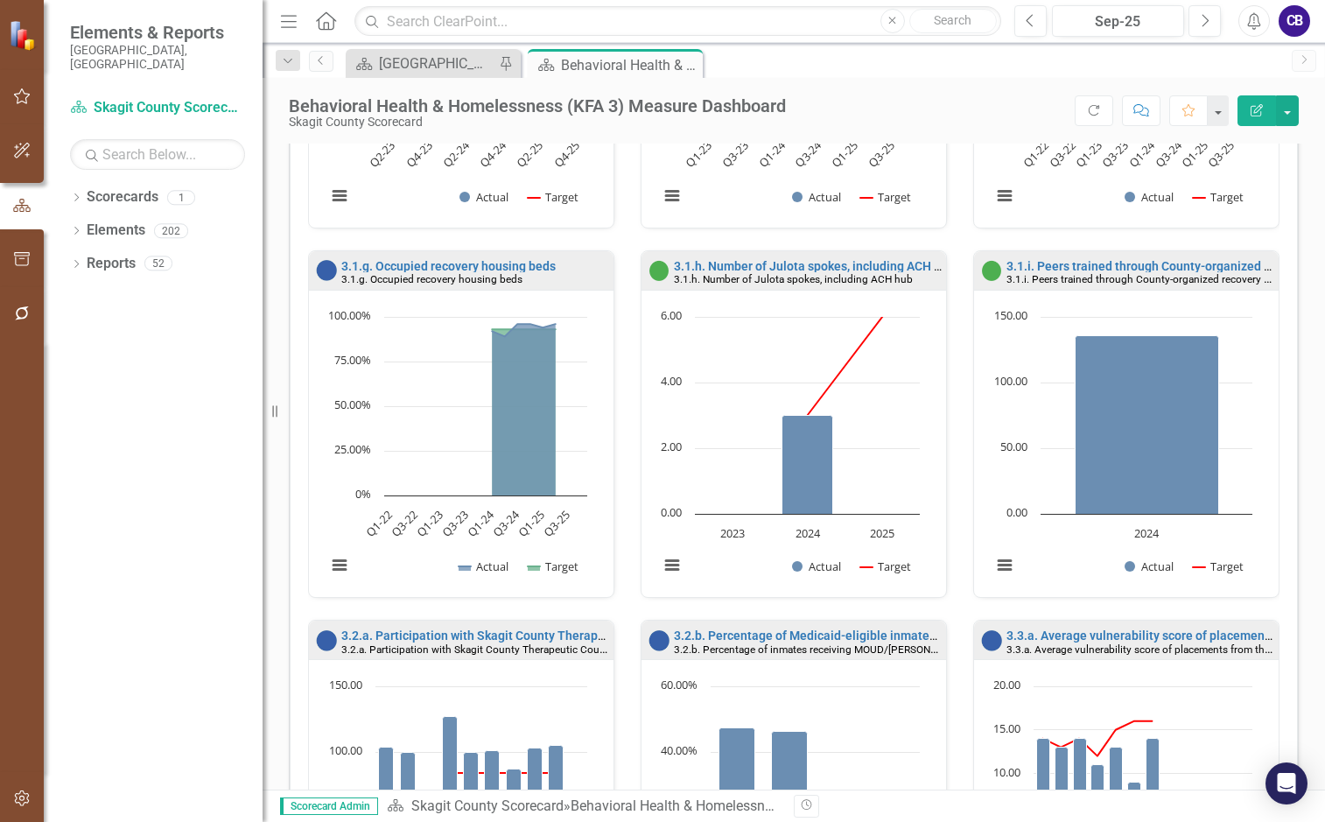
scroll to position [1331, 0]
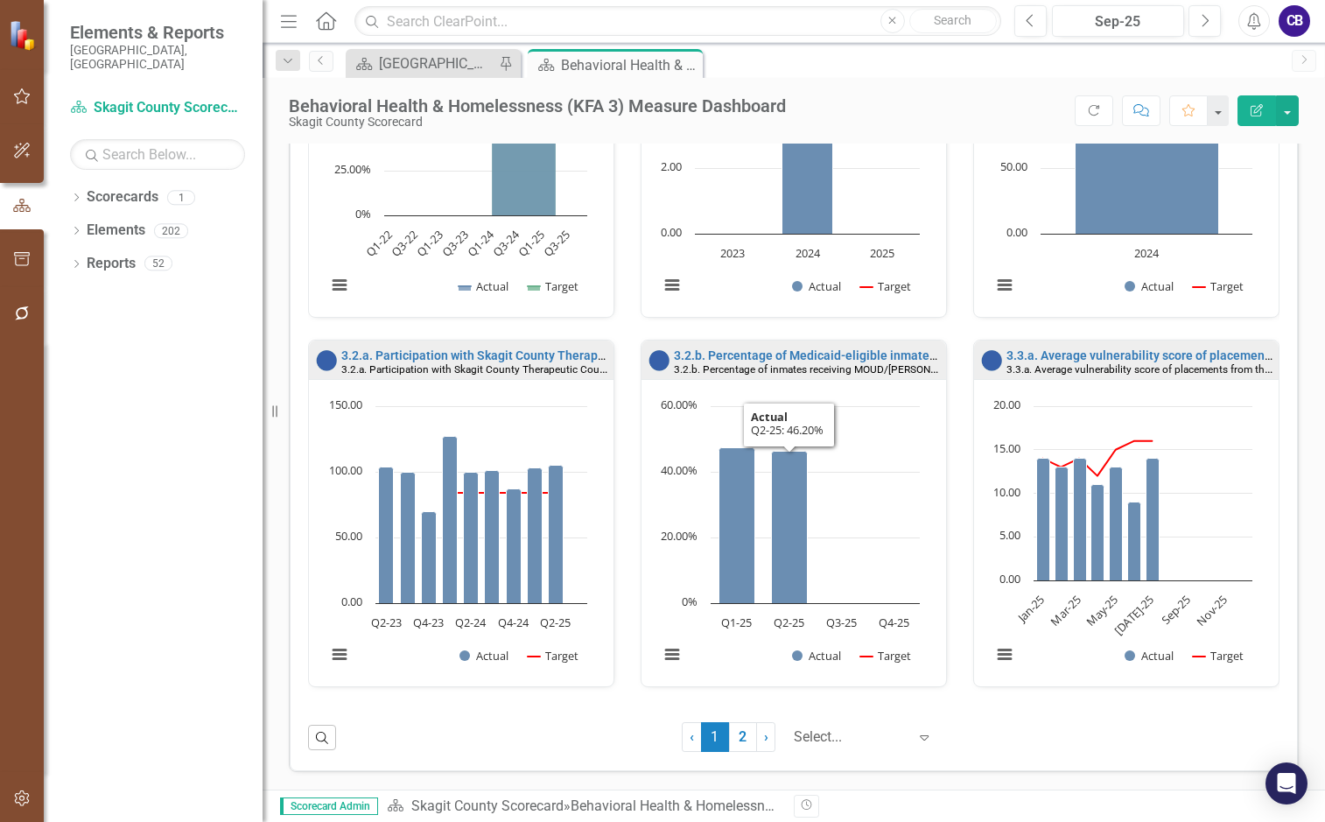
click at [734, 737] on link "2" at bounding box center [743, 737] width 28 height 30
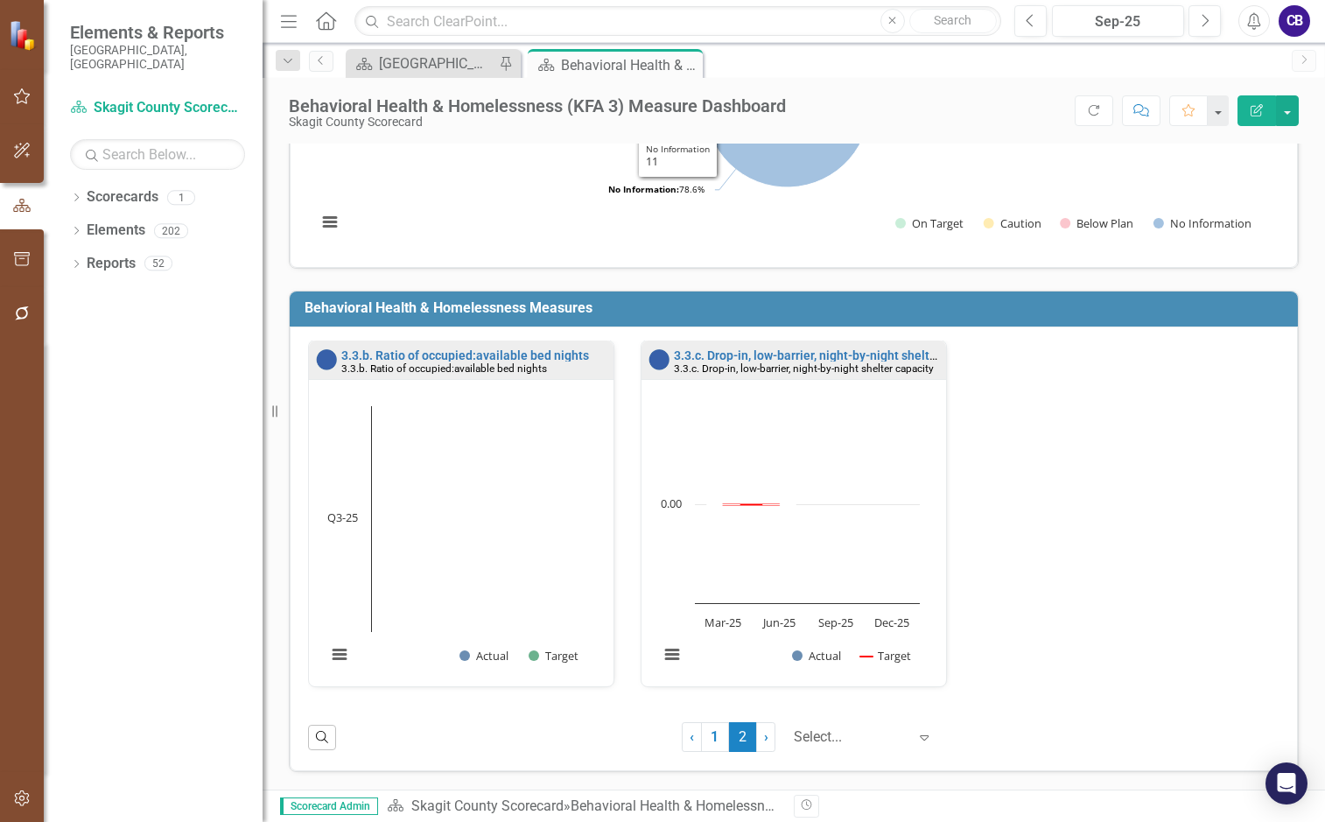
scroll to position [0, 0]
click at [689, 60] on icon "Close" at bounding box center [687, 65] width 18 height 14
